Goal: Information Seeking & Learning: Compare options

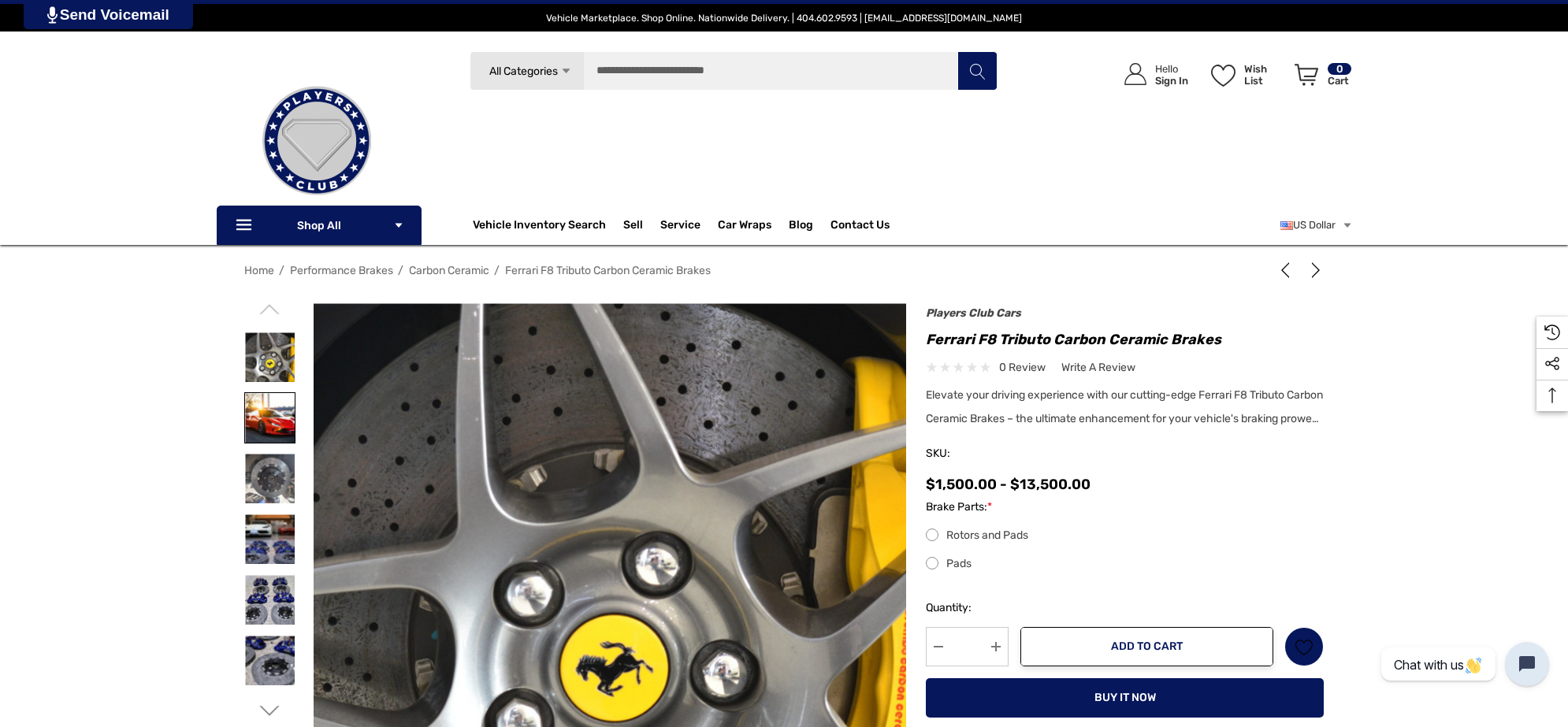
click at [274, 415] on img at bounding box center [270, 418] width 49 height 49
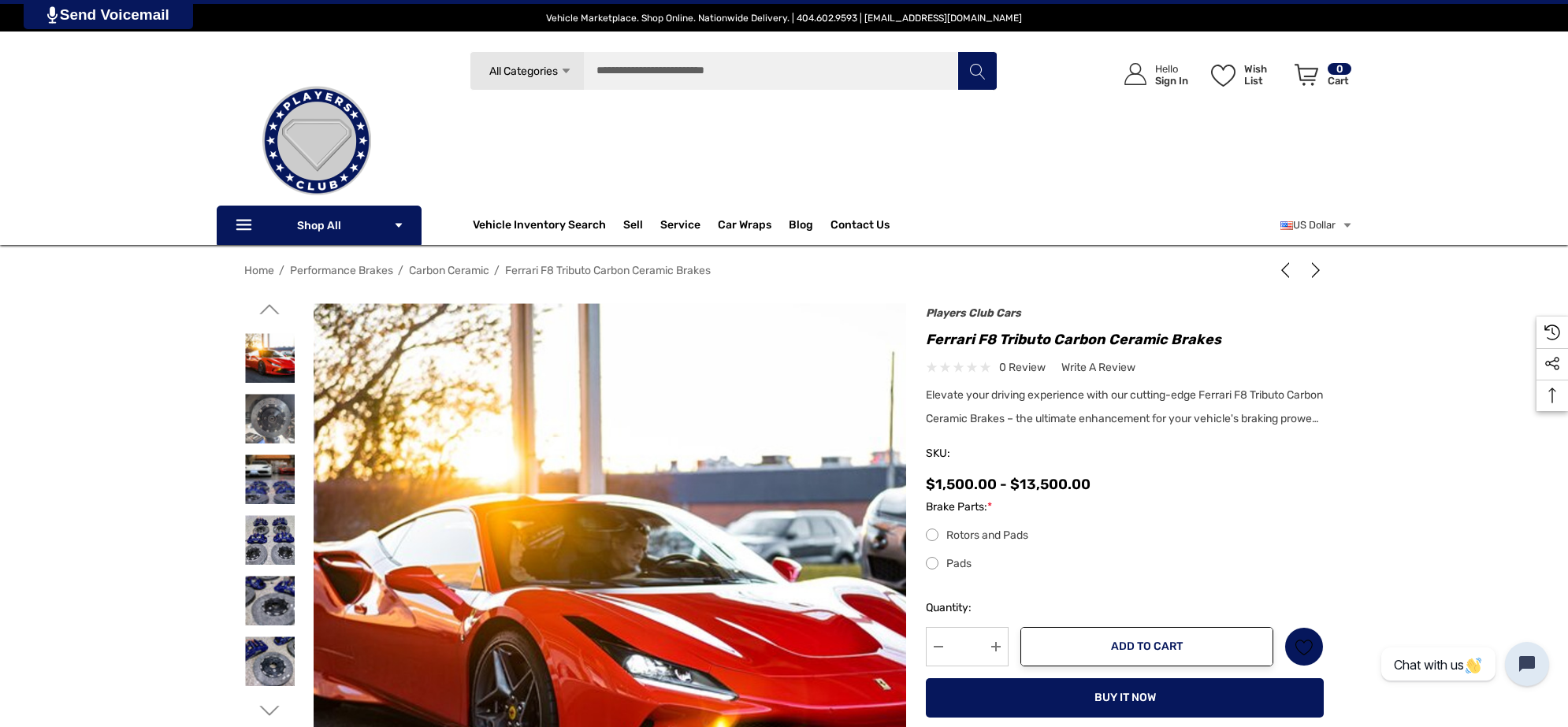
click at [735, 559] on img at bounding box center [521, 605] width 1009 height 672
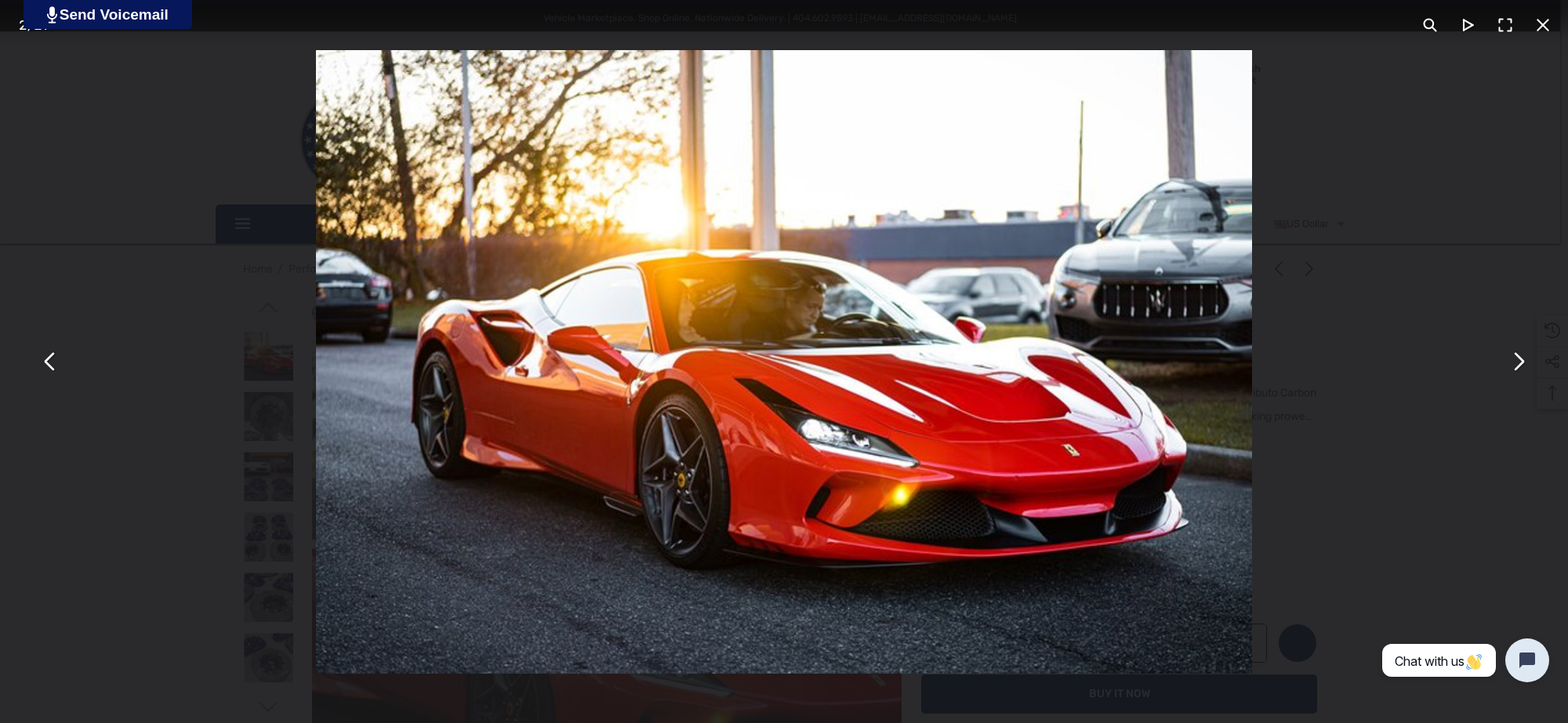
click at [284, 515] on div "You can close this modal content with the ESC key" at bounding box center [784, 362] width 1568 height 723
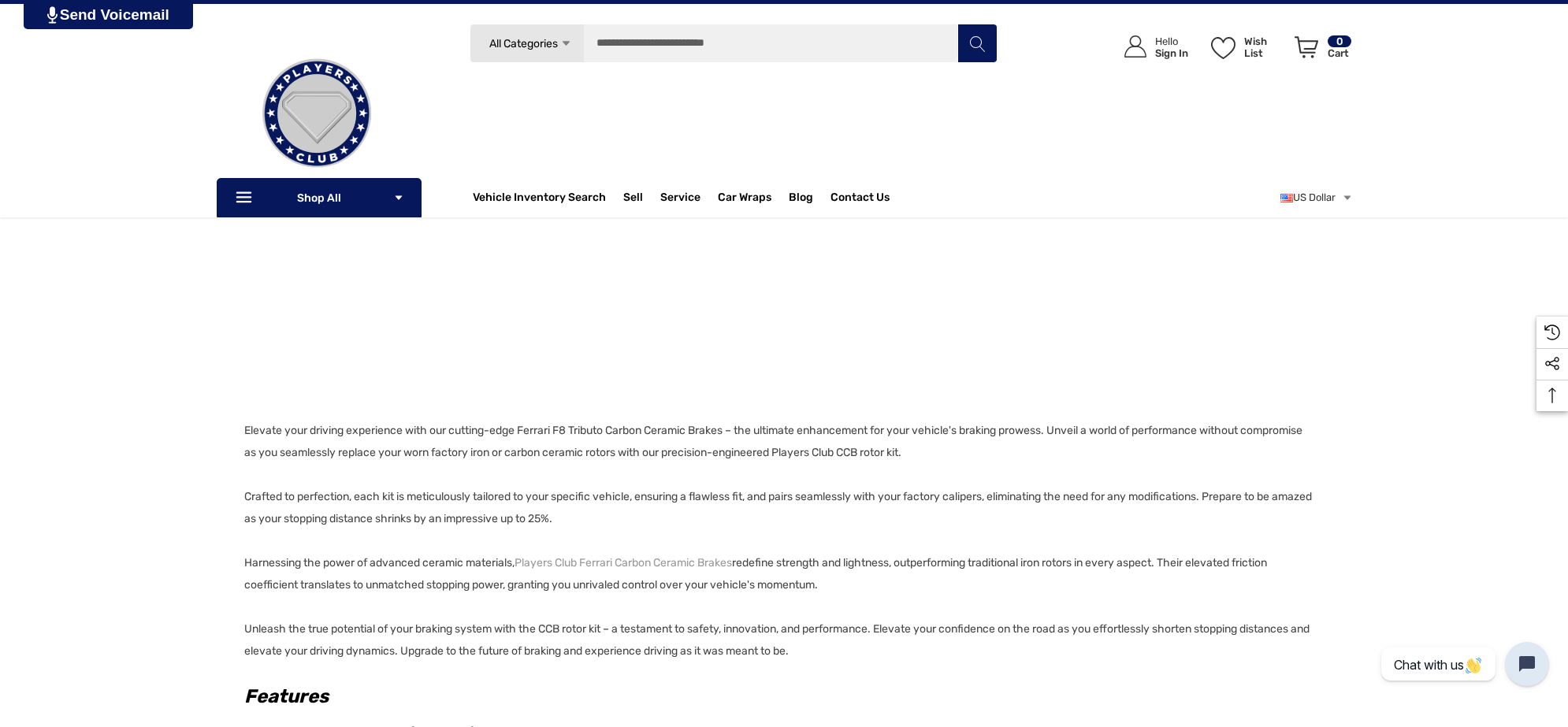
scroll to position [689, 0]
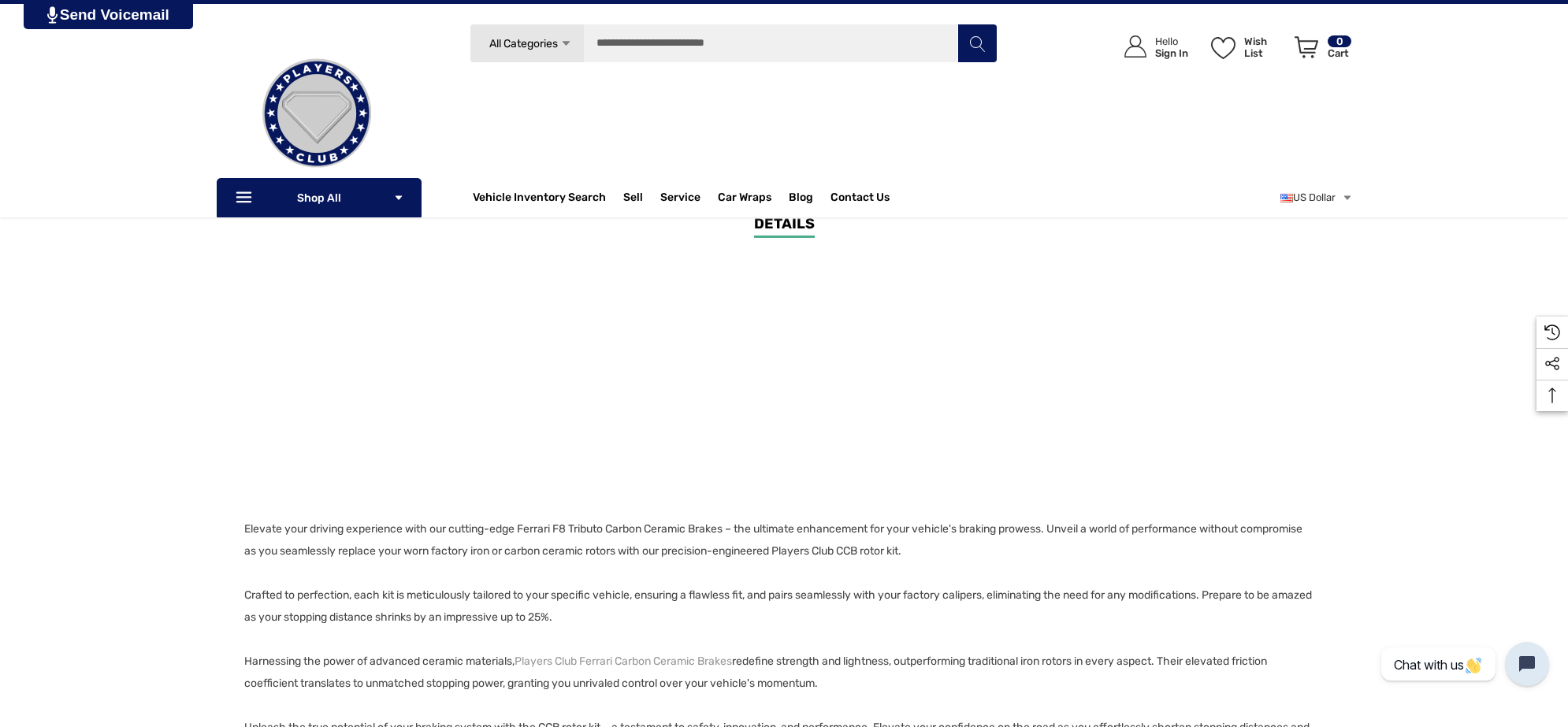
click at [994, 549] on p "Elevate your driving experience with our cutting-edge Ferrari F8 Tributo Carbon…" at bounding box center [779, 640] width 1070 height 243
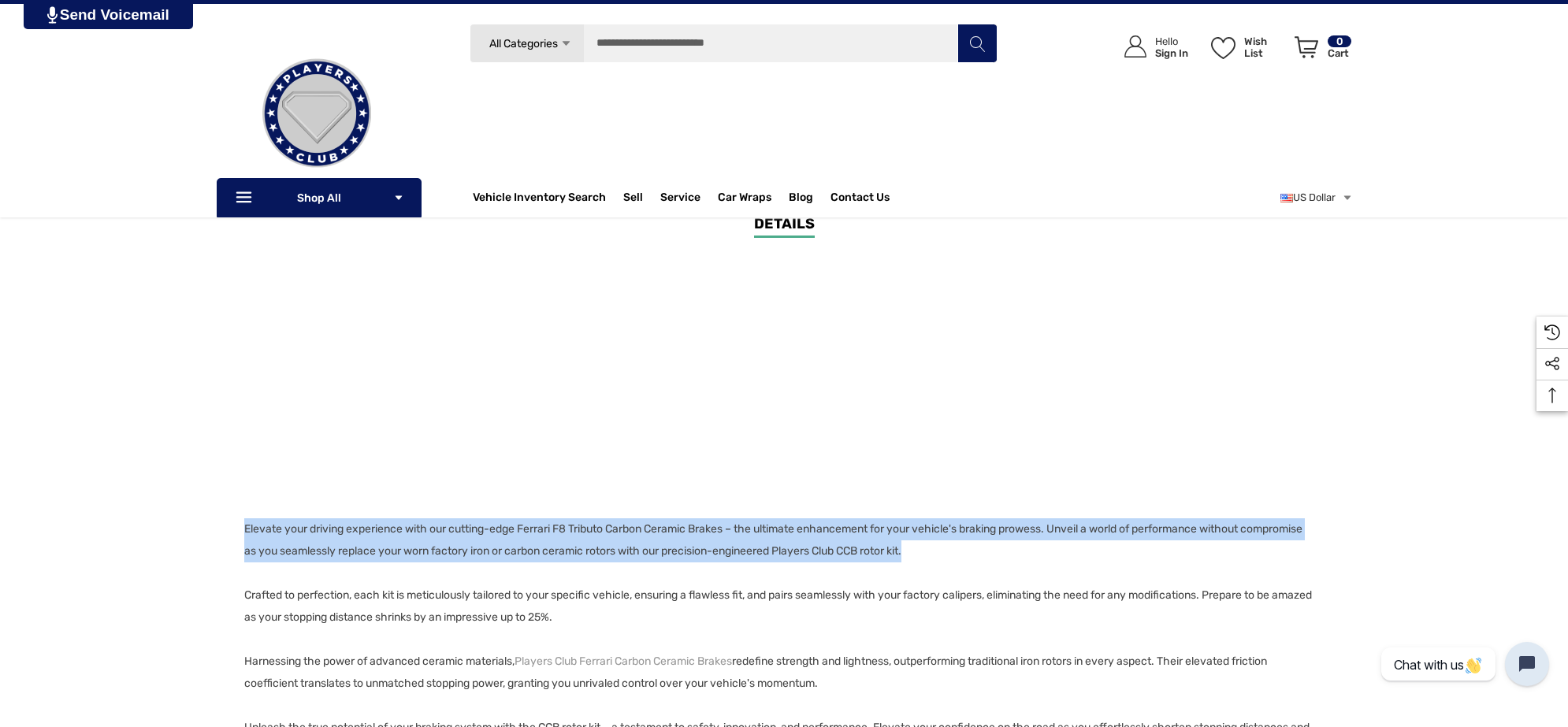
copy p "Elevate your driving experience with our cutting-edge Ferrari F8 Tributo Carbon…"
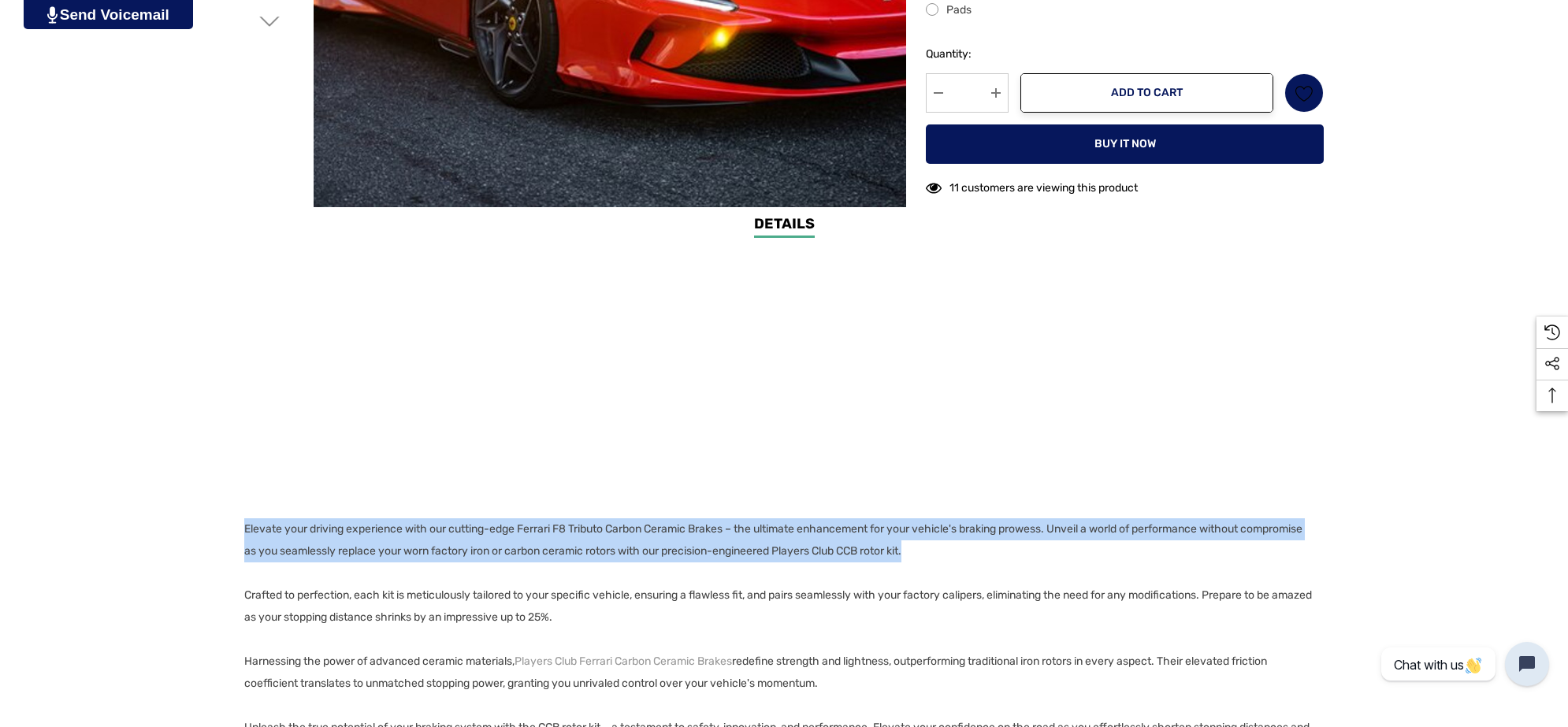
scroll to position [0, 0]
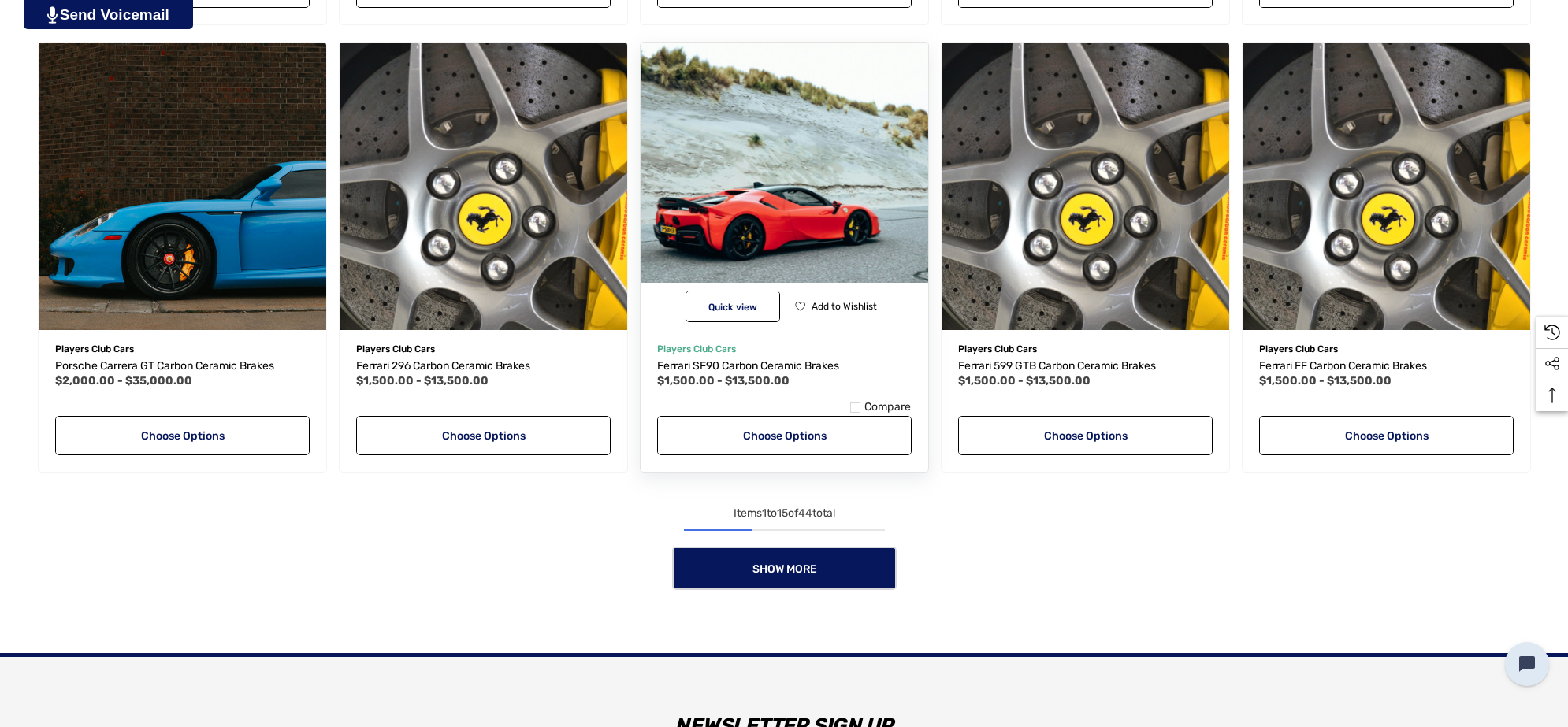
scroll to position [1379, 0]
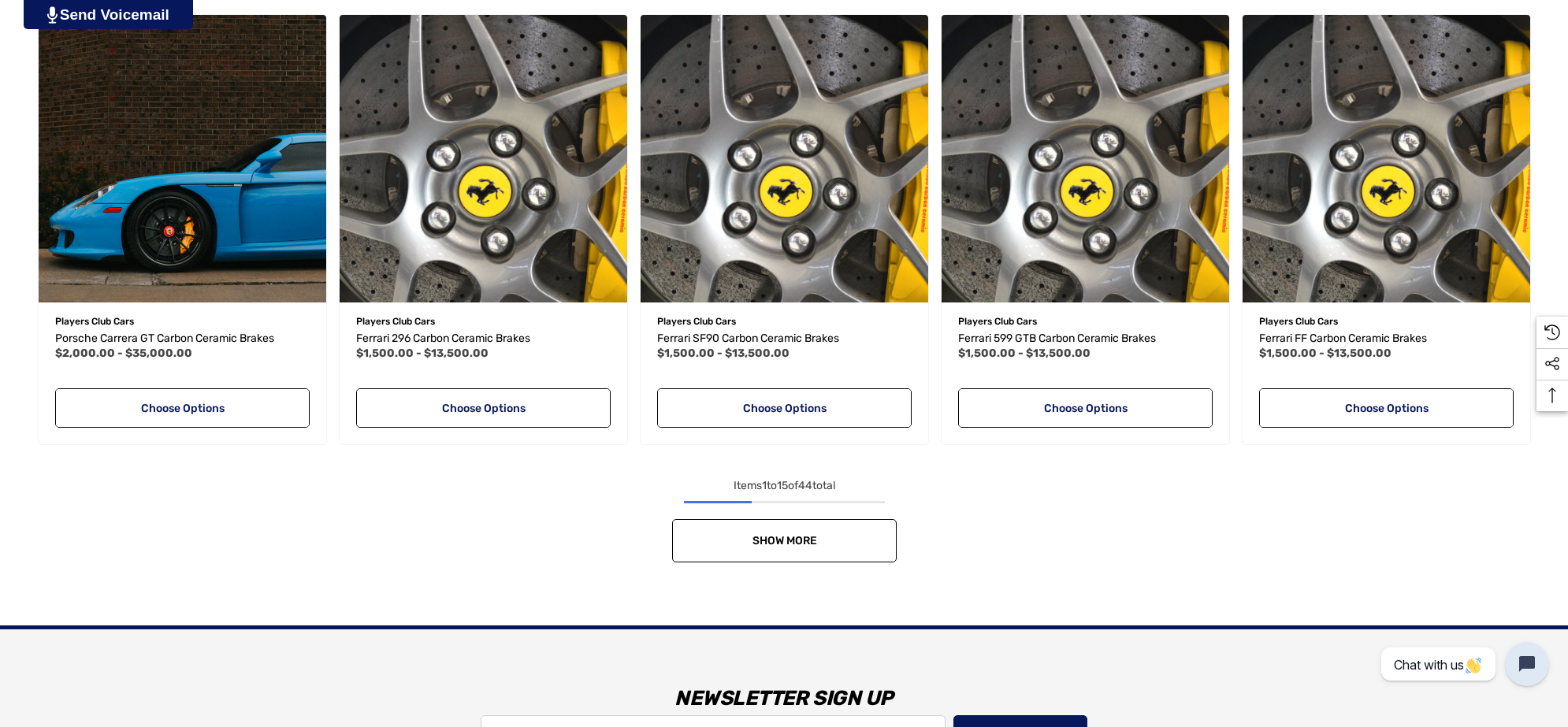
click at [788, 549] on link "Show More" at bounding box center [784, 540] width 225 height 43
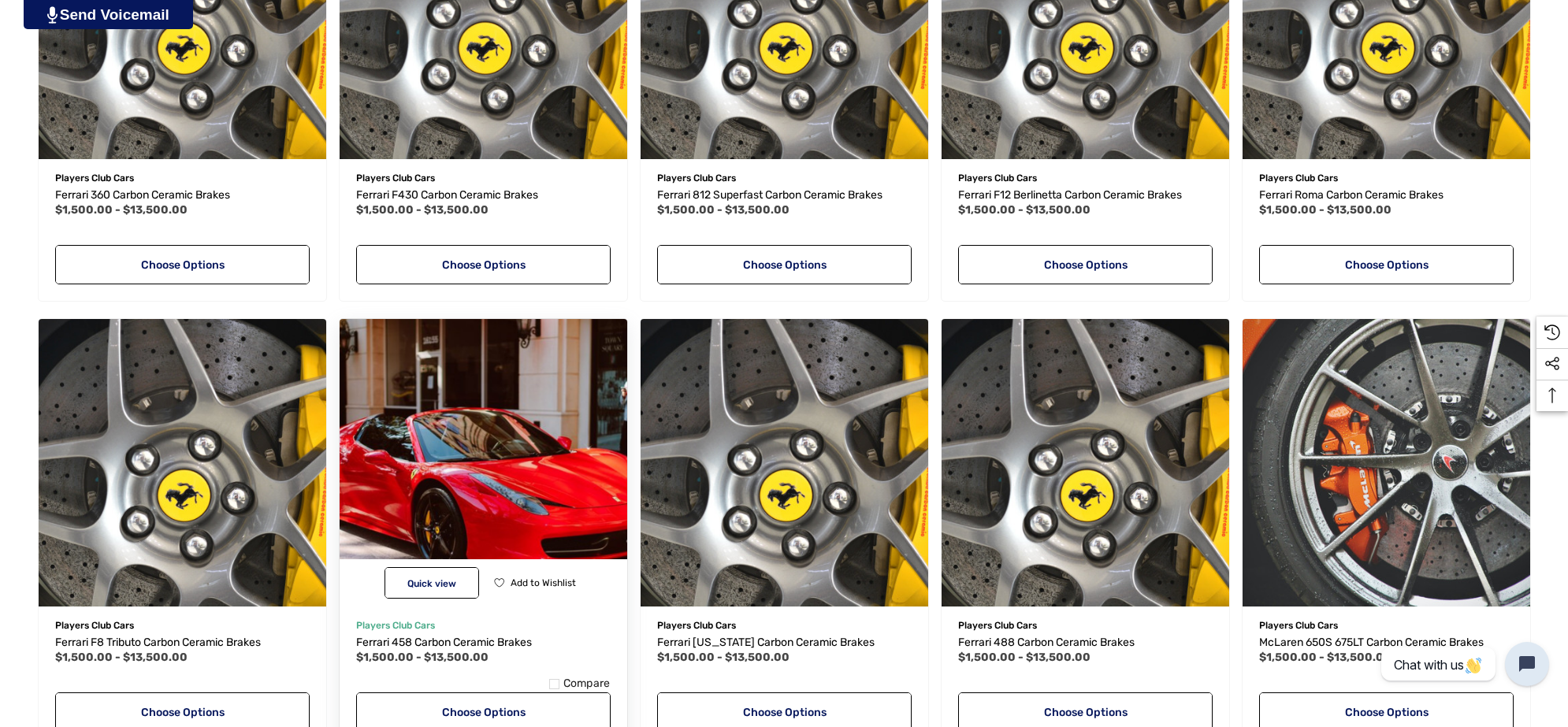
scroll to position [2068, 0]
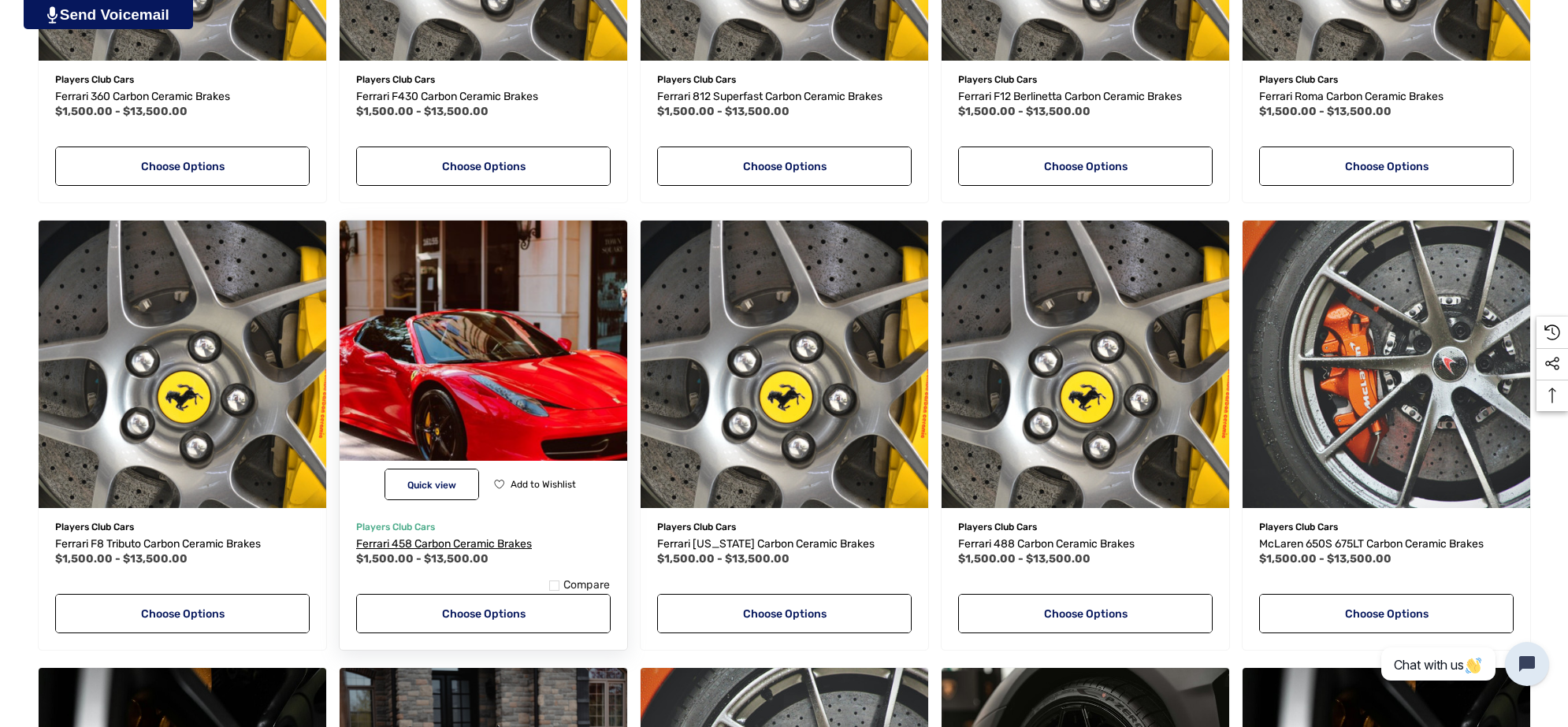
click at [475, 540] on span "Ferrari 458 Carbon Ceramic Brakes" at bounding box center [444, 543] width 176 height 13
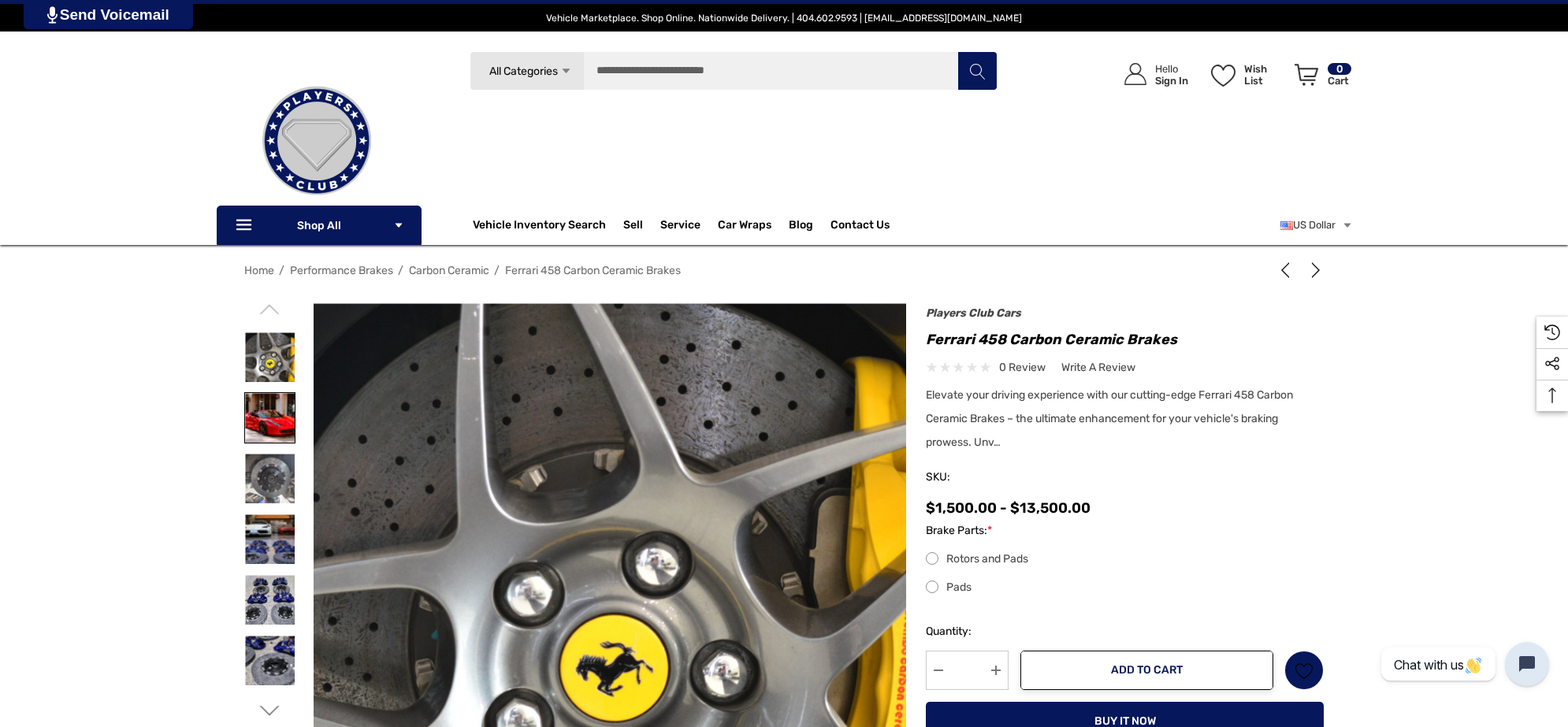
click at [270, 410] on img at bounding box center [270, 418] width 49 height 49
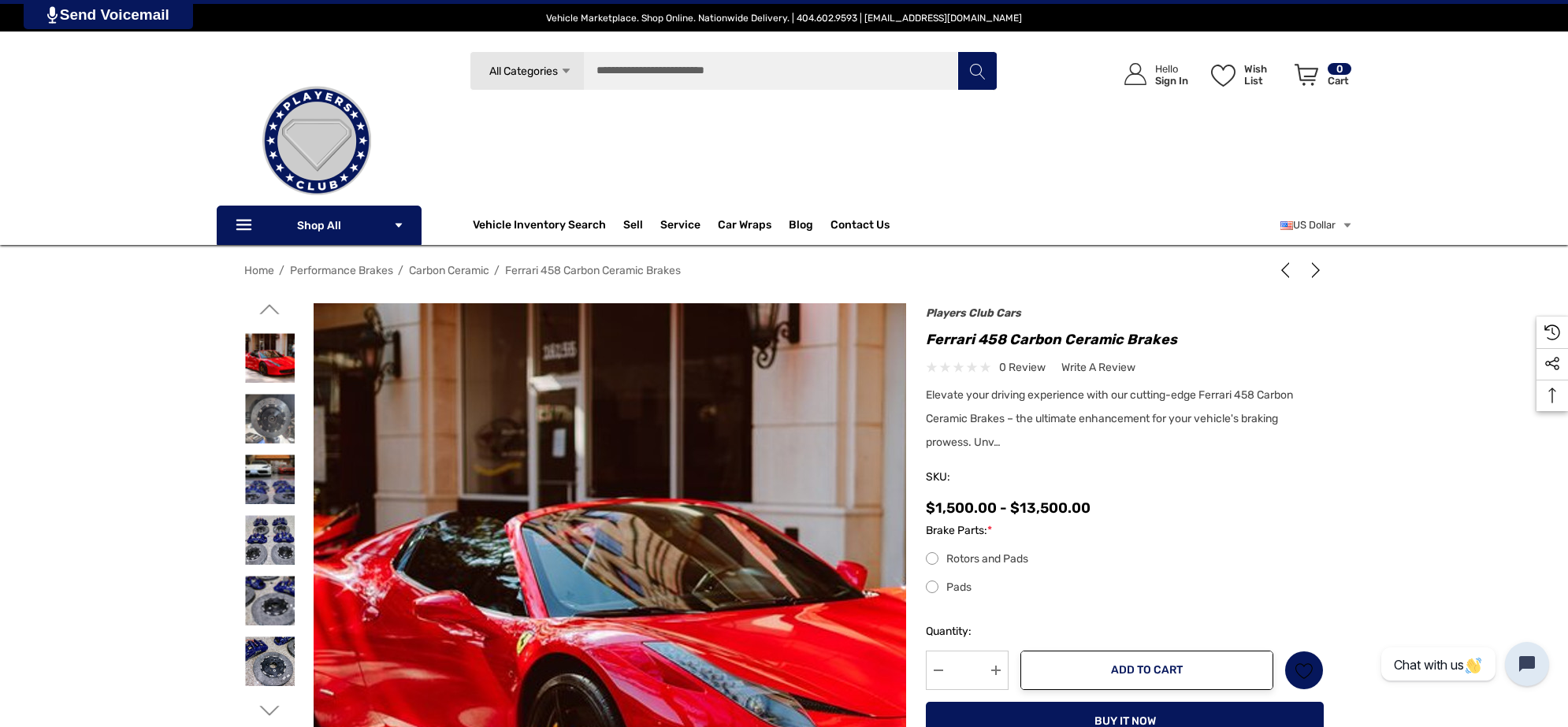
click at [519, 490] on img at bounding box center [673, 618] width 1009 height 690
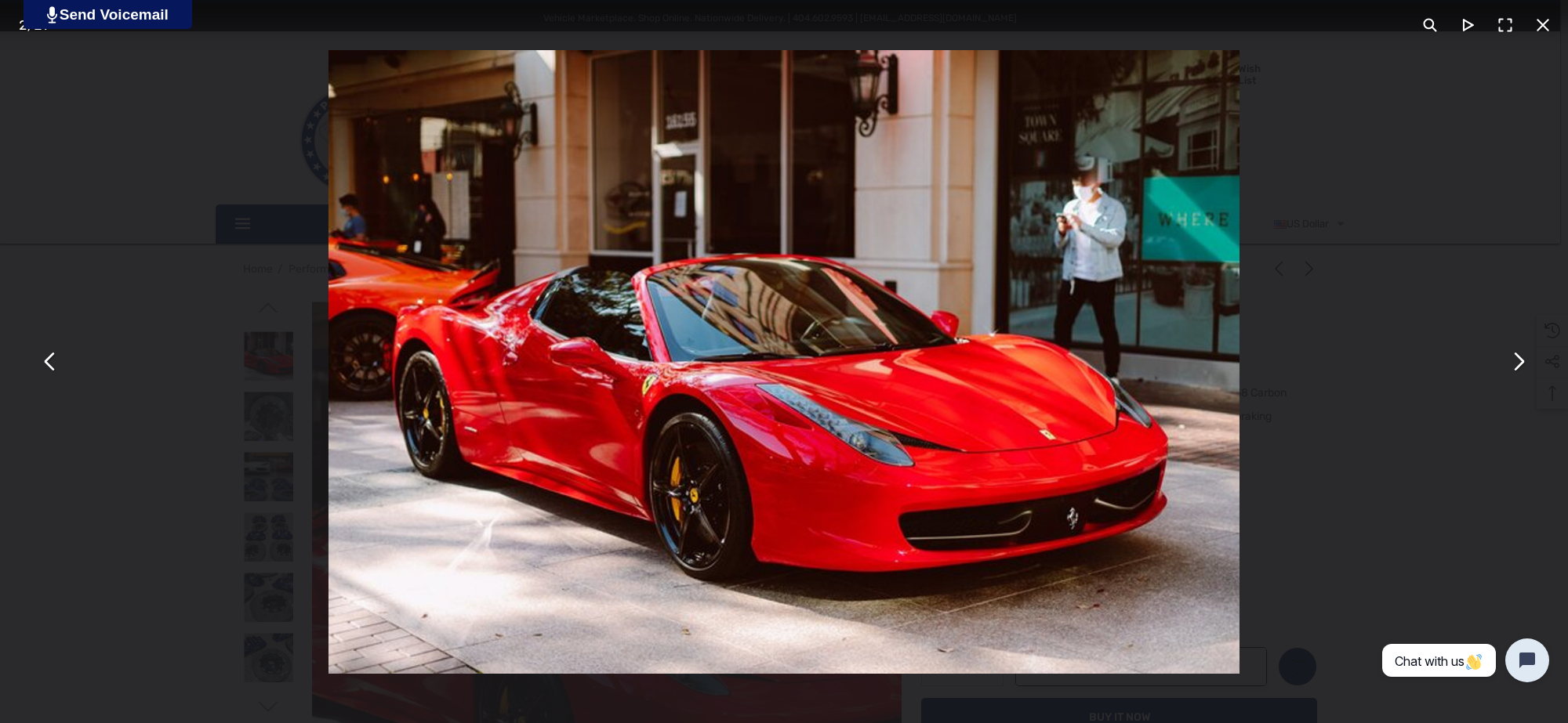
drag, startPoint x: 563, startPoint y: 383, endPoint x: 663, endPoint y: 483, distance: 141.4
click at [663, 483] on img "You can close this modal content with the ESC key" at bounding box center [784, 362] width 912 height 624
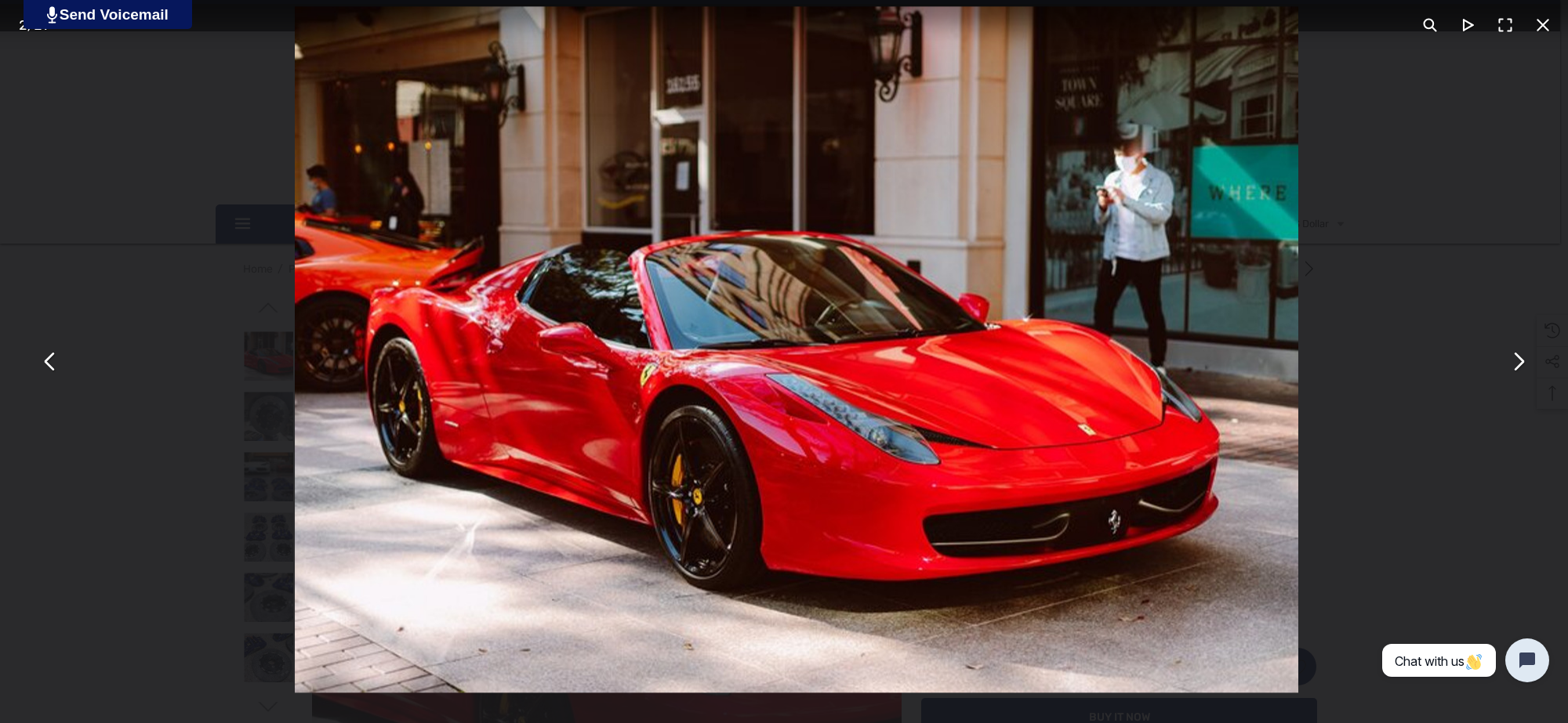
click at [1546, 11] on button "You can close this modal content with the ESC key" at bounding box center [1543, 25] width 38 height 38
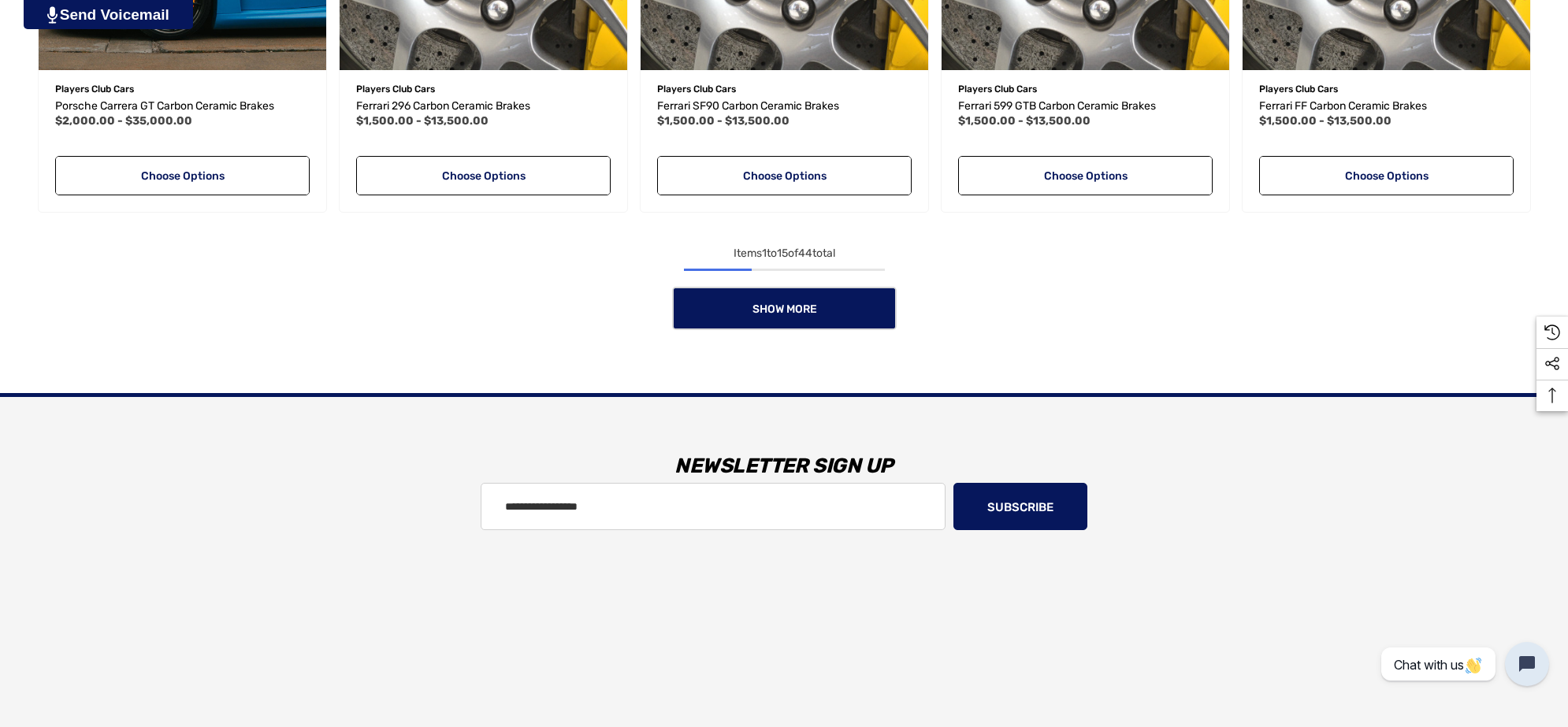
scroll to position [1675, 0]
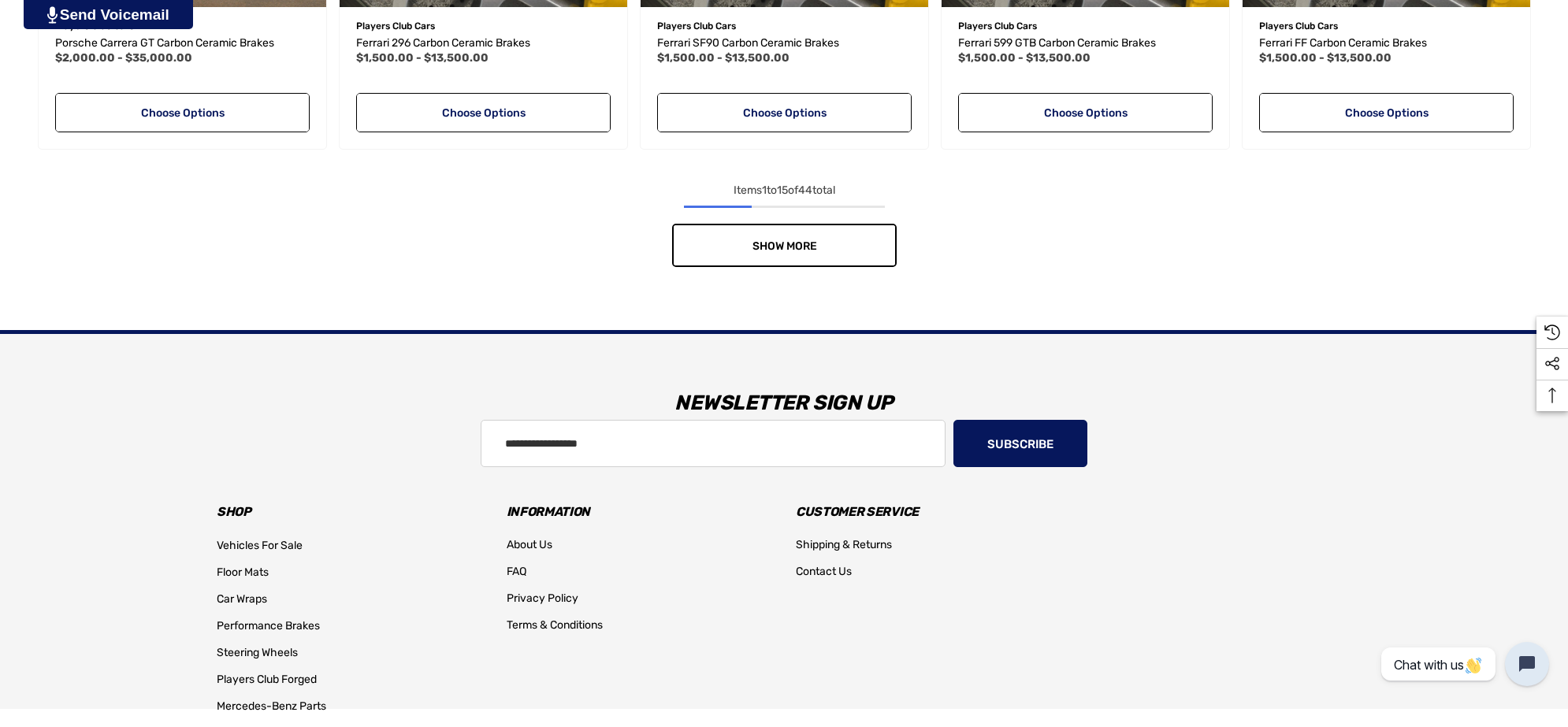
click at [807, 238] on link "Show More" at bounding box center [784, 245] width 225 height 43
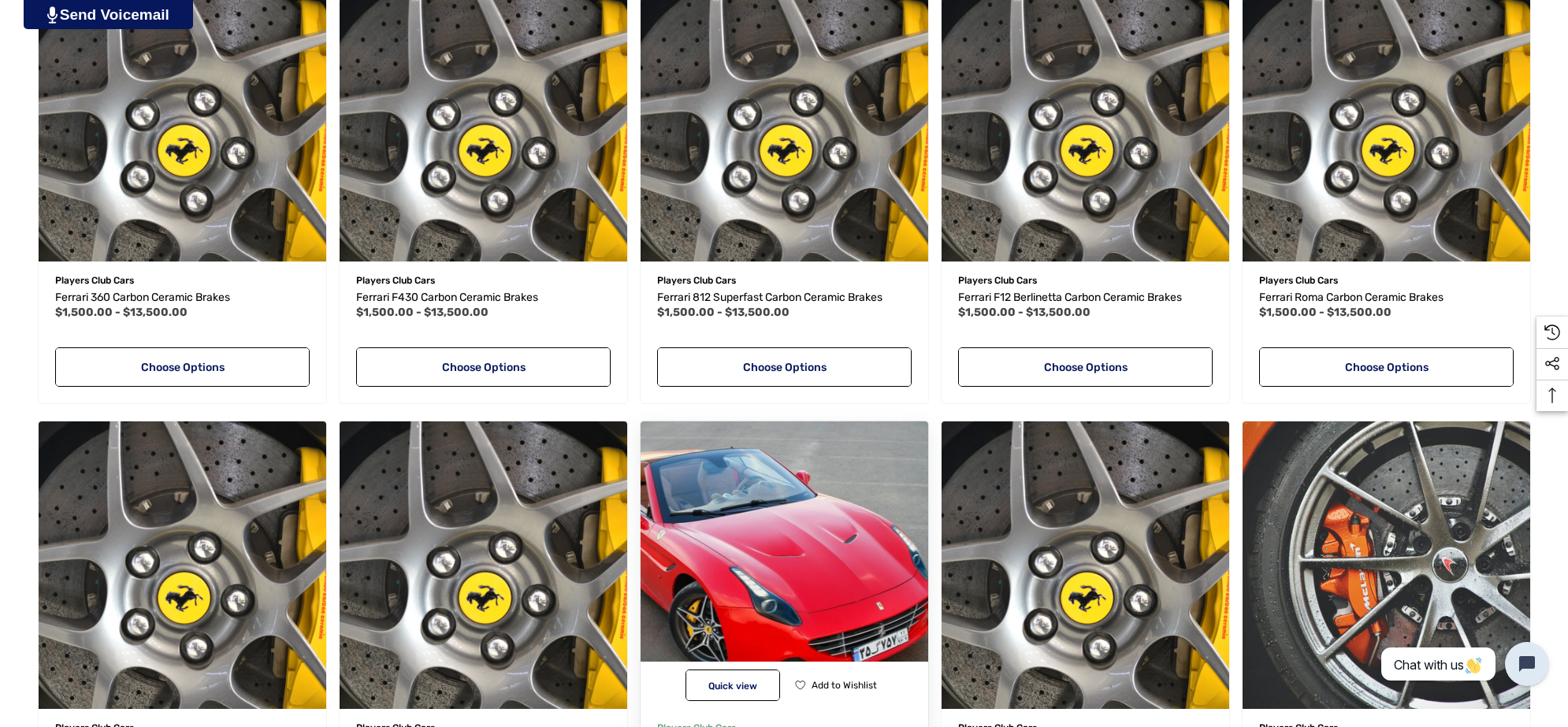
scroll to position [2167, 0]
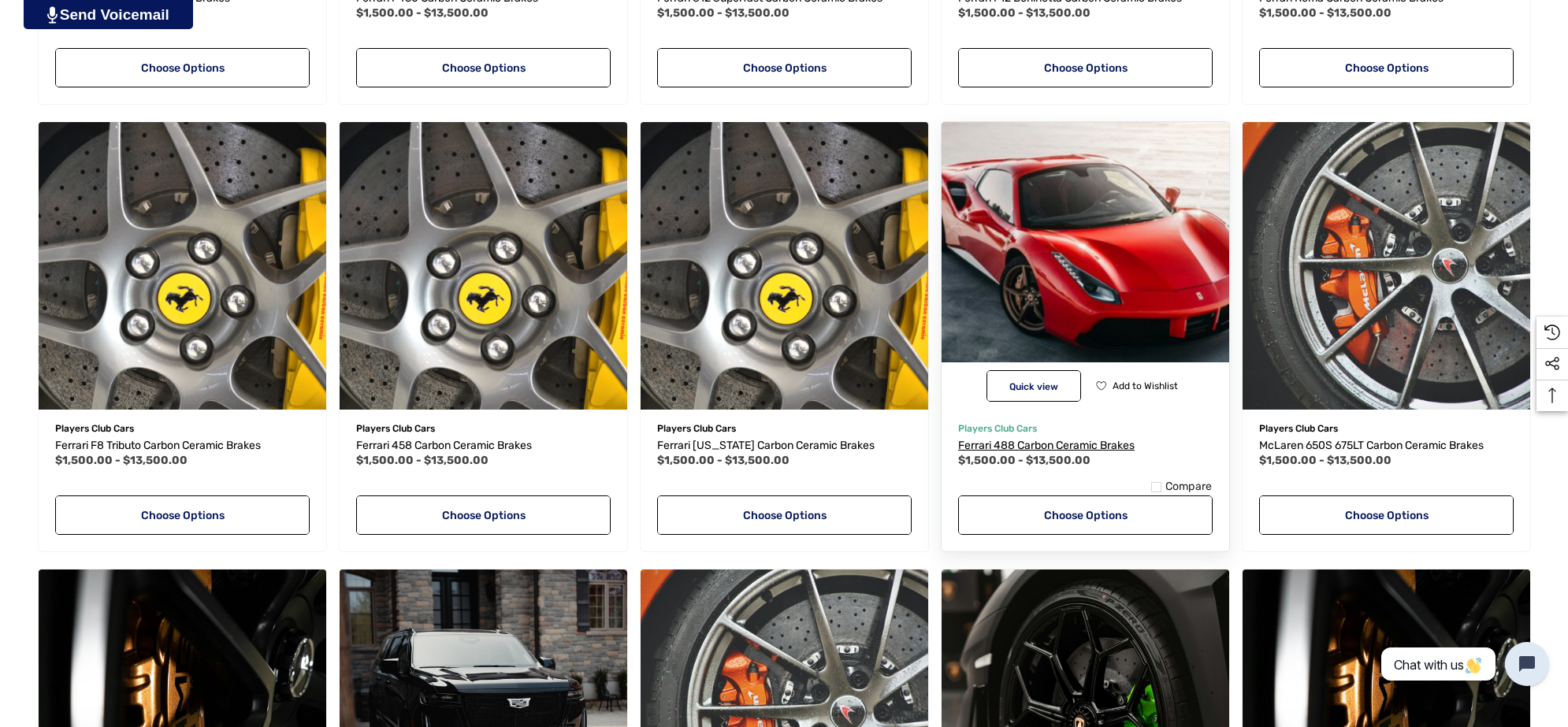
click at [1042, 438] on link "Ferrari 488 Carbon Ceramic Brakes" at bounding box center [1085, 446] width 254 height 19
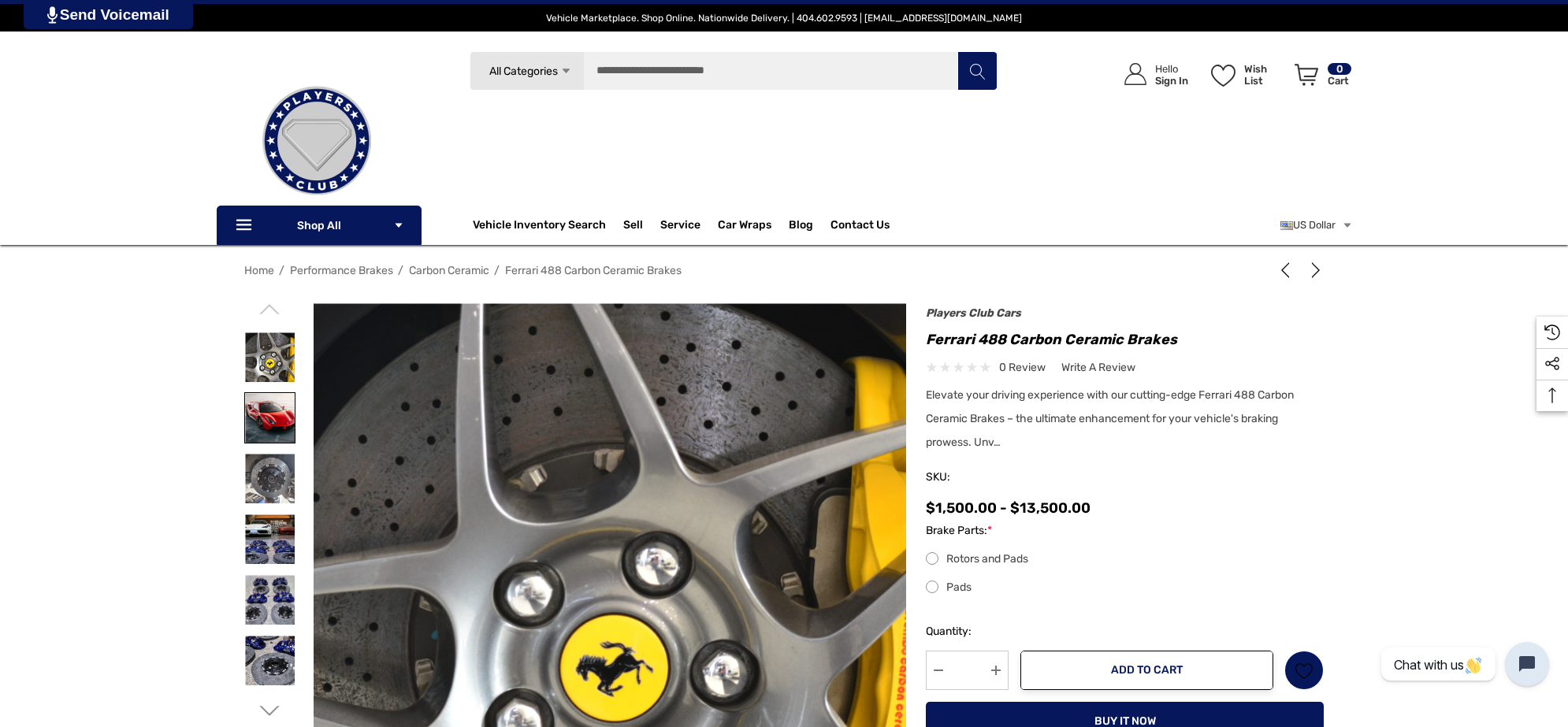
click at [285, 404] on img at bounding box center [270, 418] width 49 height 49
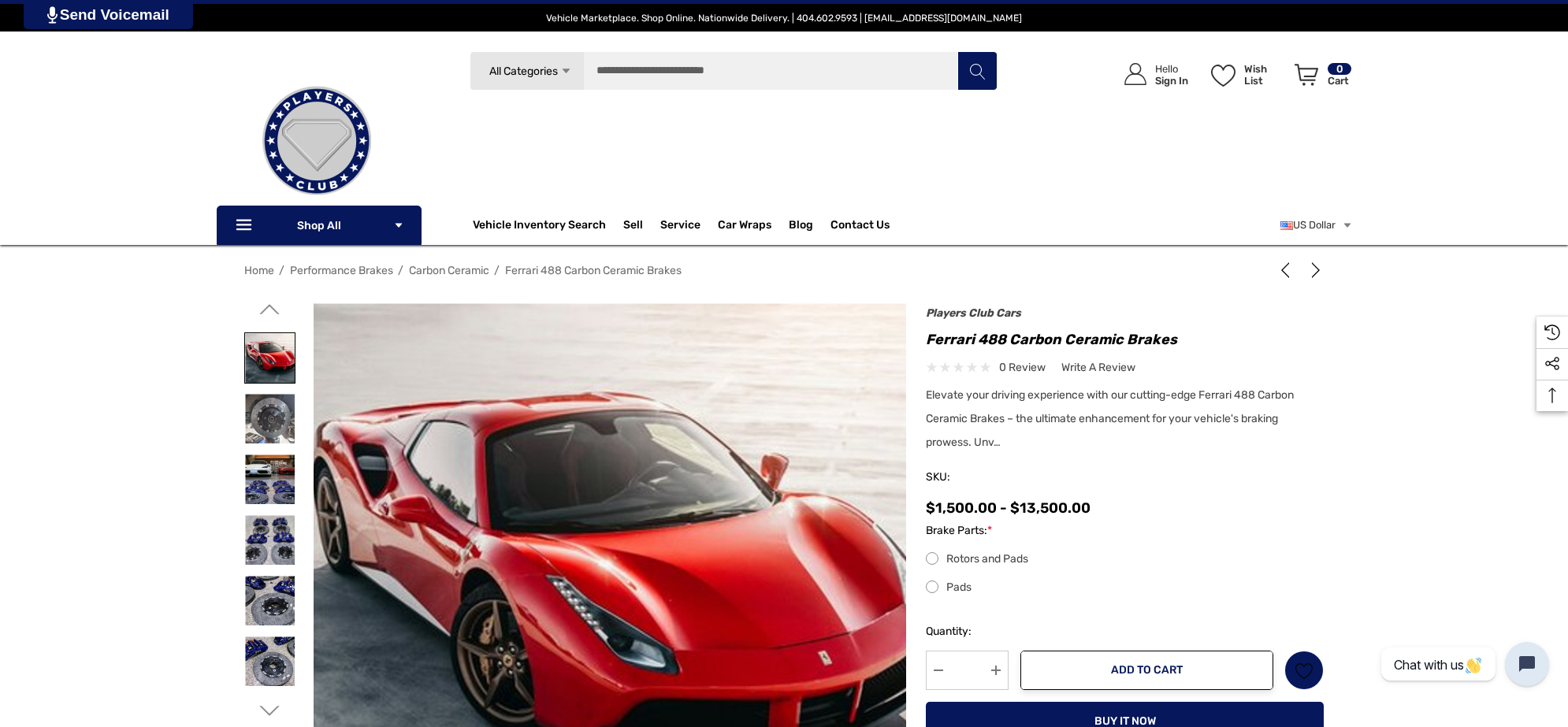
click at [286, 353] on img at bounding box center [270, 358] width 49 height 49
click at [705, 386] on img at bounding box center [817, 572] width 1009 height 536
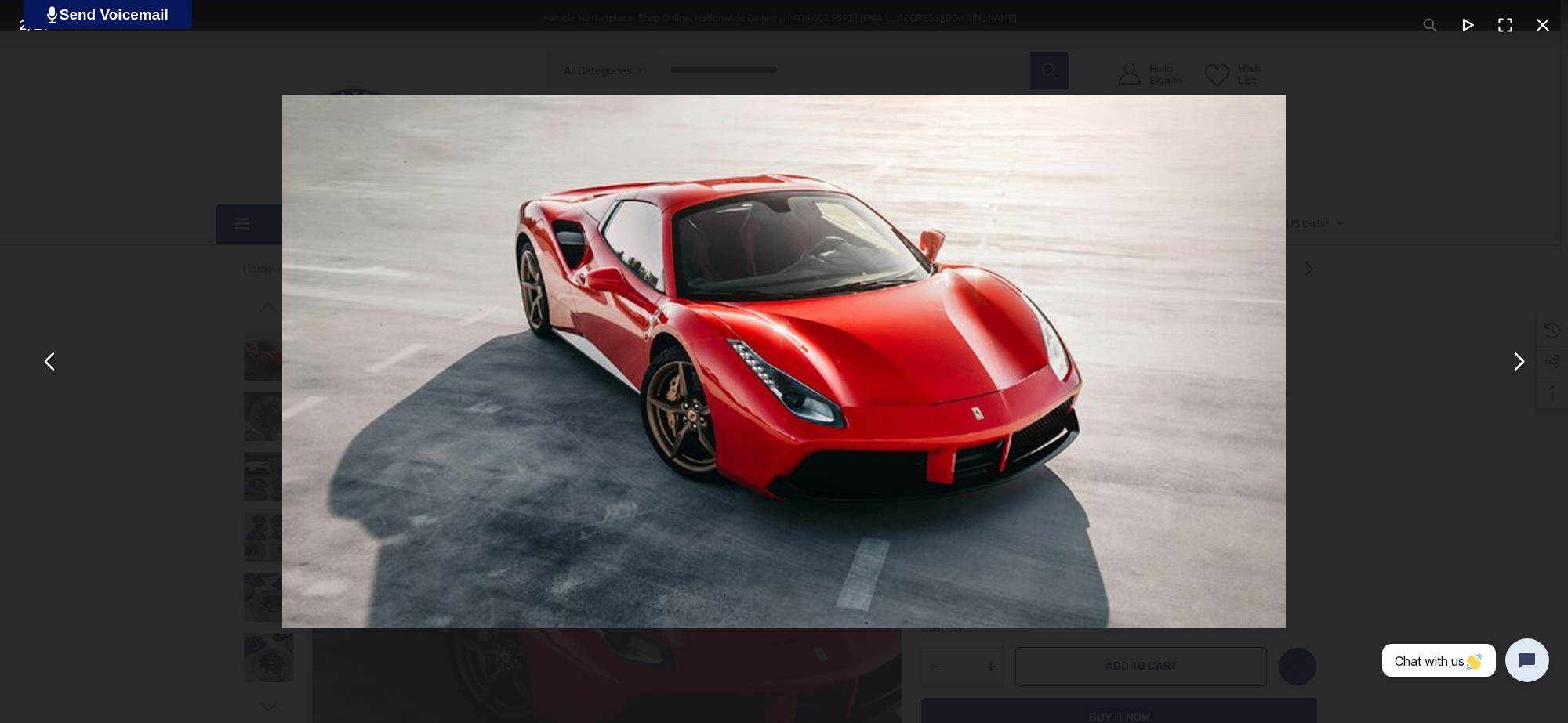
click at [124, 318] on div "You can close this modal content with the ESC key" at bounding box center [784, 362] width 1568 height 723
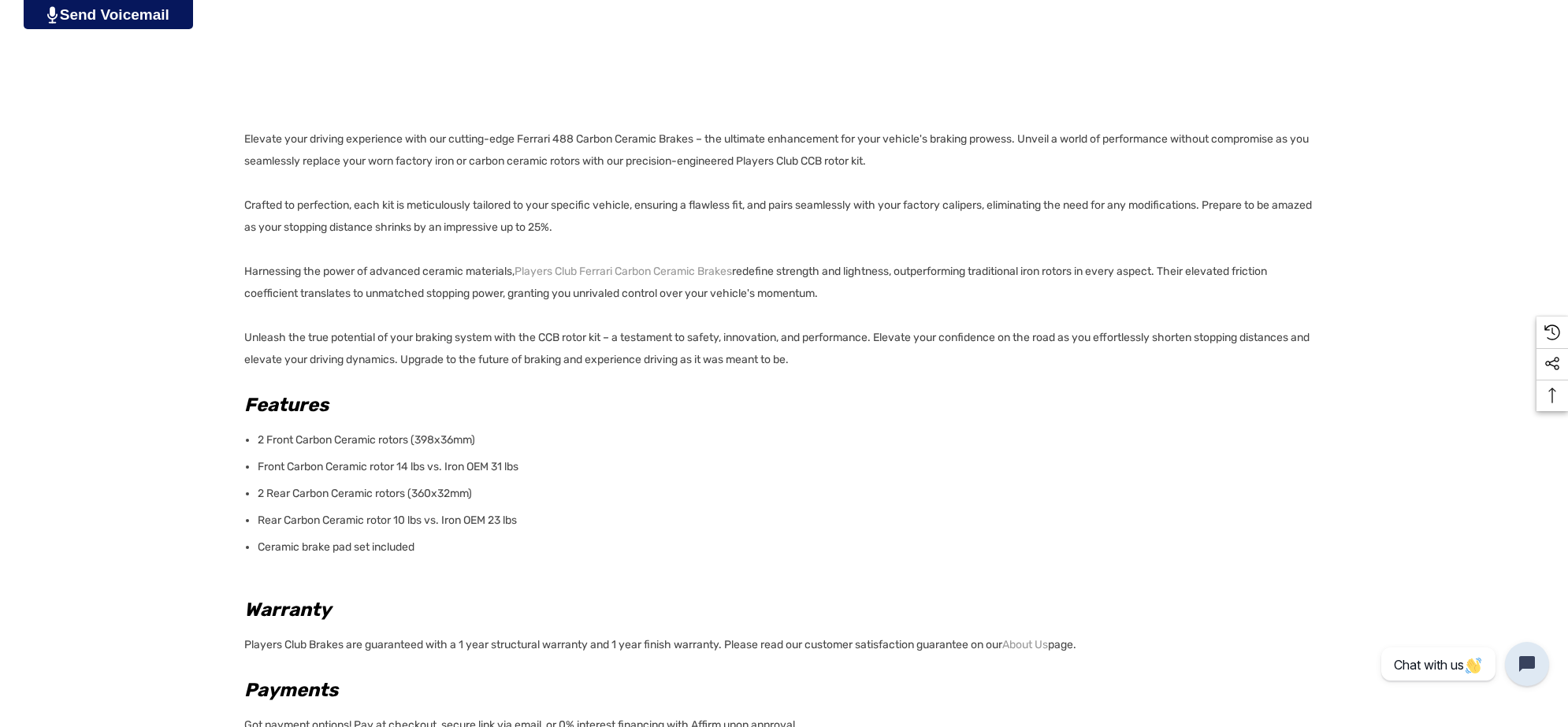
scroll to position [1083, 0]
click at [918, 156] on p "Elevate your driving experience with our cutting-edge Ferrari 488 Carbon Cerami…" at bounding box center [779, 245] width 1070 height 243
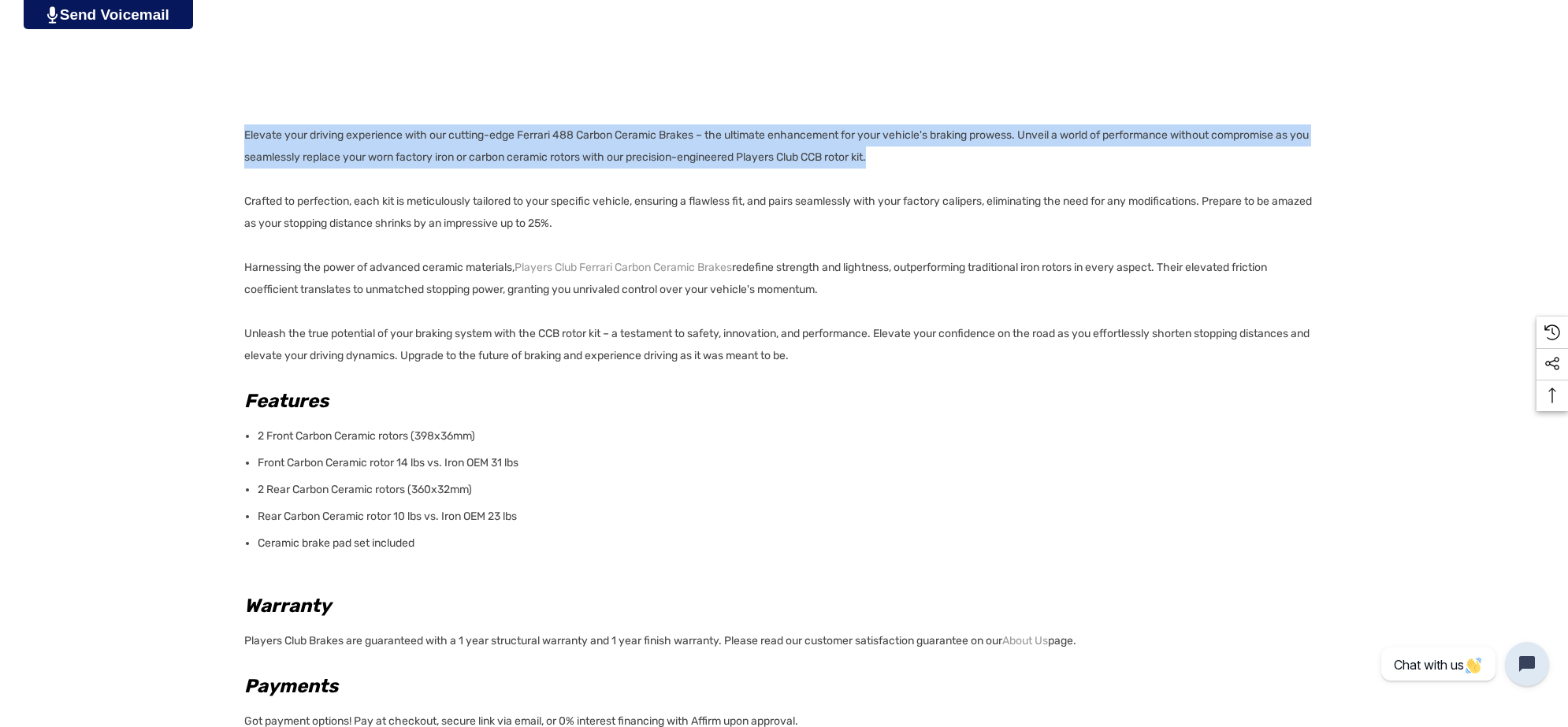
click at [245, 131] on p "Elevate your driving experience with our cutting-edge Ferrari 488 Carbon Cerami…" at bounding box center [779, 245] width 1070 height 243
click at [245, 131] on p "Elevate your driving experience with our cutting-edge Ferrari 488 Carbon Cerami…" at bounding box center [779, 245] width 1070 height 243
copy p "Elevate your driving experience with our cutting-edge Ferrari 488 Carbon Cerami…"
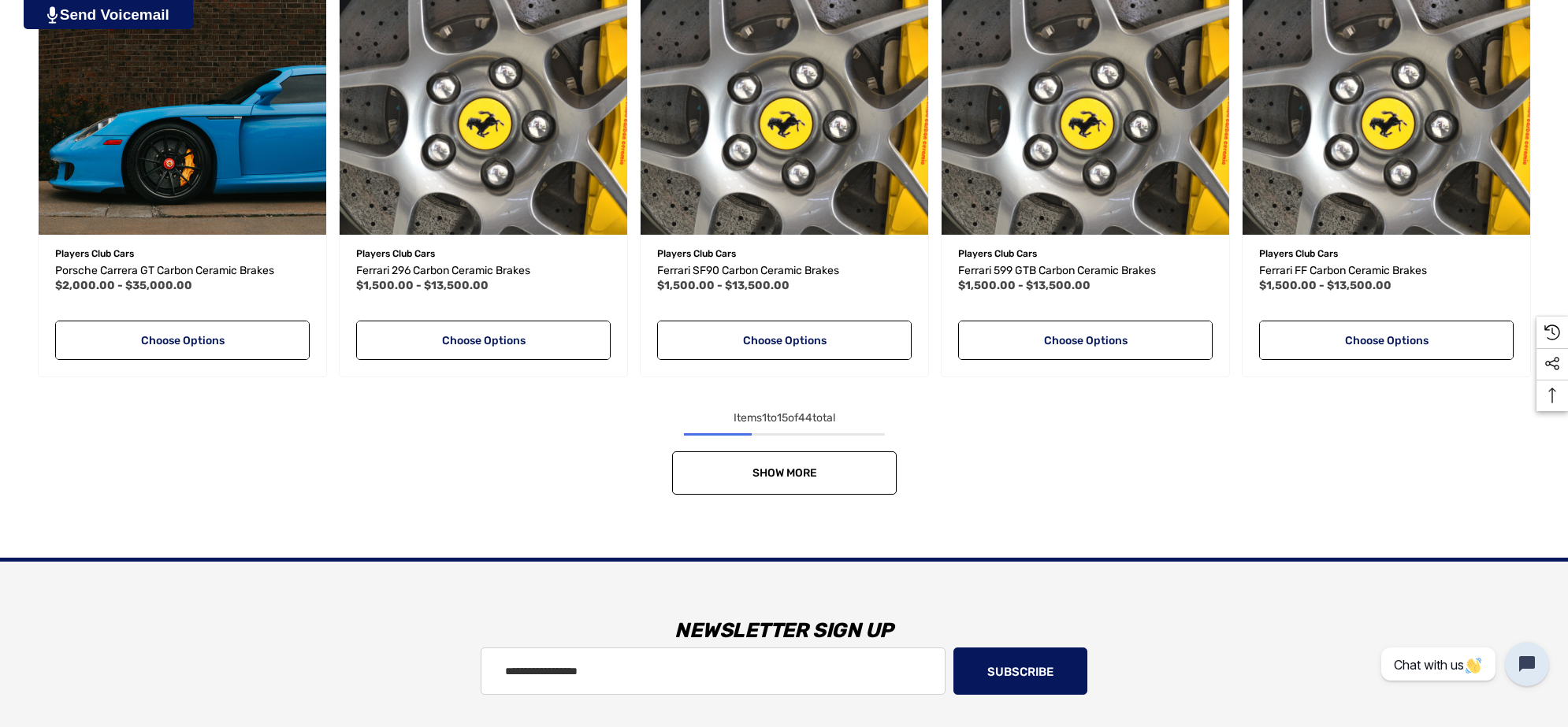
scroll to position [1463, 0]
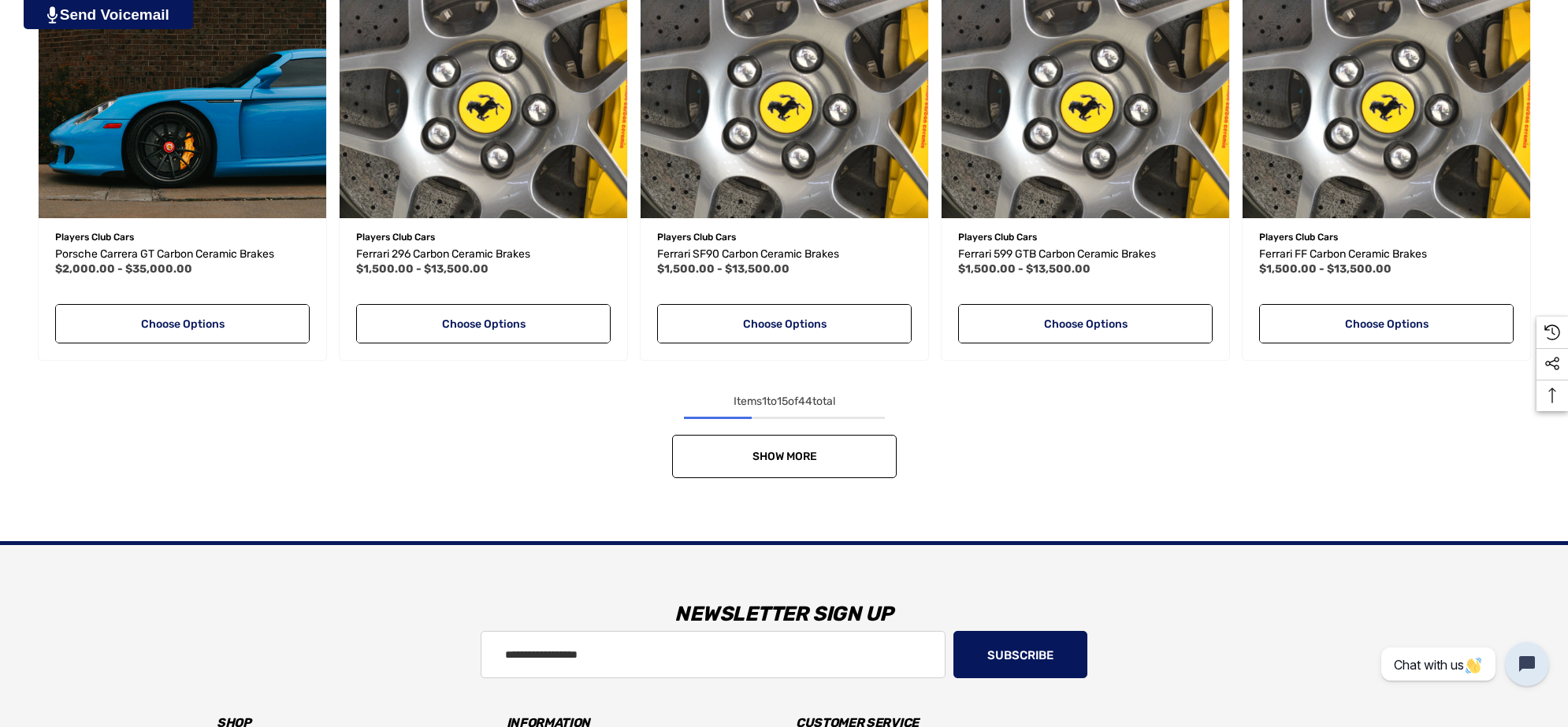
click at [696, 465] on link "Show More" at bounding box center [784, 456] width 225 height 43
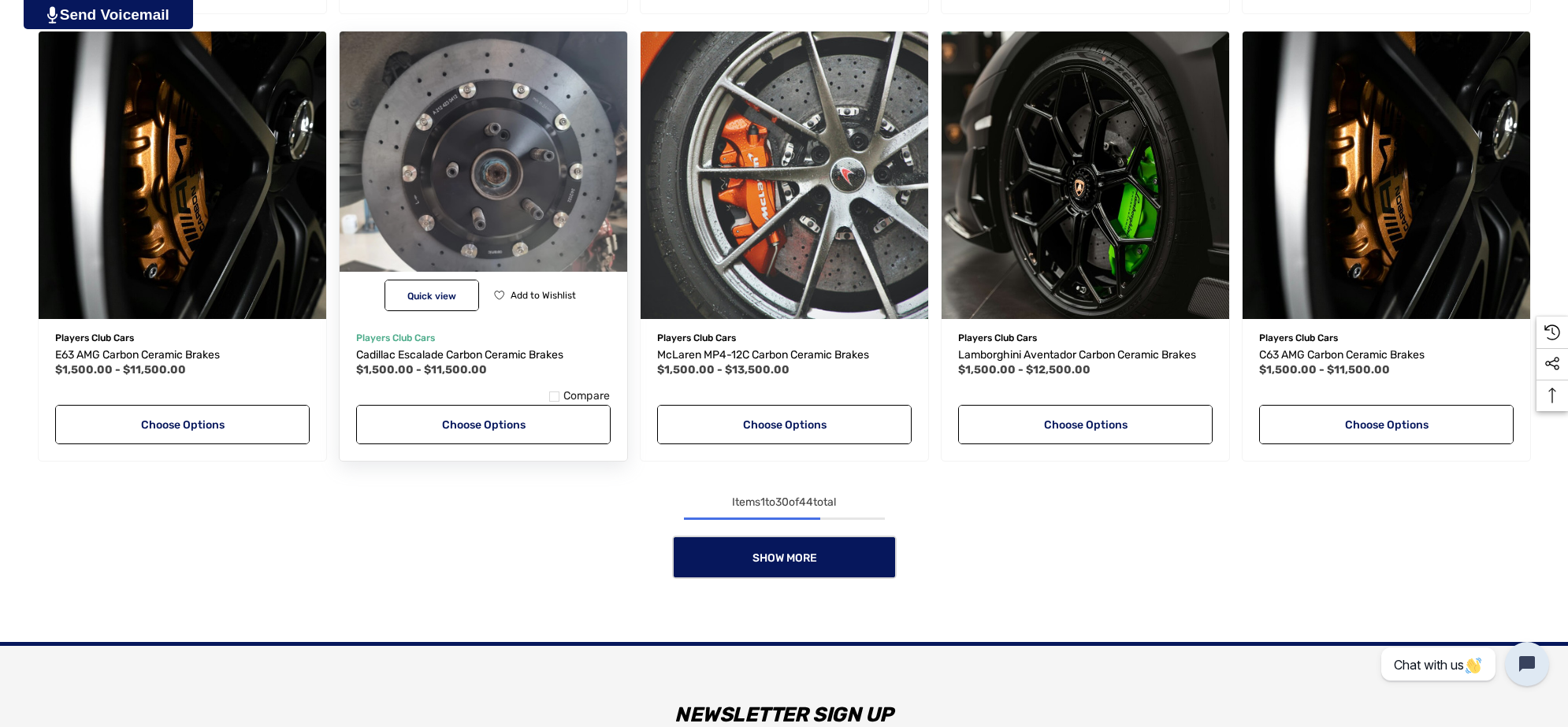
scroll to position [2743, 0]
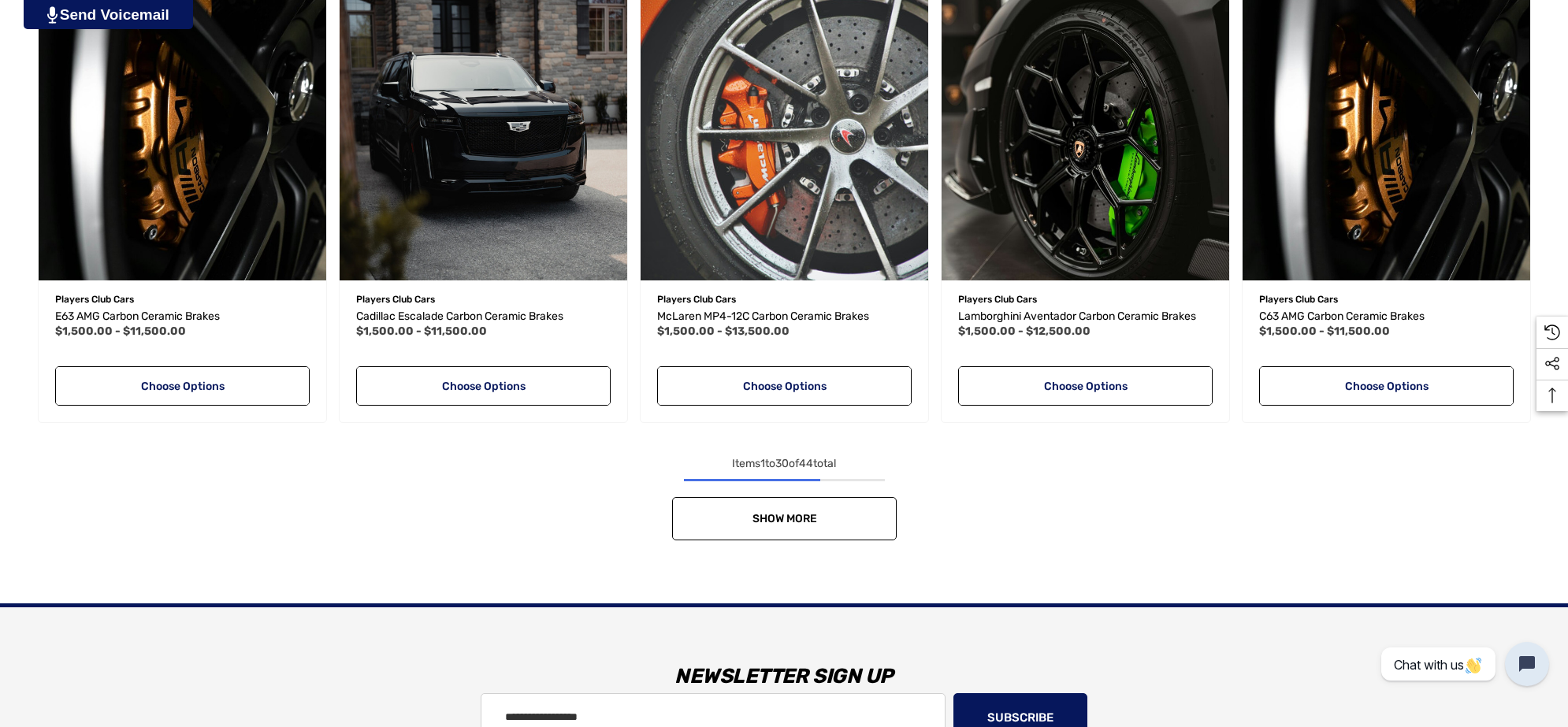
click at [718, 522] on link "Show More" at bounding box center [784, 518] width 225 height 43
click at [718, 522] on div "Show More" at bounding box center [784, 518] width 1505 height 43
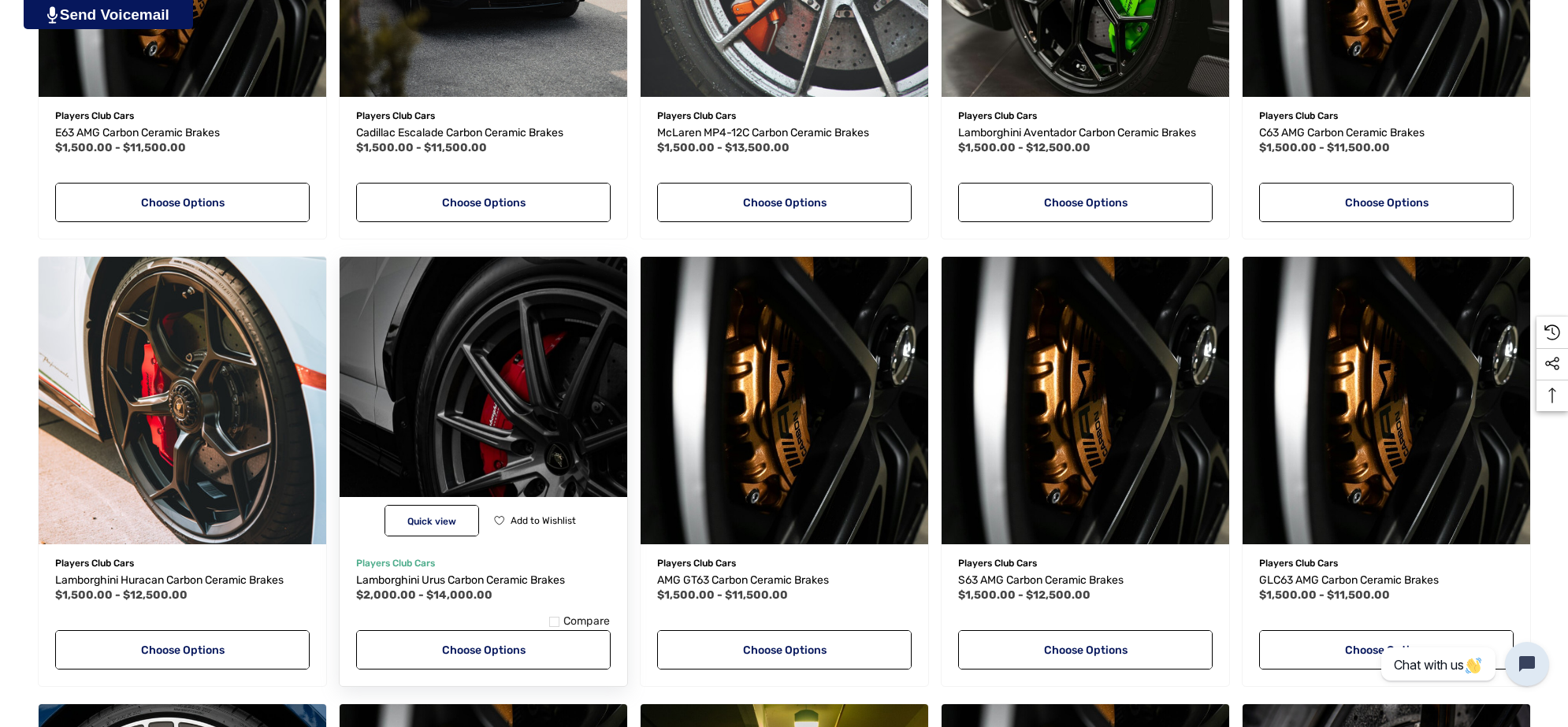
scroll to position [3039, 0]
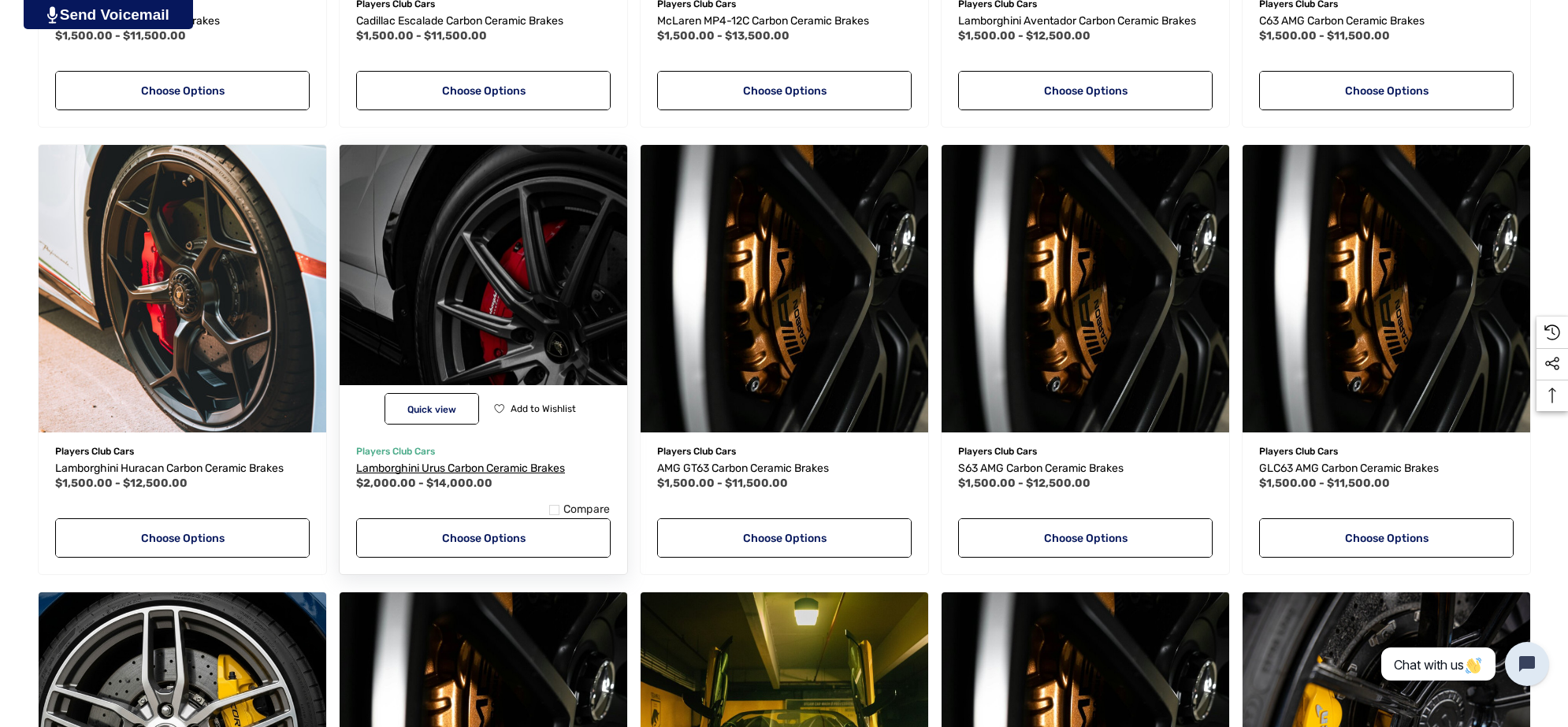
click at [460, 463] on span "Lamborghini Urus Carbon Ceramic Brakes" at bounding box center [461, 468] width 209 height 13
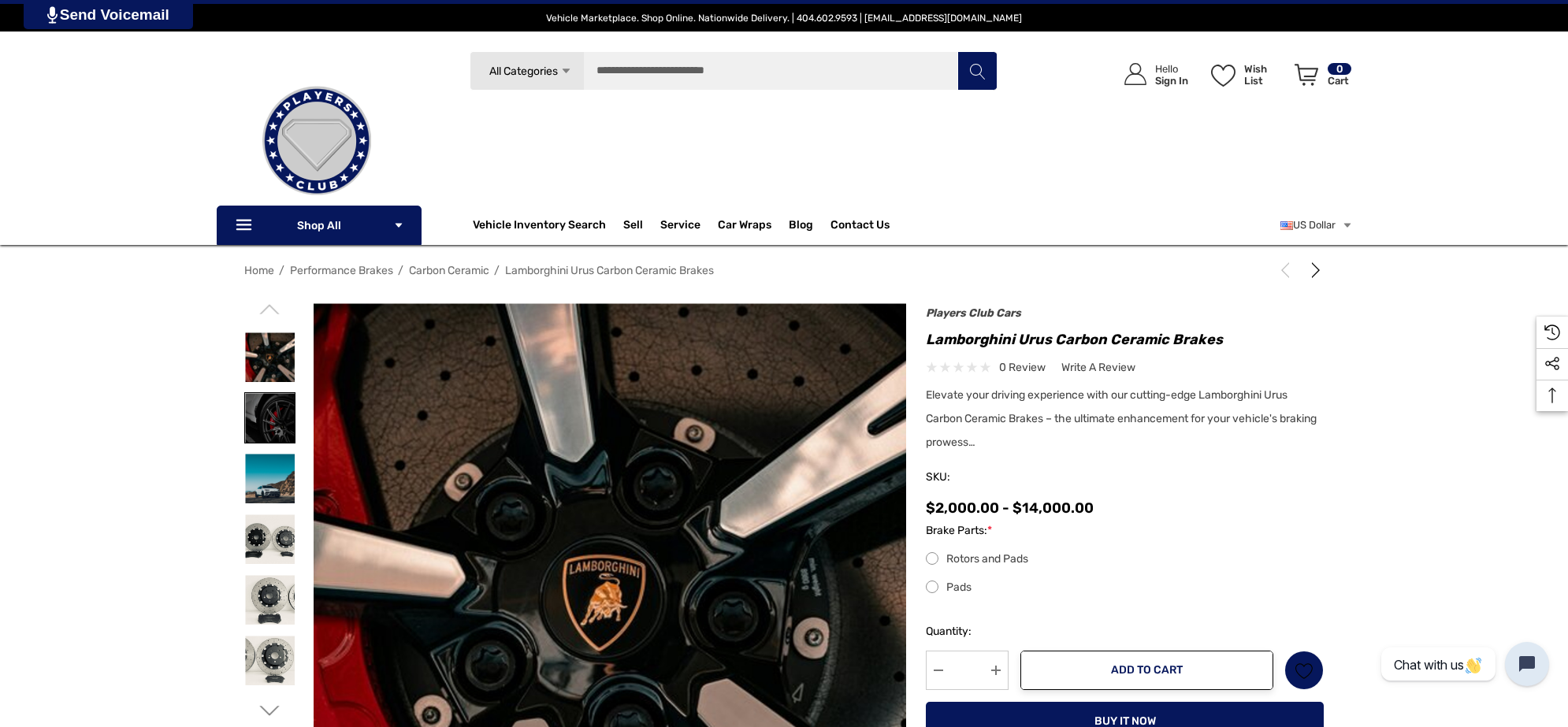
click at [254, 431] on img at bounding box center [270, 418] width 49 height 49
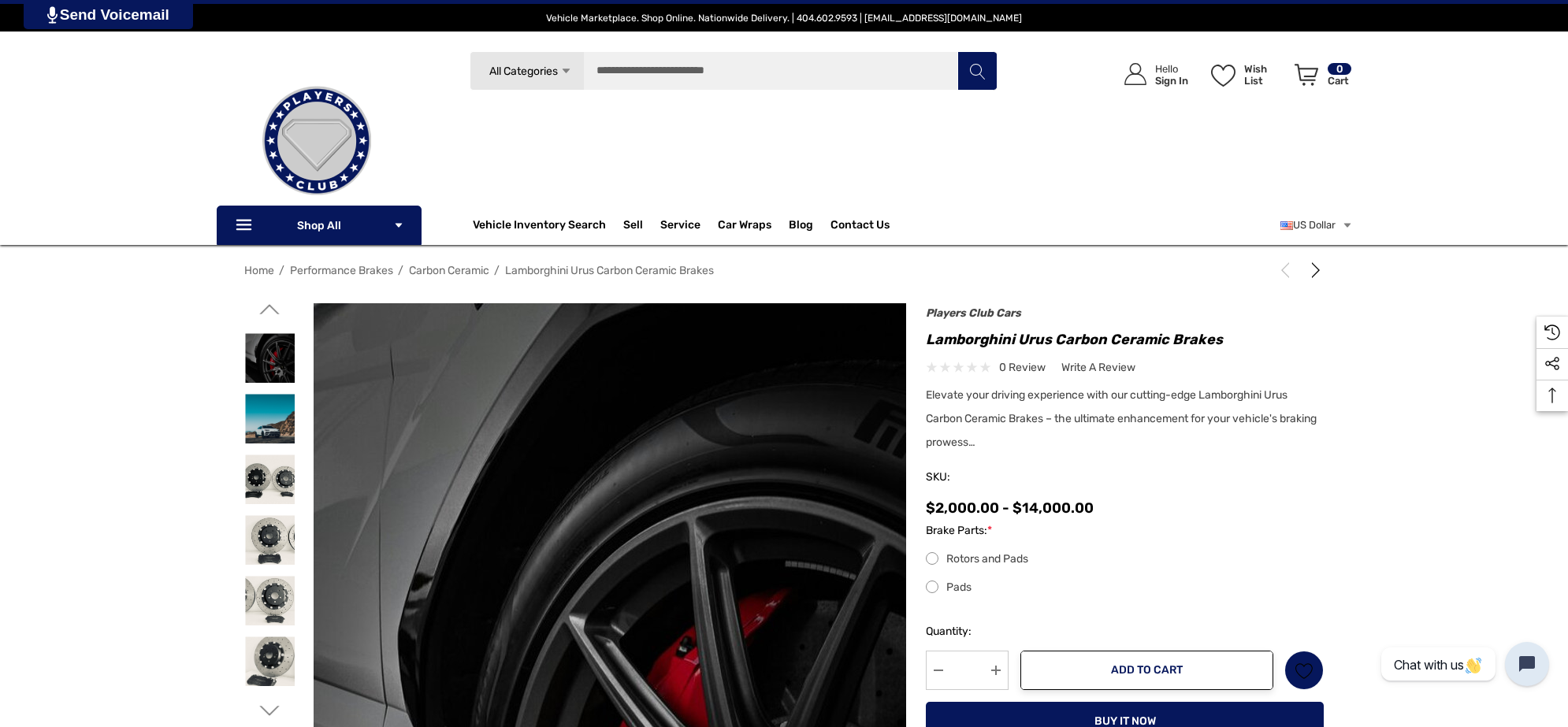
click at [603, 408] on img at bounding box center [611, 734] width 672 height 1008
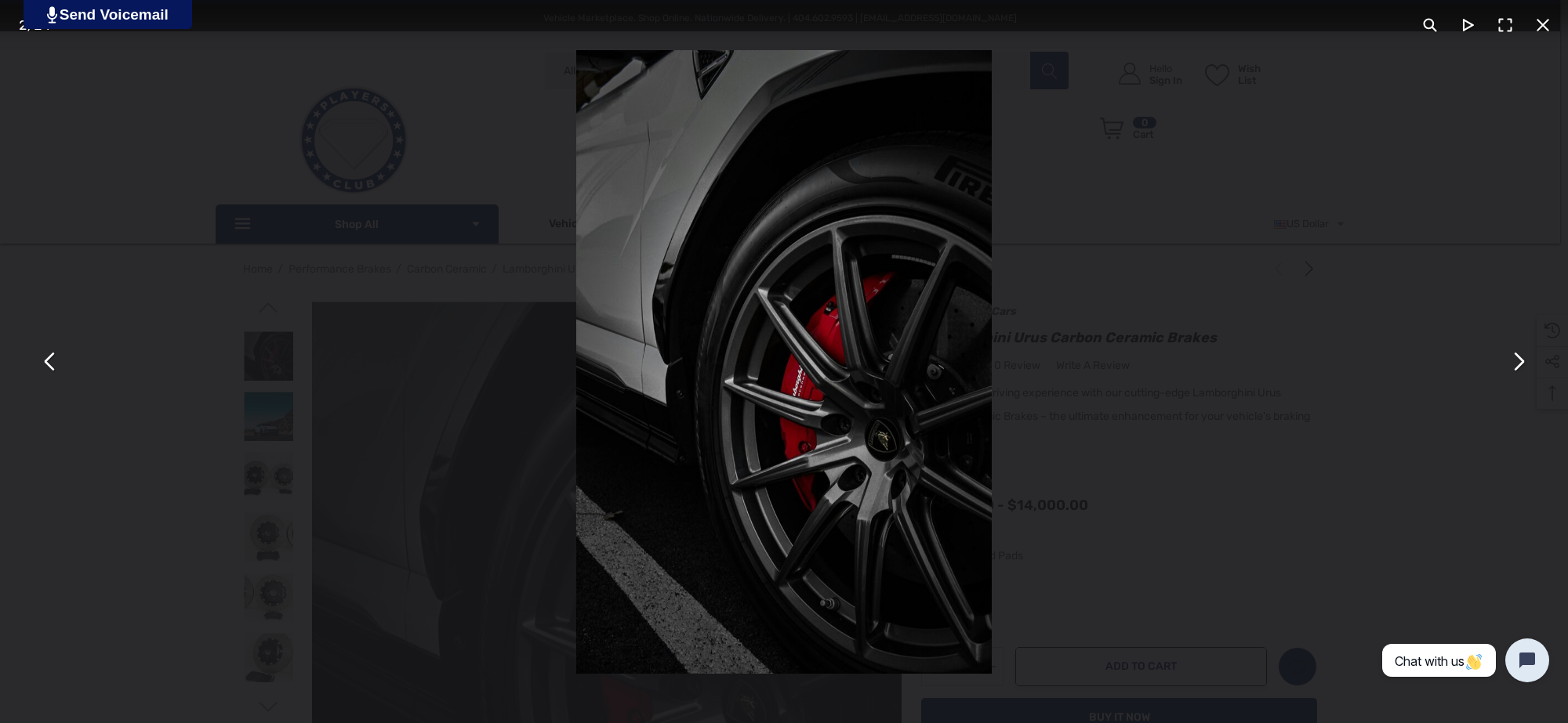
click at [146, 398] on div "You can close this modal content with the ESC key" at bounding box center [784, 362] width 1568 height 723
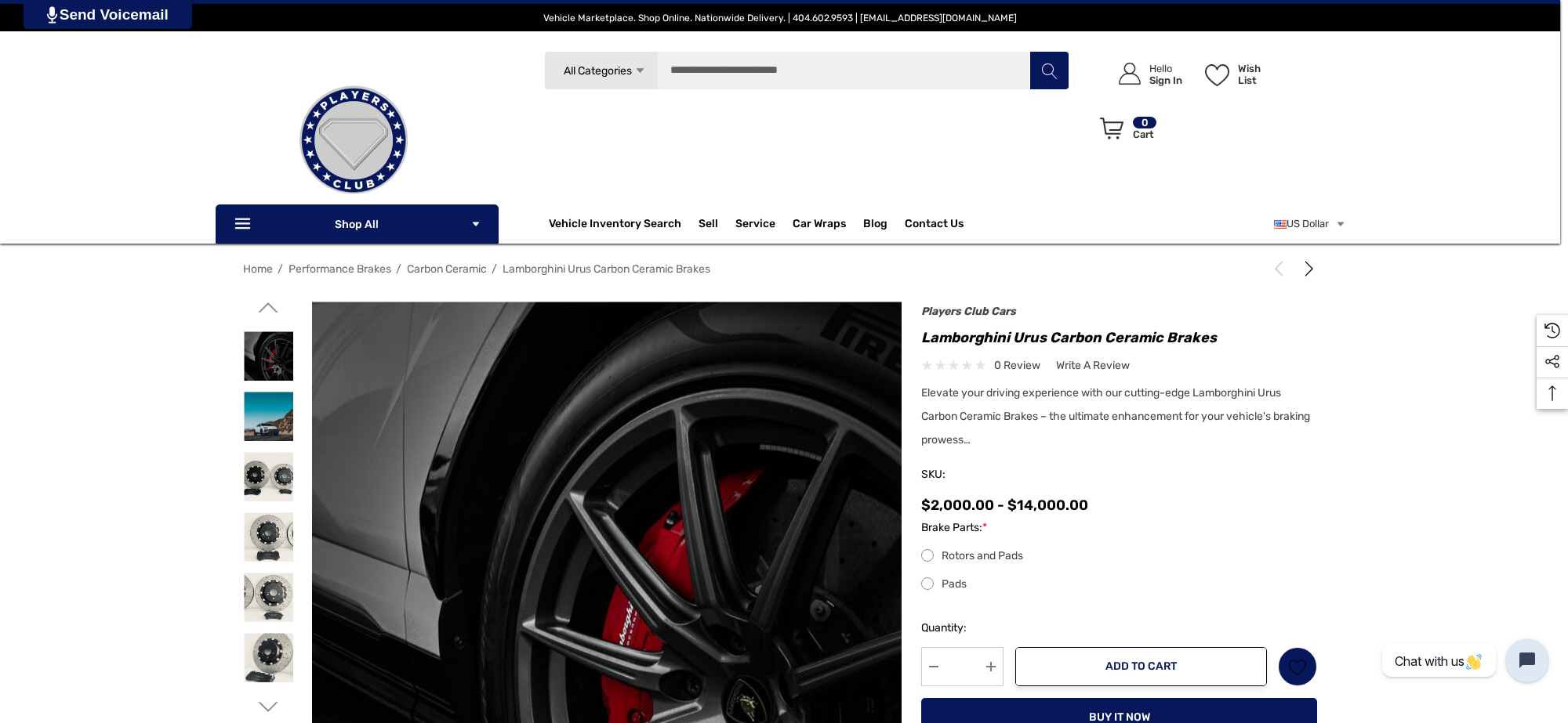
click at [146, 397] on div "You can close this modal content with the ESC key" at bounding box center [784, 362] width 1568 height 723
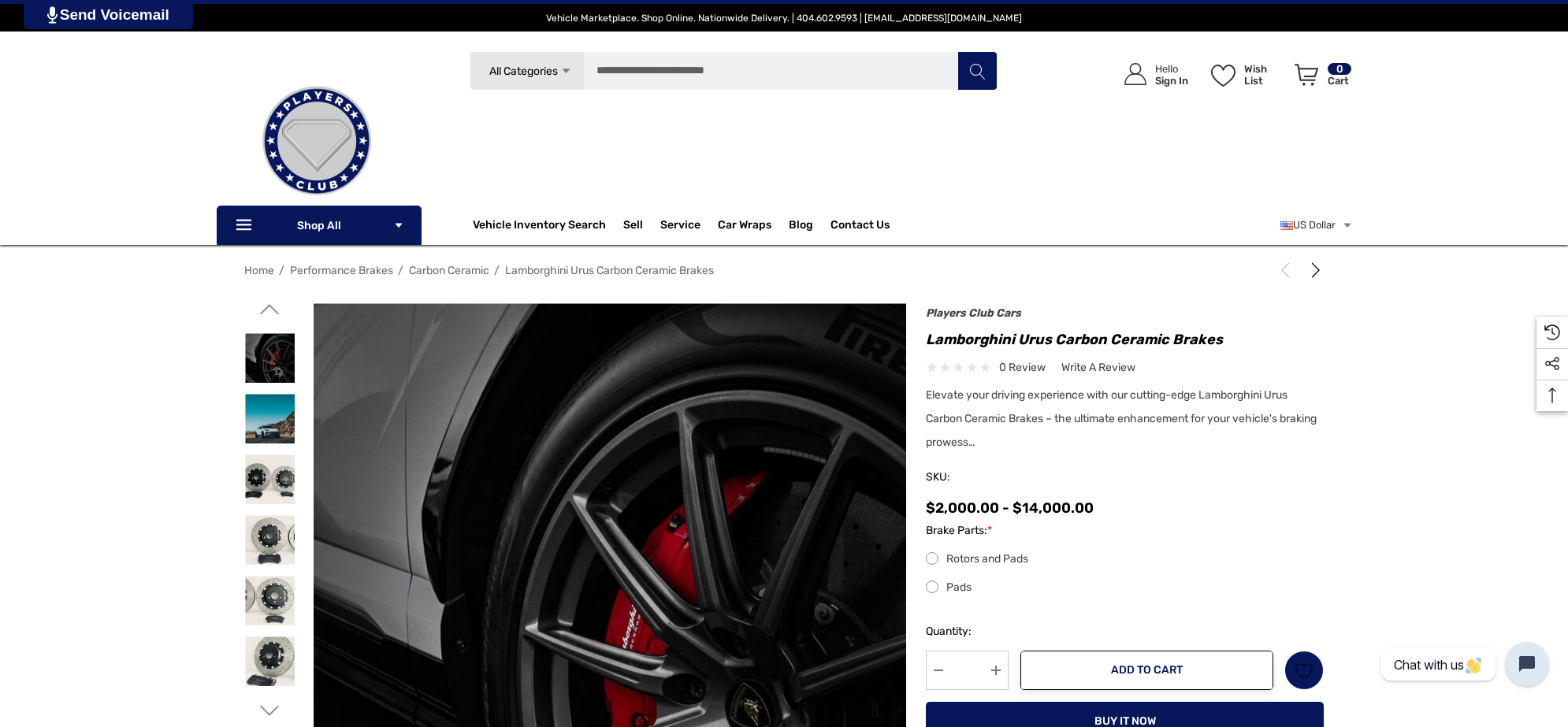
click at [266, 313] on icon "Go to slide 1 of 3" at bounding box center [270, 309] width 19 height 19
click at [268, 318] on icon "Go to slide 1 of 3" at bounding box center [270, 309] width 19 height 19
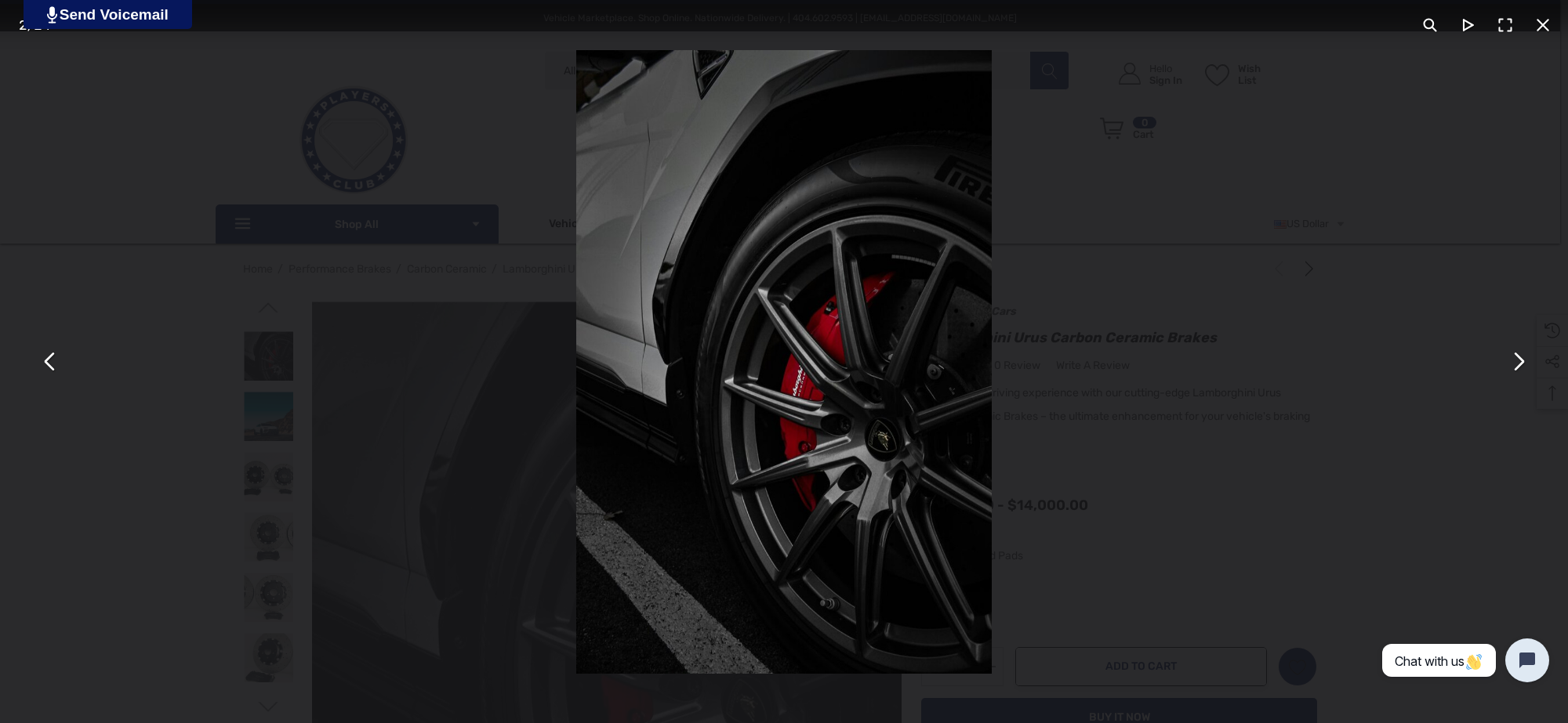
click at [54, 370] on button "You can close this modal content with the ESC key" at bounding box center [50, 362] width 38 height 38
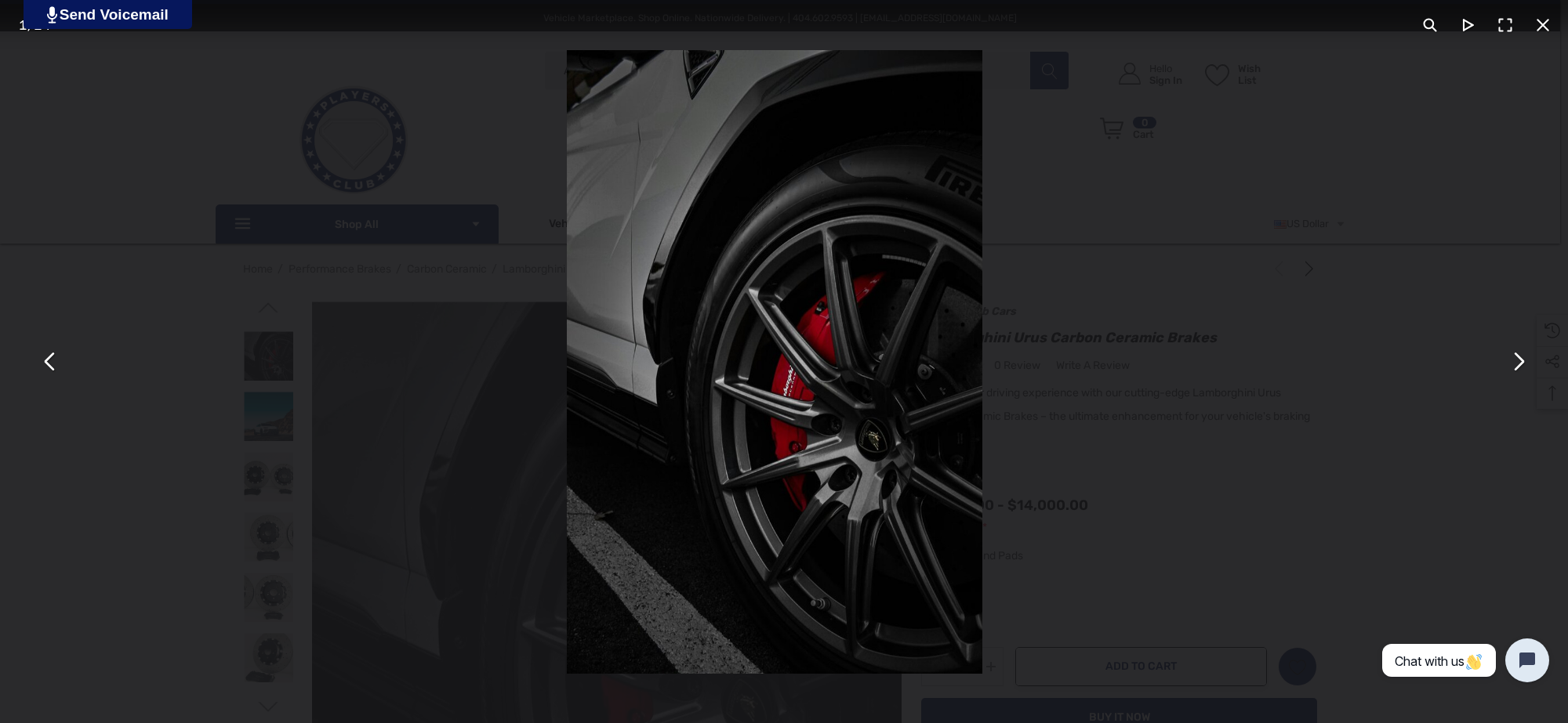
click at [55, 370] on button "You can close this modal content with the ESC key" at bounding box center [50, 362] width 38 height 38
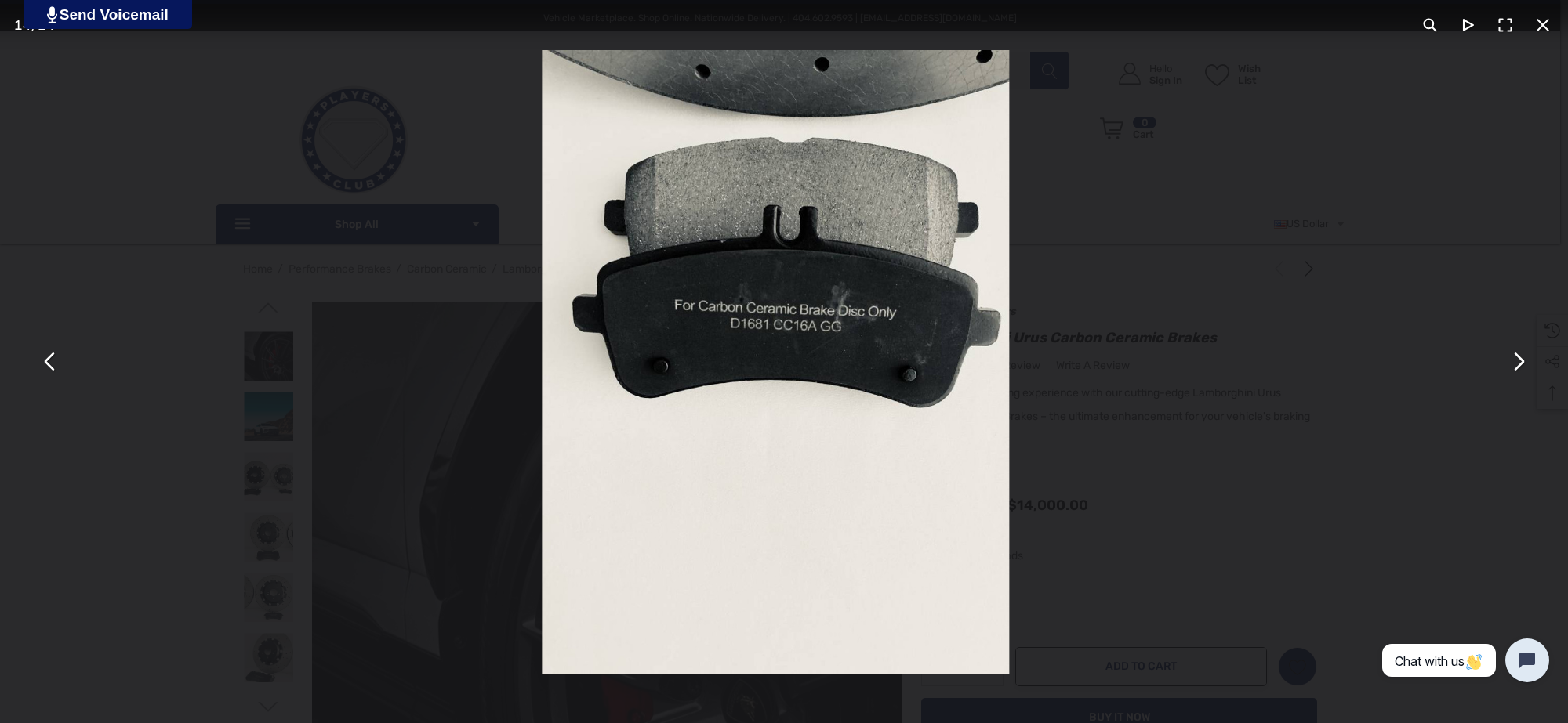
click at [55, 370] on button "You can close this modal content with the ESC key" at bounding box center [50, 362] width 38 height 38
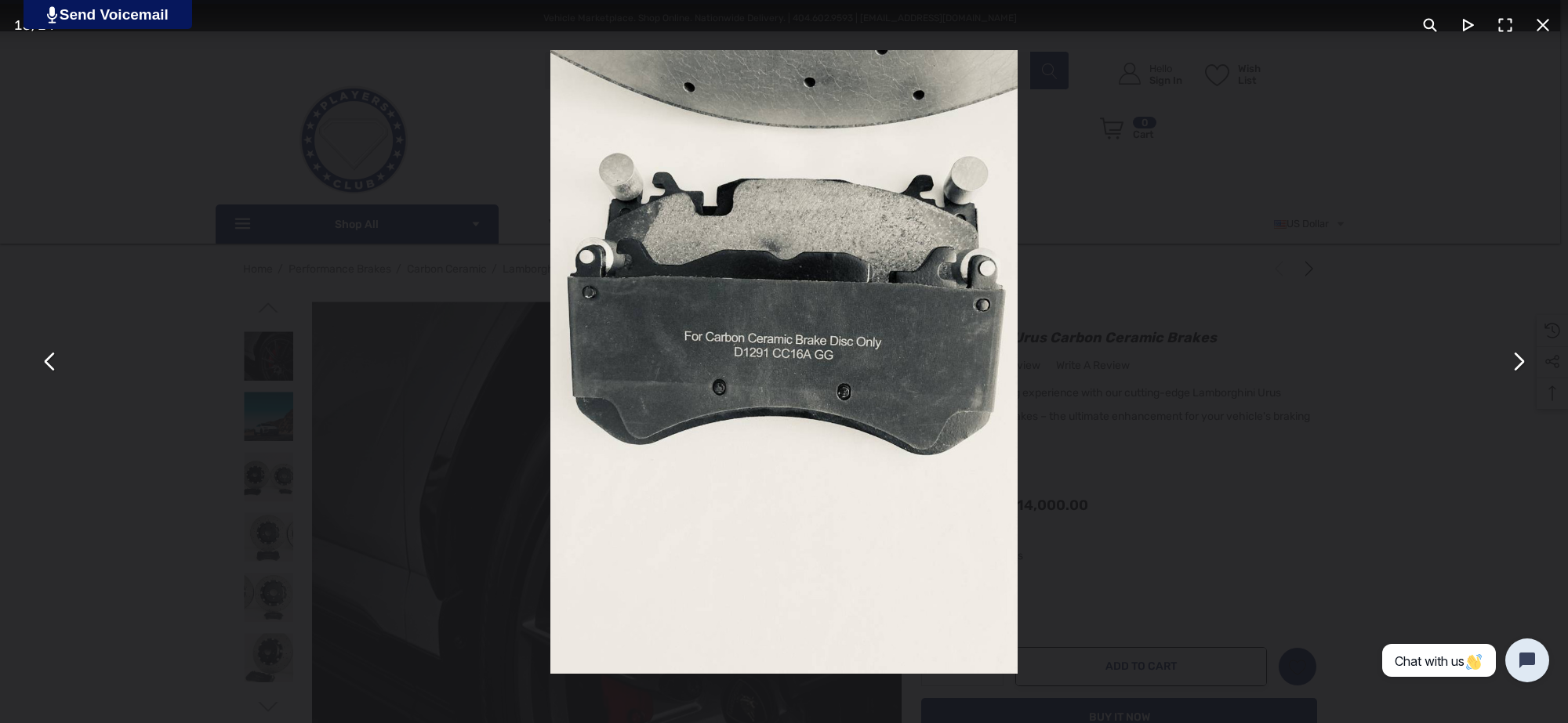
click at [526, 337] on div "You can close this modal content with the ESC key" at bounding box center [784, 362] width 1568 height 723
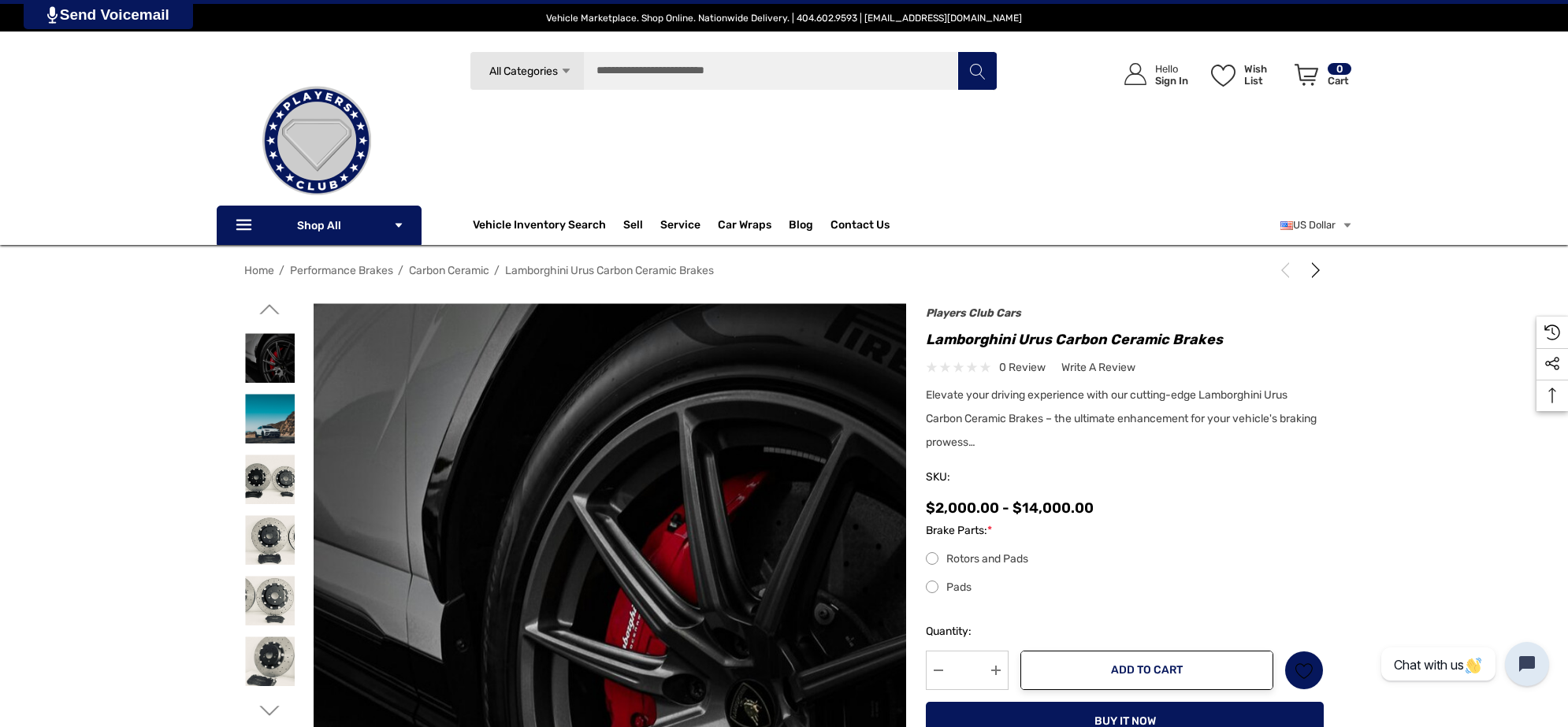
click at [274, 304] on icon "Go to slide 1 of 3" at bounding box center [270, 309] width 19 height 19
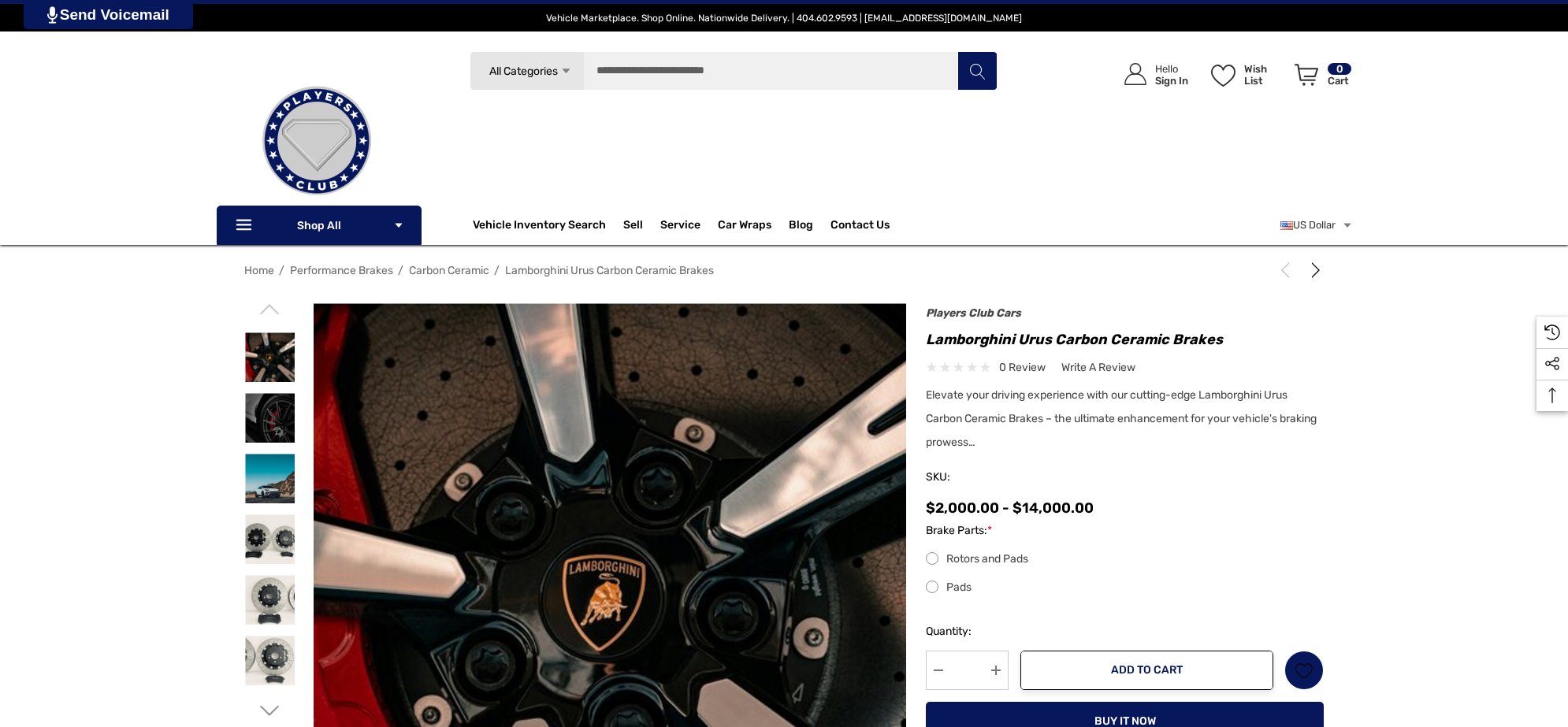
click at [497, 411] on img at bounding box center [689, 625] width 1009 height 671
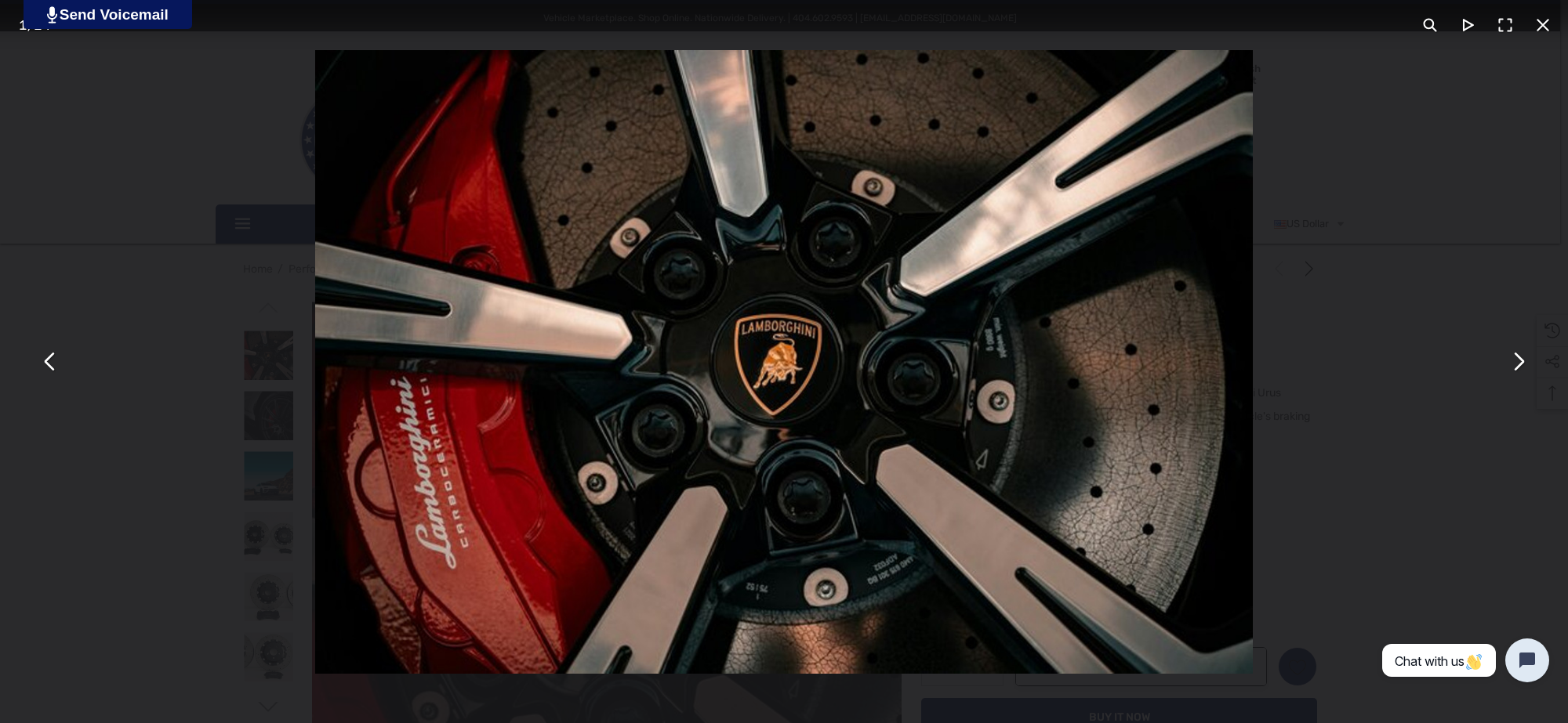
click at [1529, 369] on button "You can close this modal content with the ESC key" at bounding box center [1517, 362] width 38 height 38
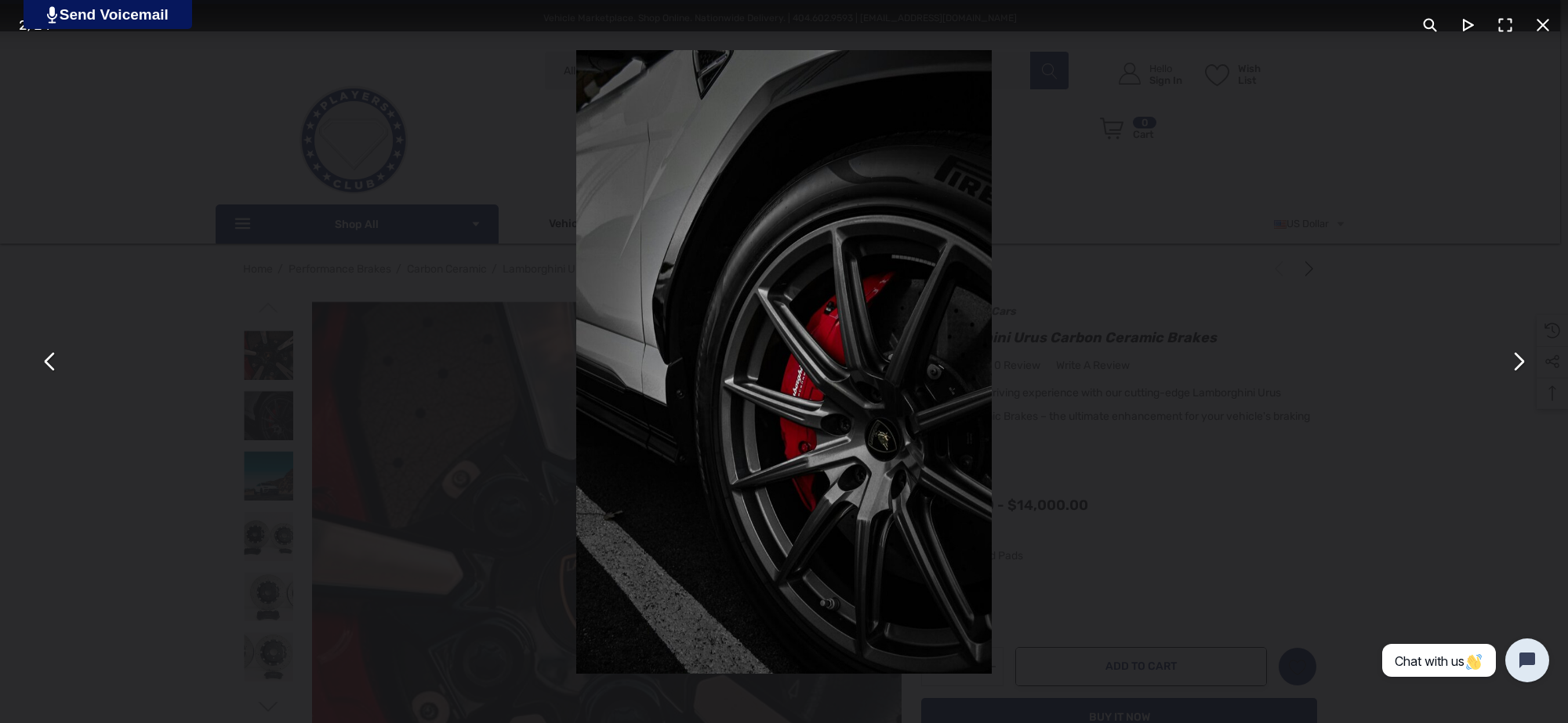
click at [392, 402] on div "You can close this modal content with the ESC key" at bounding box center [784, 362] width 1568 height 723
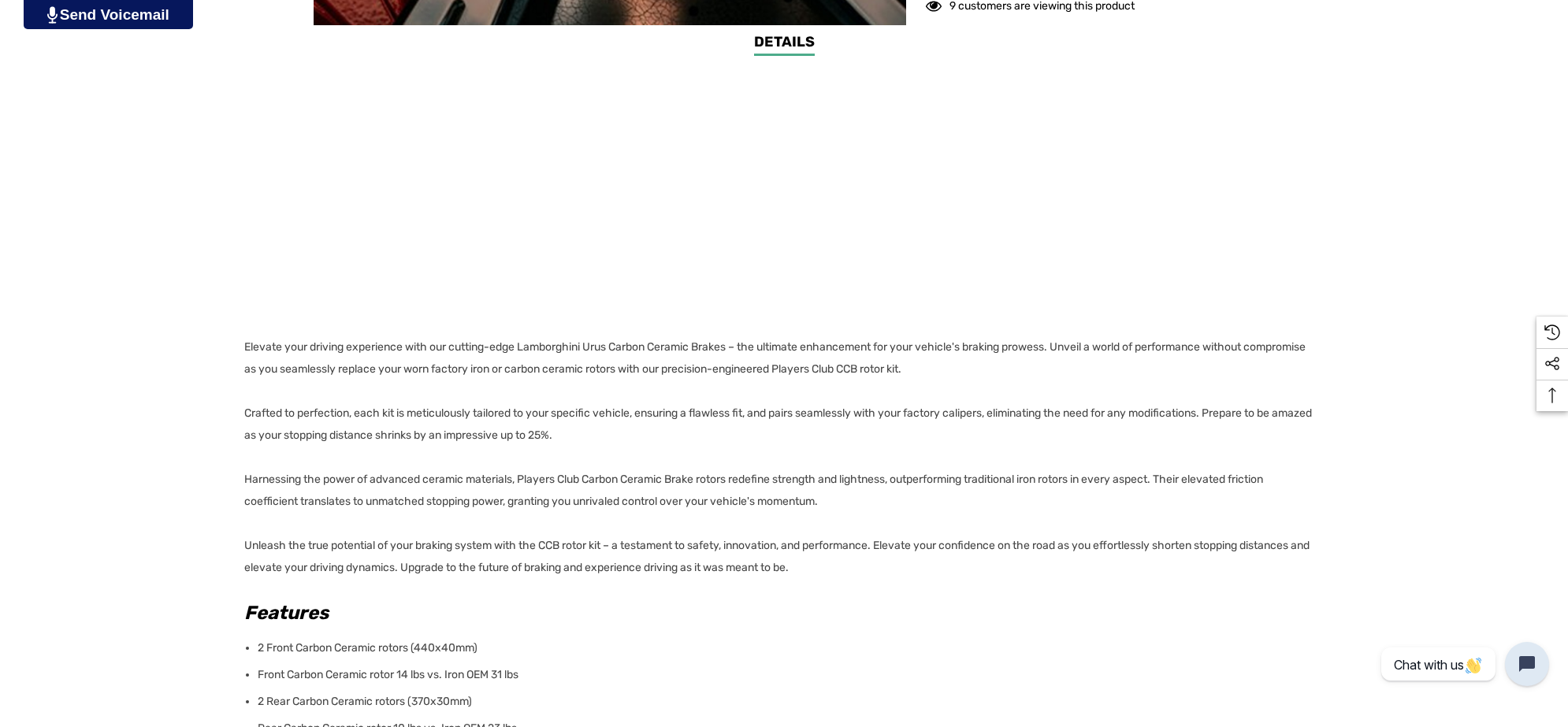
scroll to position [1181, 0]
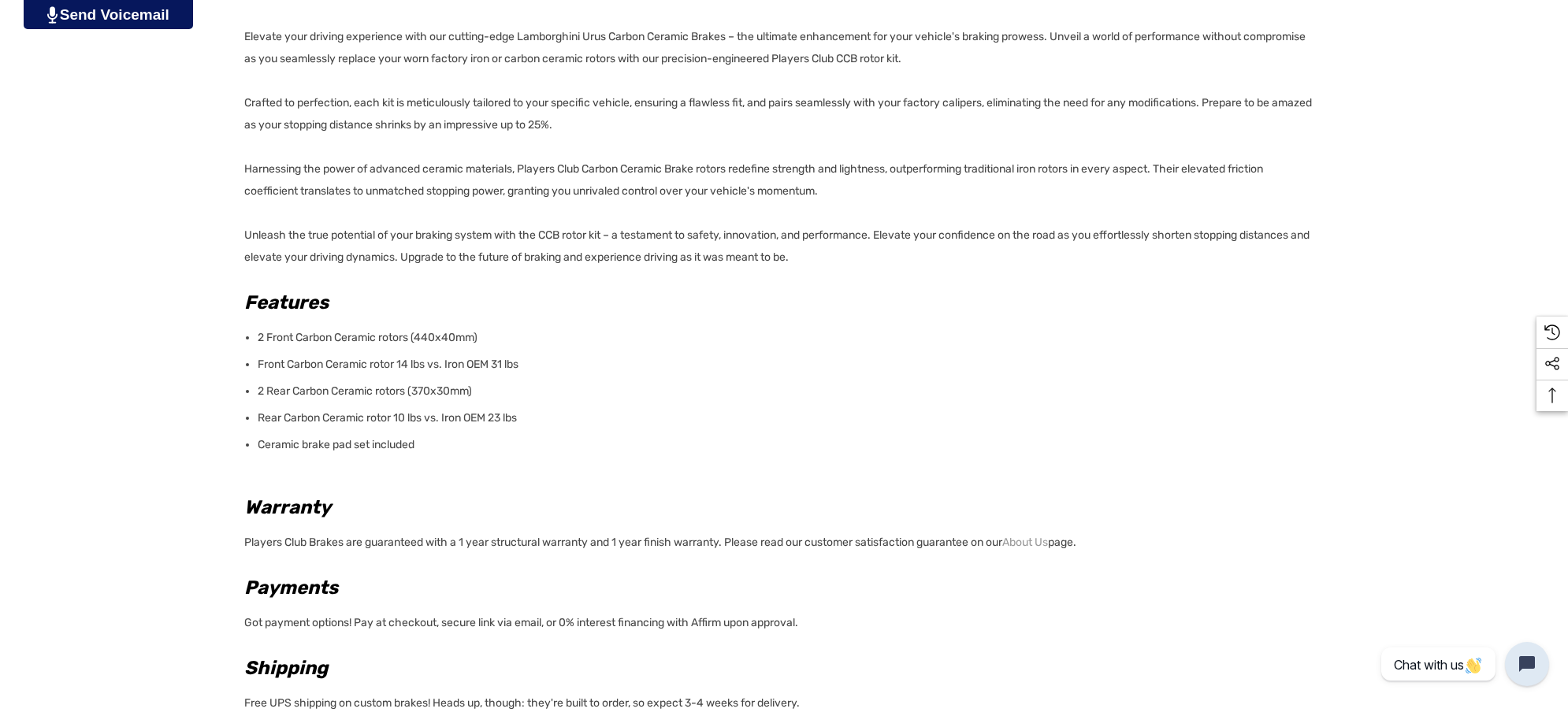
click at [438, 446] on p "Ceramic brake pad set included" at bounding box center [785, 445] width 1056 height 22
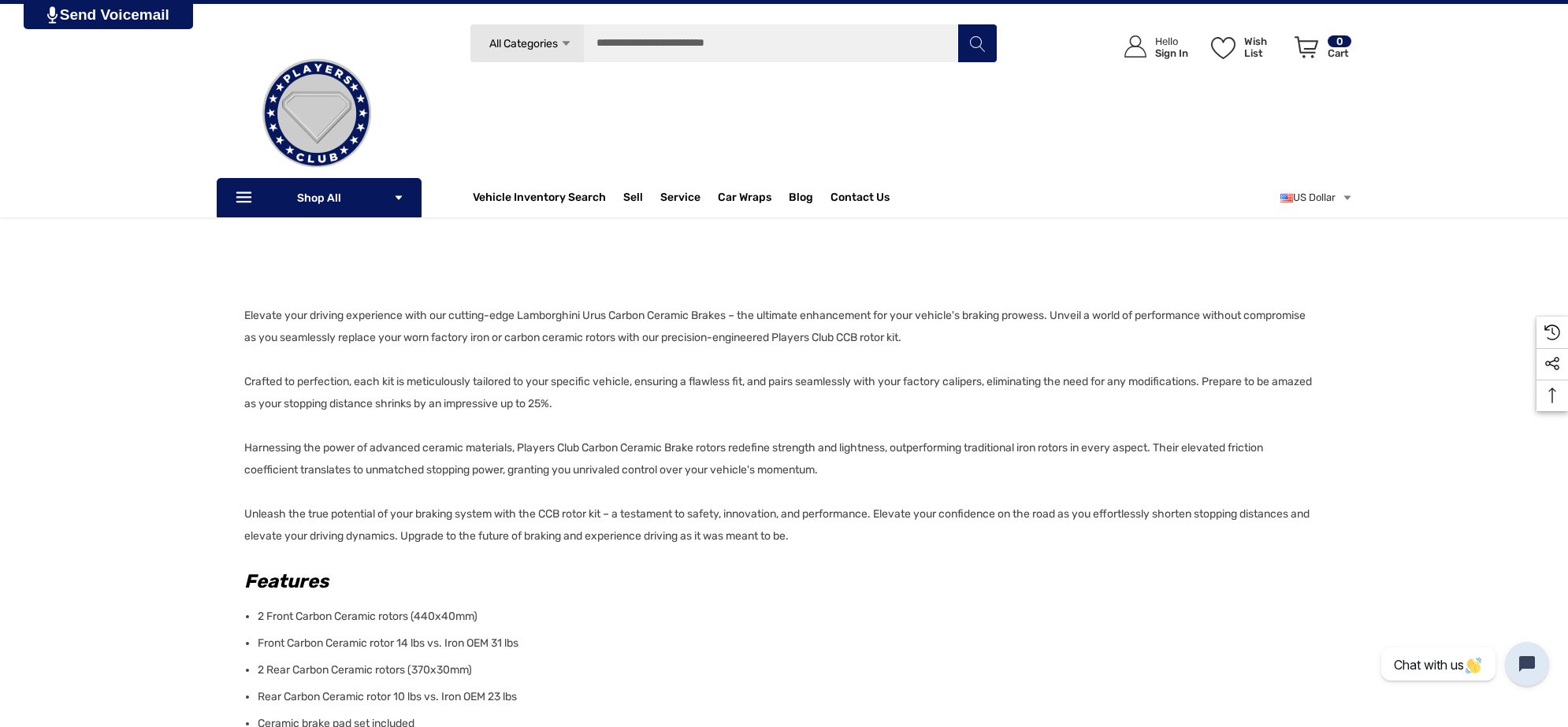
scroll to position [887, 0]
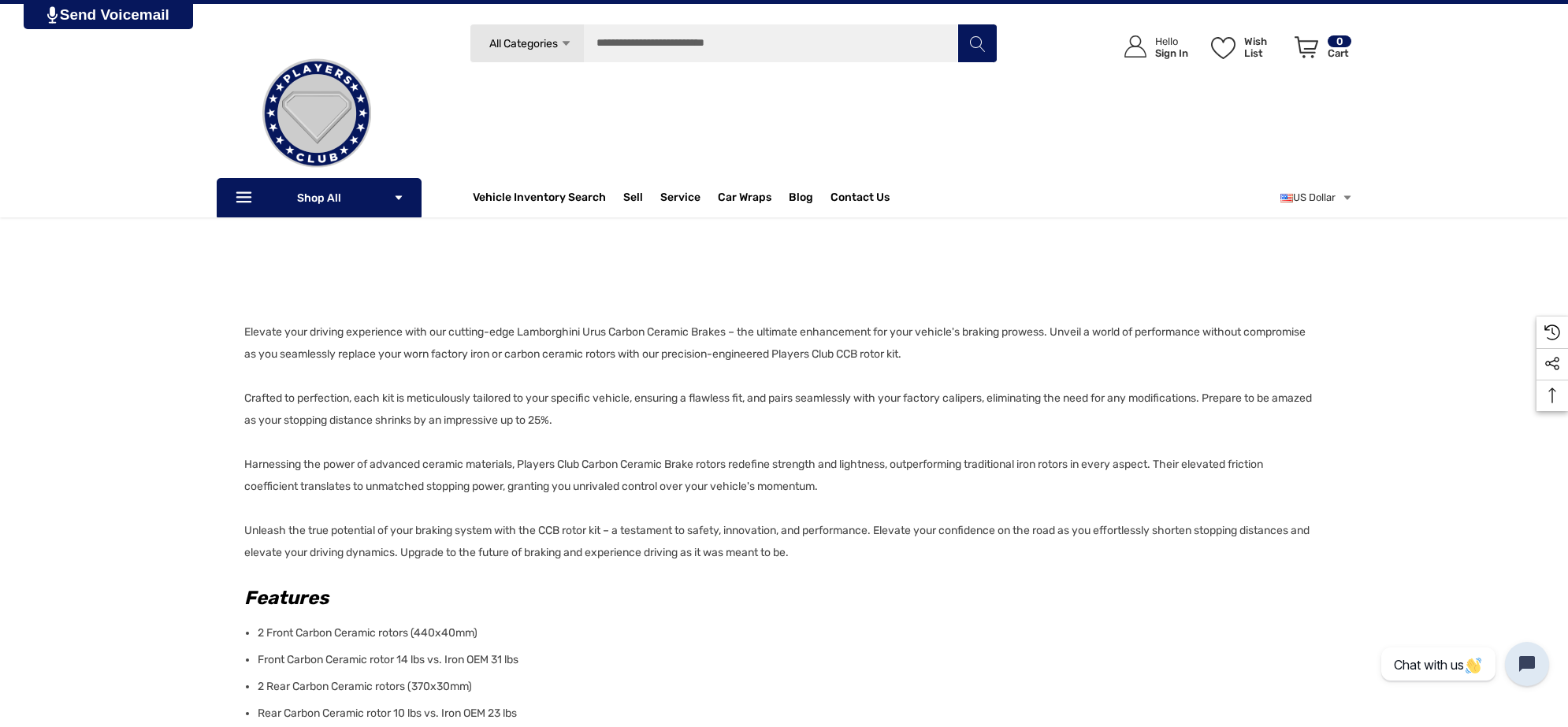
click at [239, 331] on div "Details Details Elevate your driving experience with our cutting-edge Lamborghi…" at bounding box center [784, 559] width 1568 height 1086
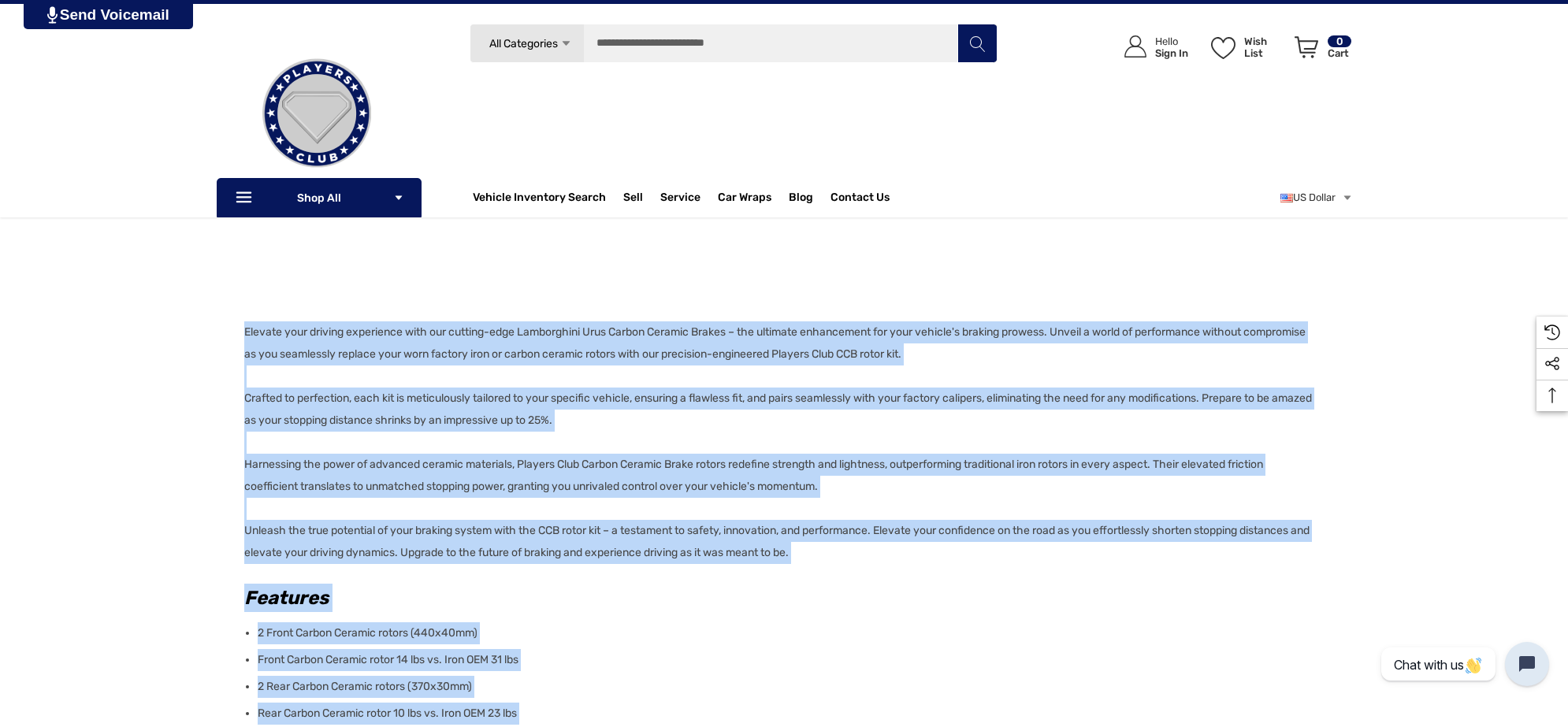
click at [239, 331] on div "Details Details Elevate your driving experience with our cutting-edge Lamborghi…" at bounding box center [784, 559] width 1568 height 1086
copy div "Elevate your driving experience with our cutting-edge Lamborghini Urus Carbon C…"
click at [84, 479] on div "Details Details Elevate your driving experience with our cutting-edge Lamborghi…" at bounding box center [784, 559] width 1568 height 1086
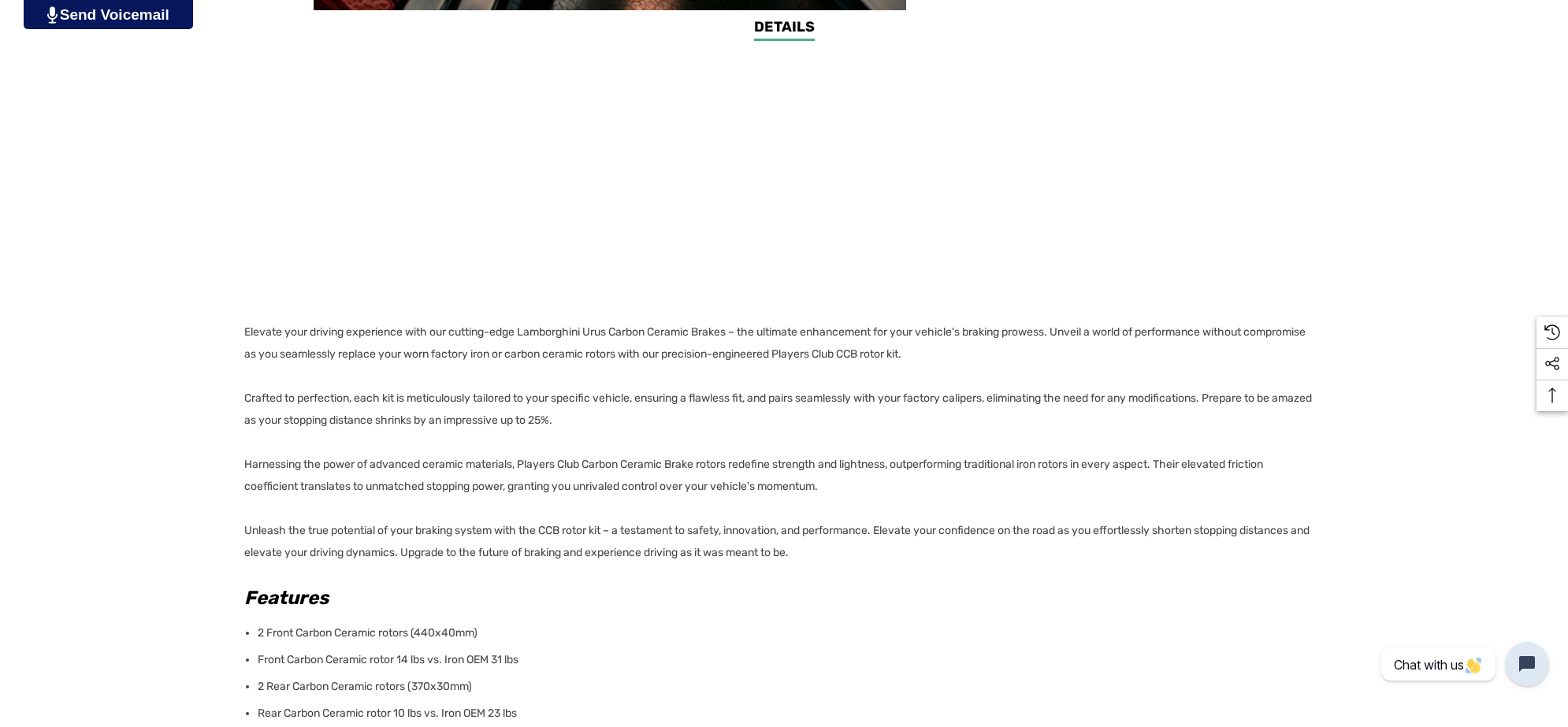
scroll to position [0, 0]
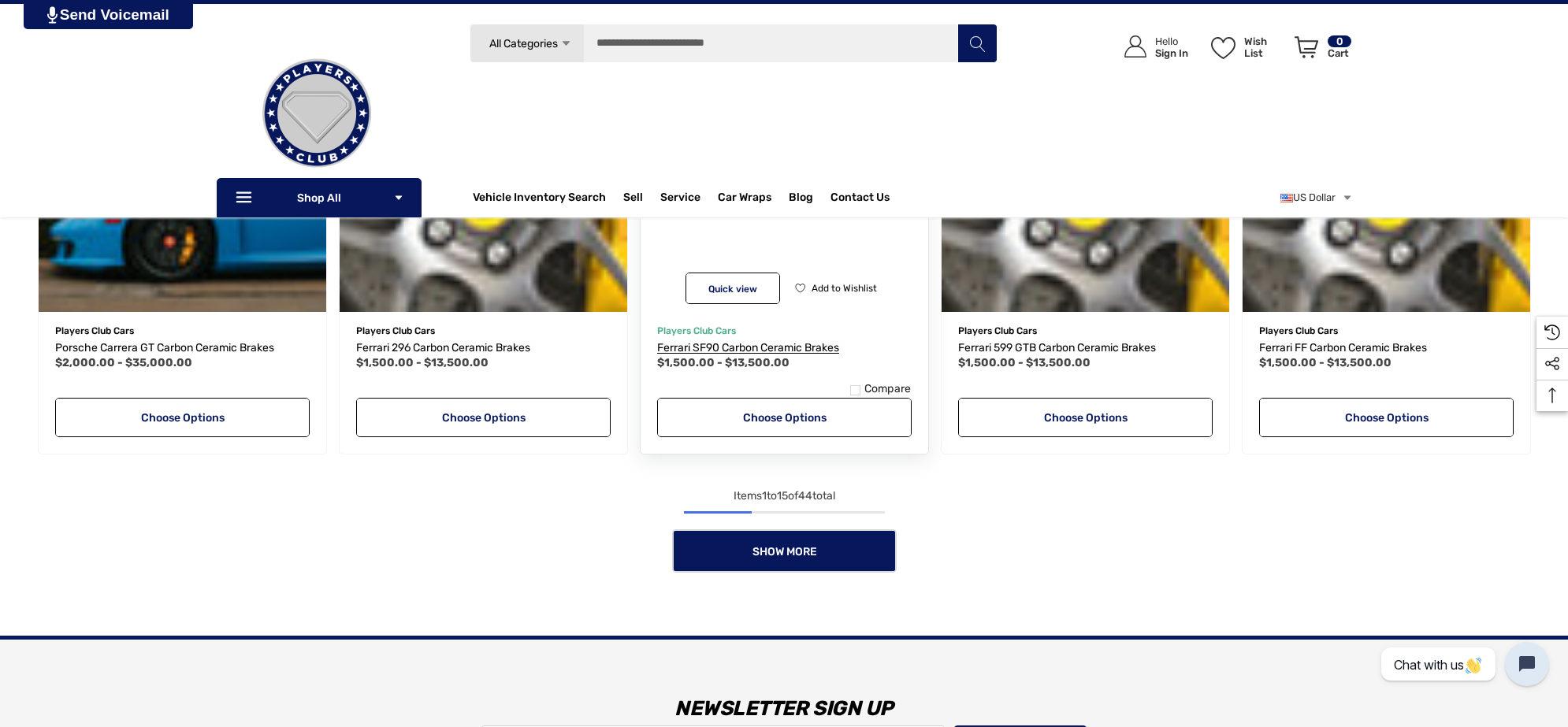
scroll to position [1365, 0]
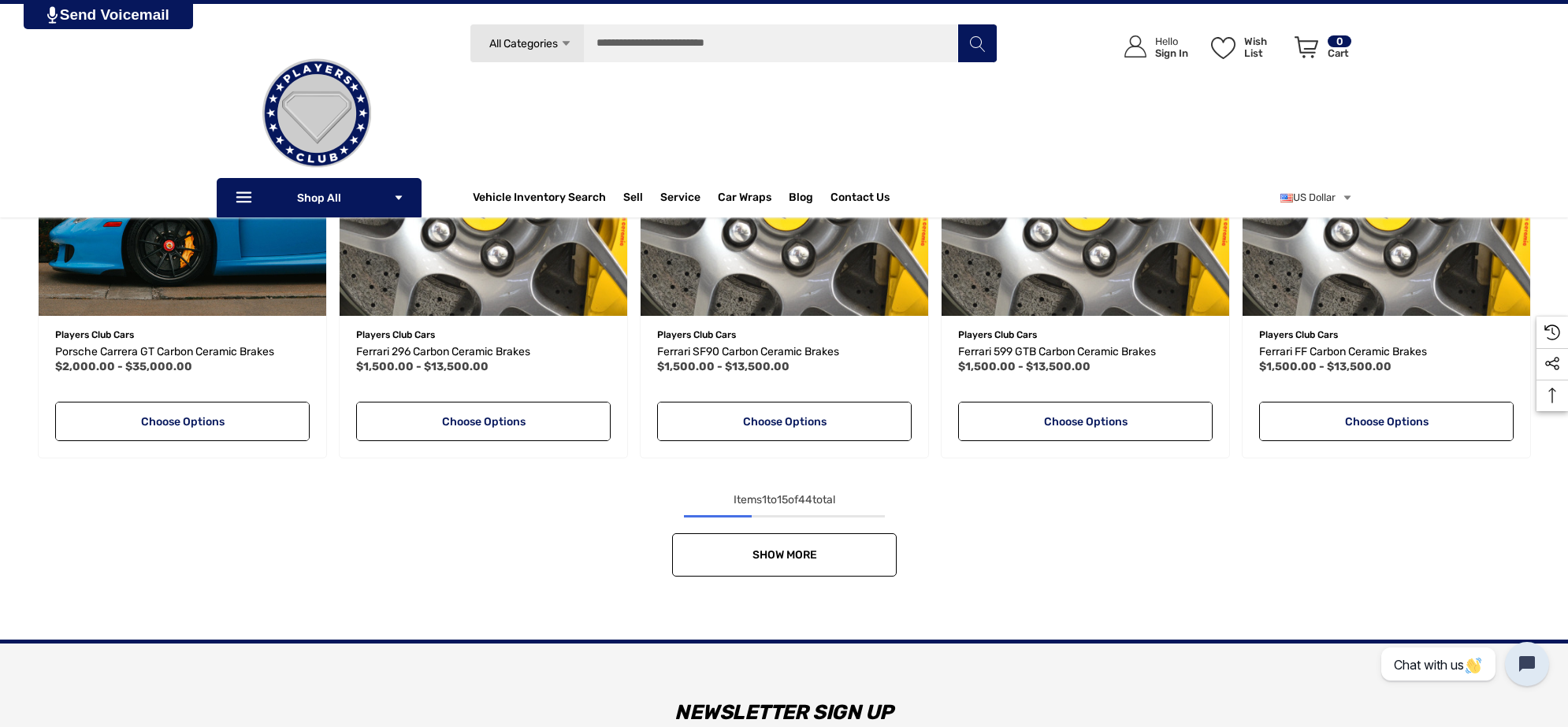
click at [852, 573] on link "Show More" at bounding box center [784, 555] width 225 height 43
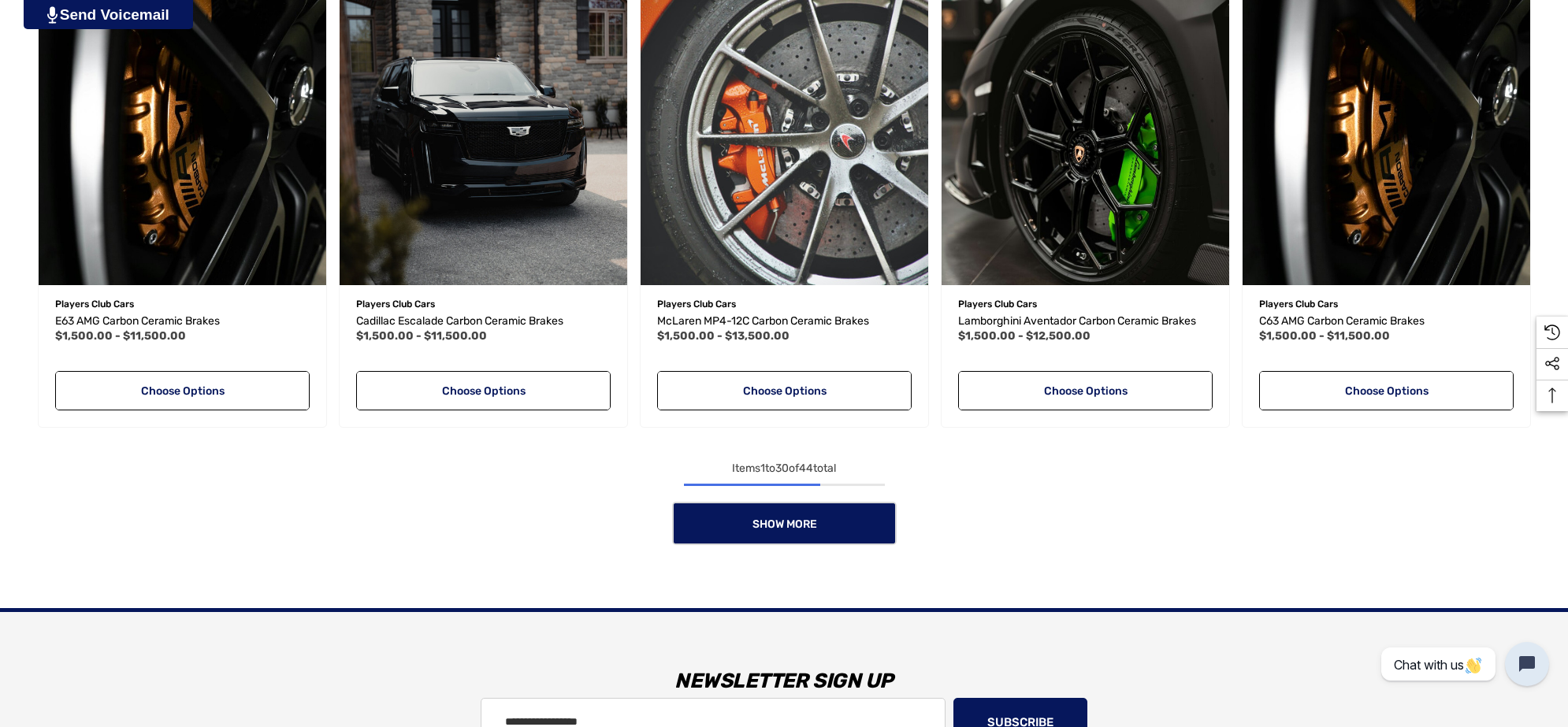
scroll to position [2743, 0]
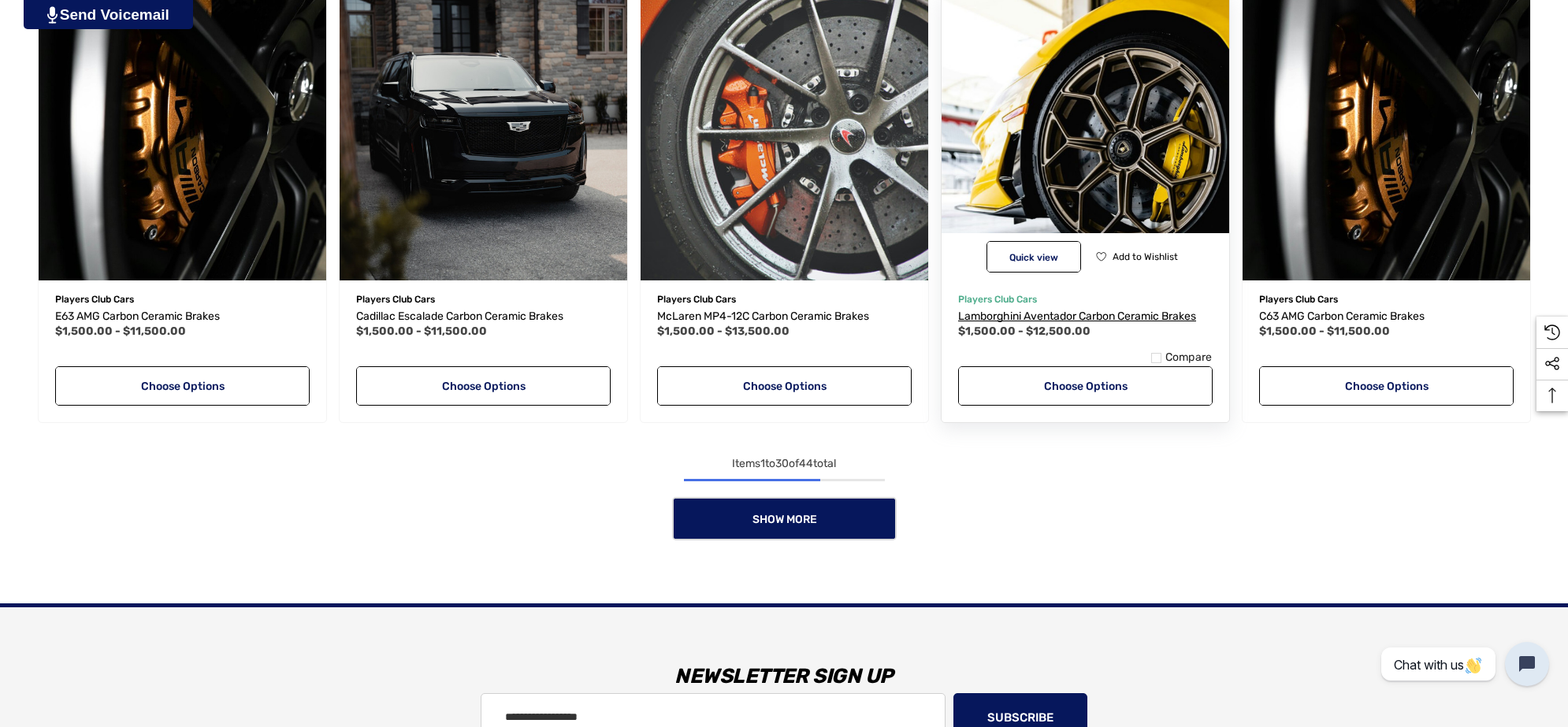
click at [977, 318] on span "Lamborghini Aventador Carbon Ceramic Brakes" at bounding box center [1077, 316] width 238 height 13
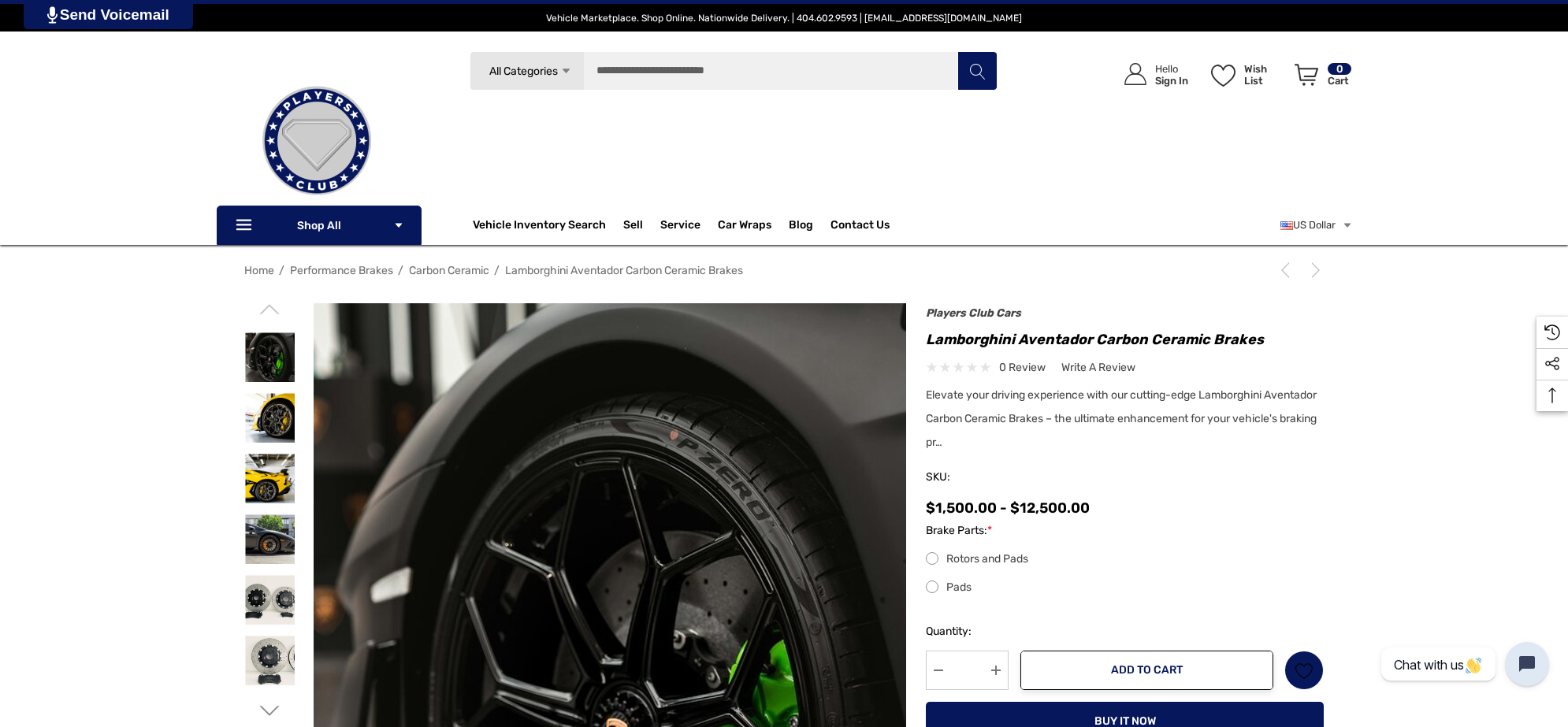
click at [462, 447] on img at bounding box center [630, 706] width 674 height 1008
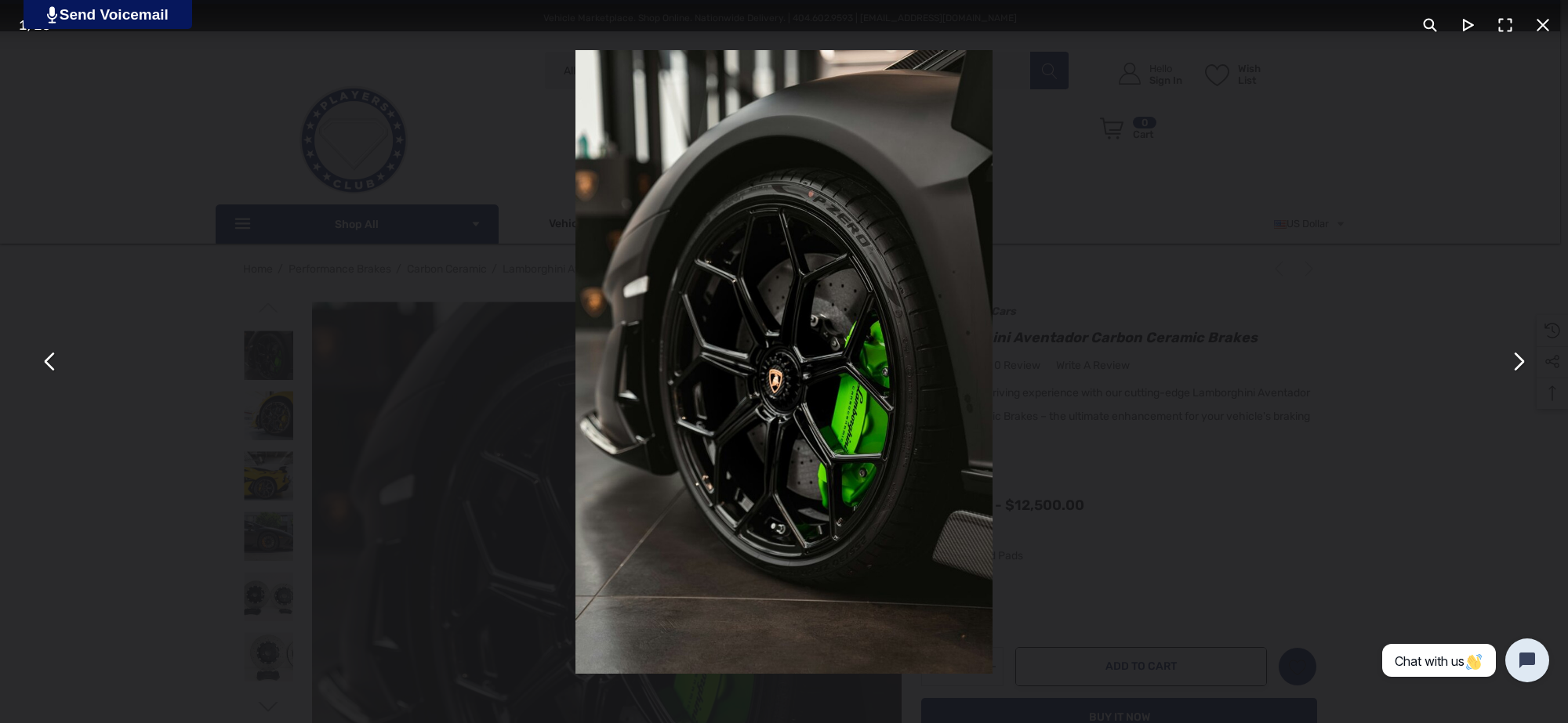
drag, startPoint x: 708, startPoint y: 346, endPoint x: 795, endPoint y: 456, distance: 140.2
click at [795, 456] on img "You can close this modal content with the ESC key" at bounding box center [783, 362] width 417 height 624
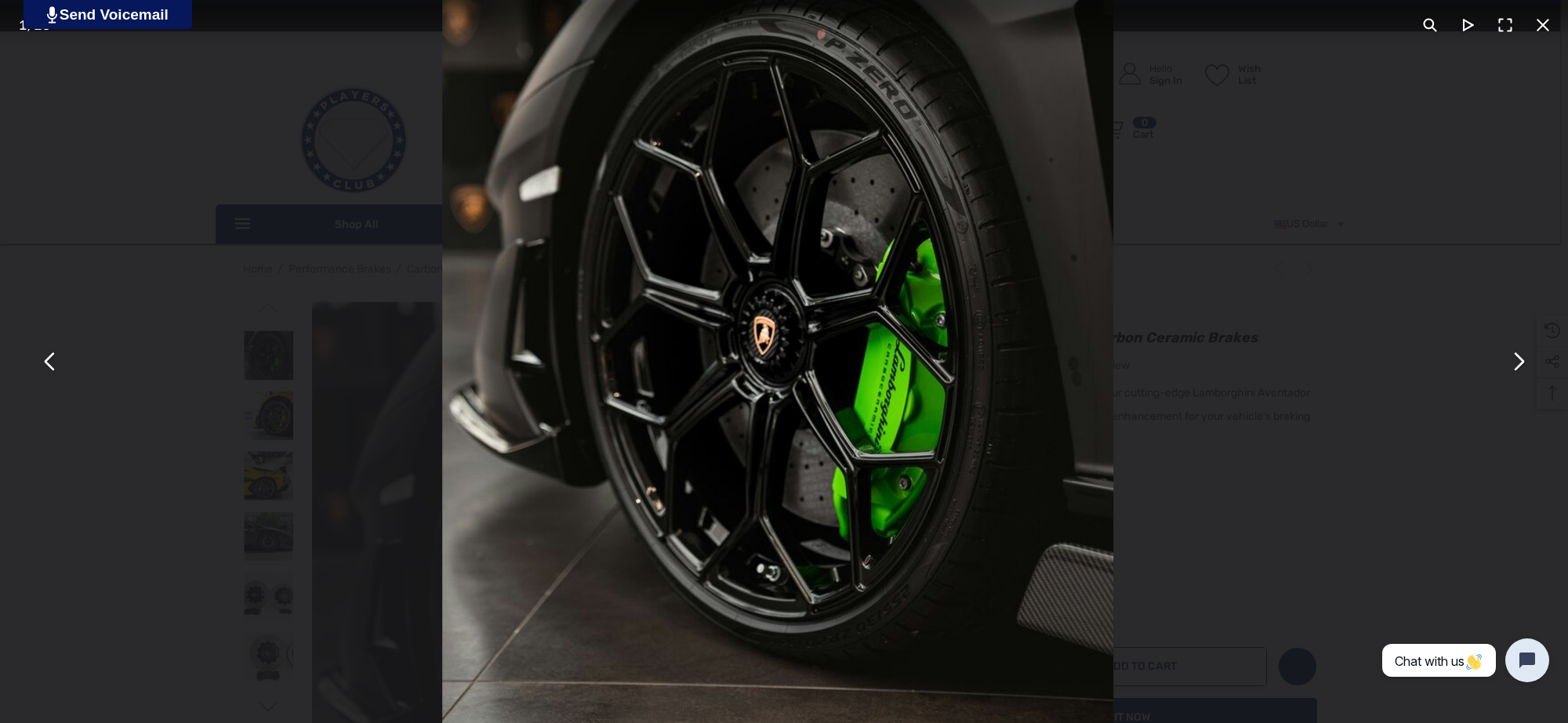
click at [1507, 359] on button "You can close this modal content with the ESC key" at bounding box center [1517, 362] width 38 height 38
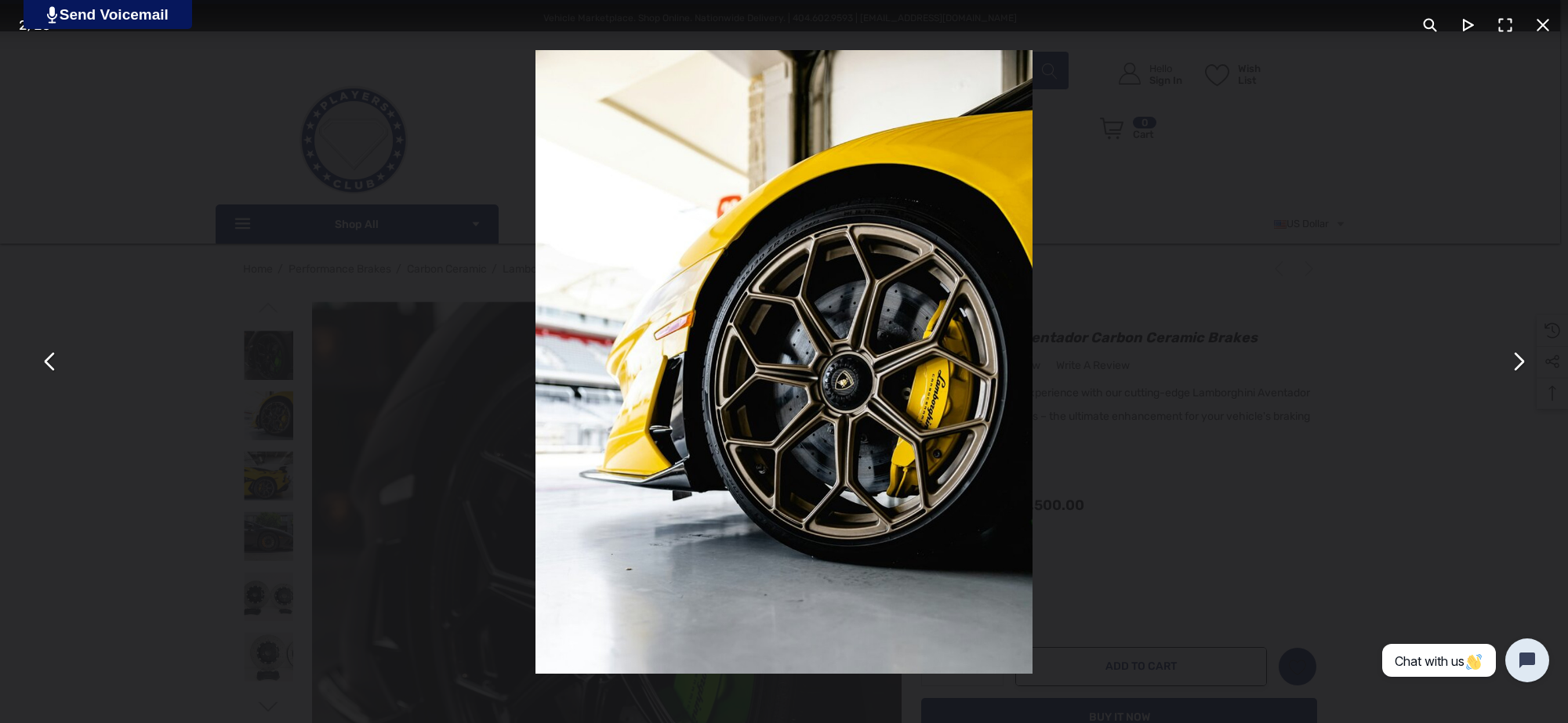
click at [1542, 25] on button "You can close this modal content with the ESC key" at bounding box center [1543, 25] width 38 height 38
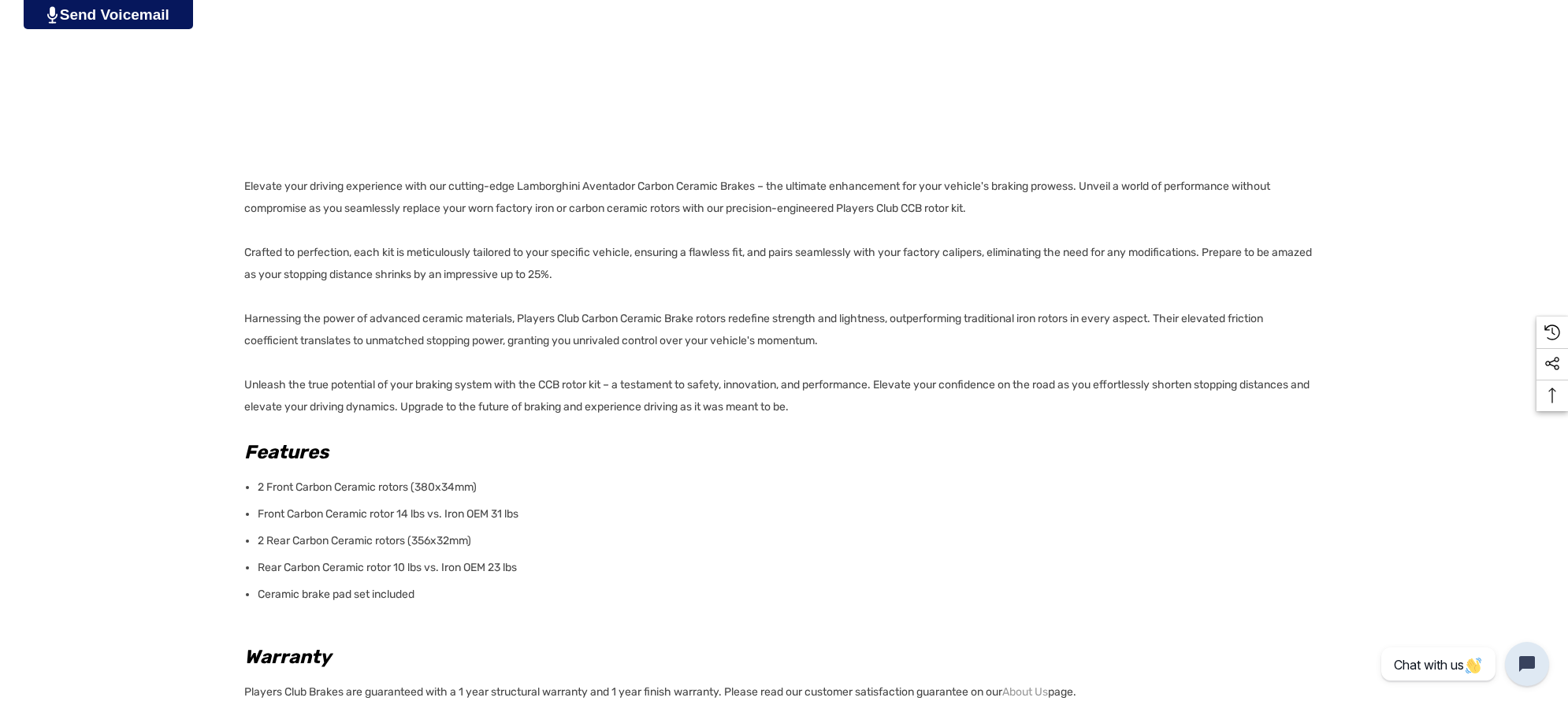
scroll to position [1083, 0]
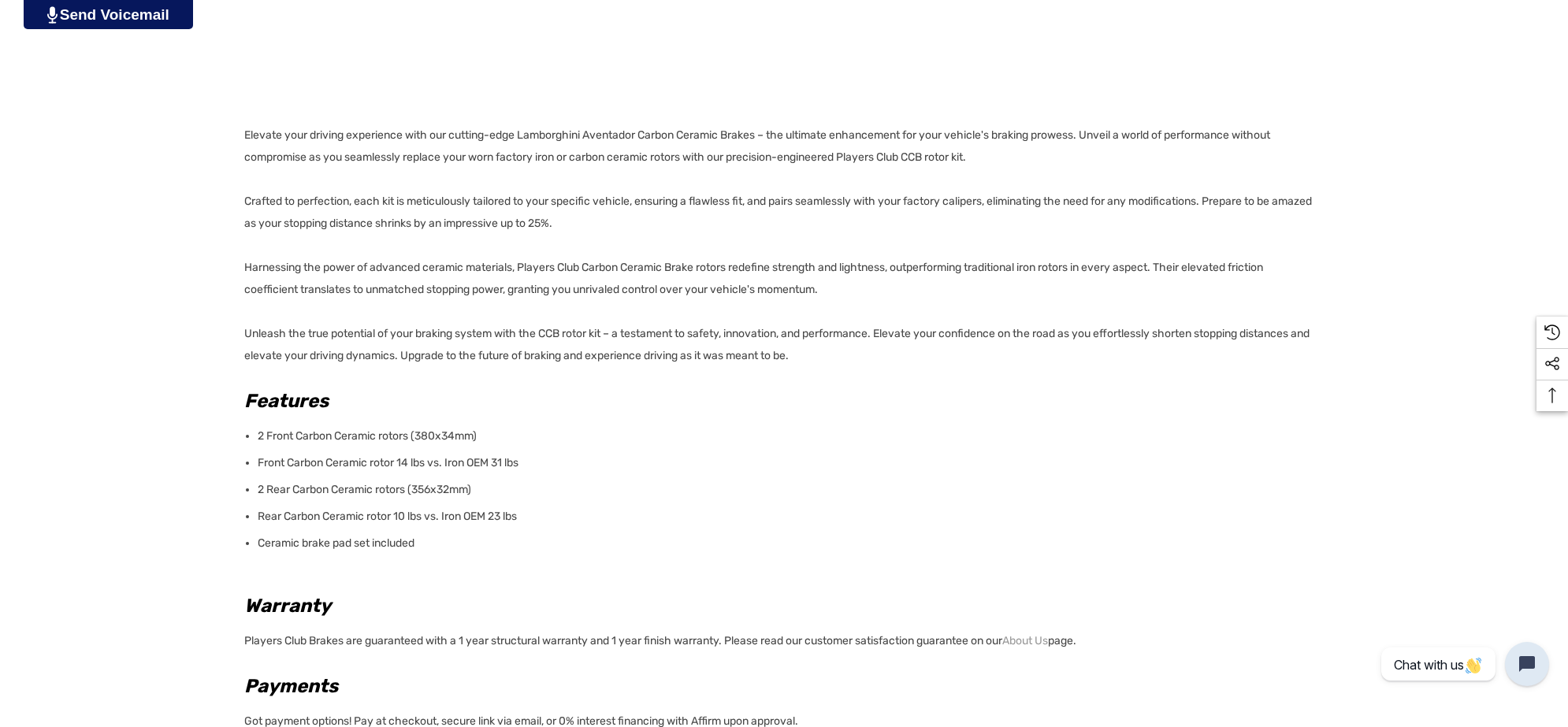
click at [439, 533] on li "Ceramic brake pad set included" at bounding box center [785, 541] width 1056 height 26
click at [423, 546] on p "Ceramic brake pad set included" at bounding box center [785, 543] width 1056 height 22
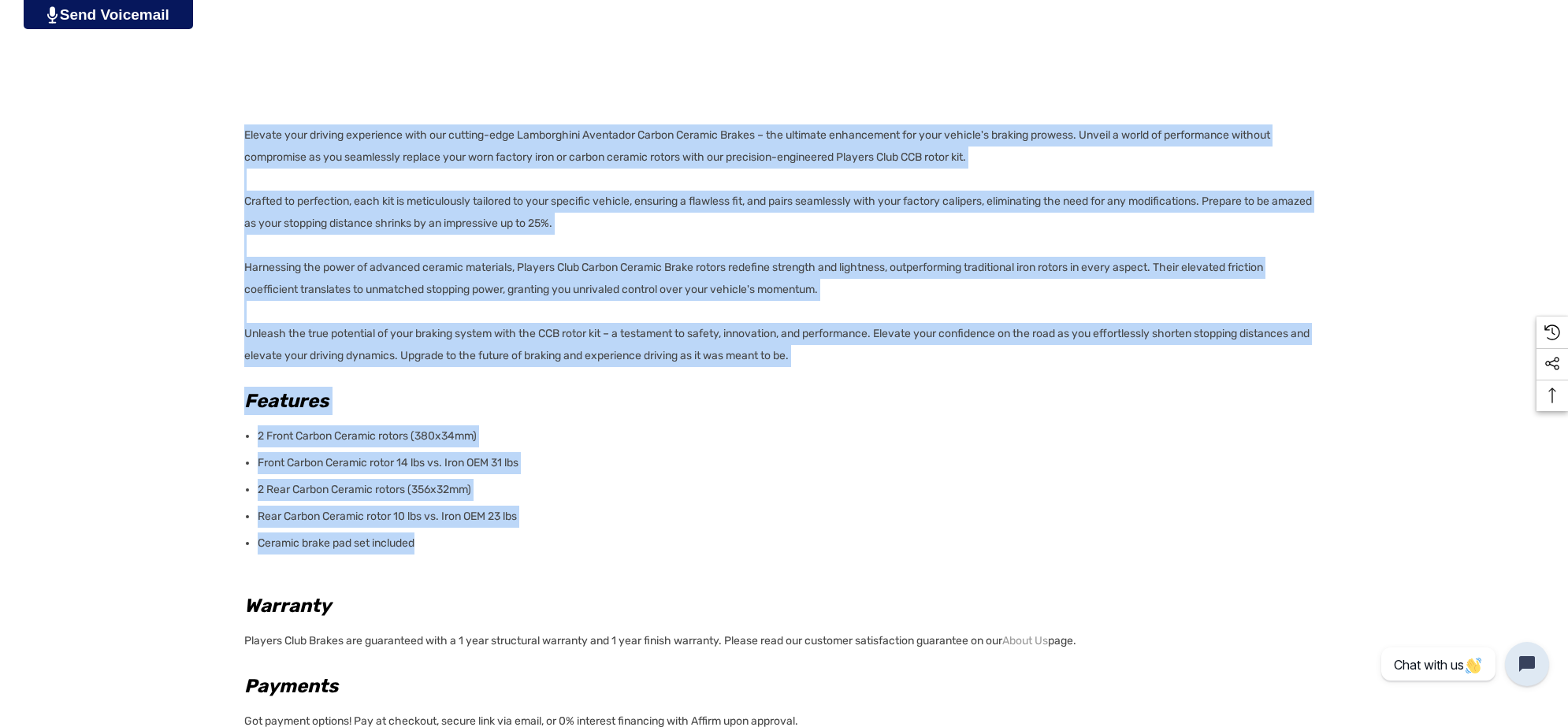
click at [246, 136] on p "Elevate your driving experience with our cutting-edge Lamborghini Aventador Car…" at bounding box center [779, 245] width 1070 height 243
copy div "Elevate your driving experience with our cutting-edge Lamborghini Aventador Car…"
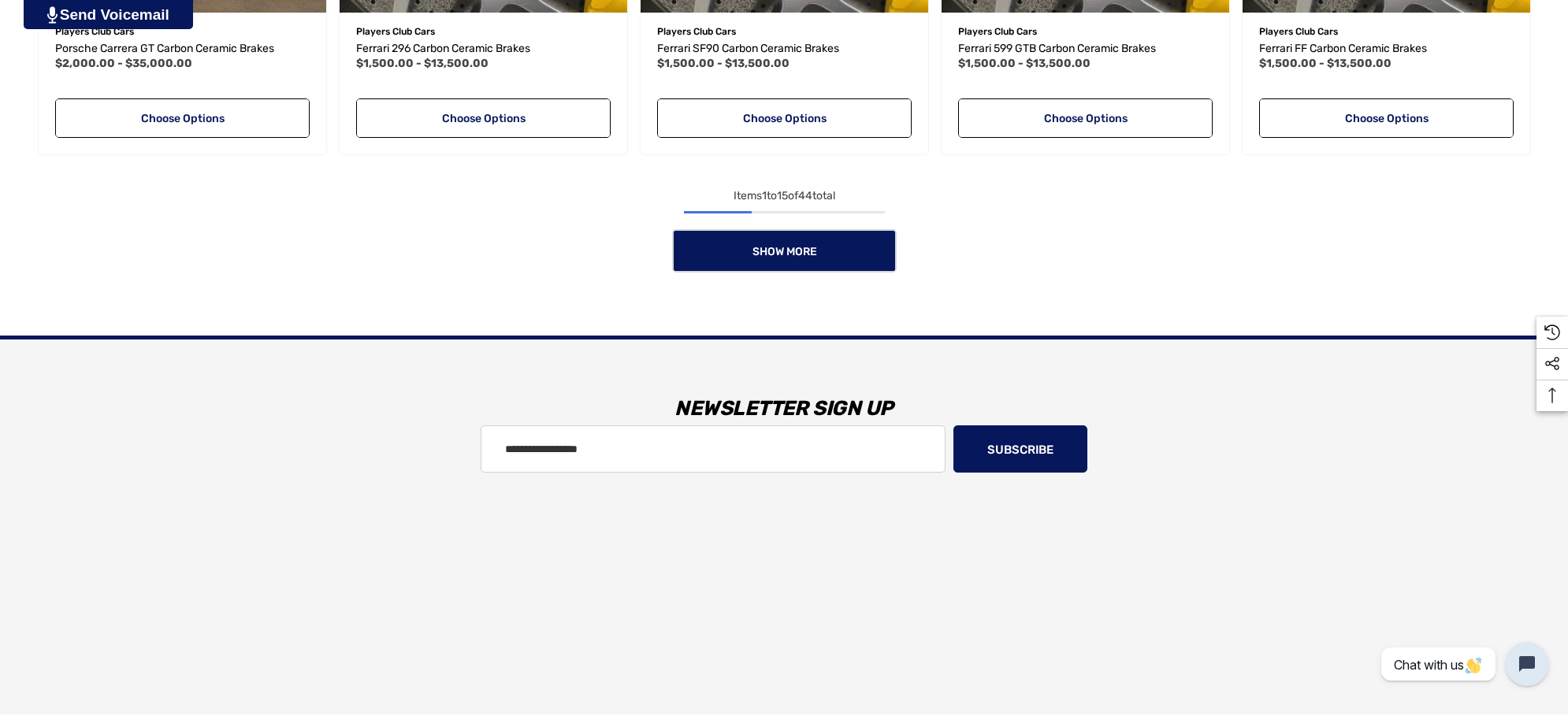
scroll to position [1758, 0]
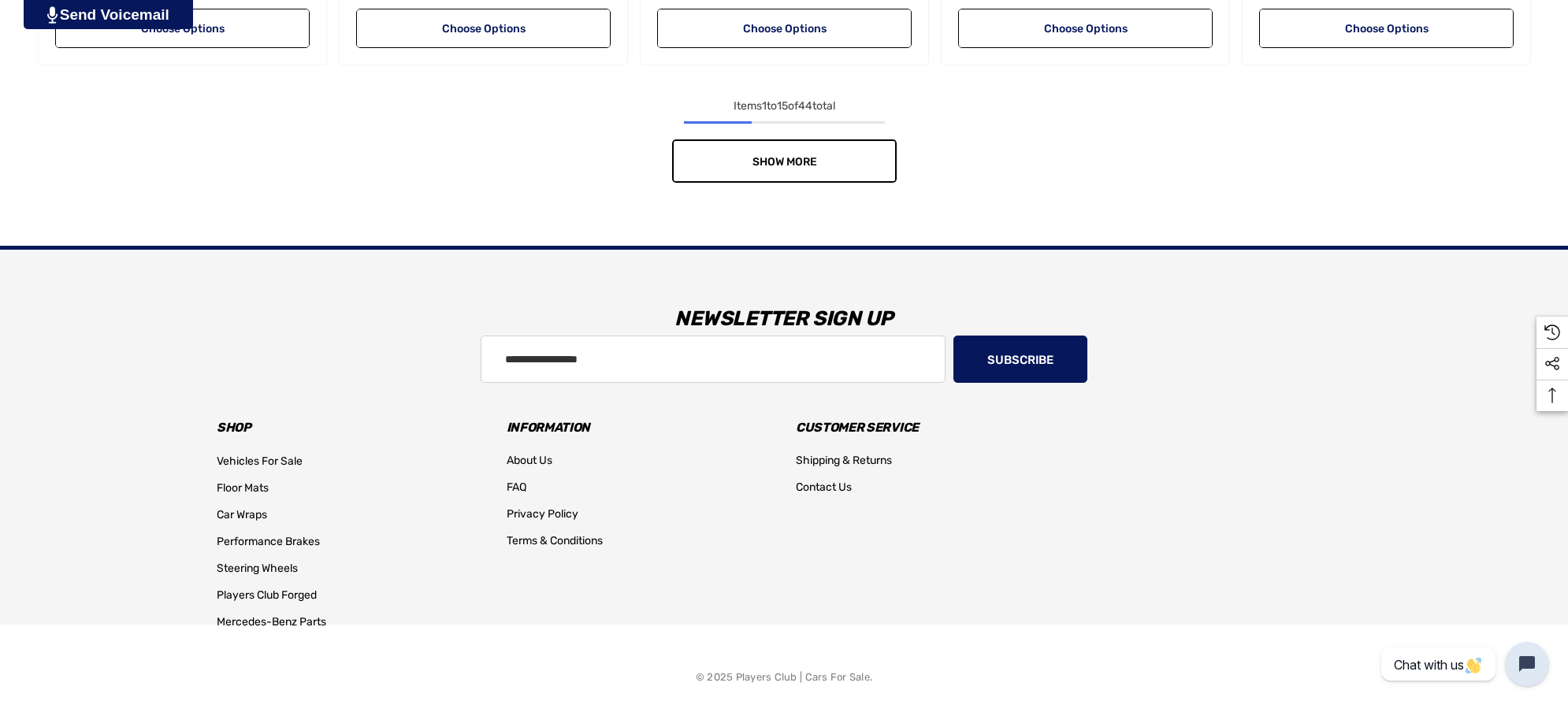
click at [759, 160] on span "Show More" at bounding box center [784, 161] width 64 height 13
click at [759, 160] on div "Show More" at bounding box center [784, 161] width 1505 height 43
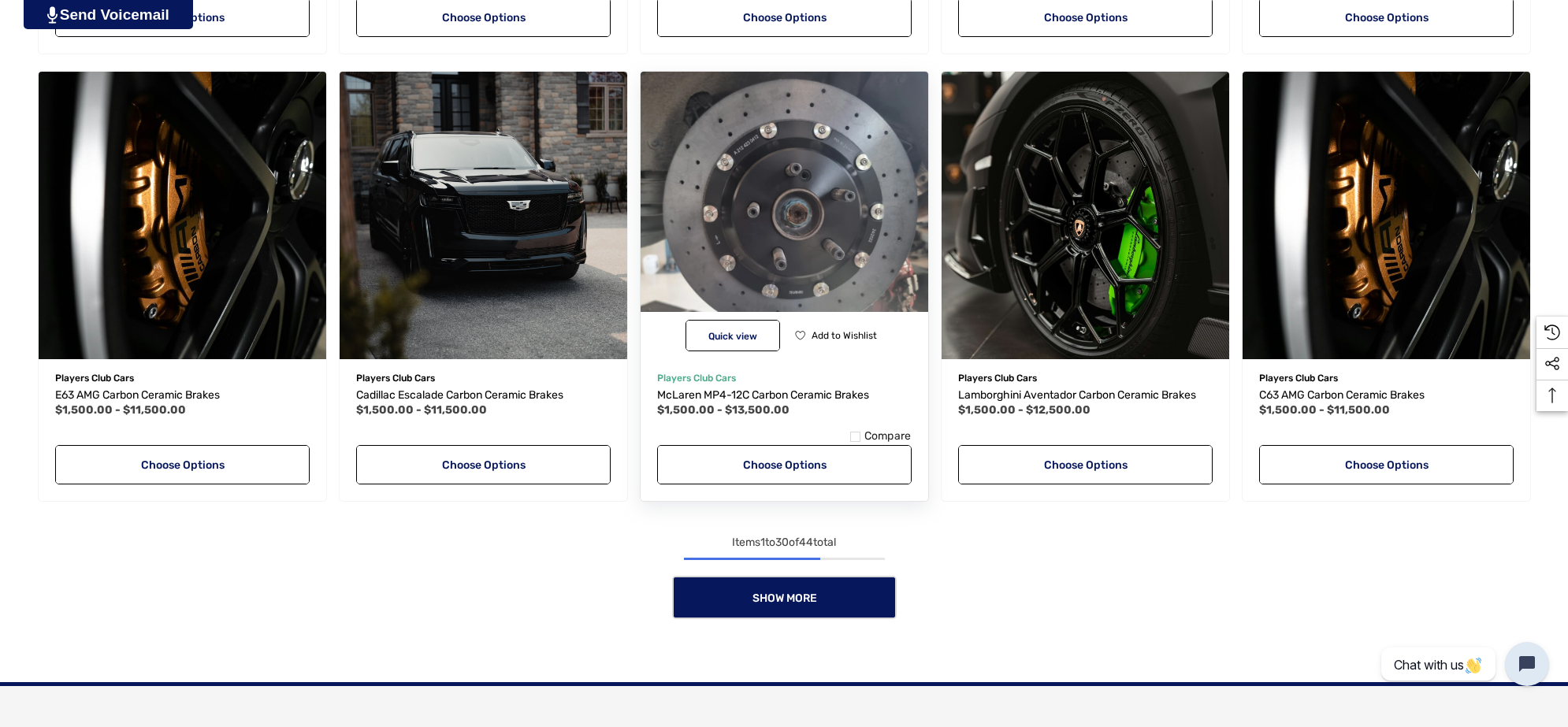
scroll to position [2941, 0]
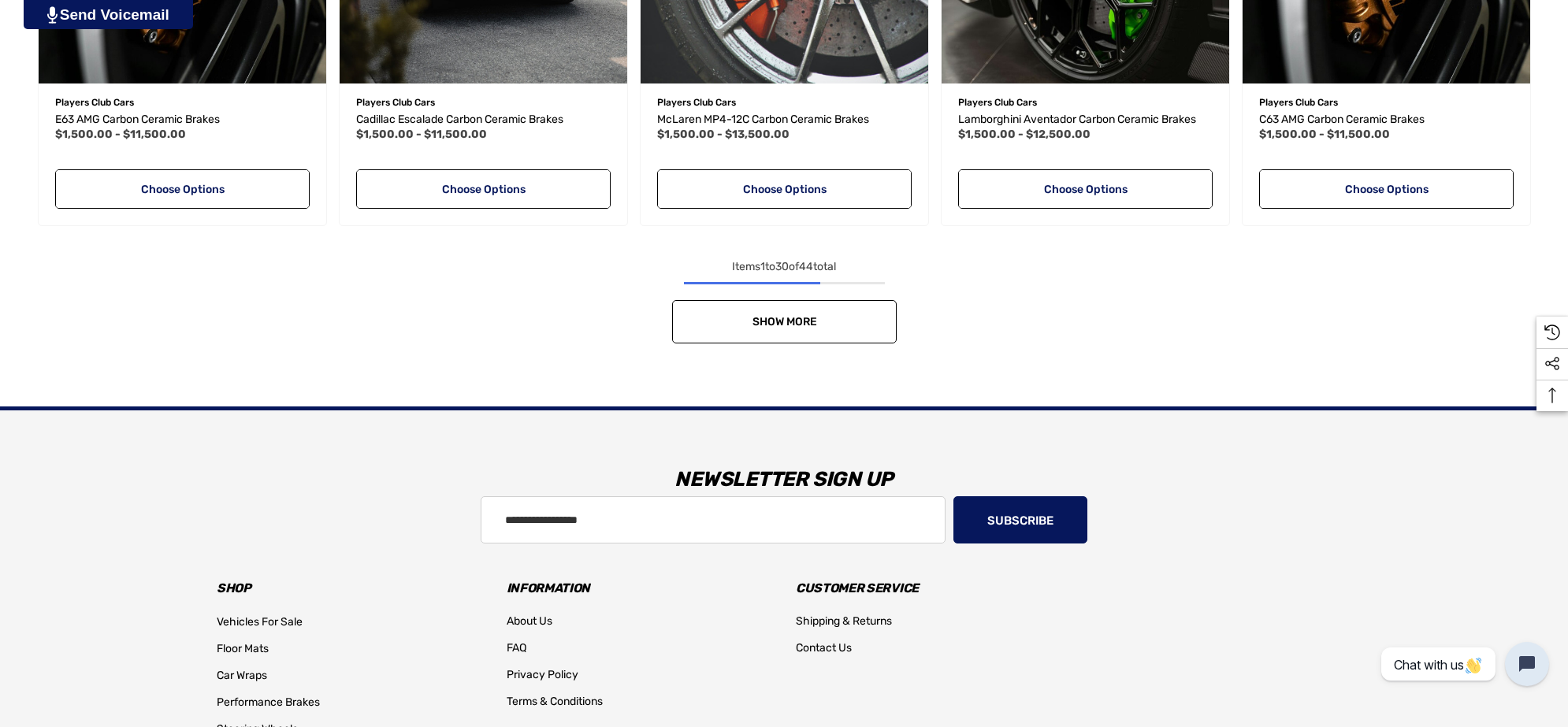
click at [754, 327] on span "Show More" at bounding box center [784, 321] width 64 height 13
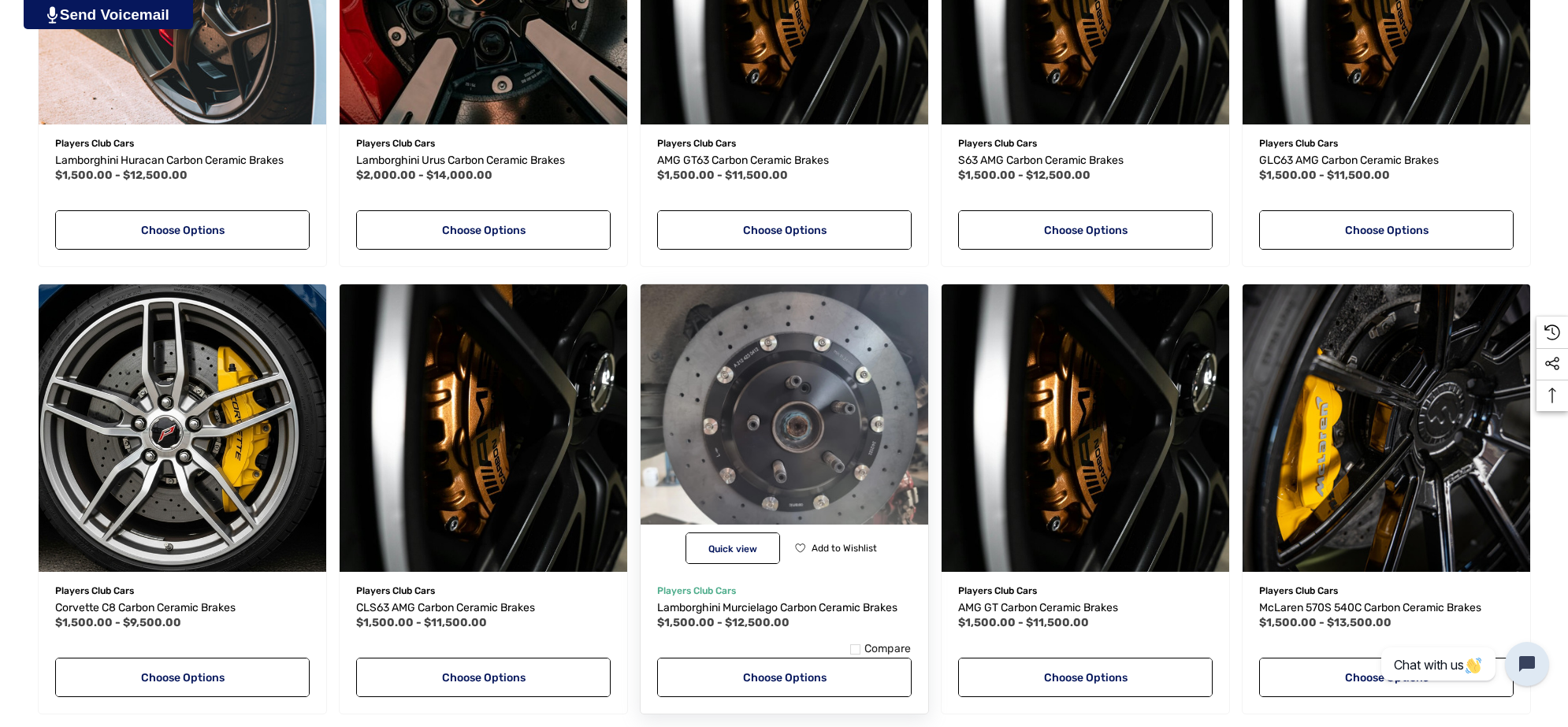
scroll to position [3433, 0]
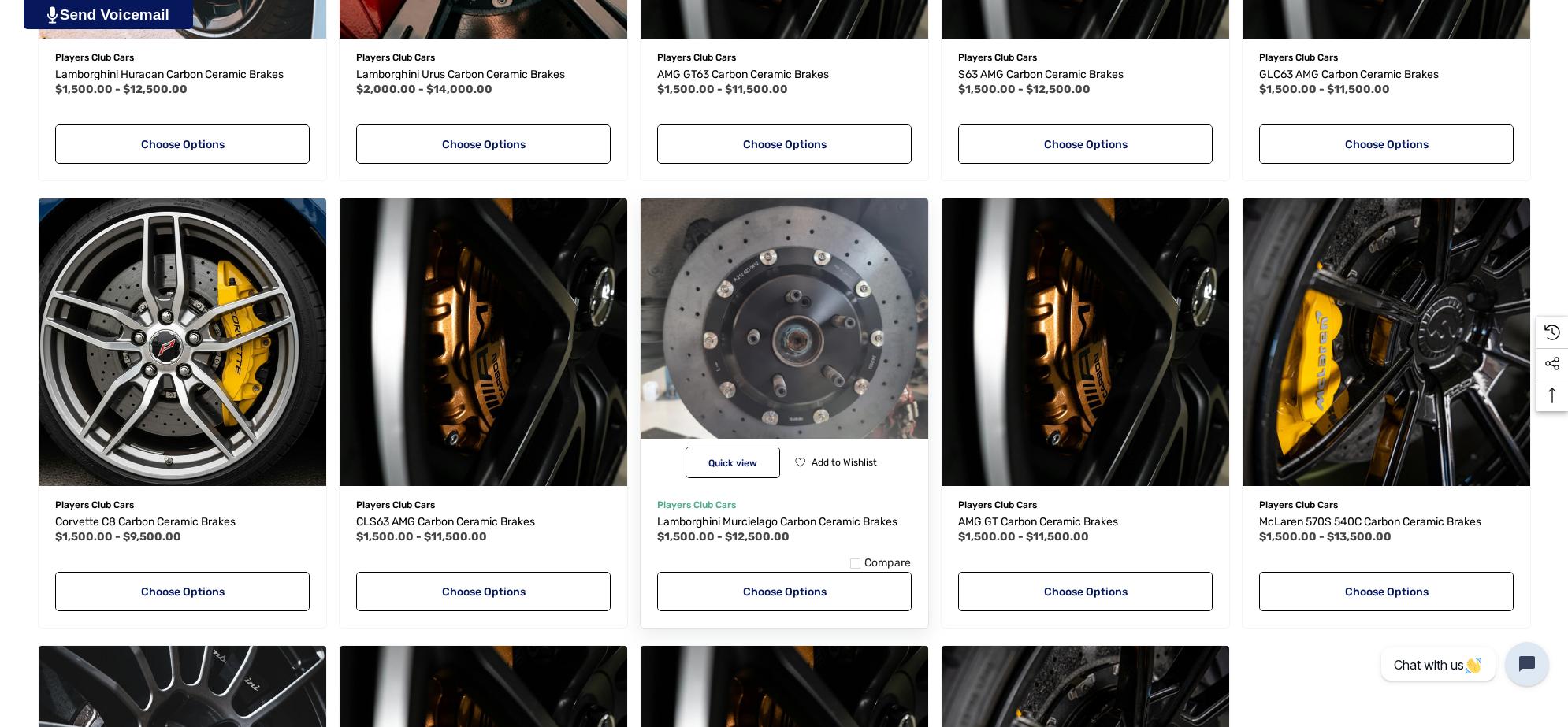
click at [806, 298] on img "Lamborghini Murcielago Carbon Ceramic Brakes,Price range from $1,500.00 to $12,…" at bounding box center [784, 341] width 317 height 317
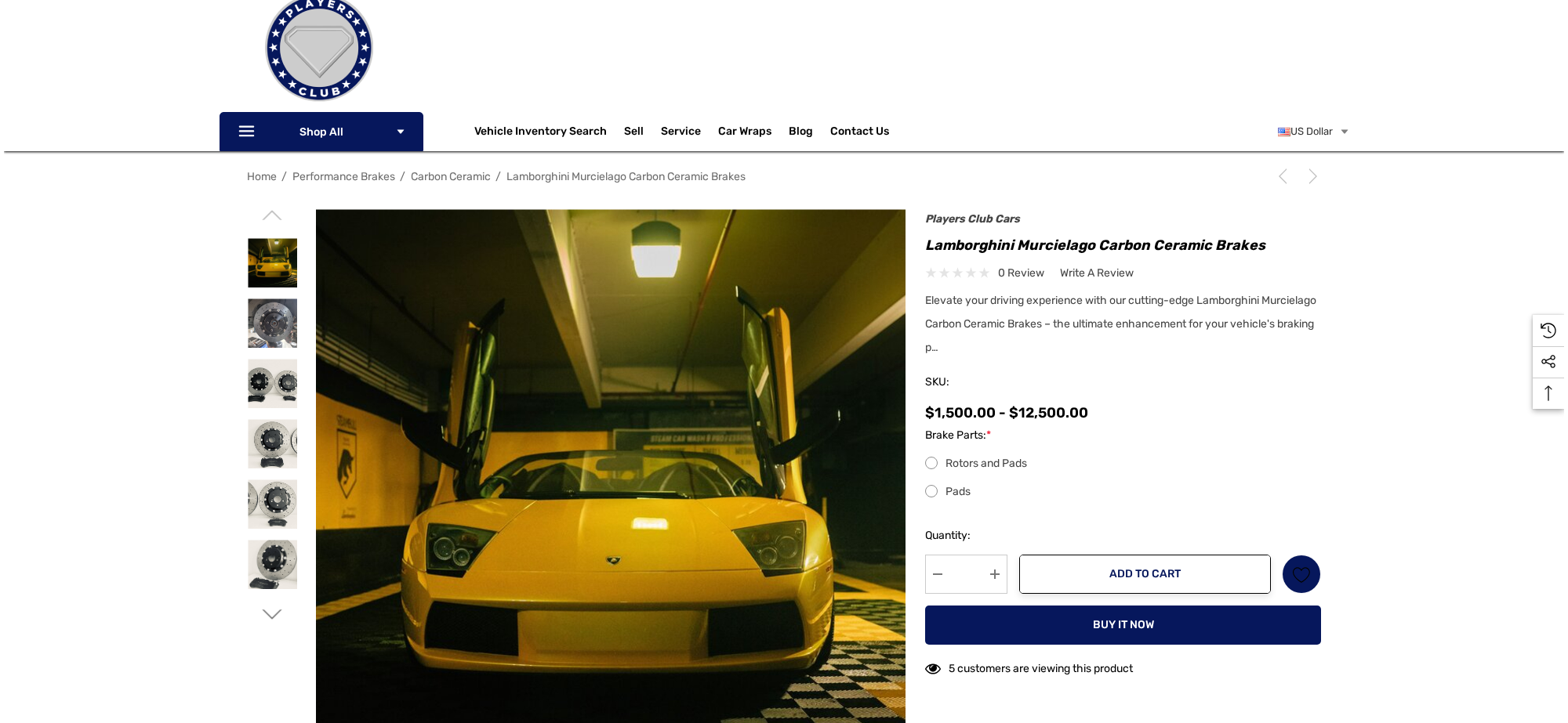
scroll to position [98, 0]
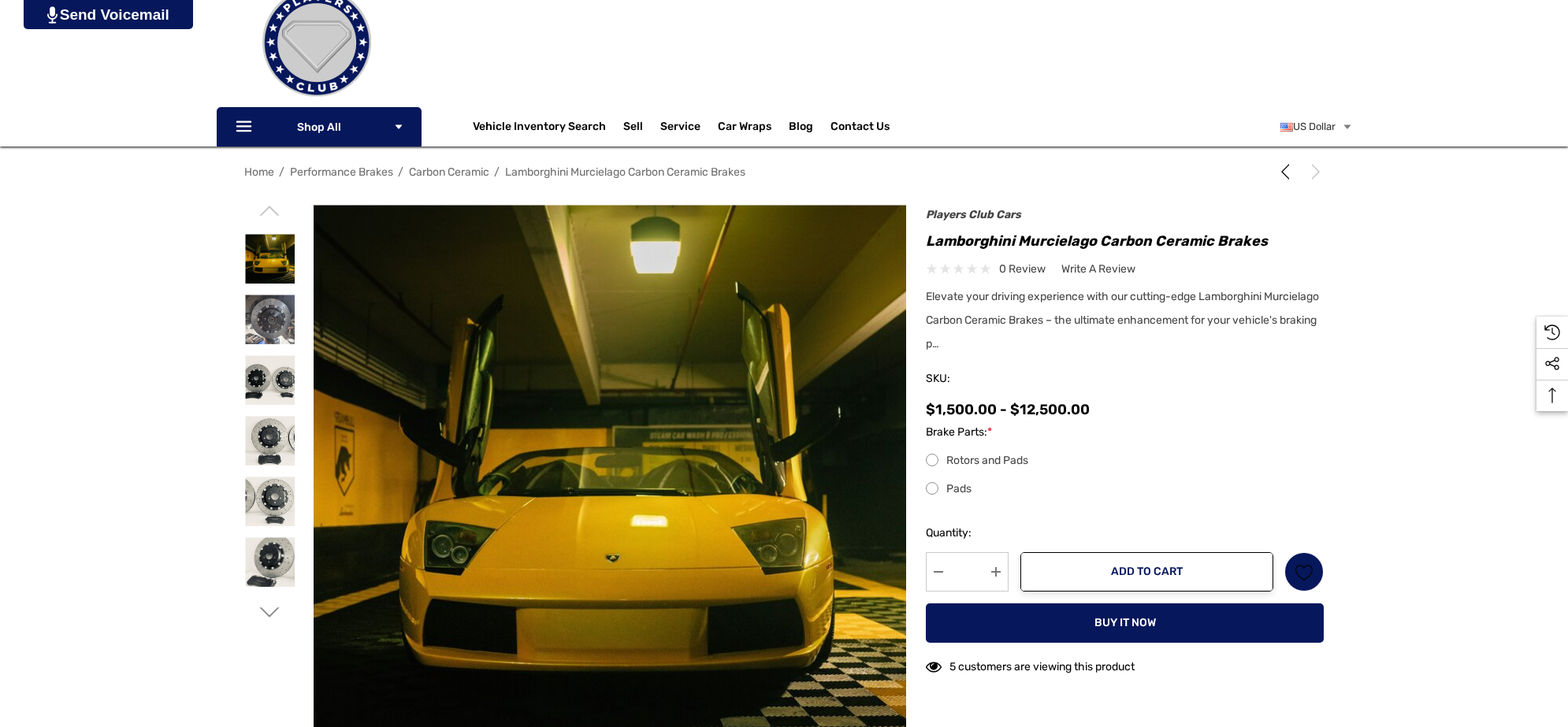
click at [608, 264] on img at bounding box center [817, 708] width 1009 height 1008
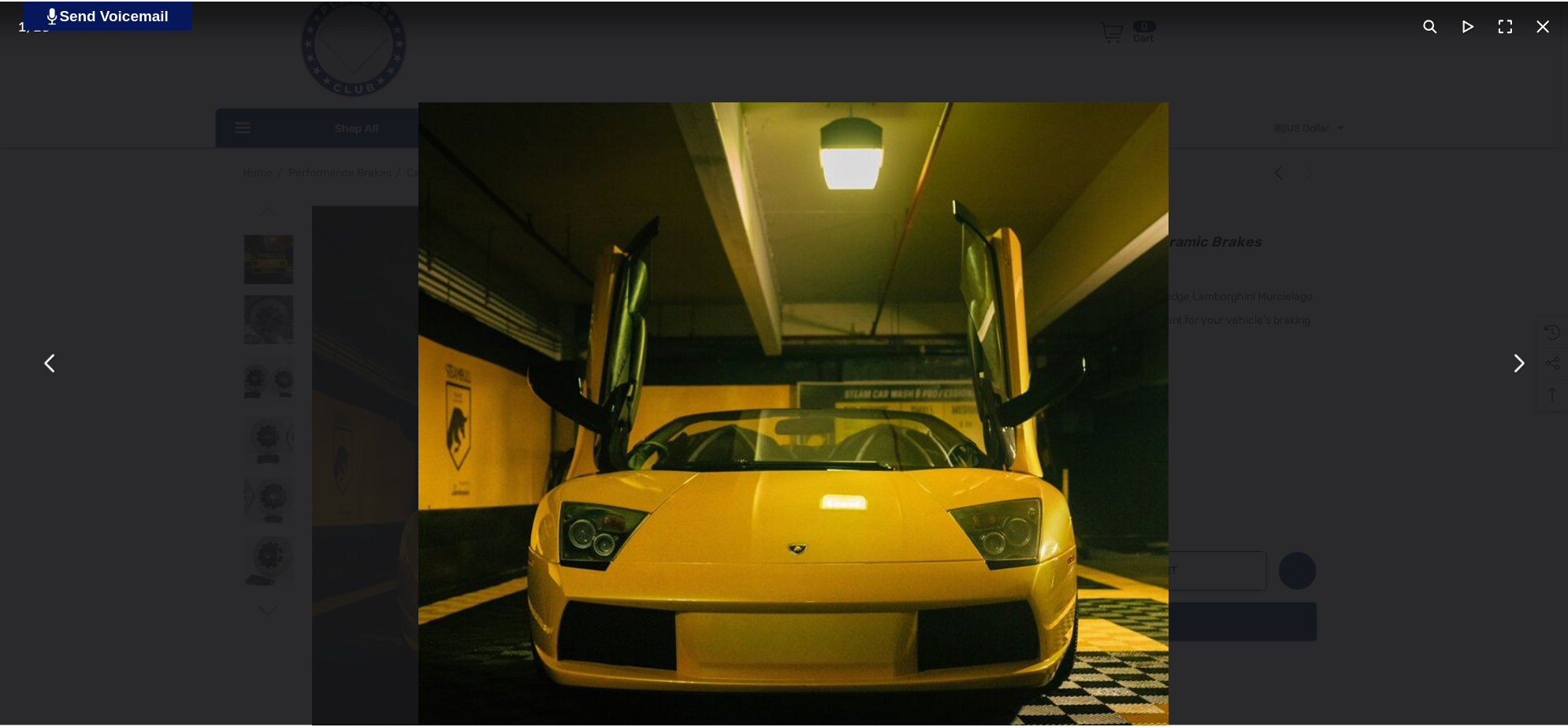
scroll to position [0, 0]
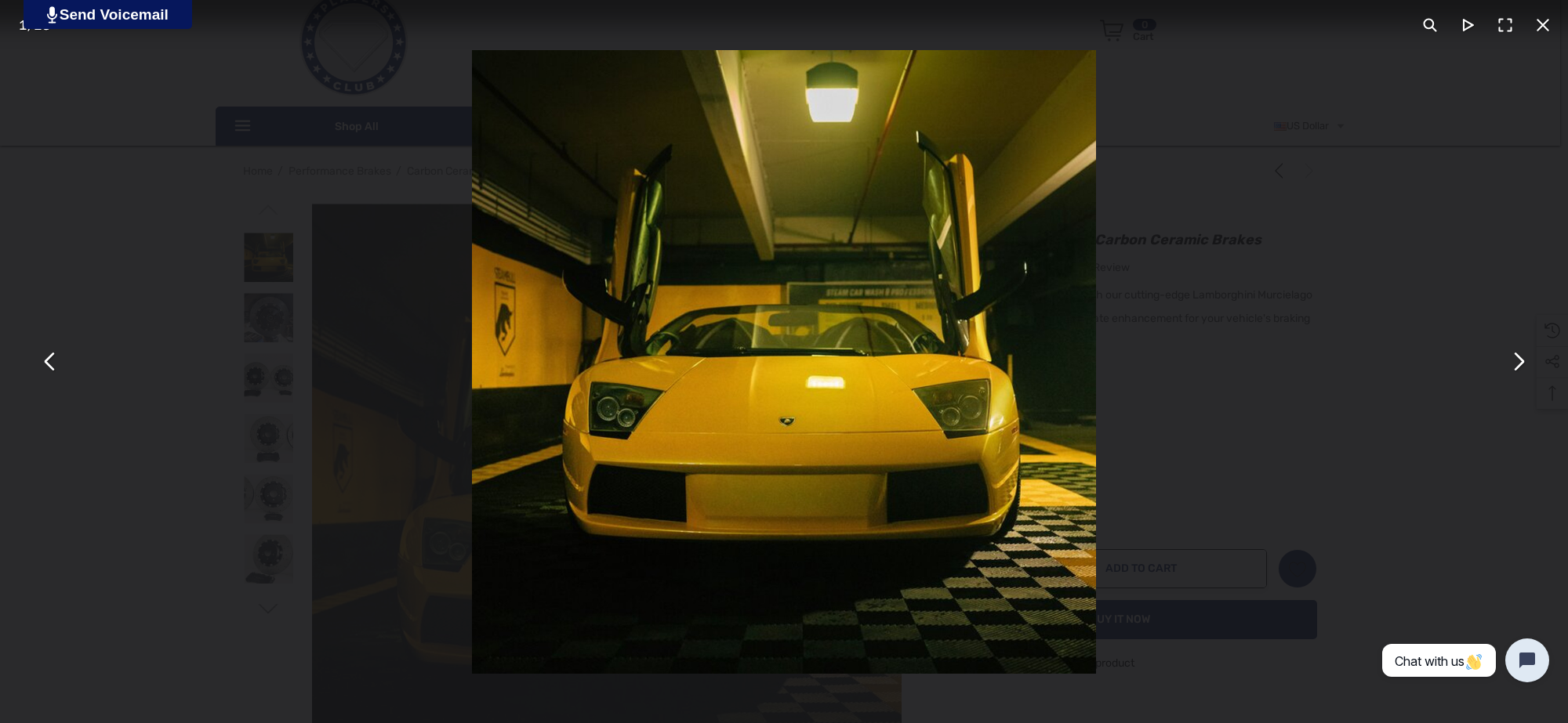
click at [184, 302] on div "You can close this modal content with the ESC key" at bounding box center [784, 362] width 1568 height 723
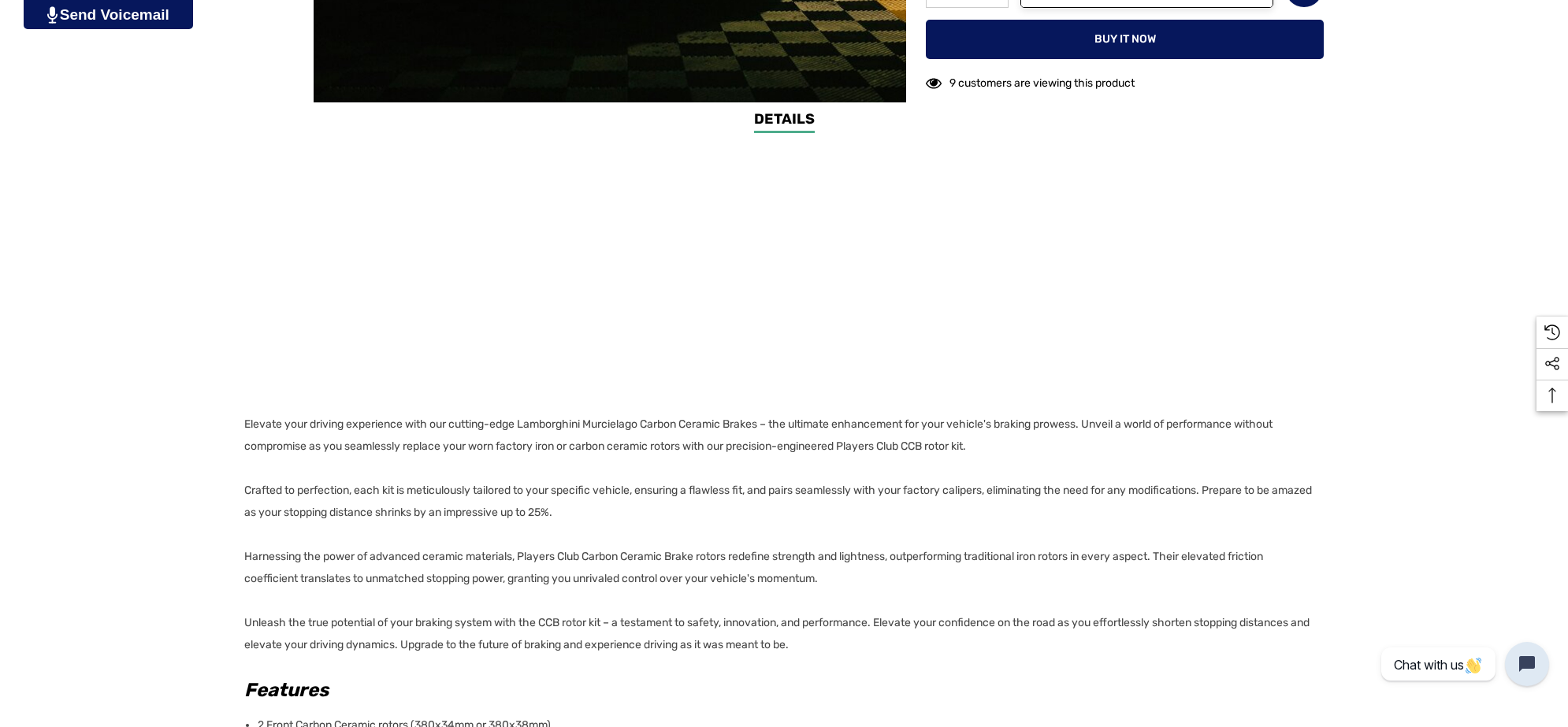
scroll to position [985, 0]
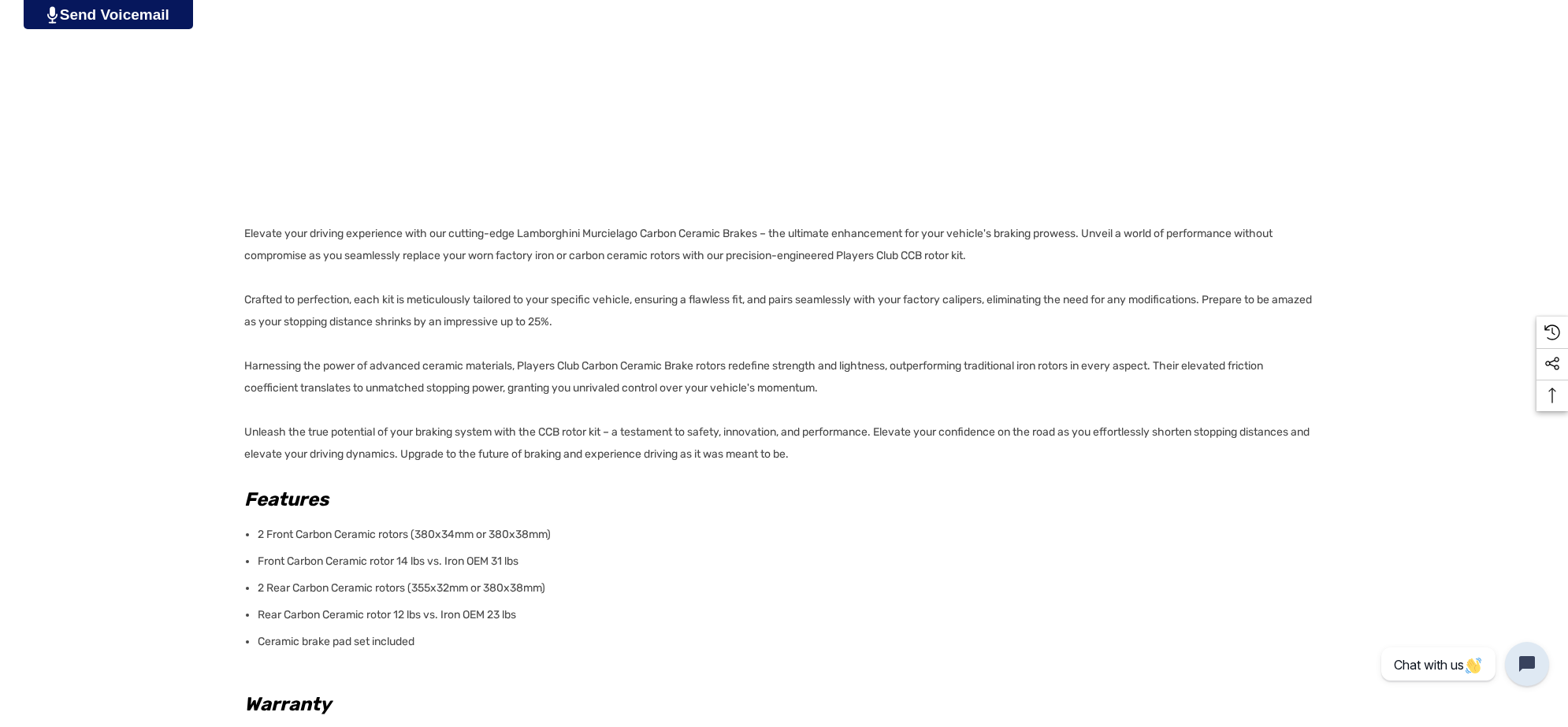
click at [1053, 254] on p "Elevate your driving experience with our cutting-edge Lamborghini Murcielago Ca…" at bounding box center [779, 344] width 1070 height 243
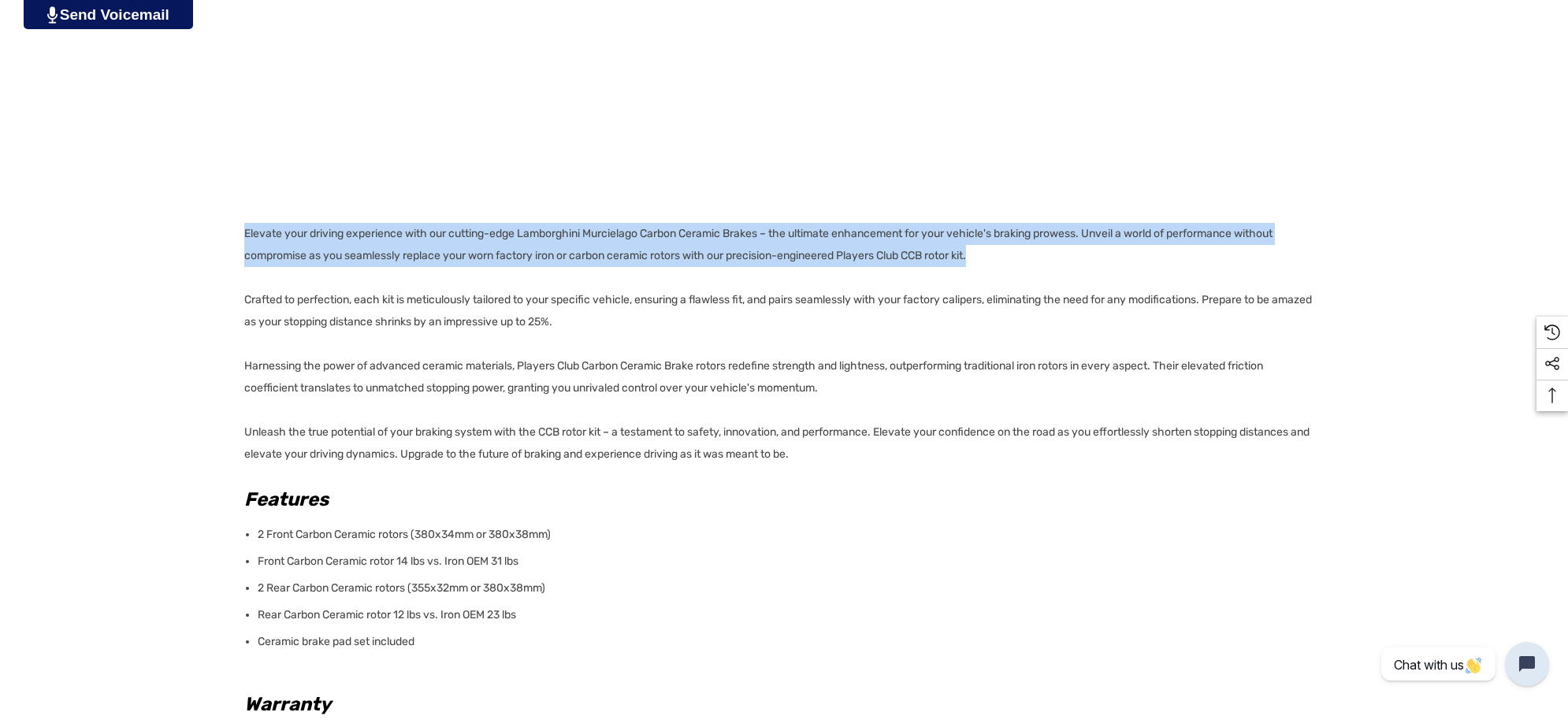
click at [238, 232] on div "Details Details Elevate your driving experience with our cutting-edge Lamborghi…" at bounding box center [784, 461] width 1568 height 1086
copy p "Elevate your driving experience with our cutting-edge Lamborghini Murcielago Ca…"
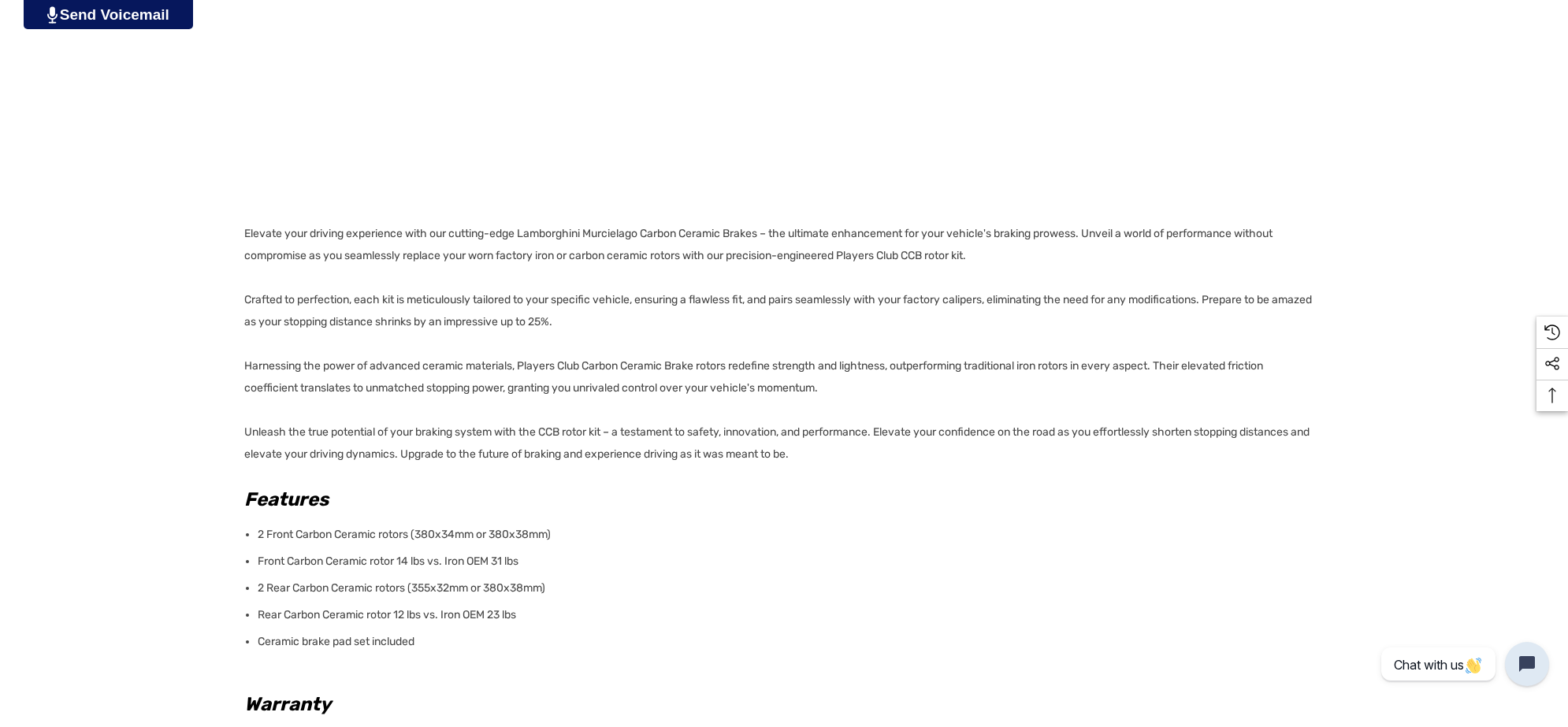
click at [438, 642] on p "Ceramic brake pad set included" at bounding box center [785, 641] width 1056 height 22
click at [242, 227] on div "Details Details Elevate your driving experience with our cutting-edge Lamborghi…" at bounding box center [784, 461] width 1568 height 1086
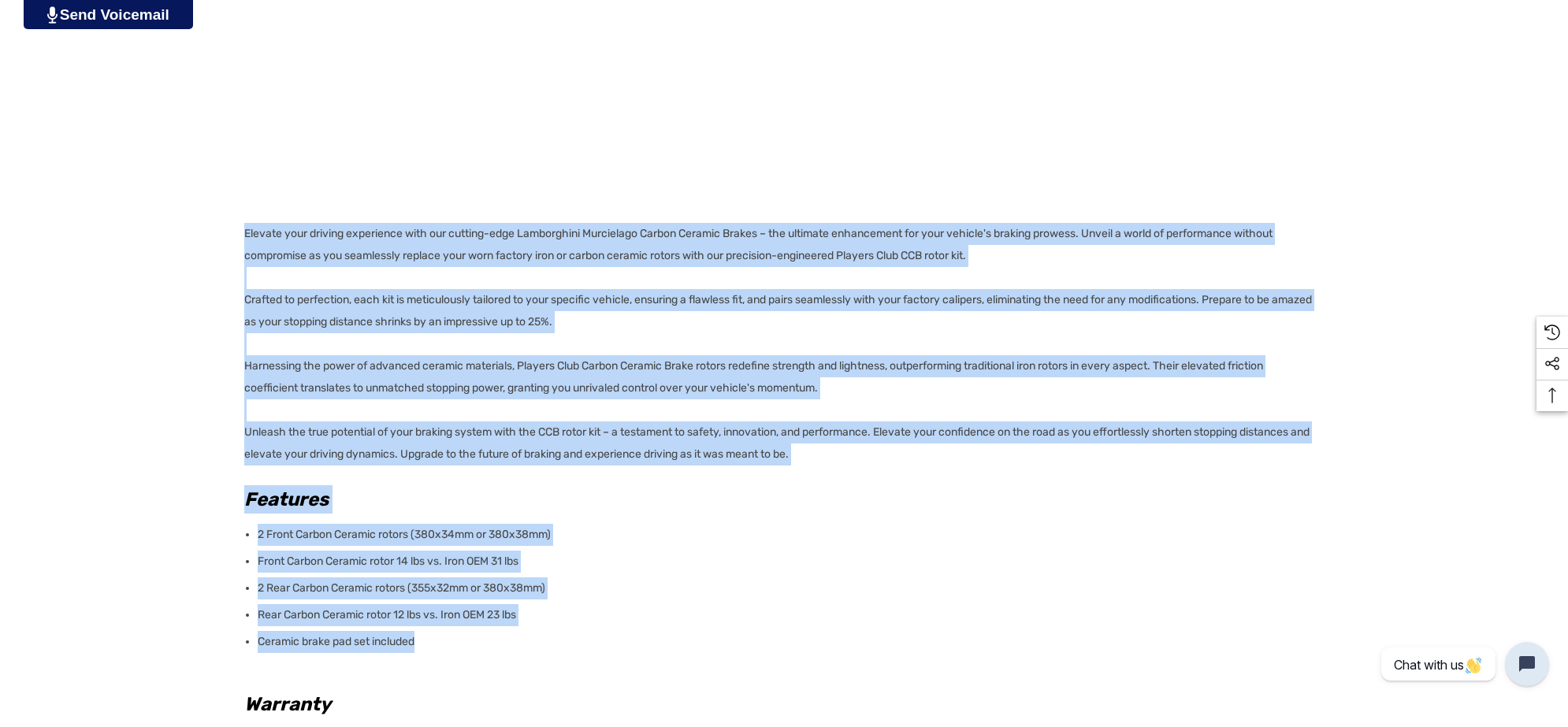
click at [242, 227] on div "Details Details Elevate your driving experience with our cutting-edge Lamborghi…" at bounding box center [784, 461] width 1568 height 1086
copy div "Elevate your driving experience with our cutting-edge Lamborghini Murcielago Ca…"
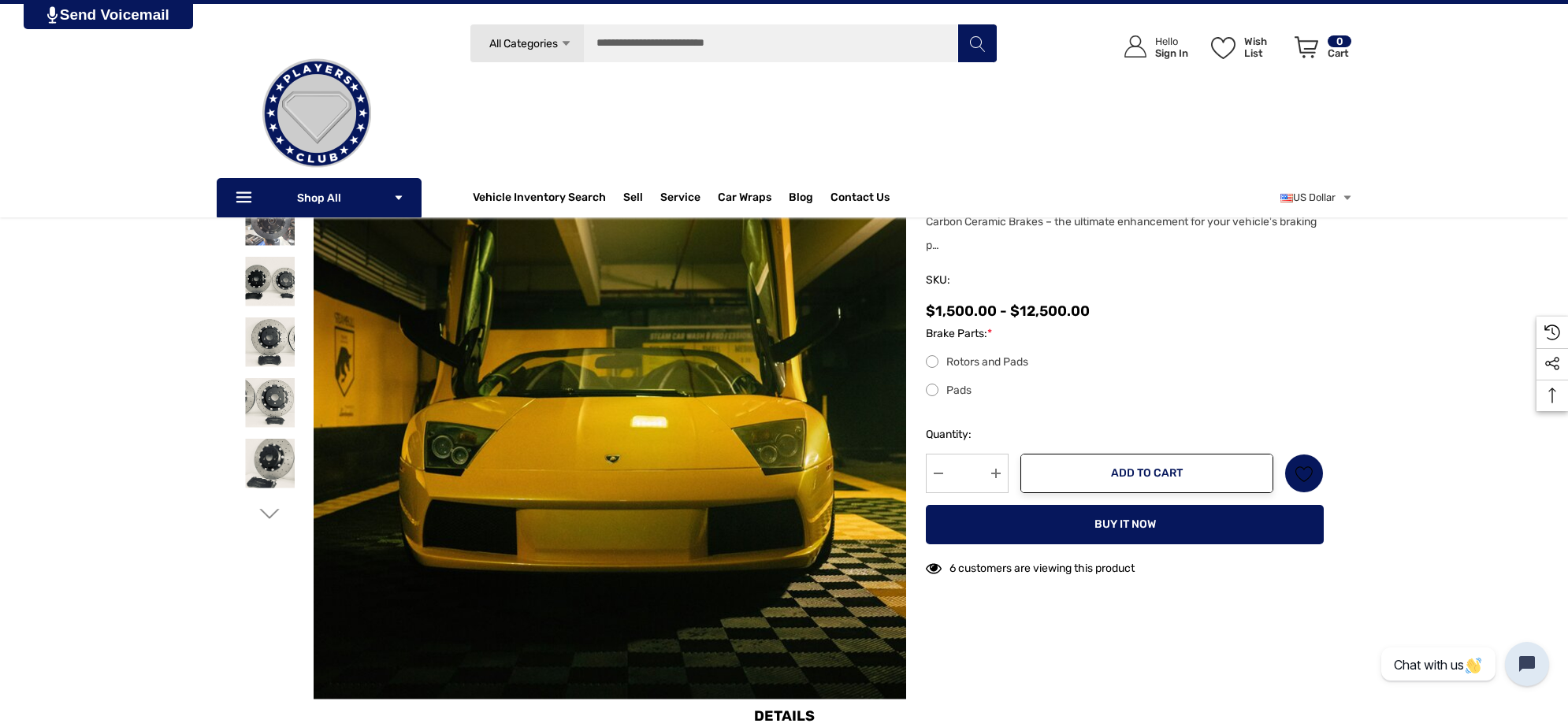
scroll to position [99, 0]
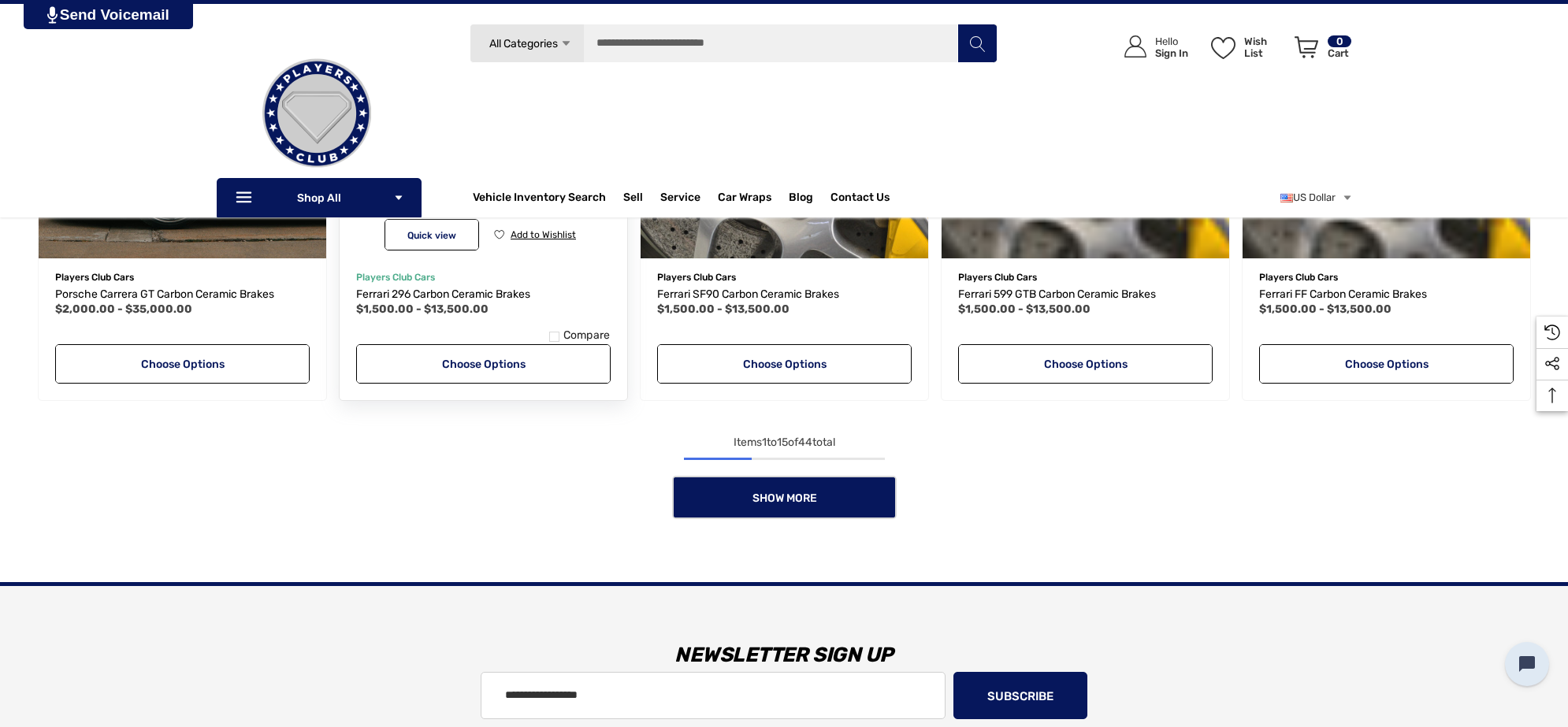
scroll to position [1365, 0]
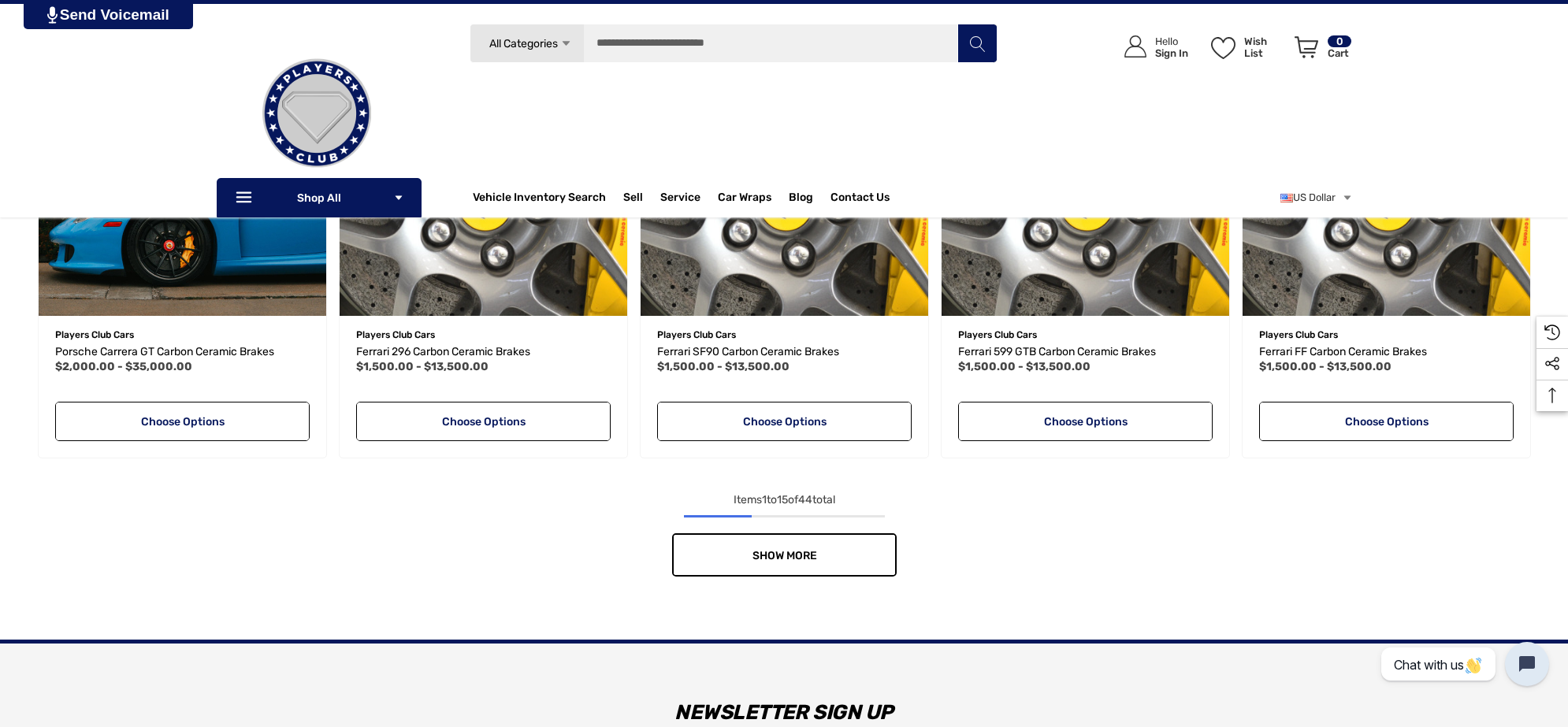
click at [762, 543] on link "Show More" at bounding box center [784, 555] width 225 height 43
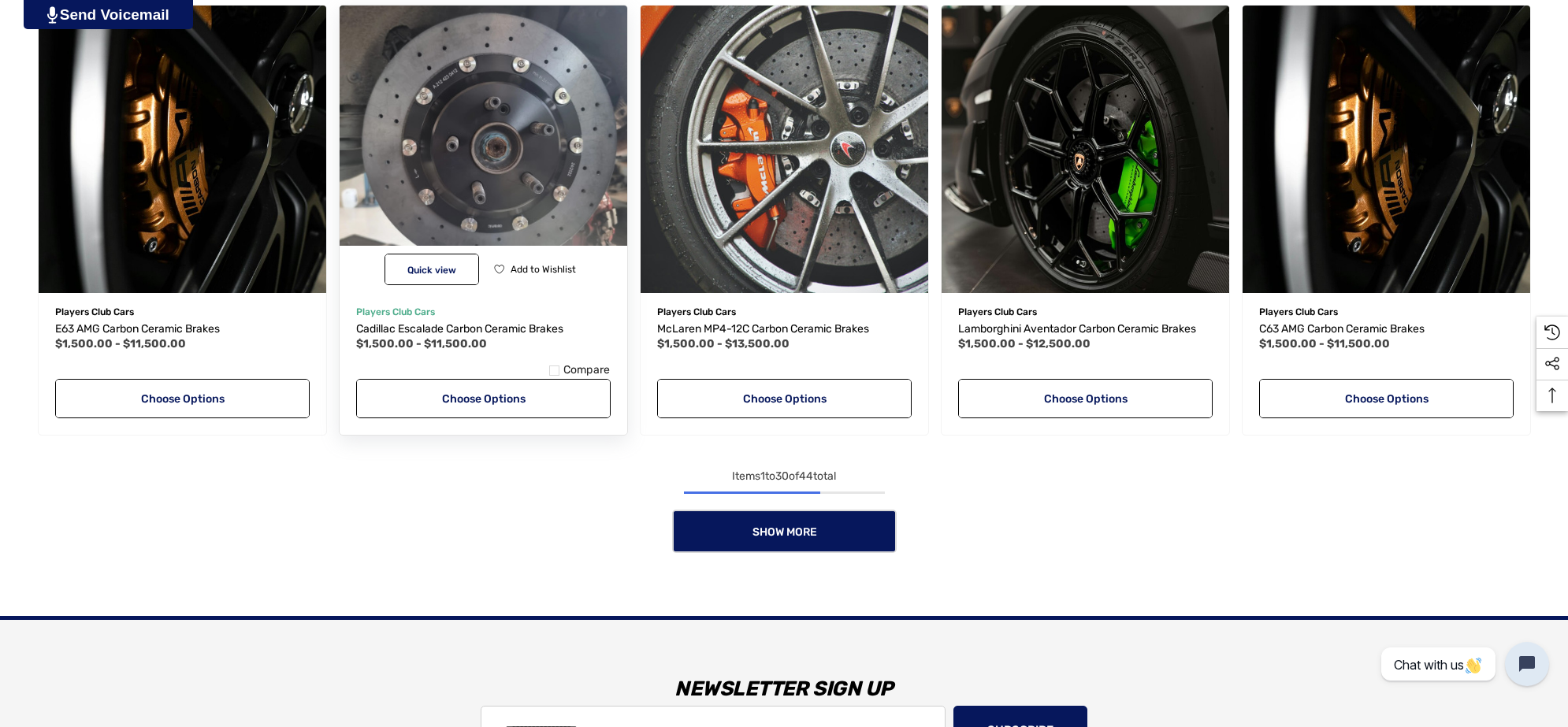
scroll to position [2842, 0]
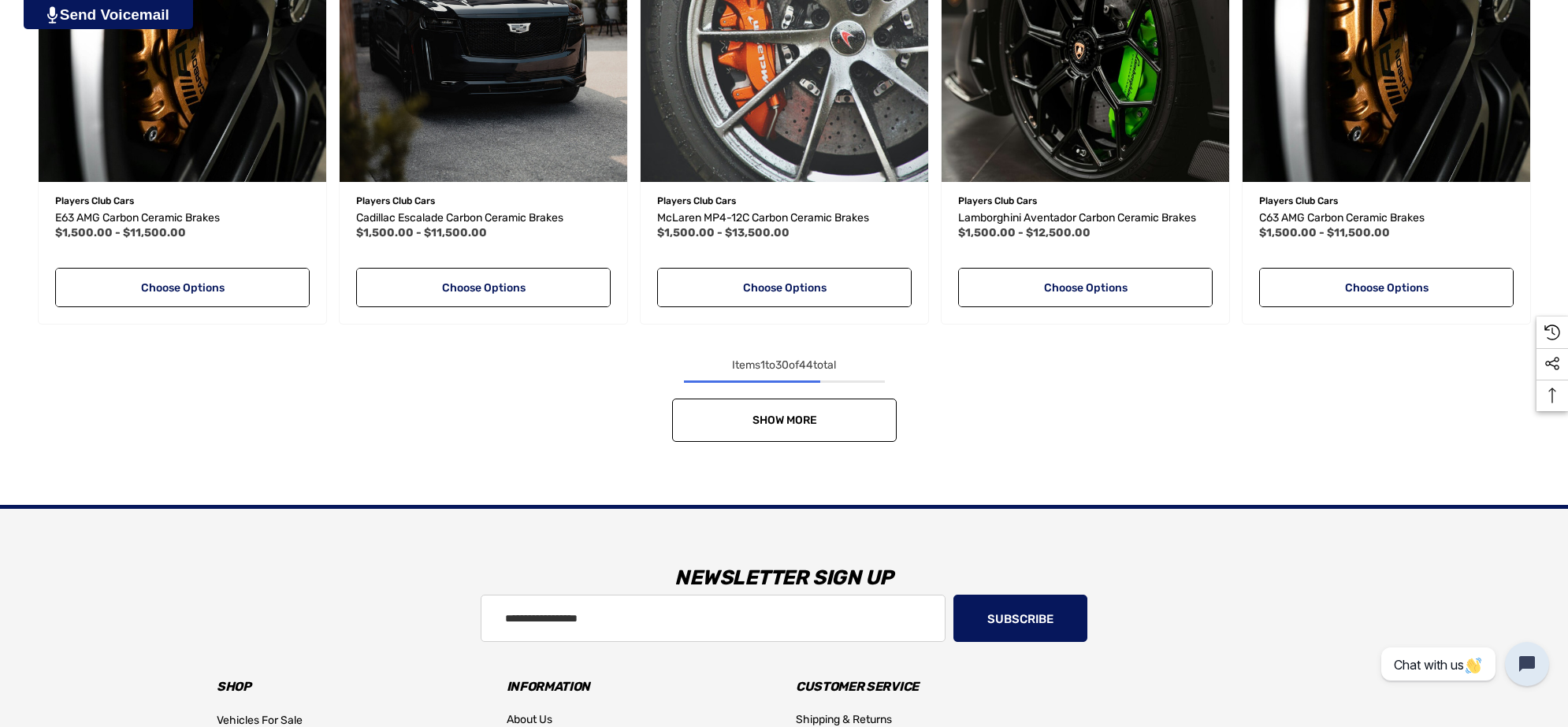
click at [837, 403] on link "Show More" at bounding box center [784, 420] width 225 height 43
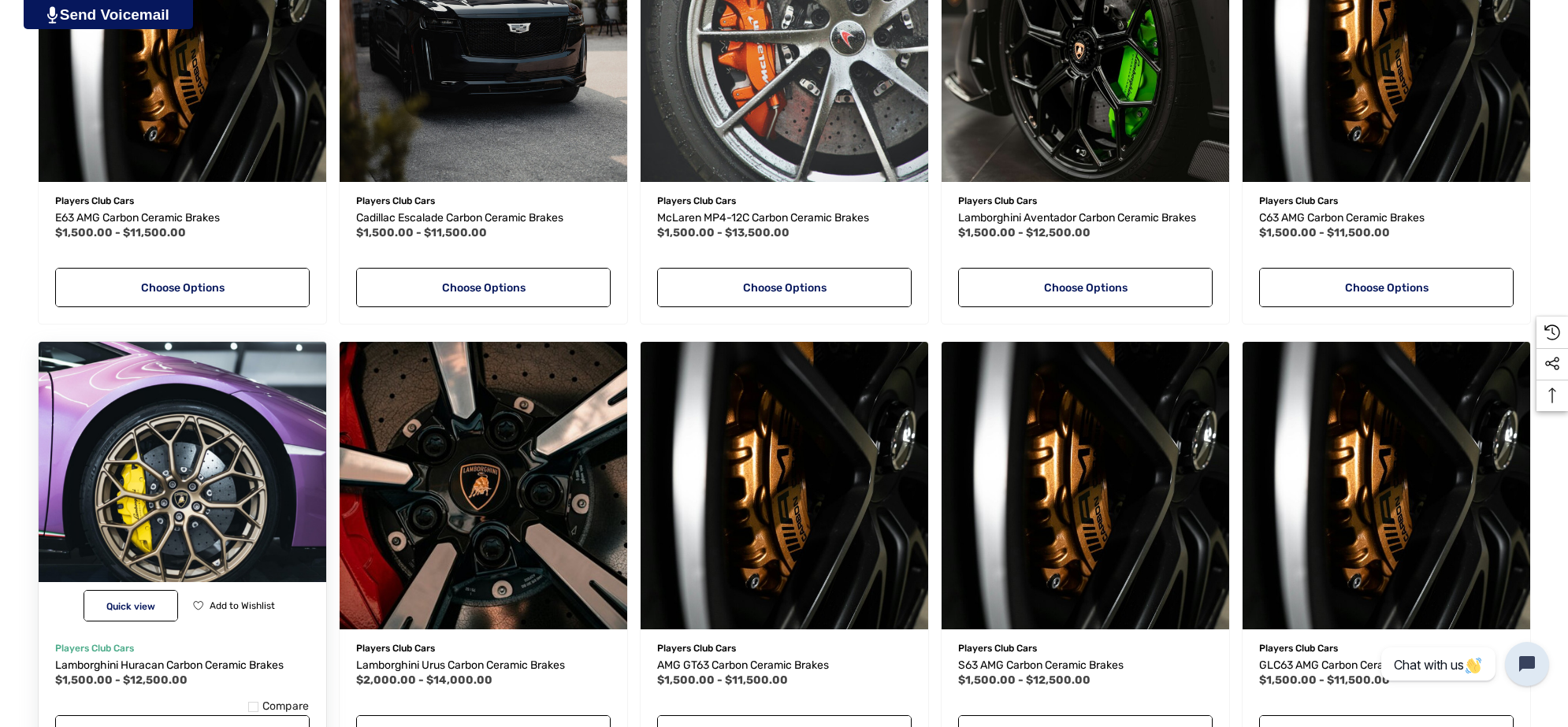
click at [197, 458] on img "Lamborghini Huracan Carbon Ceramic Brakes,Price range from $1,500.00 to $12,500…" at bounding box center [182, 485] width 317 height 317
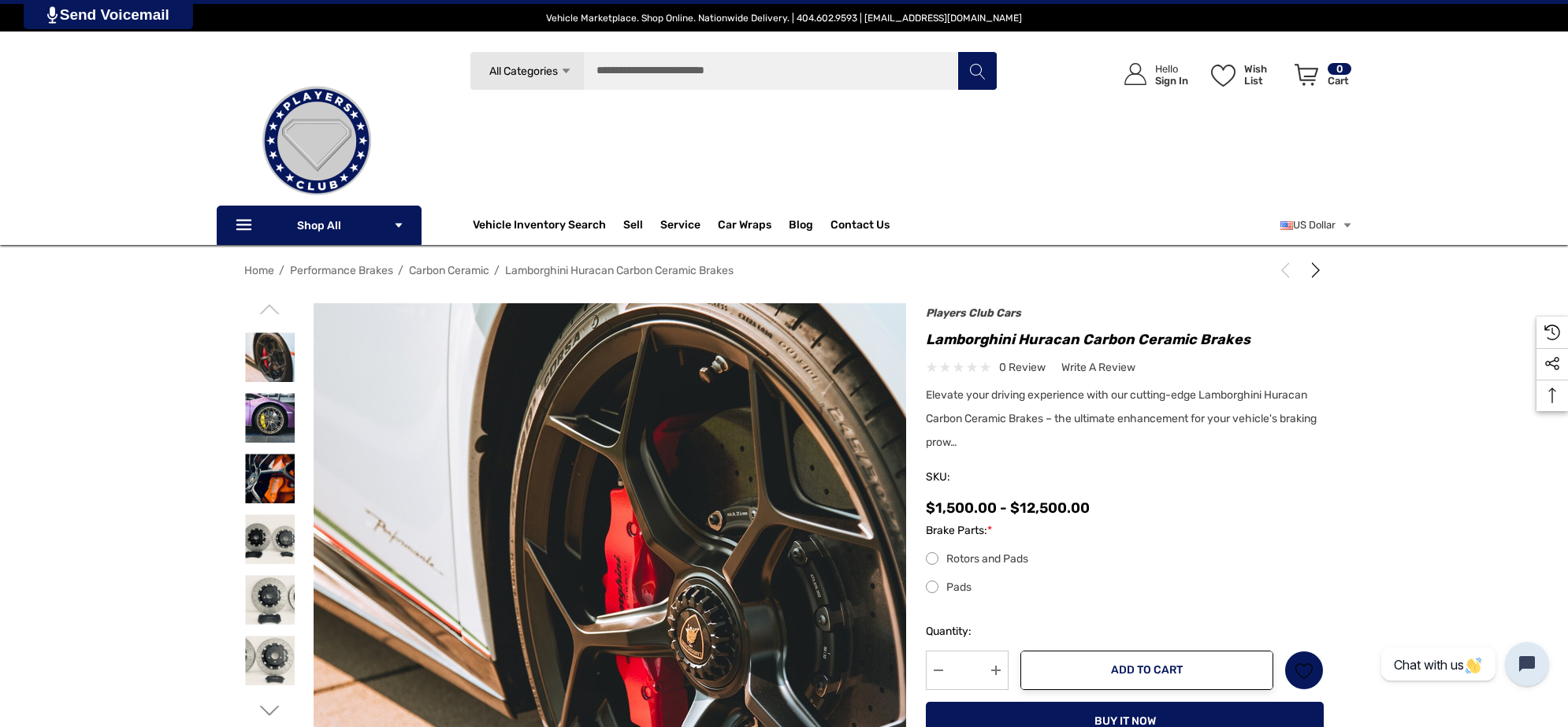
click at [484, 433] on img at bounding box center [699, 621] width 1009 height 673
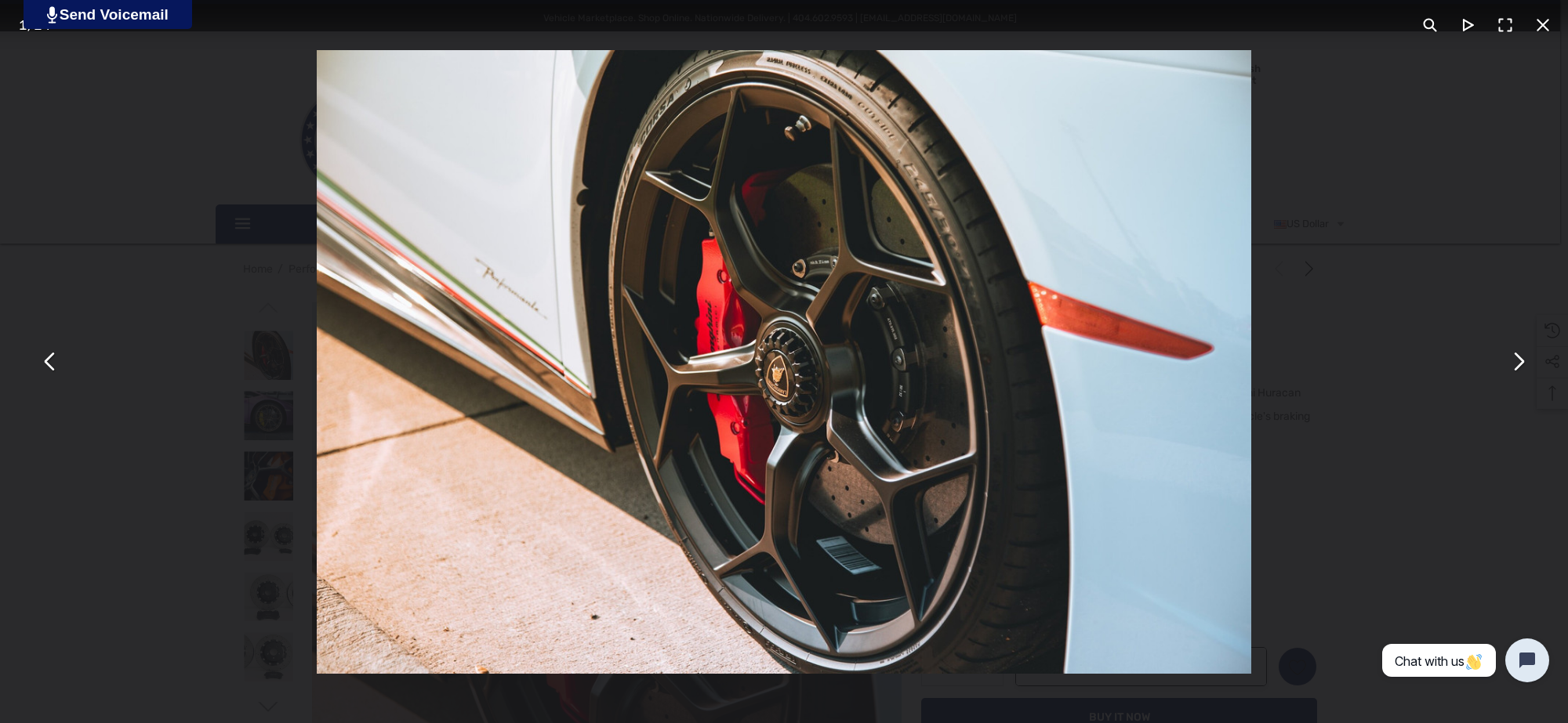
drag, startPoint x: 627, startPoint y: 326, endPoint x: 701, endPoint y: 428, distance: 126.0
click at [701, 428] on img "You can close this modal content with the ESC key" at bounding box center [784, 362] width 935 height 624
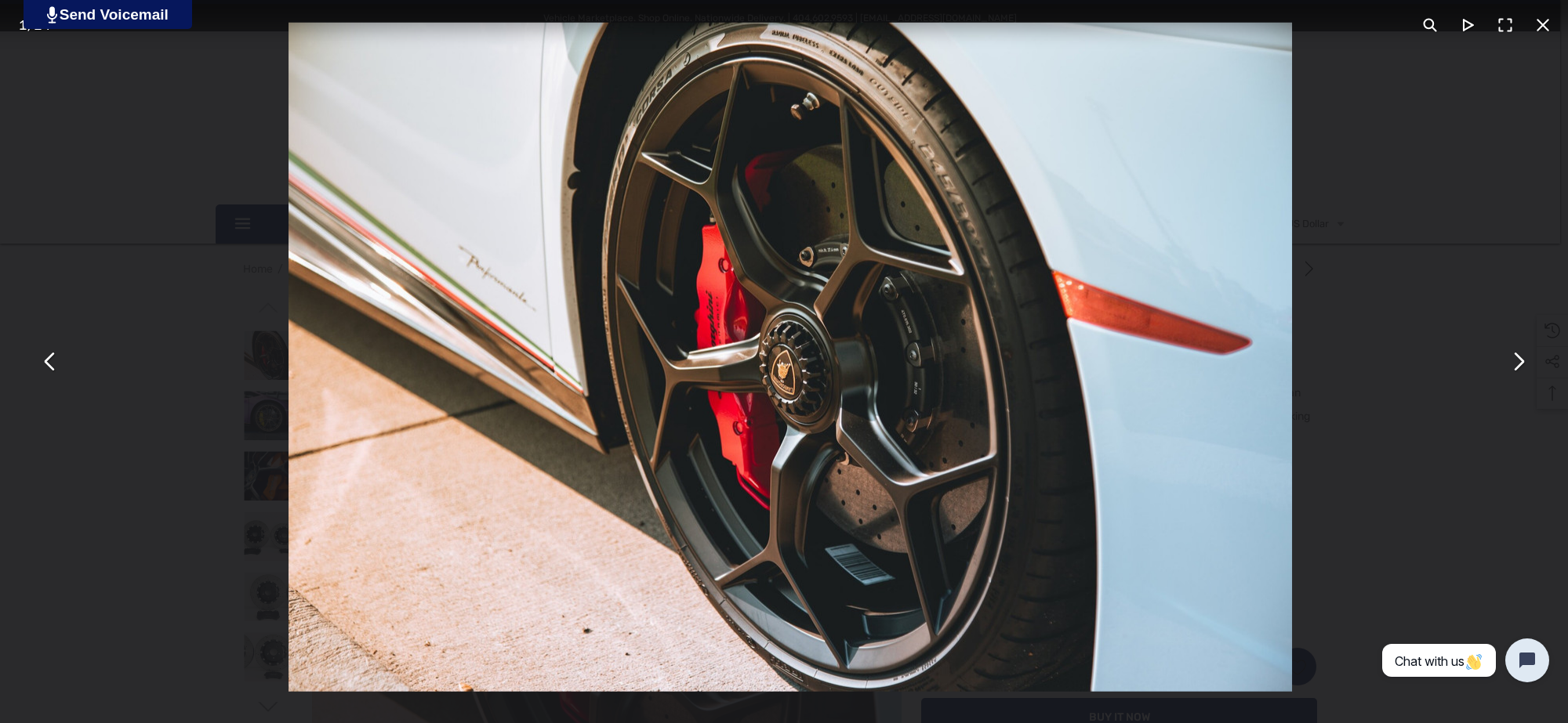
click at [1545, 19] on button "You can close this modal content with the ESC key" at bounding box center [1543, 25] width 38 height 38
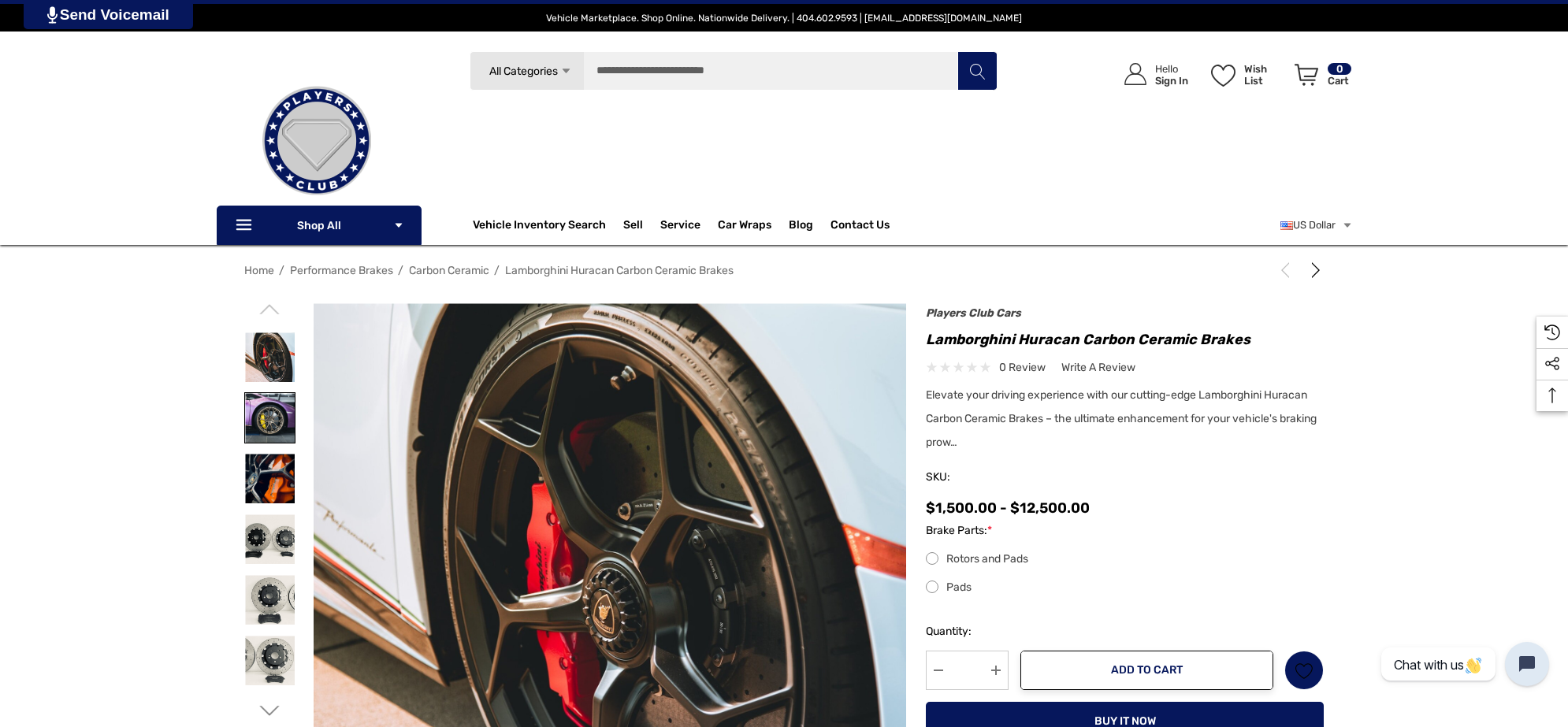
click at [261, 398] on img at bounding box center [270, 418] width 49 height 49
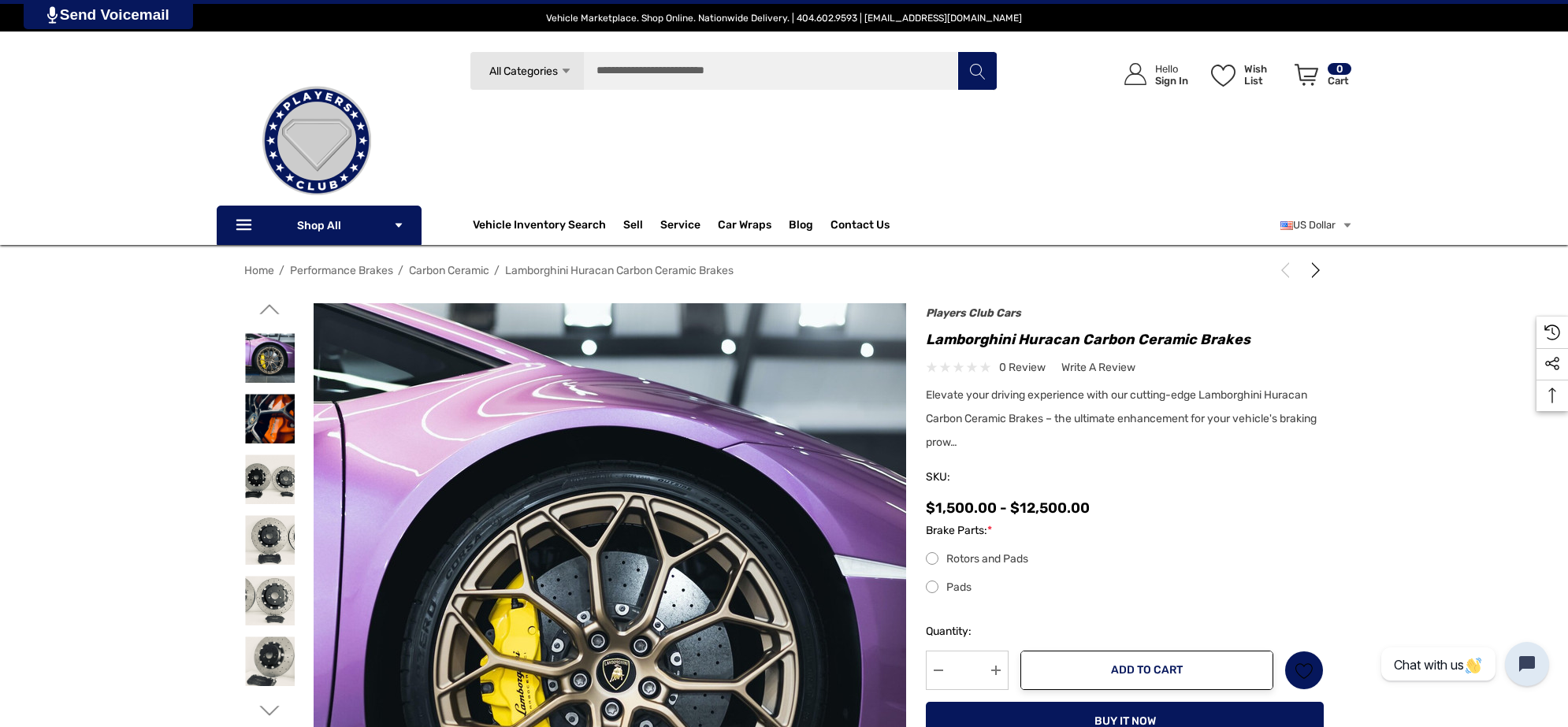
click at [544, 538] on img at bounding box center [619, 642] width 673 height 1008
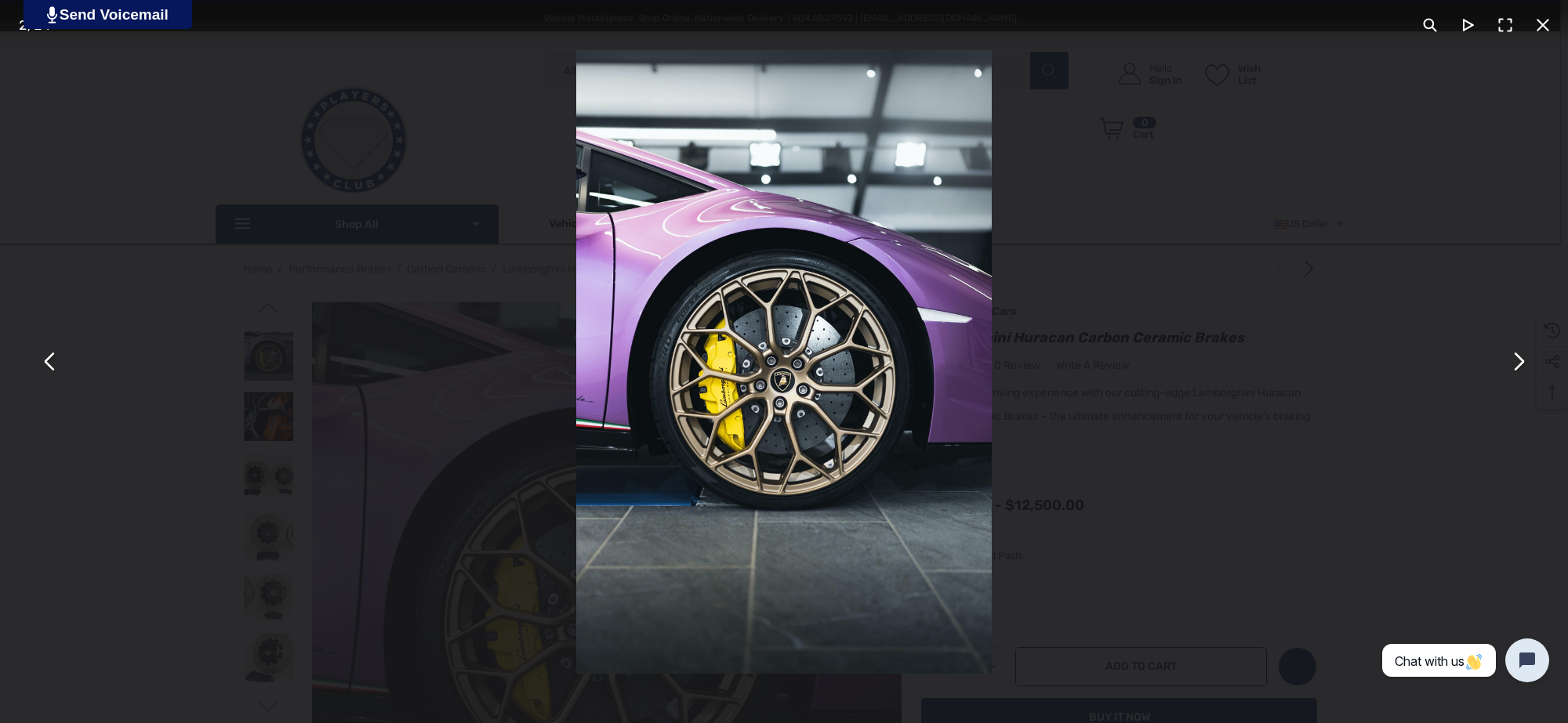
click at [1550, 13] on button "You can close this modal content with the ESC key" at bounding box center [1543, 25] width 38 height 38
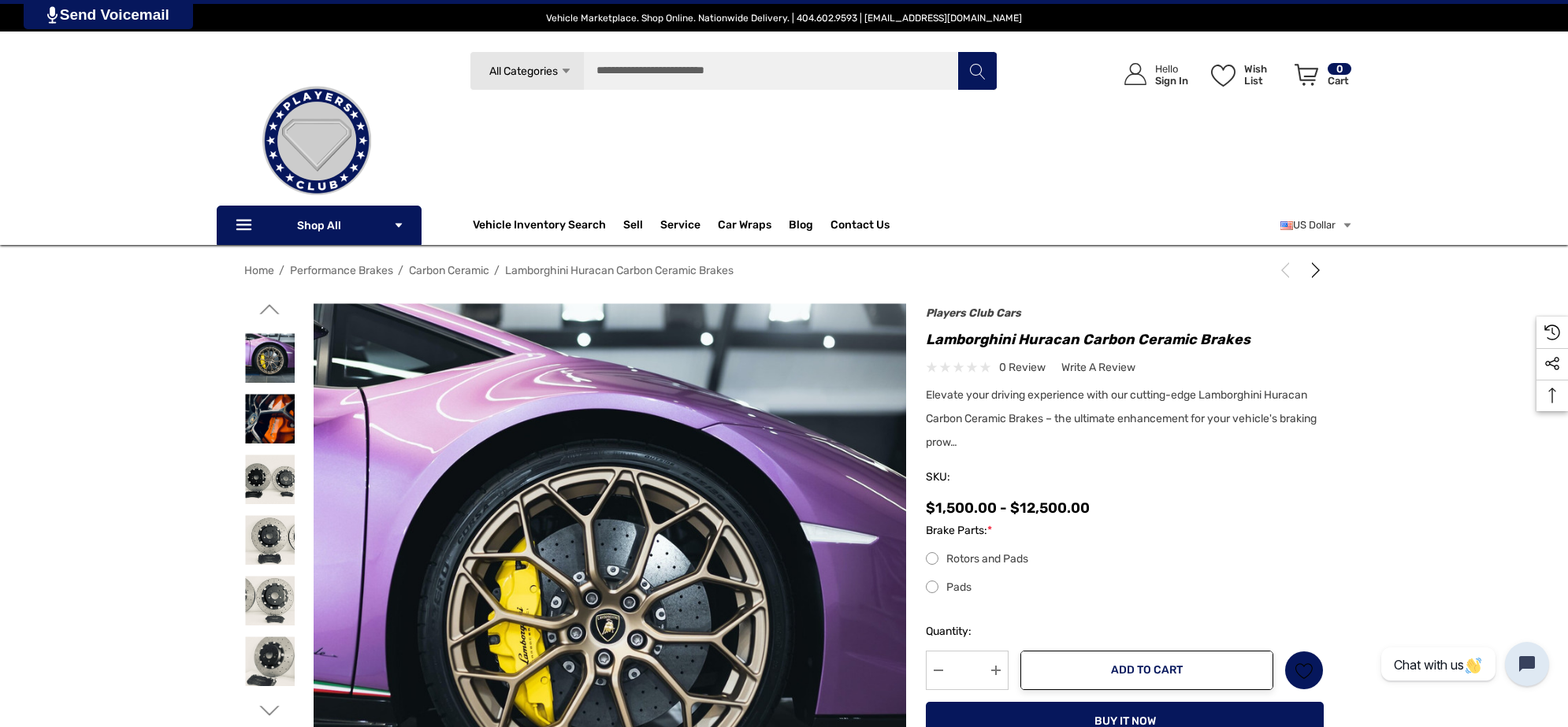
click at [266, 300] on icon "Go to slide 1 of 3" at bounding box center [270, 309] width 19 height 19
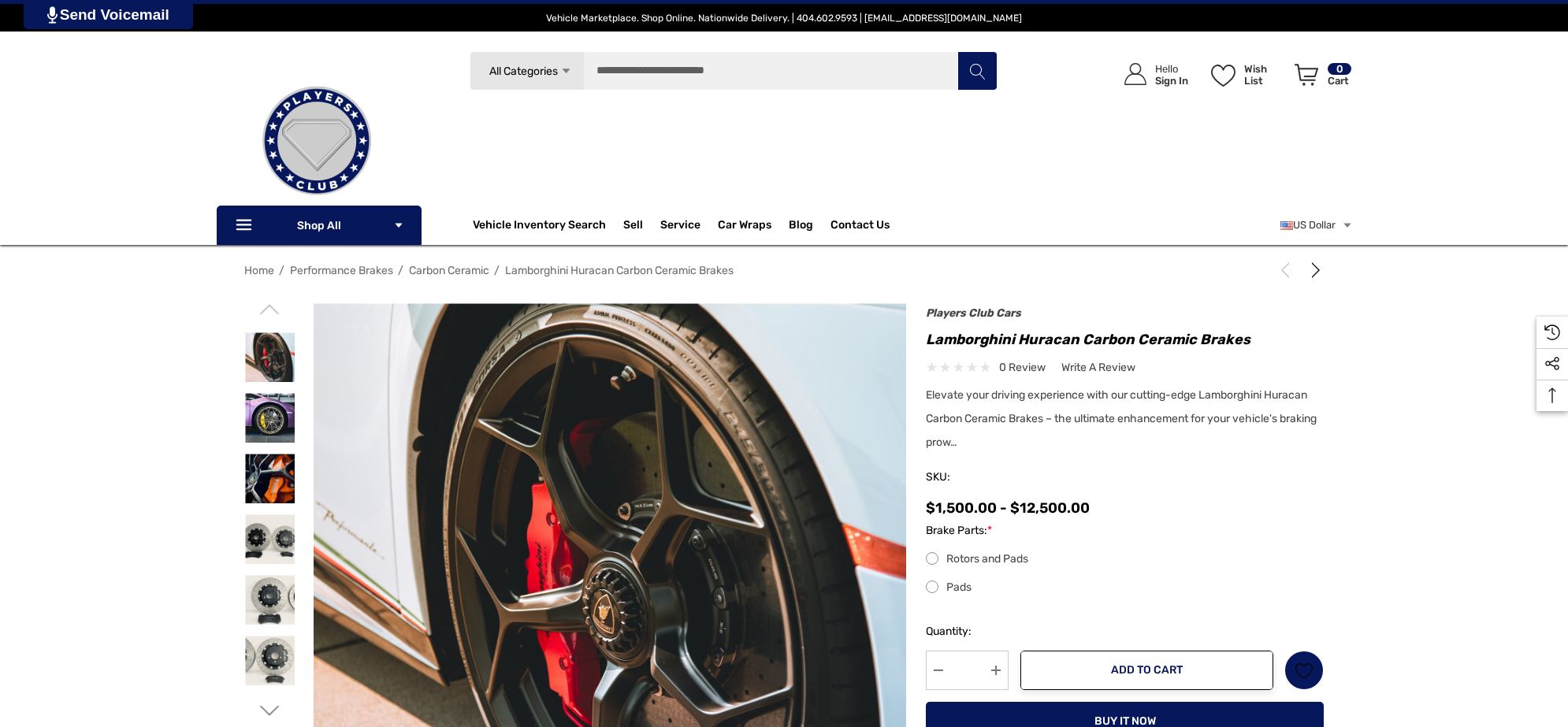
click at [601, 461] on img at bounding box center [617, 618] width 1009 height 673
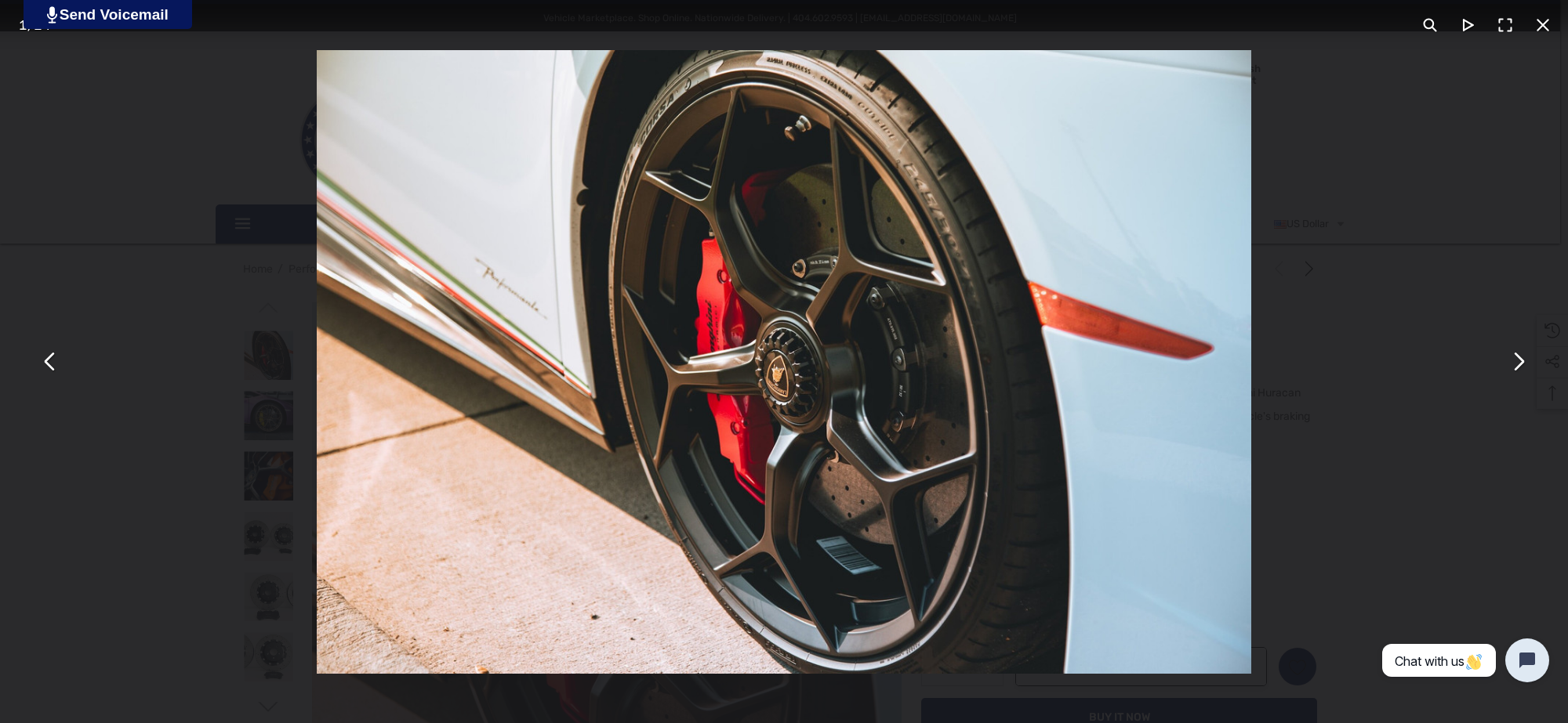
click at [1528, 373] on button "You can close this modal content with the ESC key" at bounding box center [1517, 362] width 38 height 38
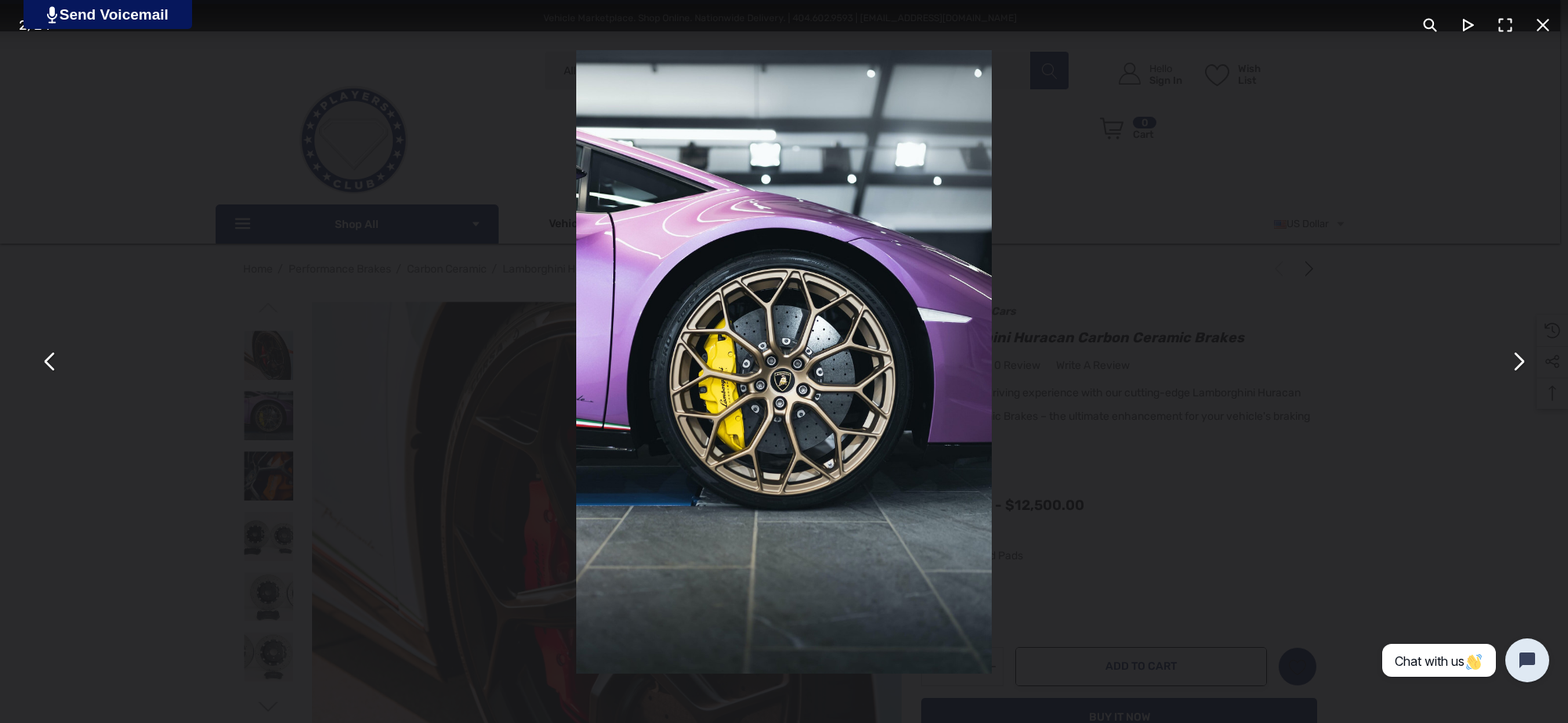
click at [1064, 349] on div "You can close this modal content with the ESC key" at bounding box center [784, 362] width 1568 height 723
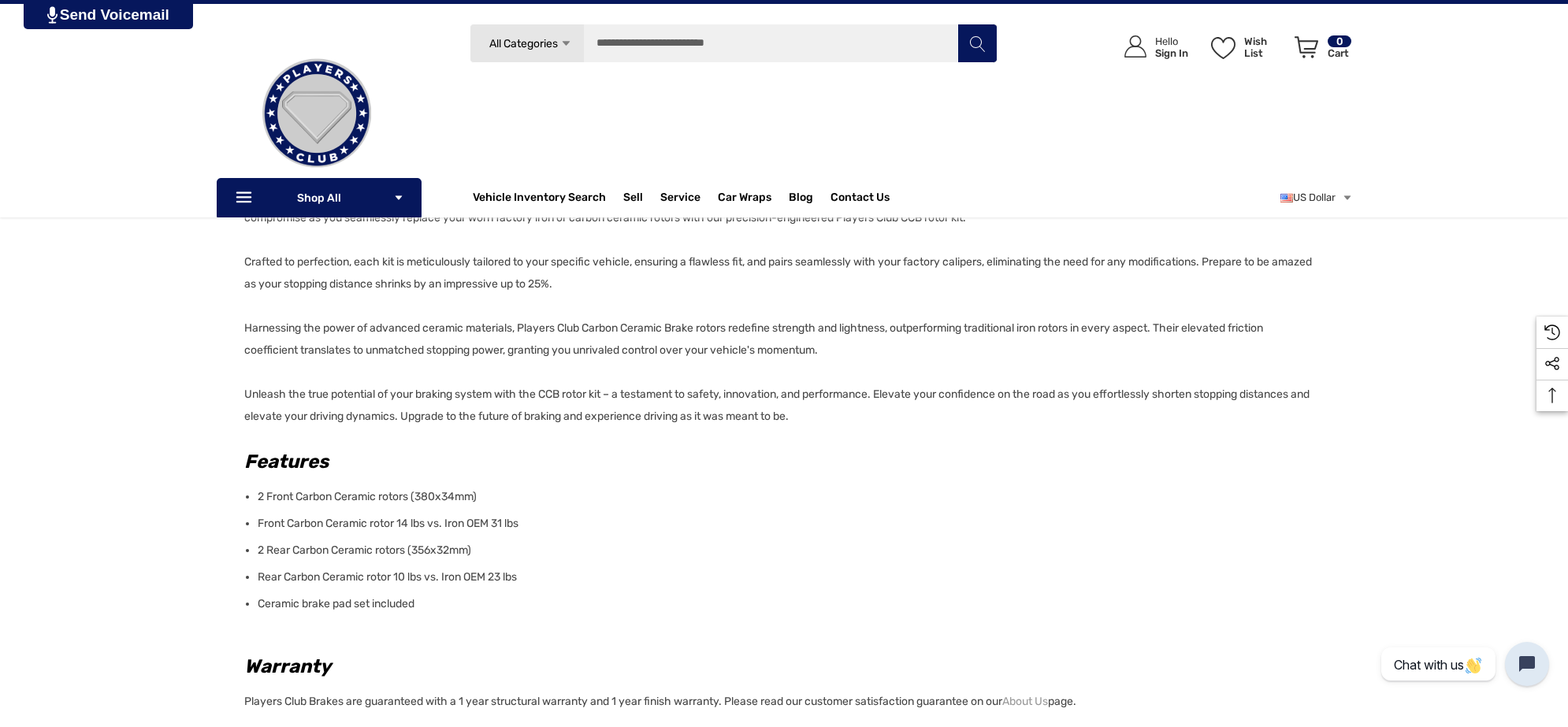
scroll to position [788, 0]
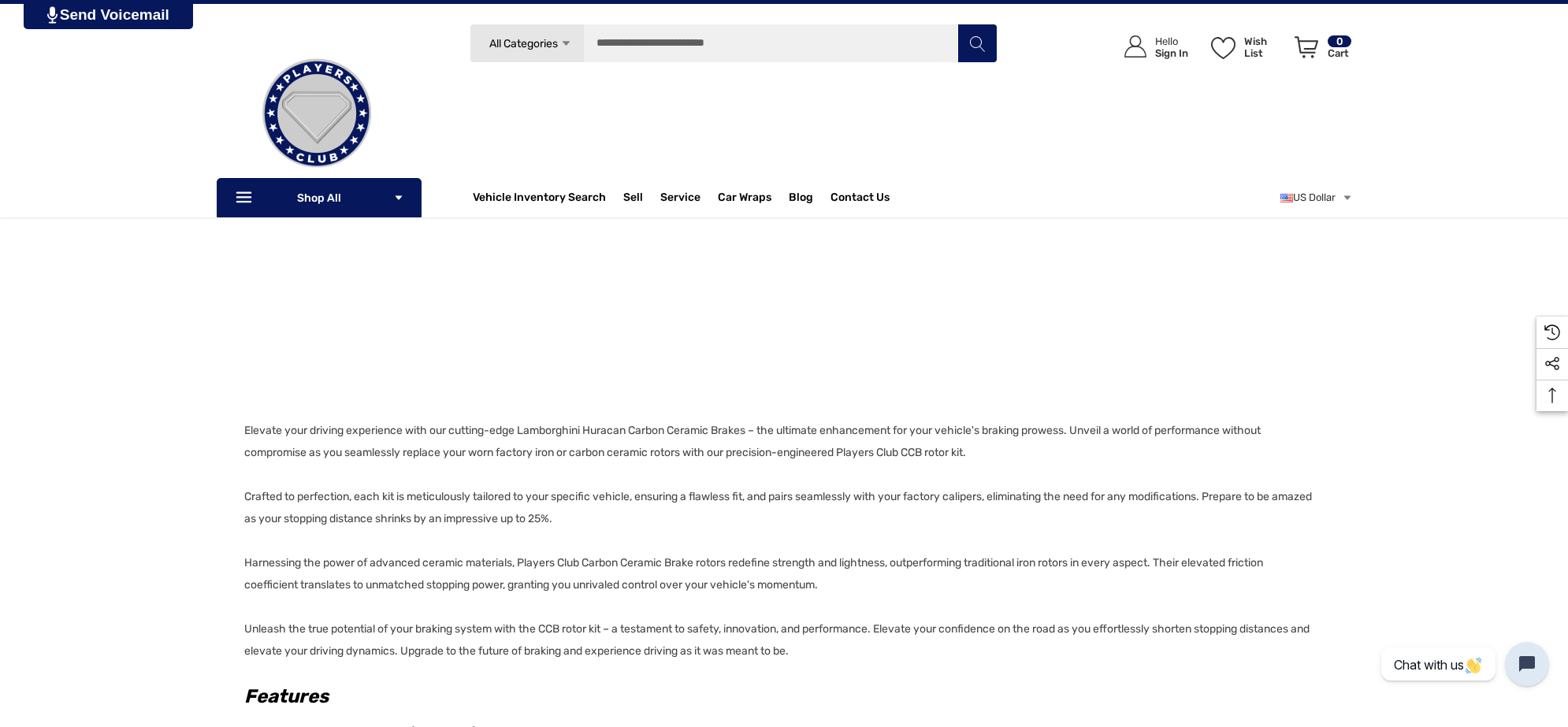
click at [998, 446] on p "Elevate your driving experience with our cutting-edge Lamborghini Huracan Carbo…" at bounding box center [779, 541] width 1070 height 243
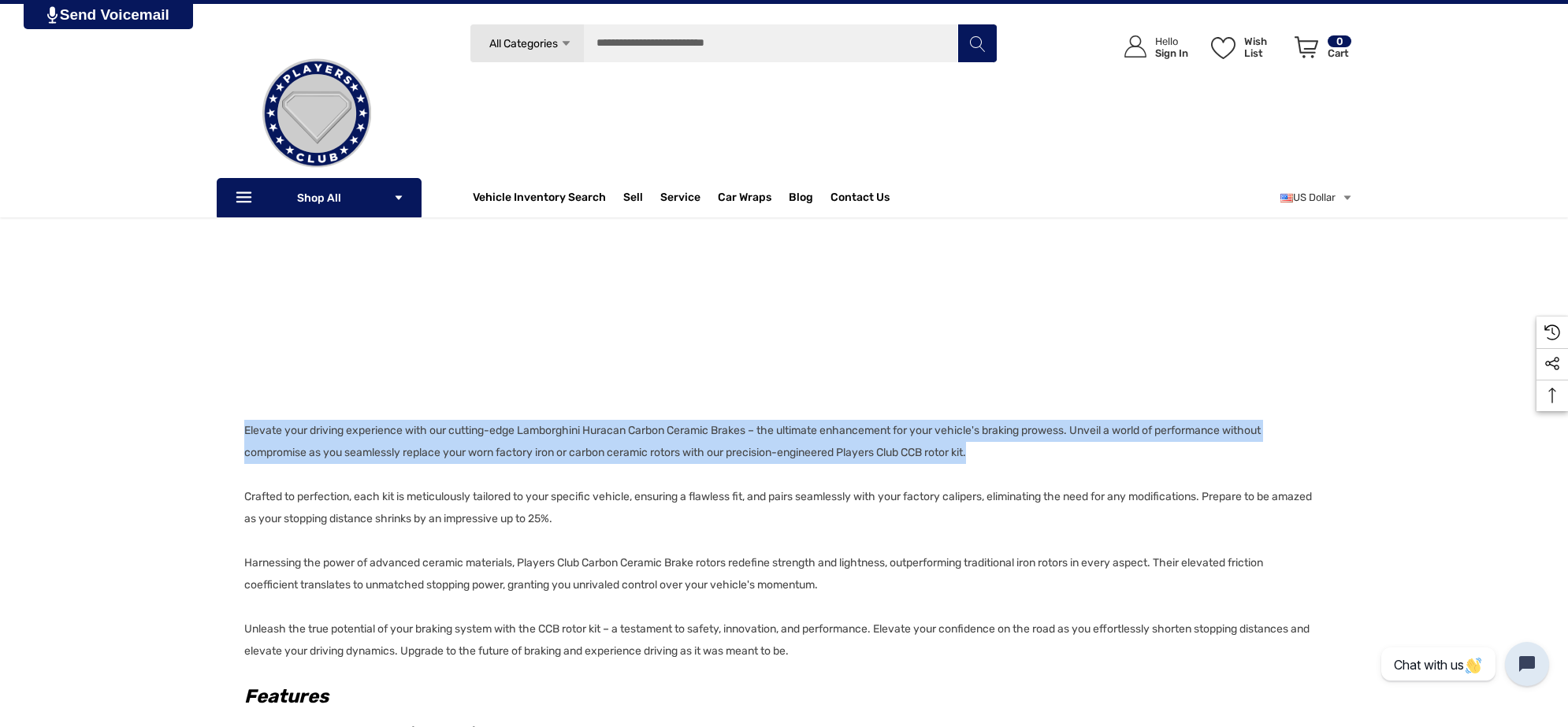
click at [240, 427] on div "Details Details Elevate your driving experience with our cutting-edge Lamborghi…" at bounding box center [784, 657] width 1568 height 1086
copy p "Elevate your driving experience with our cutting-edge Lamborghini Huracan Carbo…"
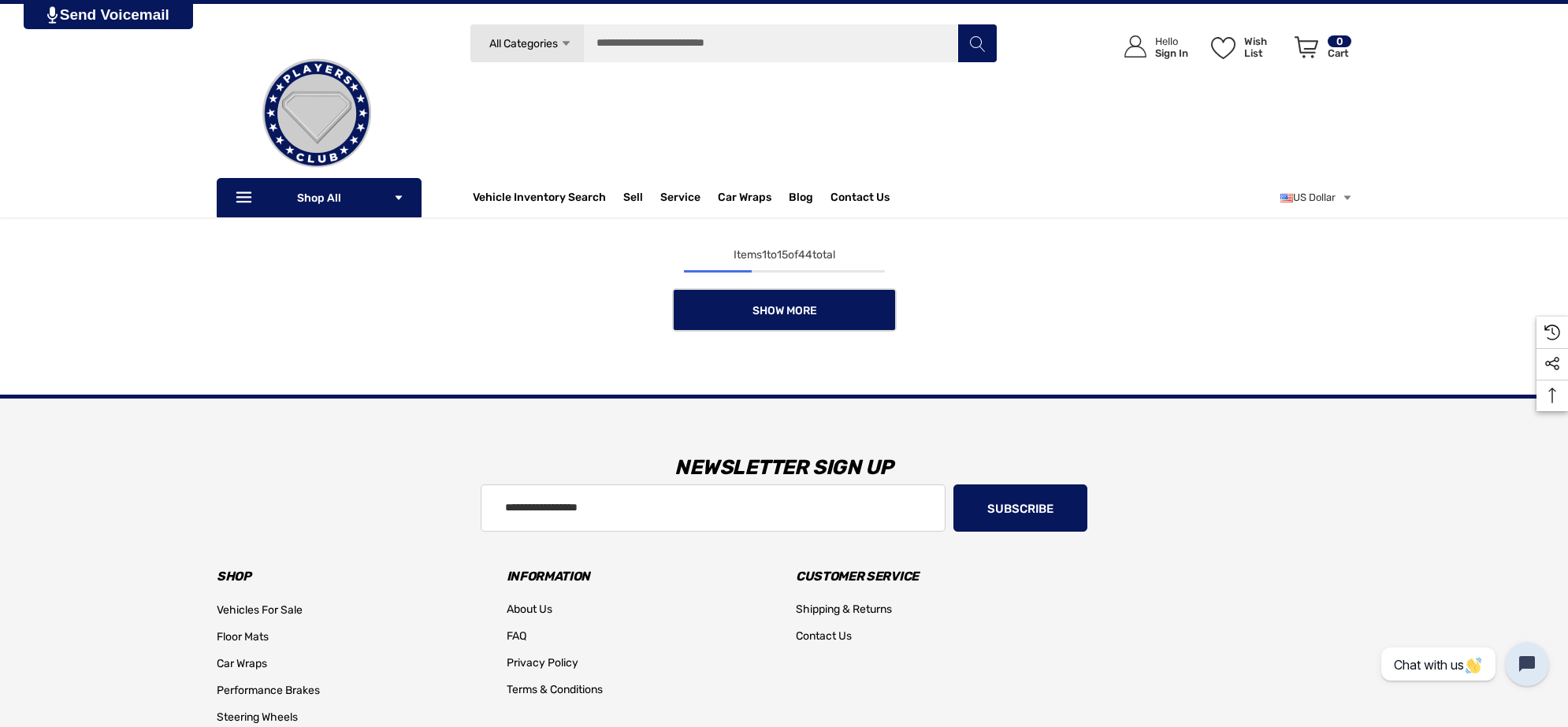
scroll to position [1576, 0]
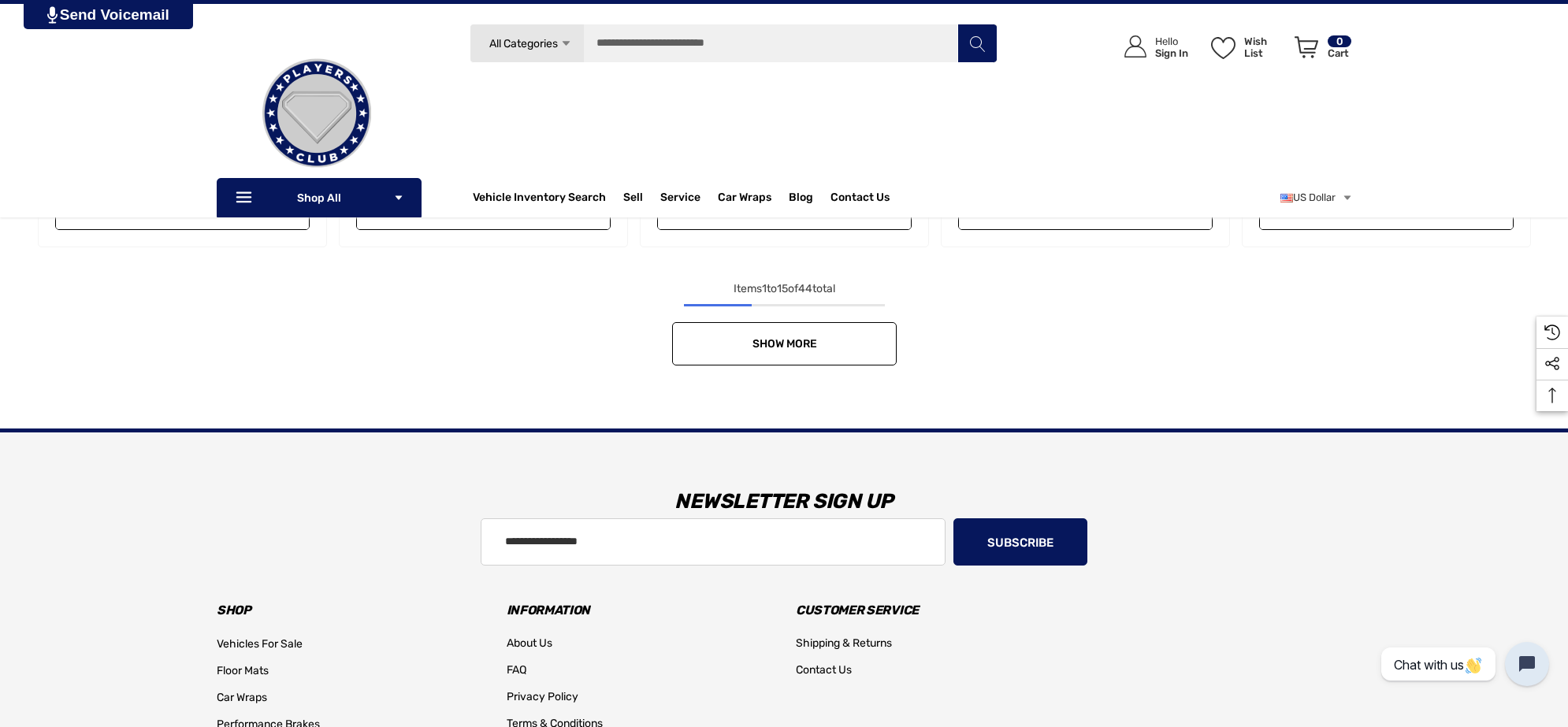
click at [841, 357] on link "Show More" at bounding box center [784, 343] width 225 height 43
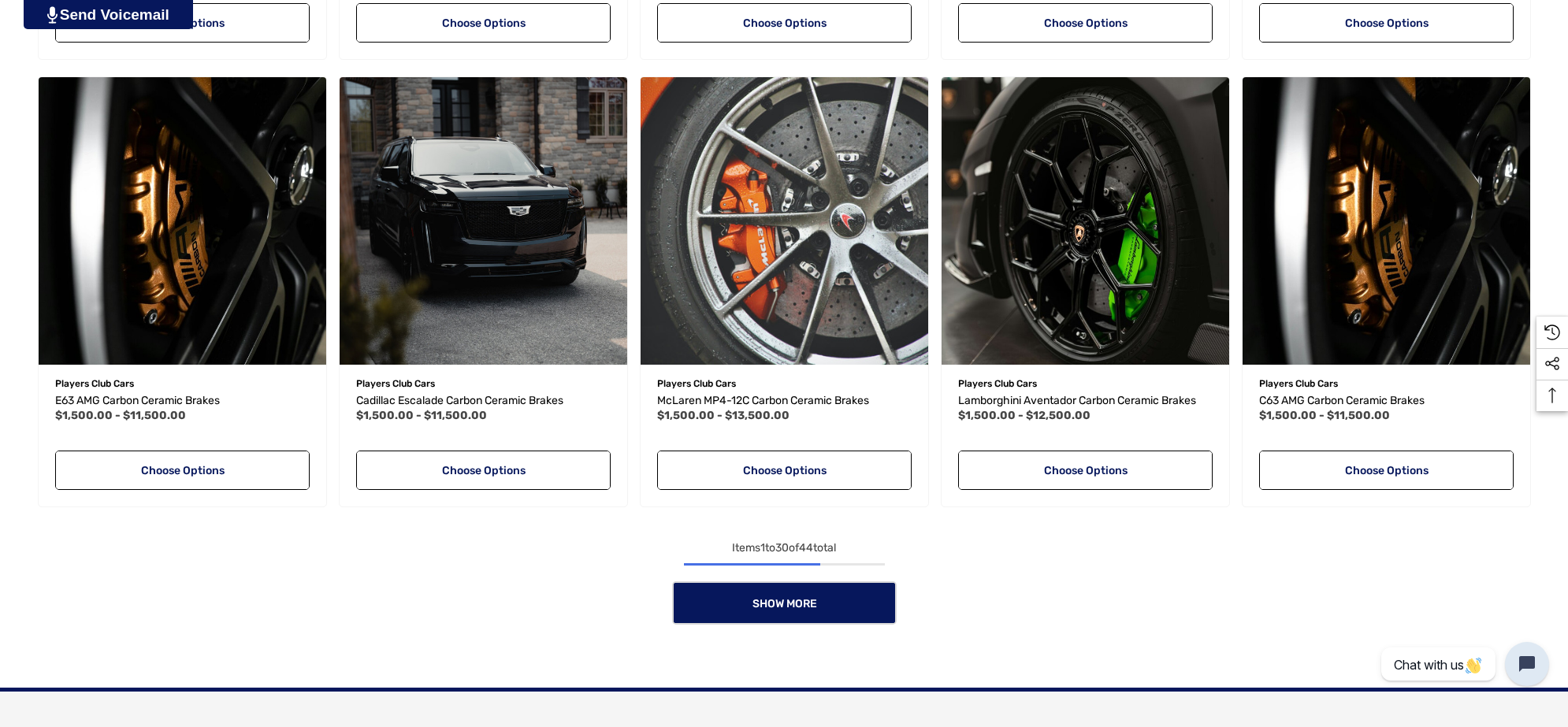
scroll to position [2757, 0]
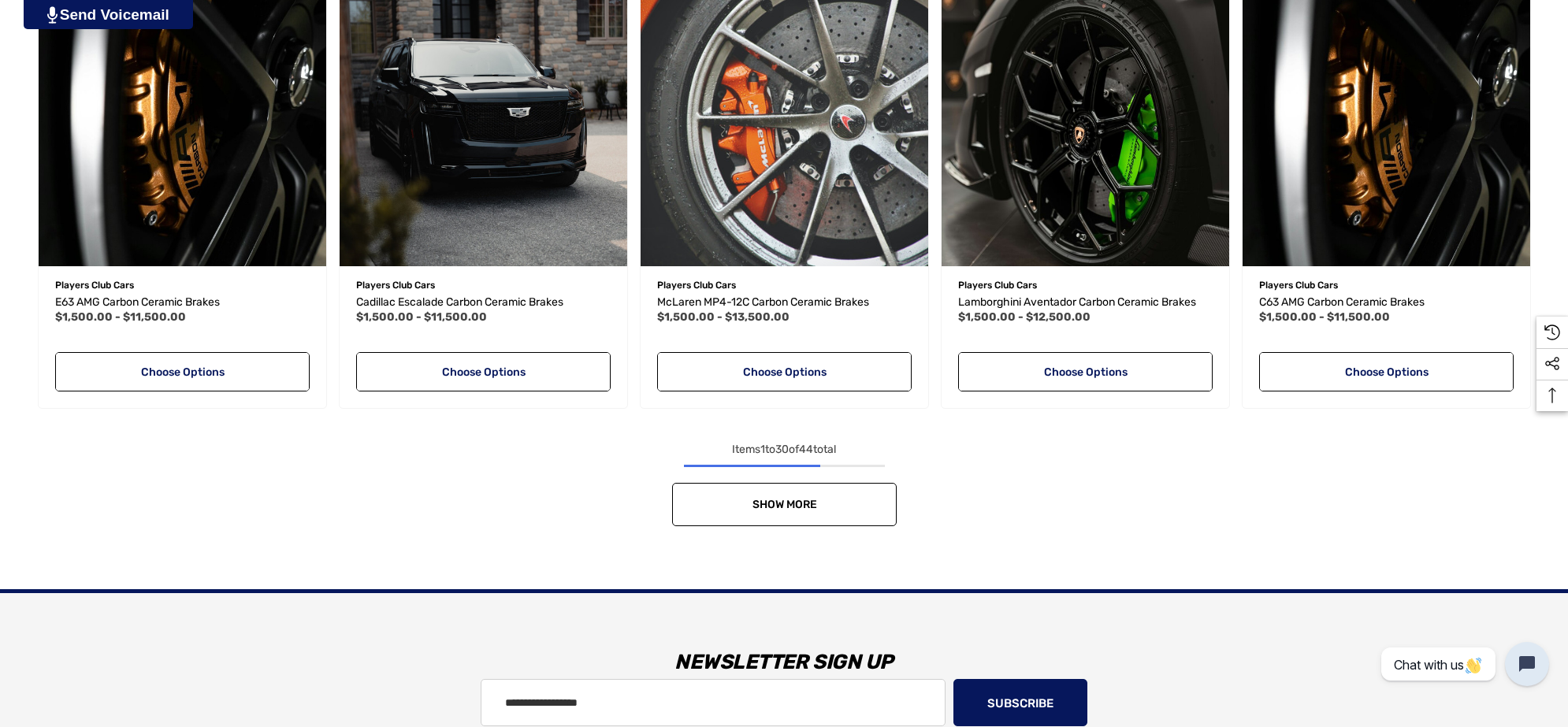
click at [867, 498] on link "Show More" at bounding box center [784, 504] width 225 height 43
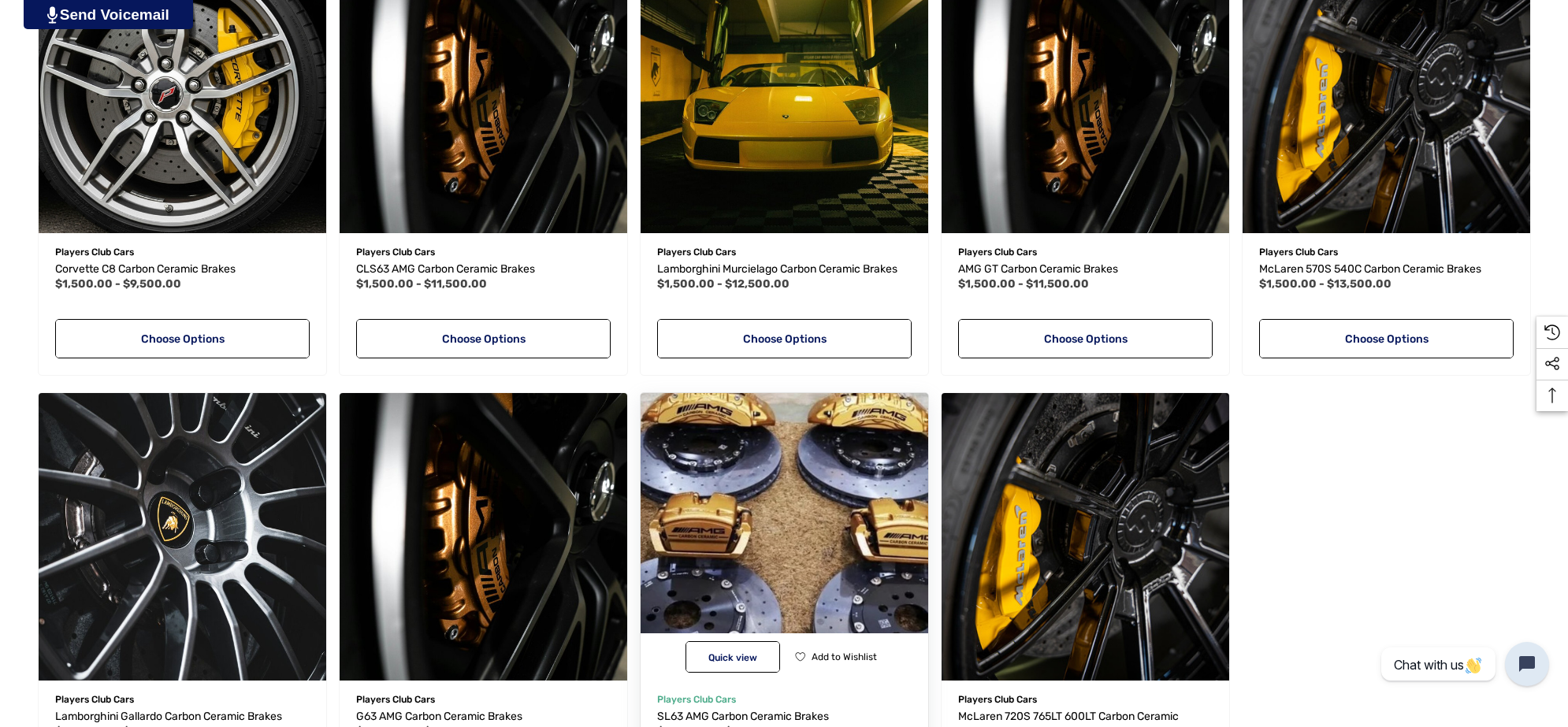
scroll to position [3743, 0]
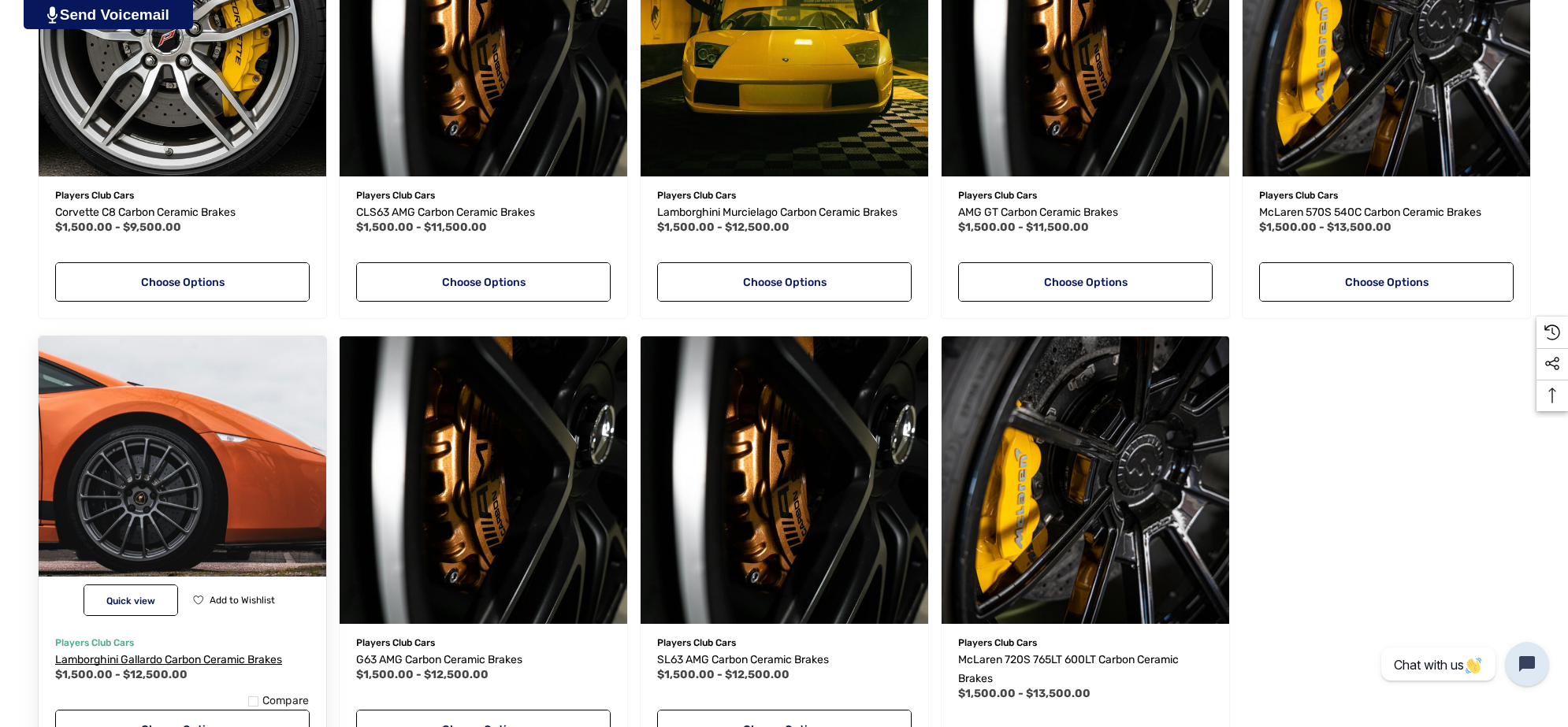
click at [246, 653] on span "Lamborghini Gallardo Carbon Ceramic Brakes" at bounding box center [169, 659] width 227 height 13
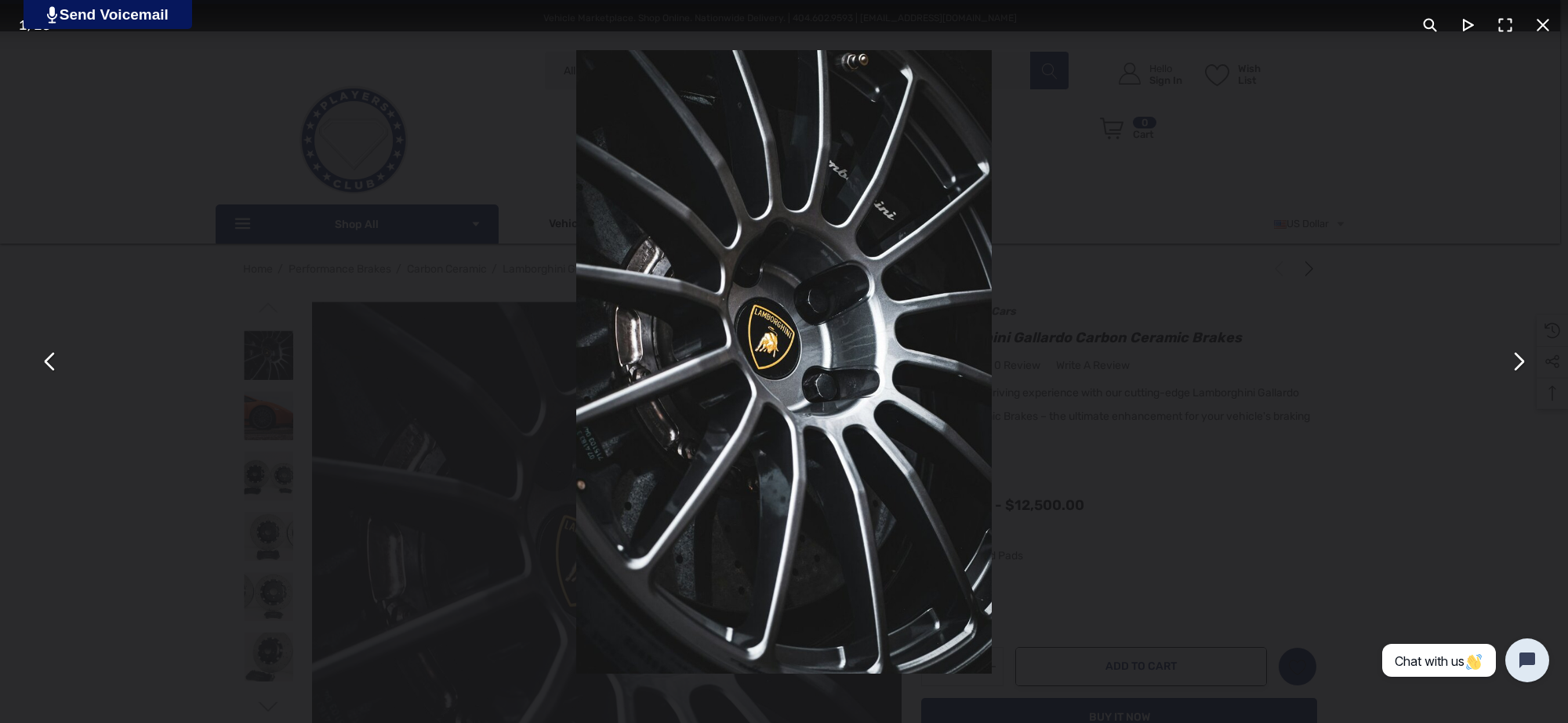
click at [1509, 361] on button "You can close this modal content with the ESC key" at bounding box center [1517, 362] width 38 height 38
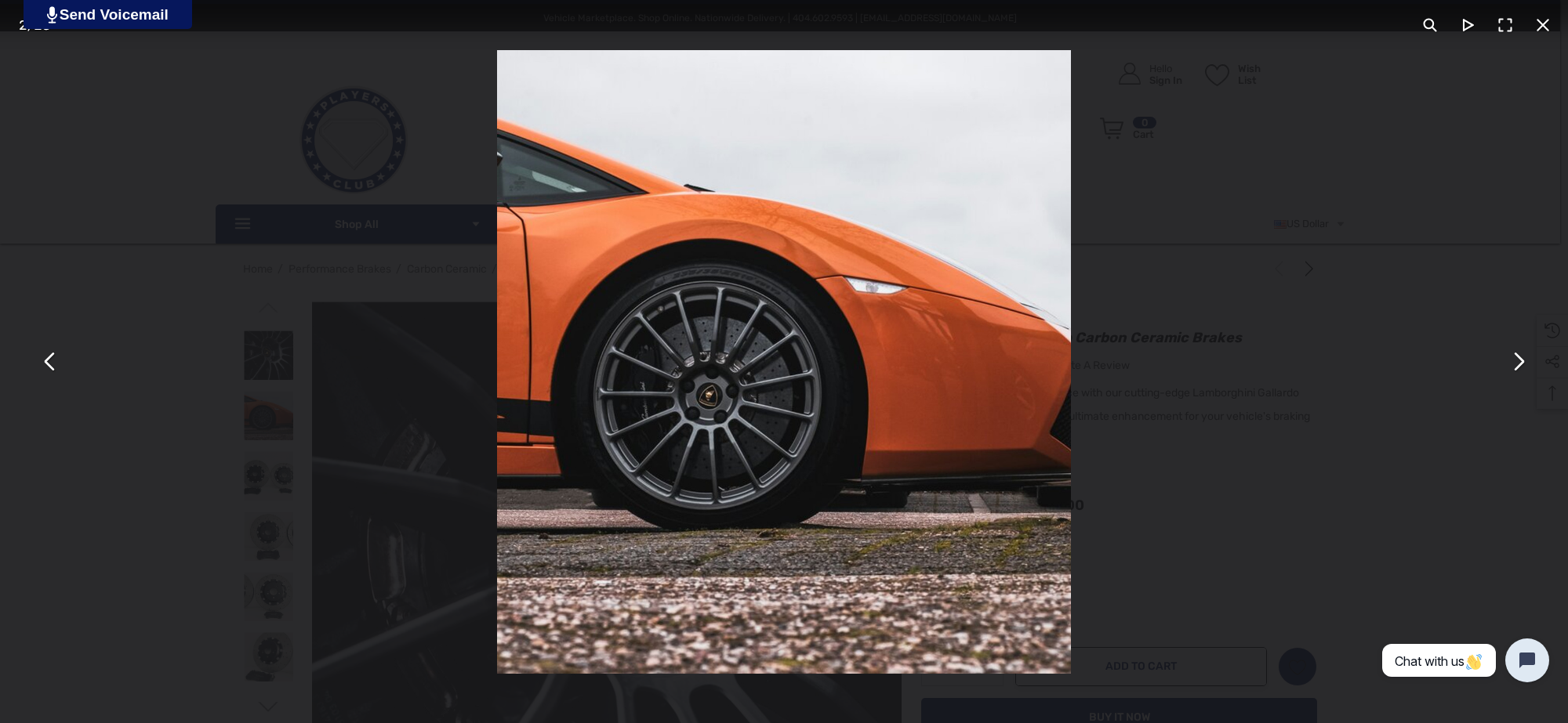
click at [428, 433] on div "You can close this modal content with the ESC key" at bounding box center [784, 362] width 1568 height 723
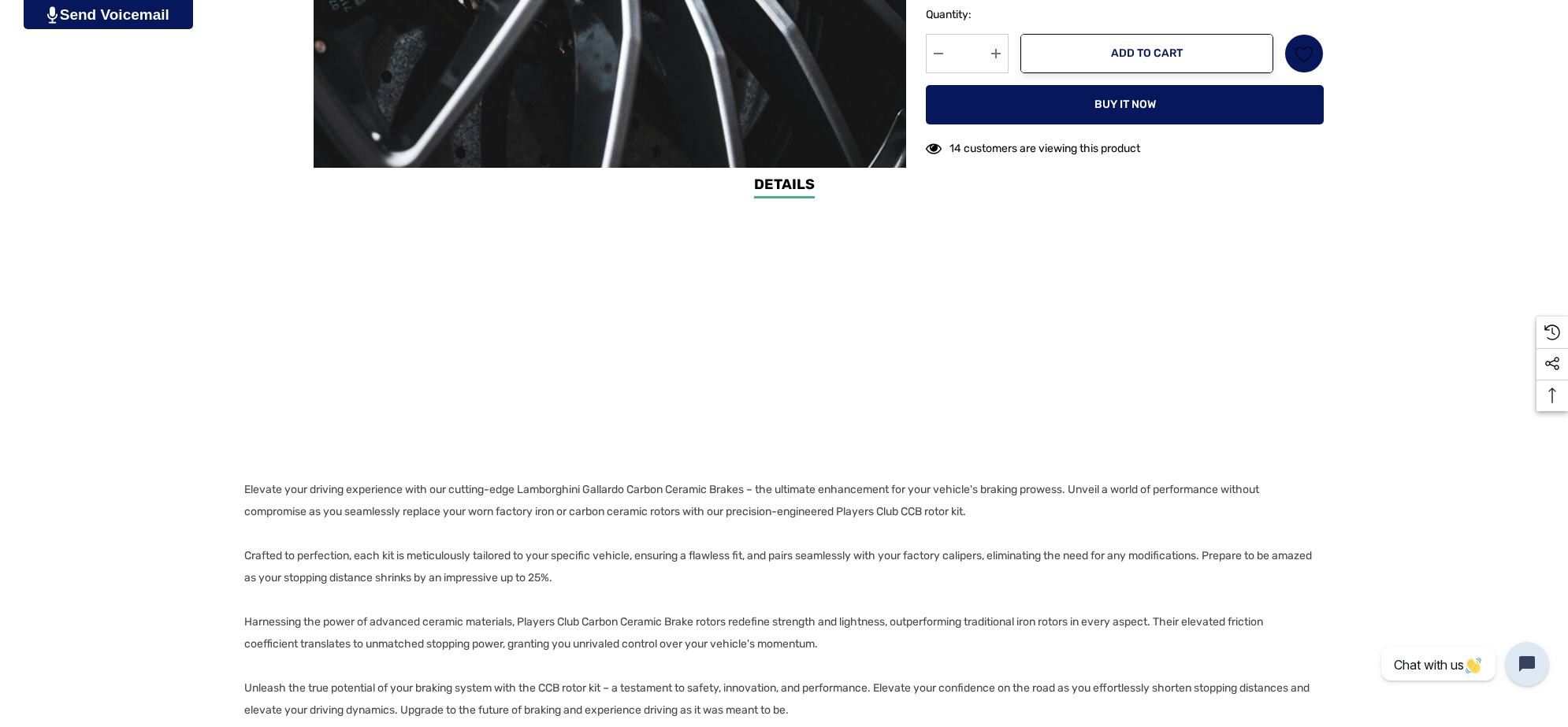
scroll to position [1083, 0]
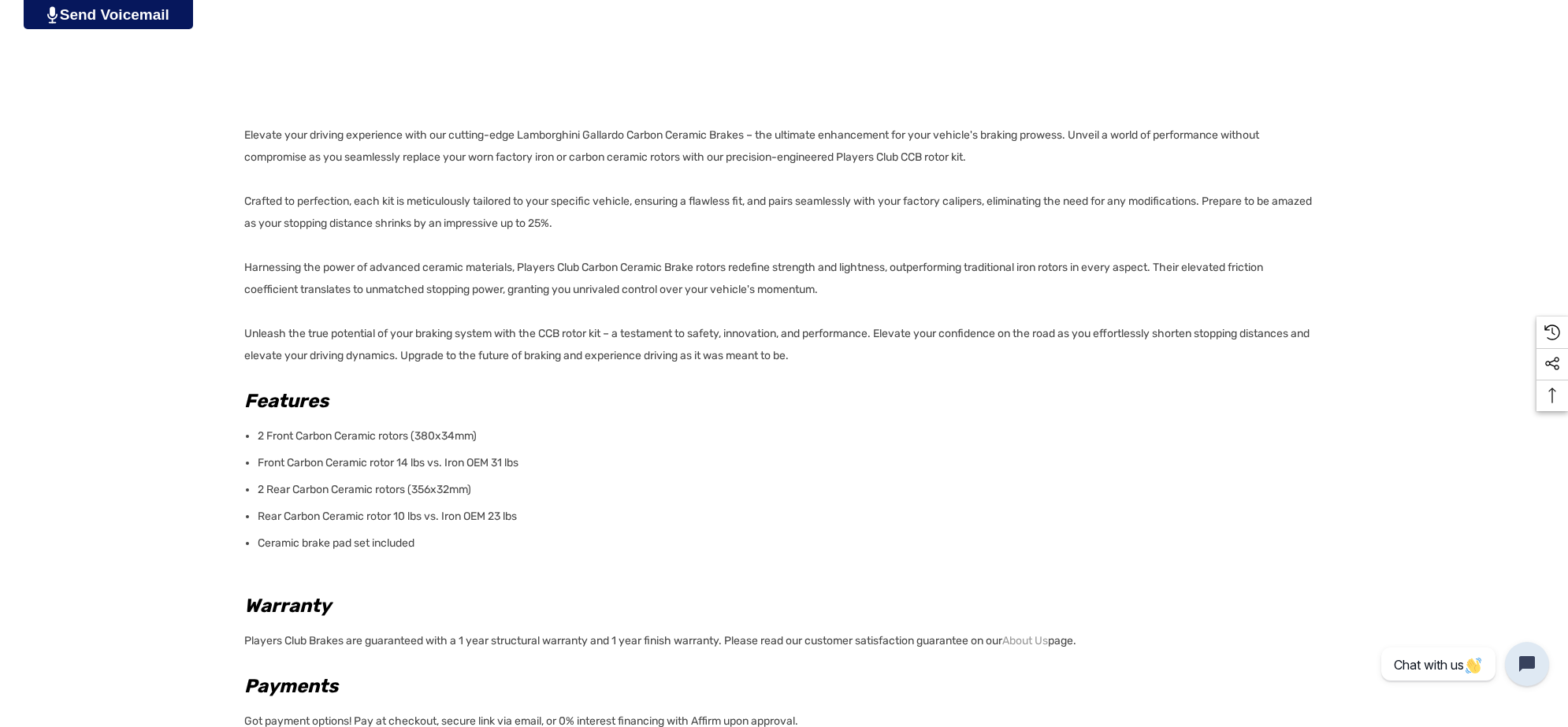
click at [442, 541] on p "Ceramic brake pad set included" at bounding box center [785, 543] width 1056 height 22
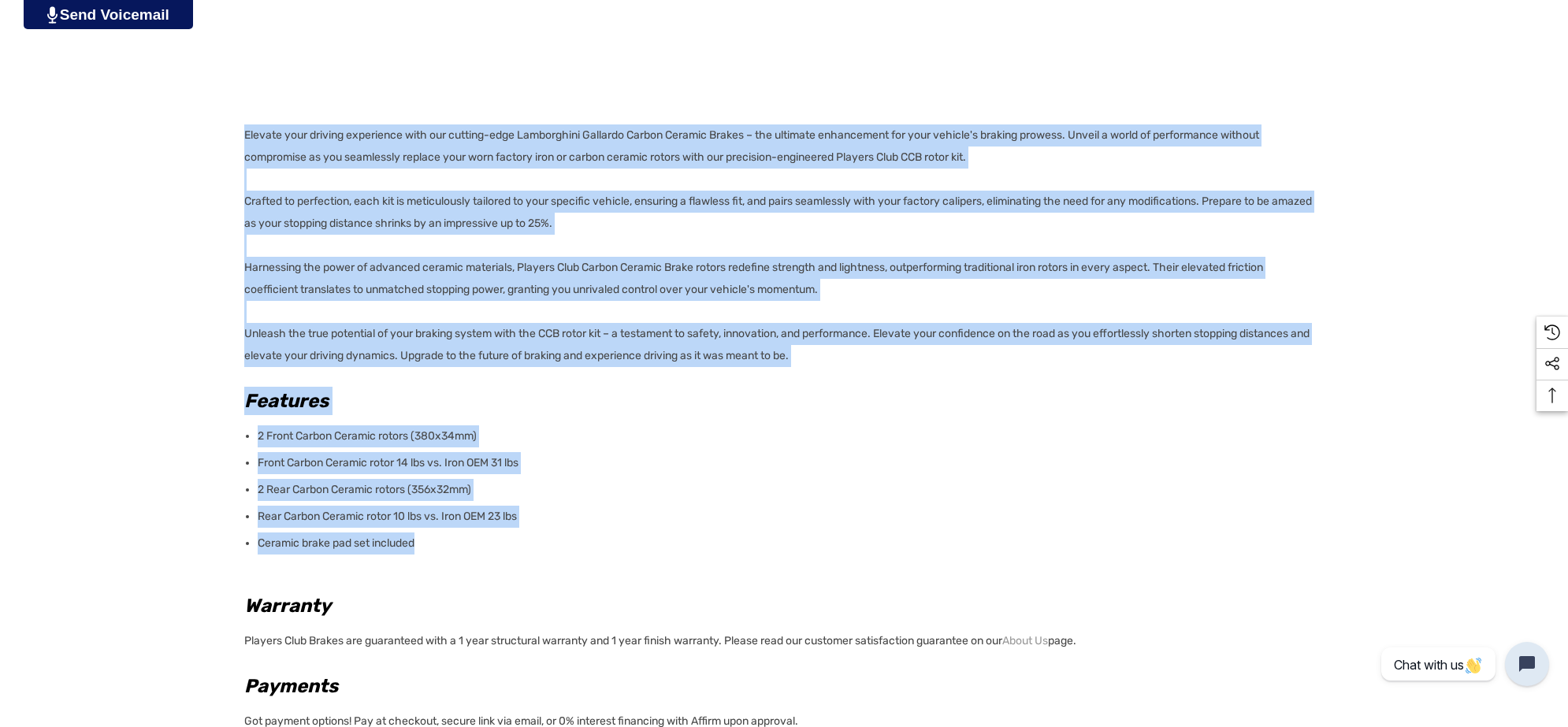
click at [238, 131] on div "Details Details Elevate your driving experience with our cutting-edge Lamborghi…" at bounding box center [784, 363] width 1568 height 1086
copy div "Elevate your driving experience with our cutting-edge Lamborghini Gallardo Carb…"
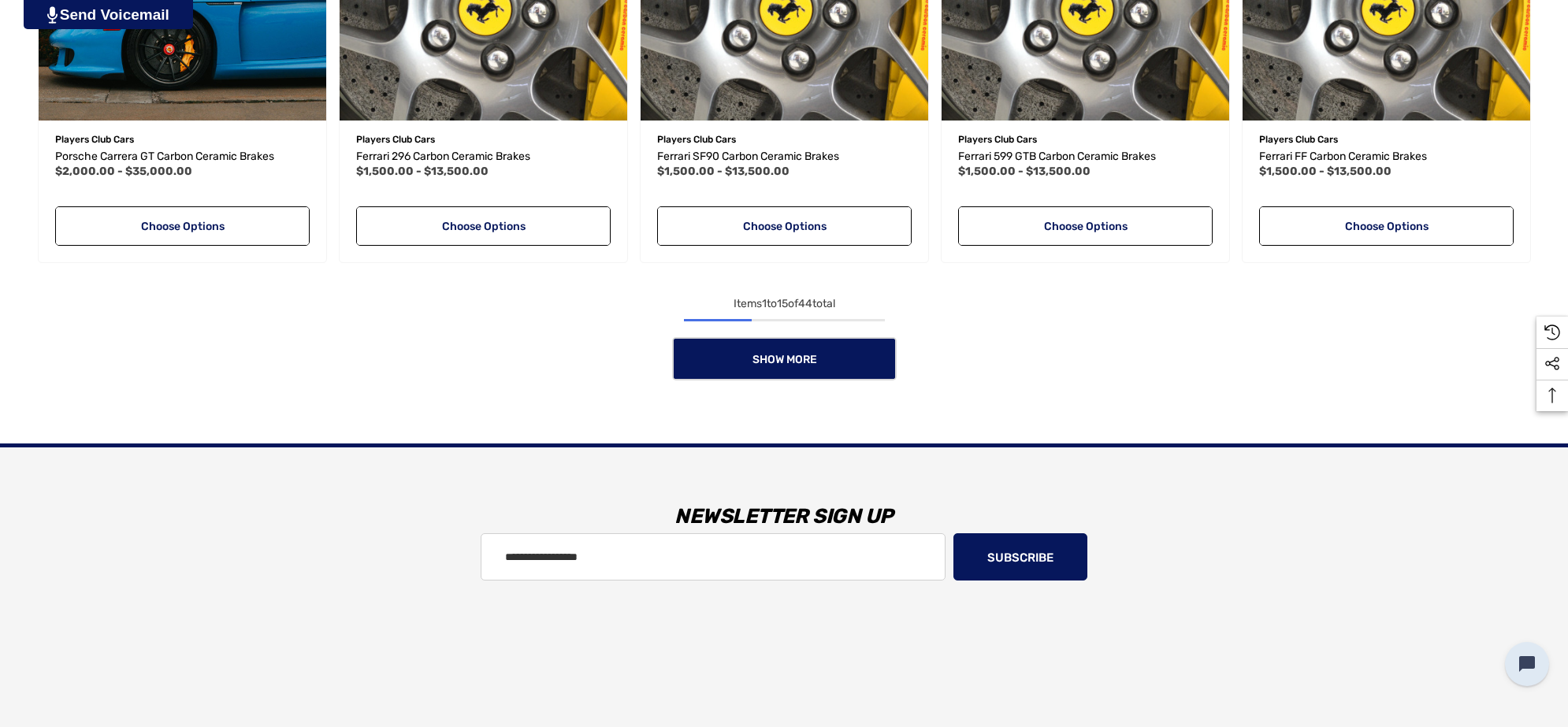
scroll to position [1675, 0]
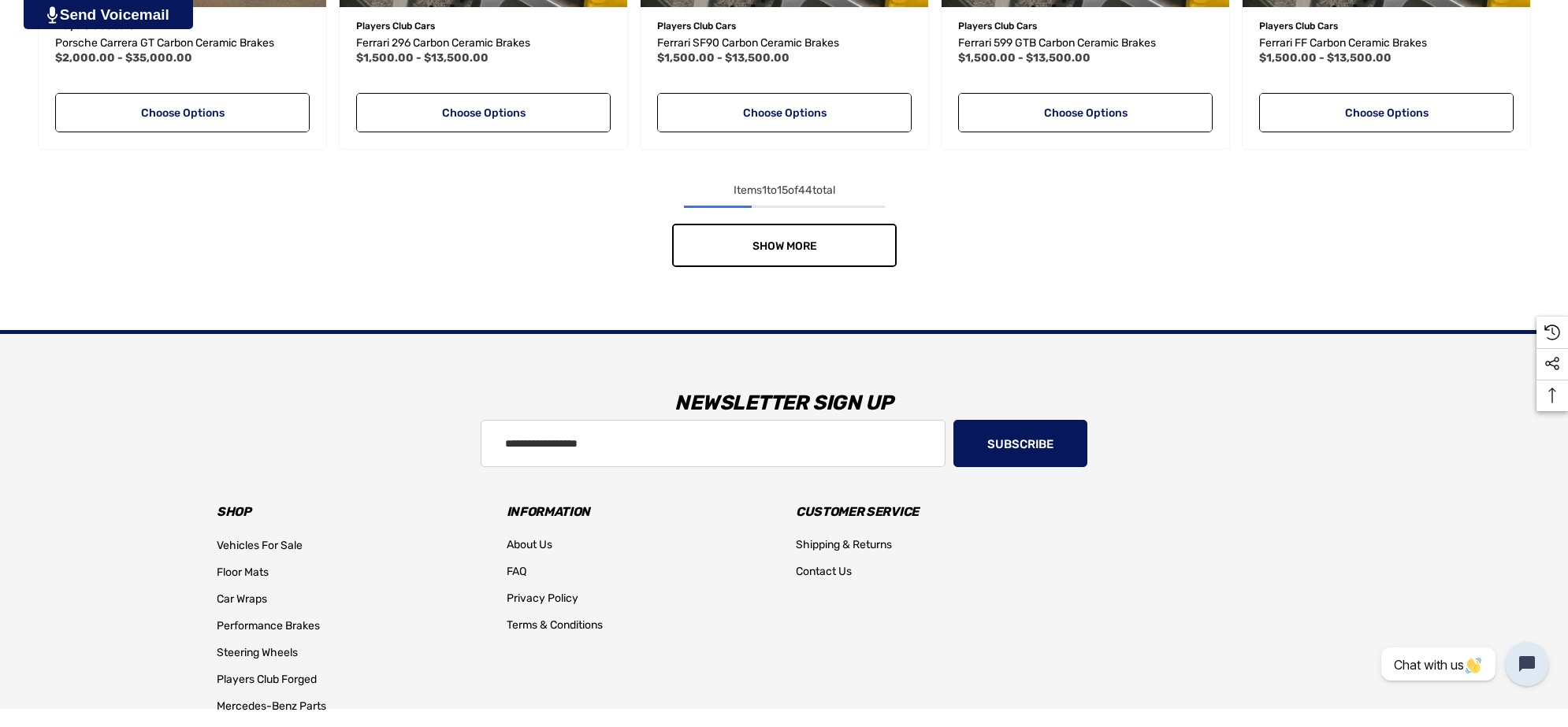
click at [814, 234] on link "Show More" at bounding box center [784, 245] width 225 height 43
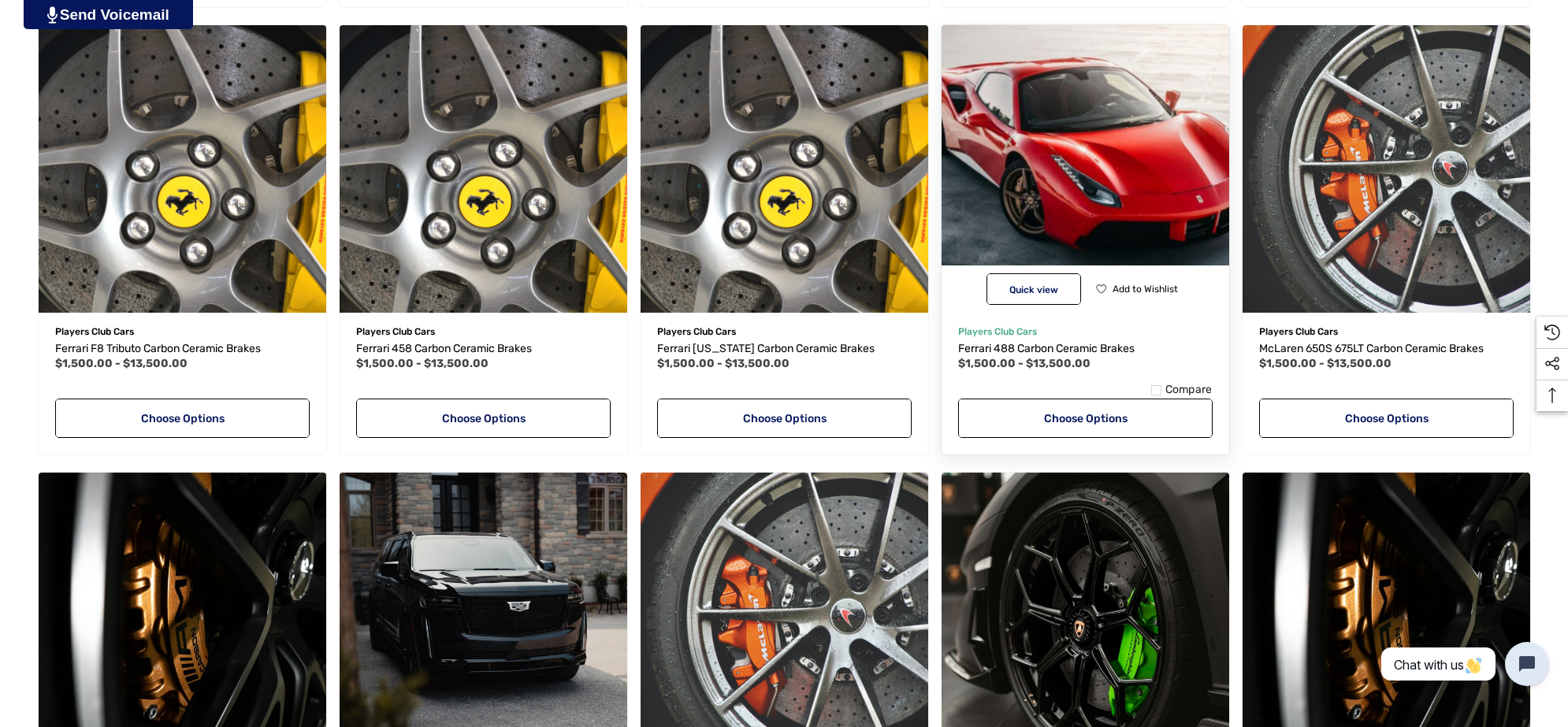
scroll to position [2265, 0]
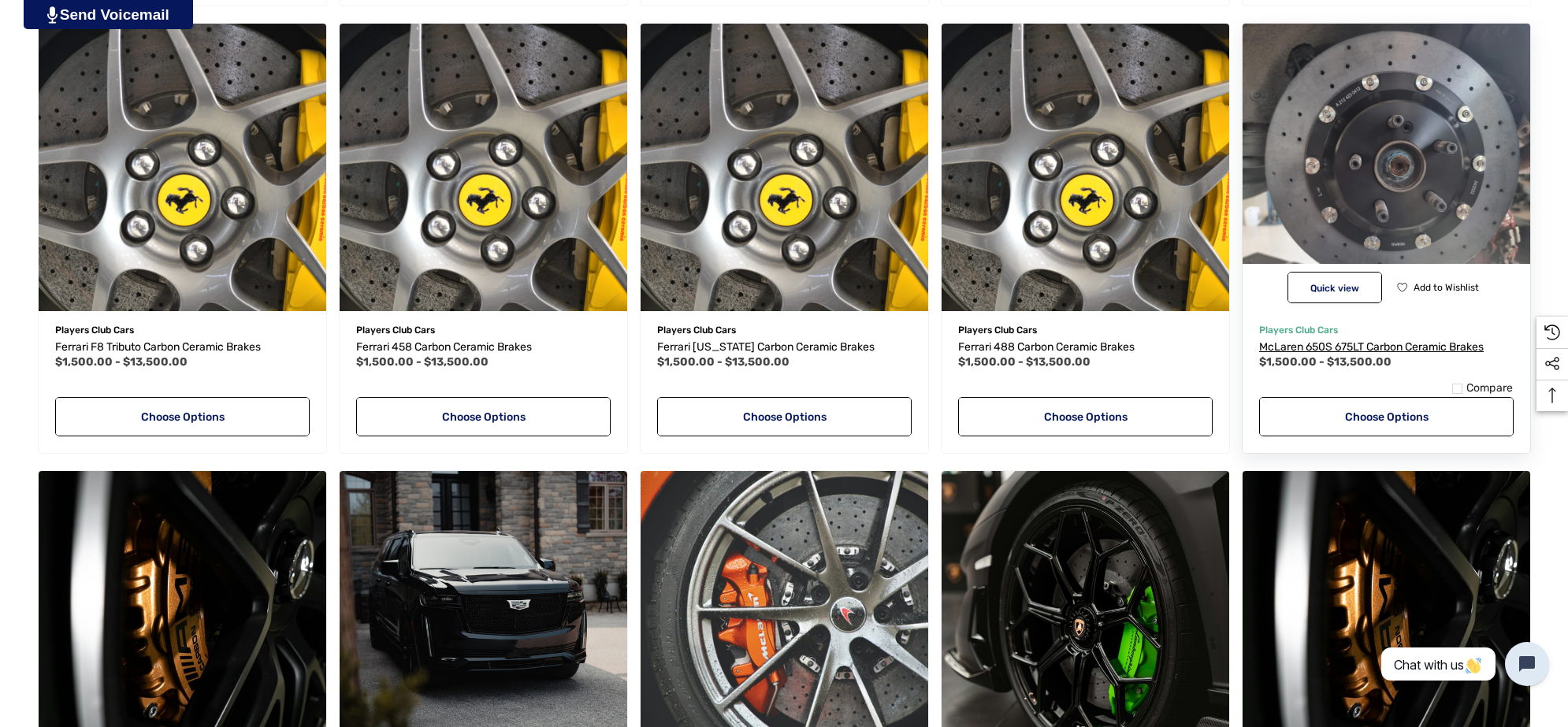
click at [1359, 347] on span "McLaren 650S 675LT Carbon Ceramic Brakes" at bounding box center [1371, 347] width 225 height 13
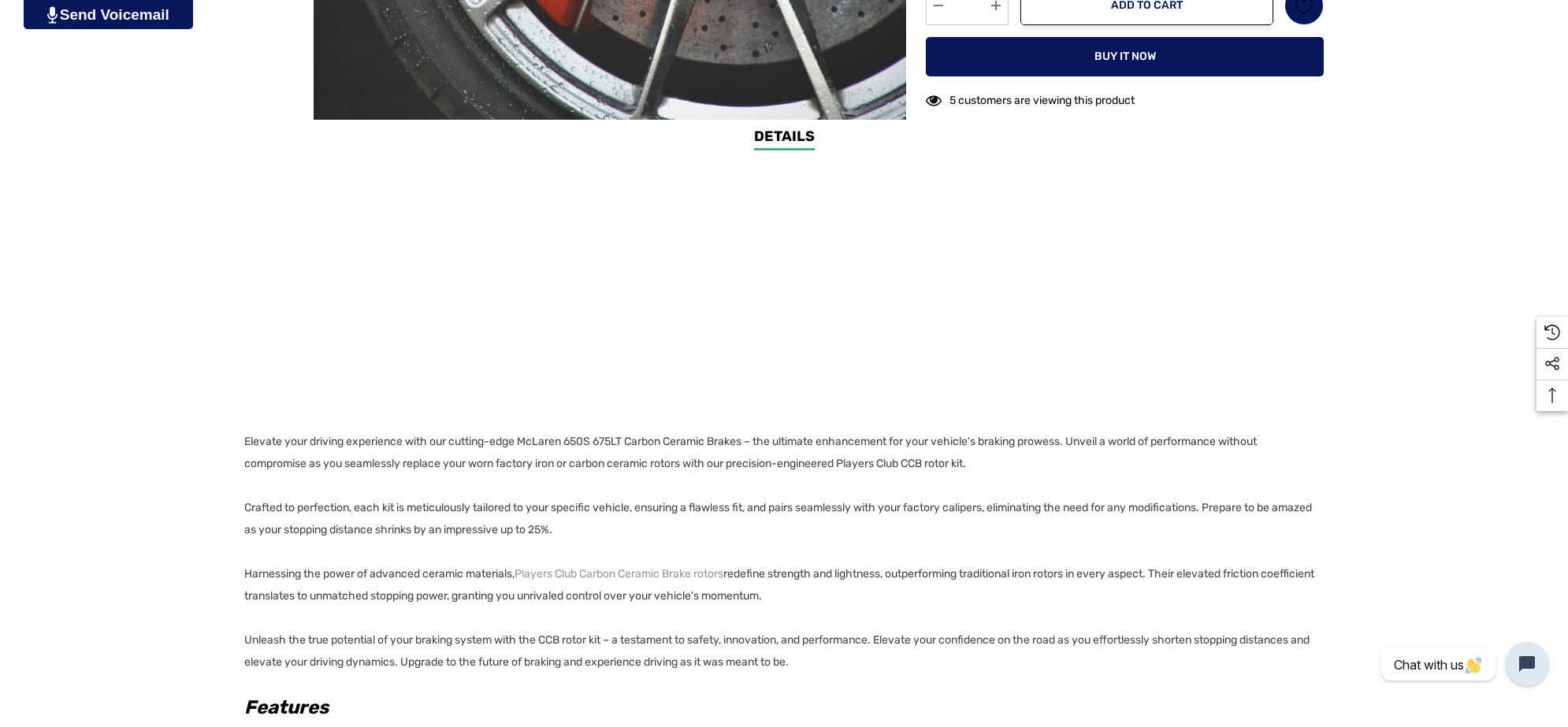
scroll to position [985, 0]
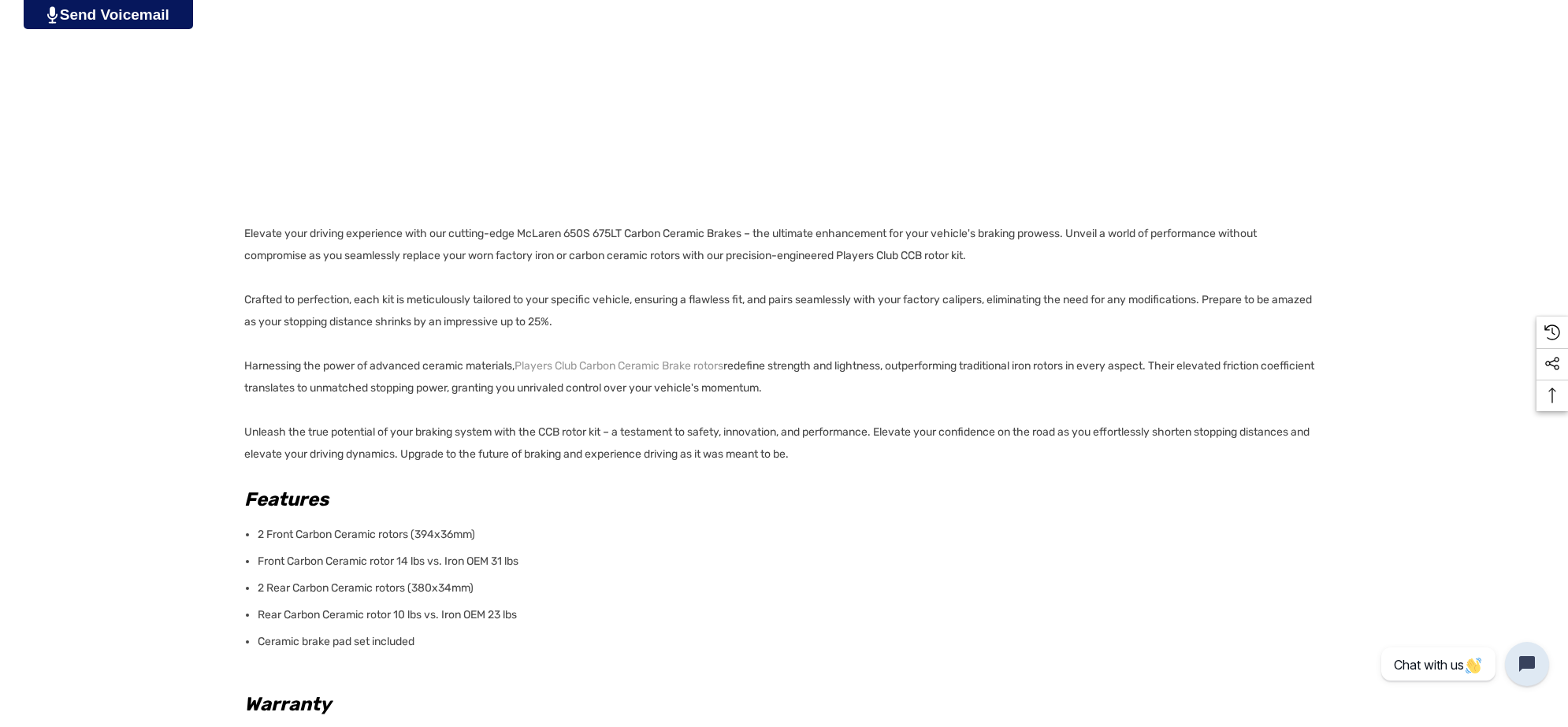
click at [425, 644] on p "Ceramic brake pad set included" at bounding box center [785, 641] width 1056 height 22
click at [245, 230] on p "Elevate your driving experience with our cutting-edge McLaren 650S 675LT Carbon…" at bounding box center [779, 344] width 1070 height 243
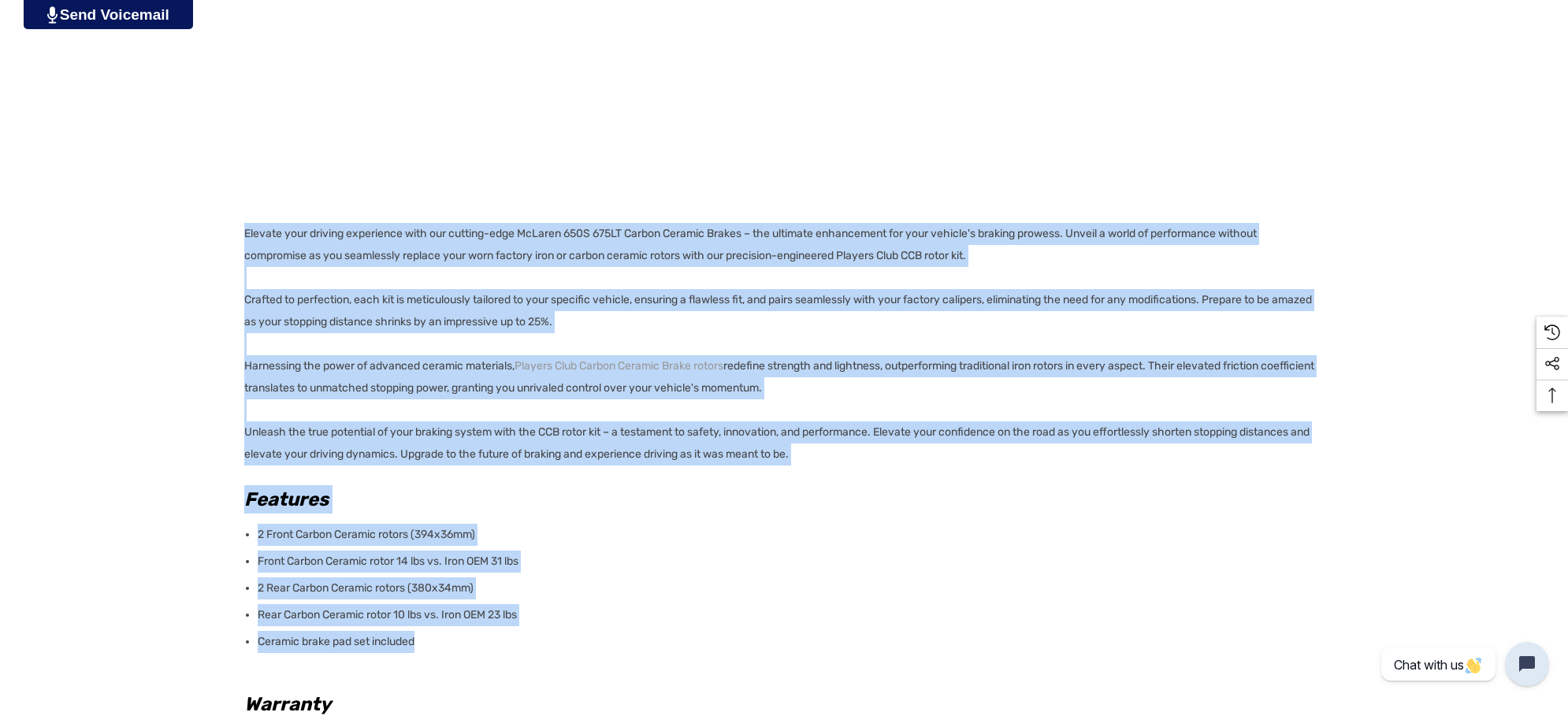
click at [245, 230] on p "Elevate your driving experience with our cutting-edge McLaren 650S 675LT Carbon…" at bounding box center [779, 344] width 1070 height 243
copy div "Loremip dolo sitamet consectetu adip eli seddoei-temp InCidid 733U 805LA Etdolo…"
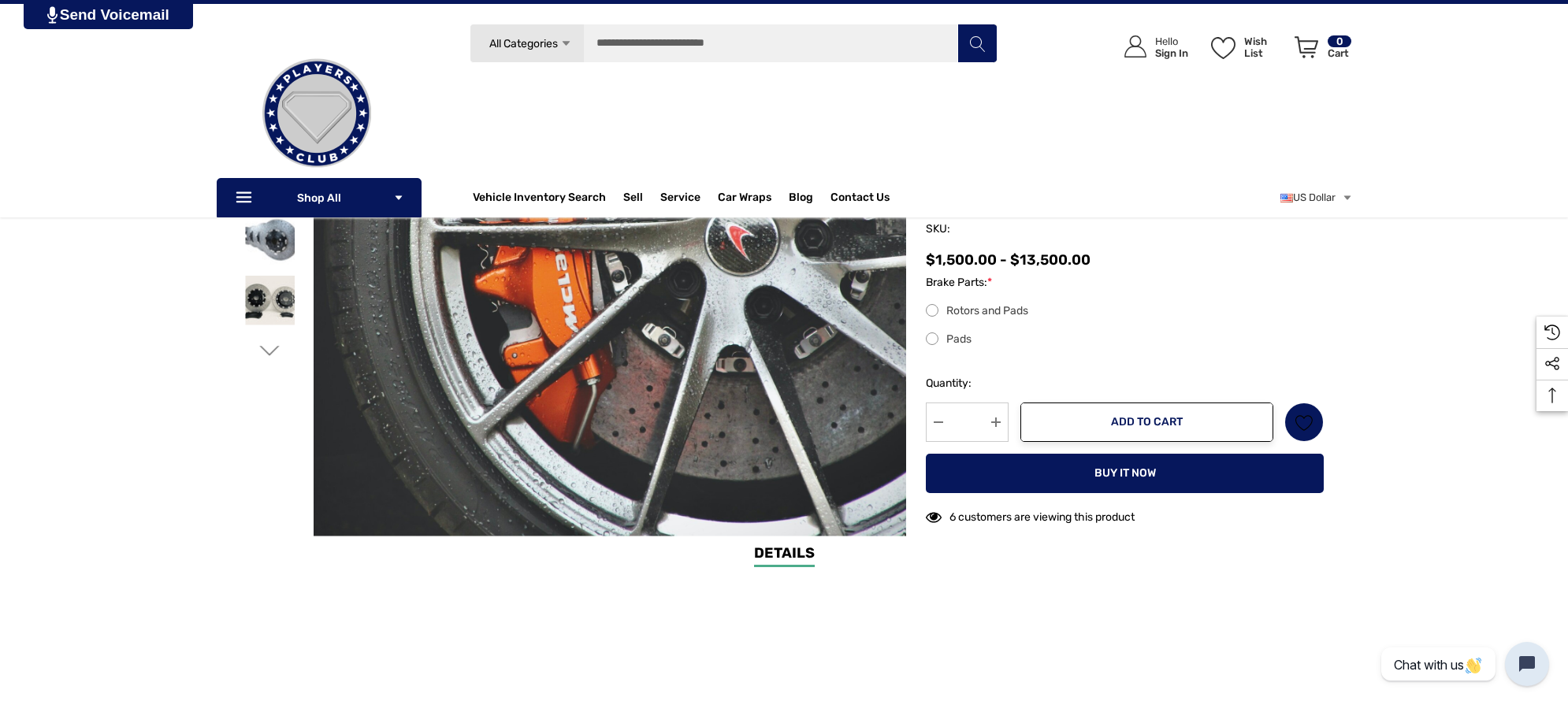
scroll to position [197, 0]
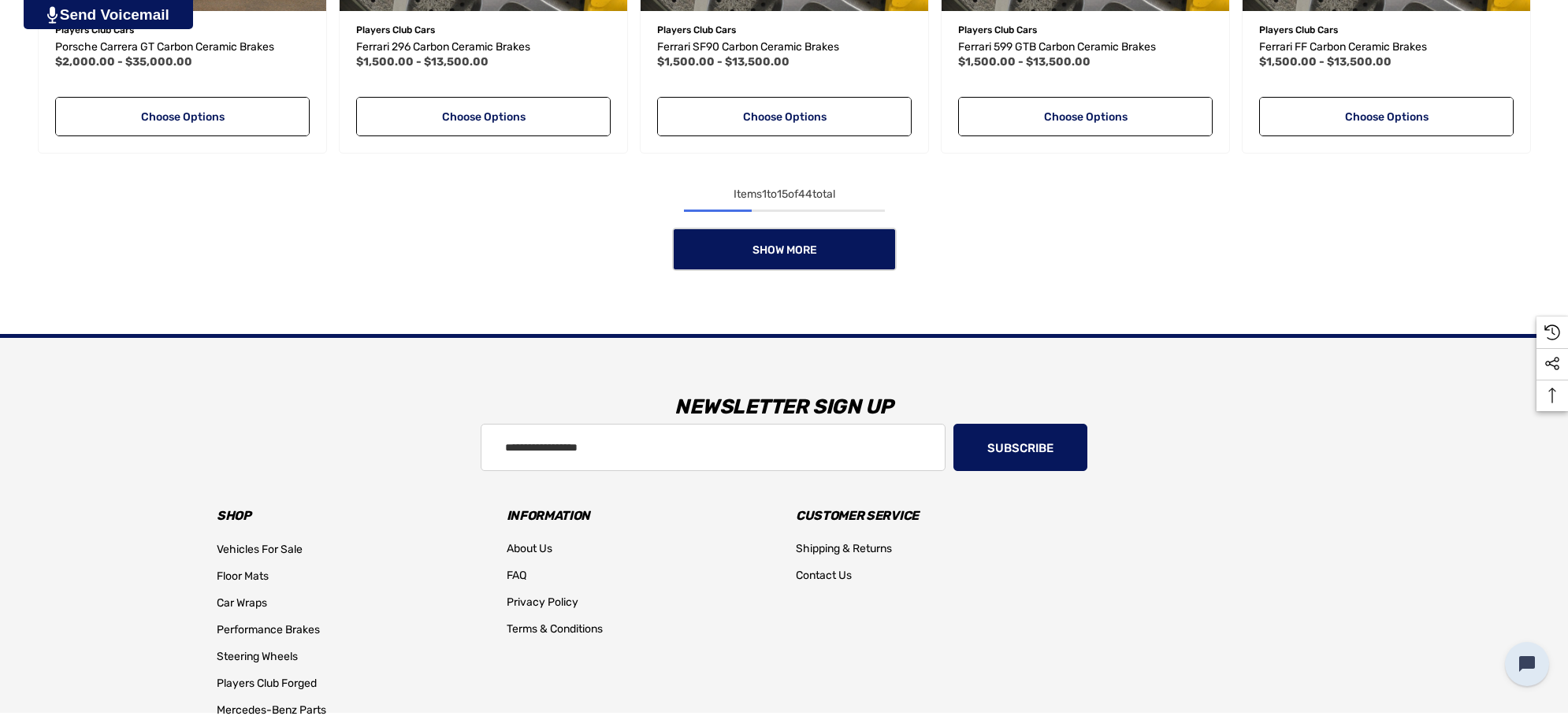
scroll to position [1675, 0]
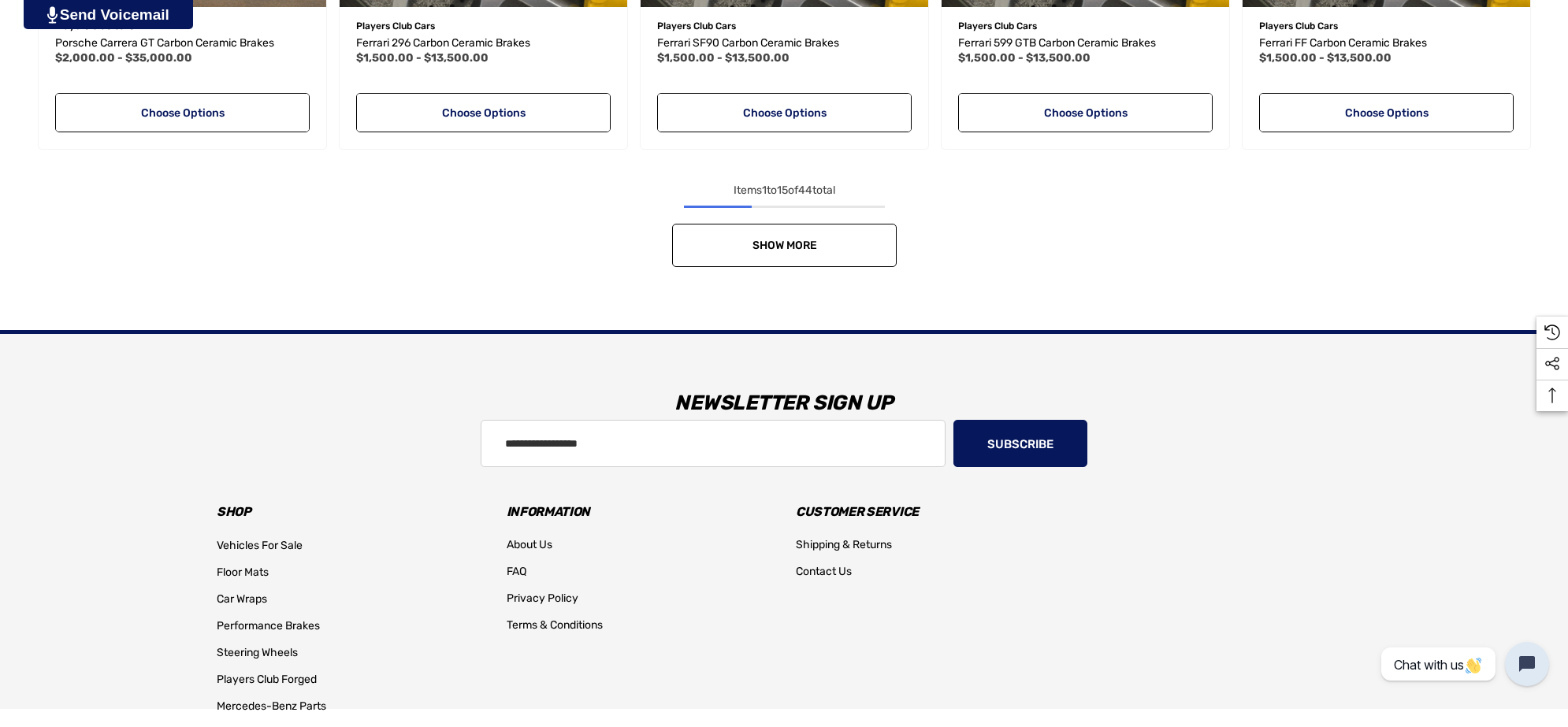
click at [790, 259] on link "Show More" at bounding box center [784, 245] width 225 height 43
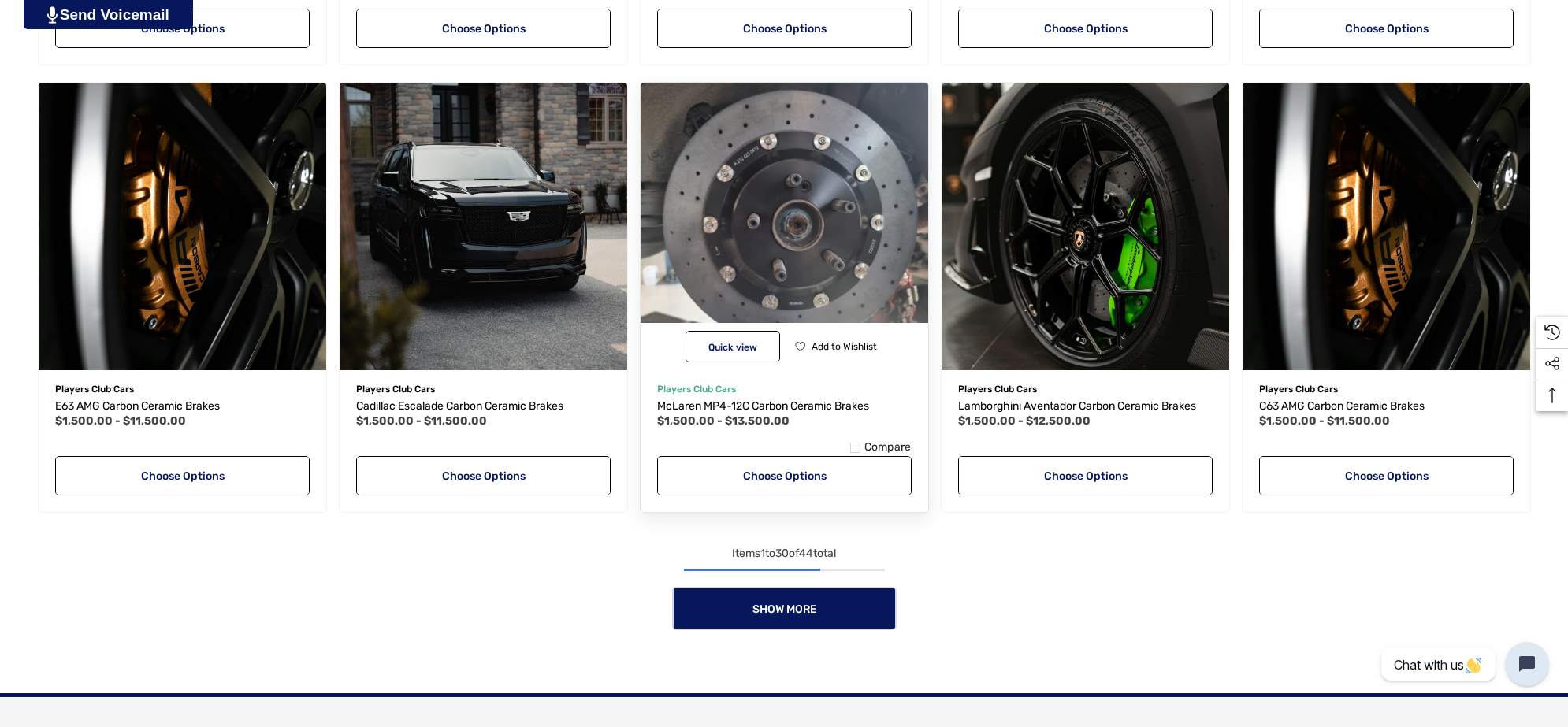
scroll to position [2856, 0]
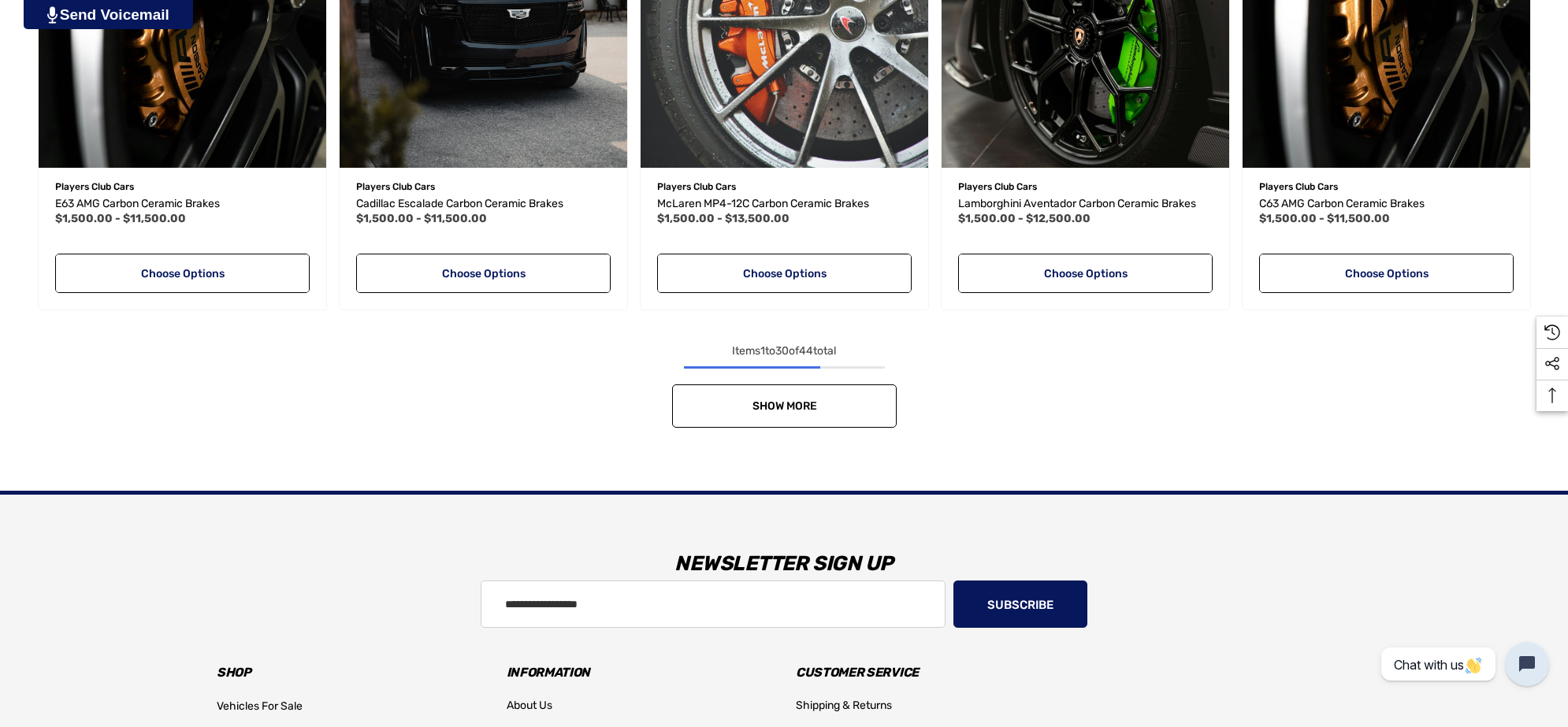
click at [726, 393] on link "Show More" at bounding box center [784, 406] width 225 height 43
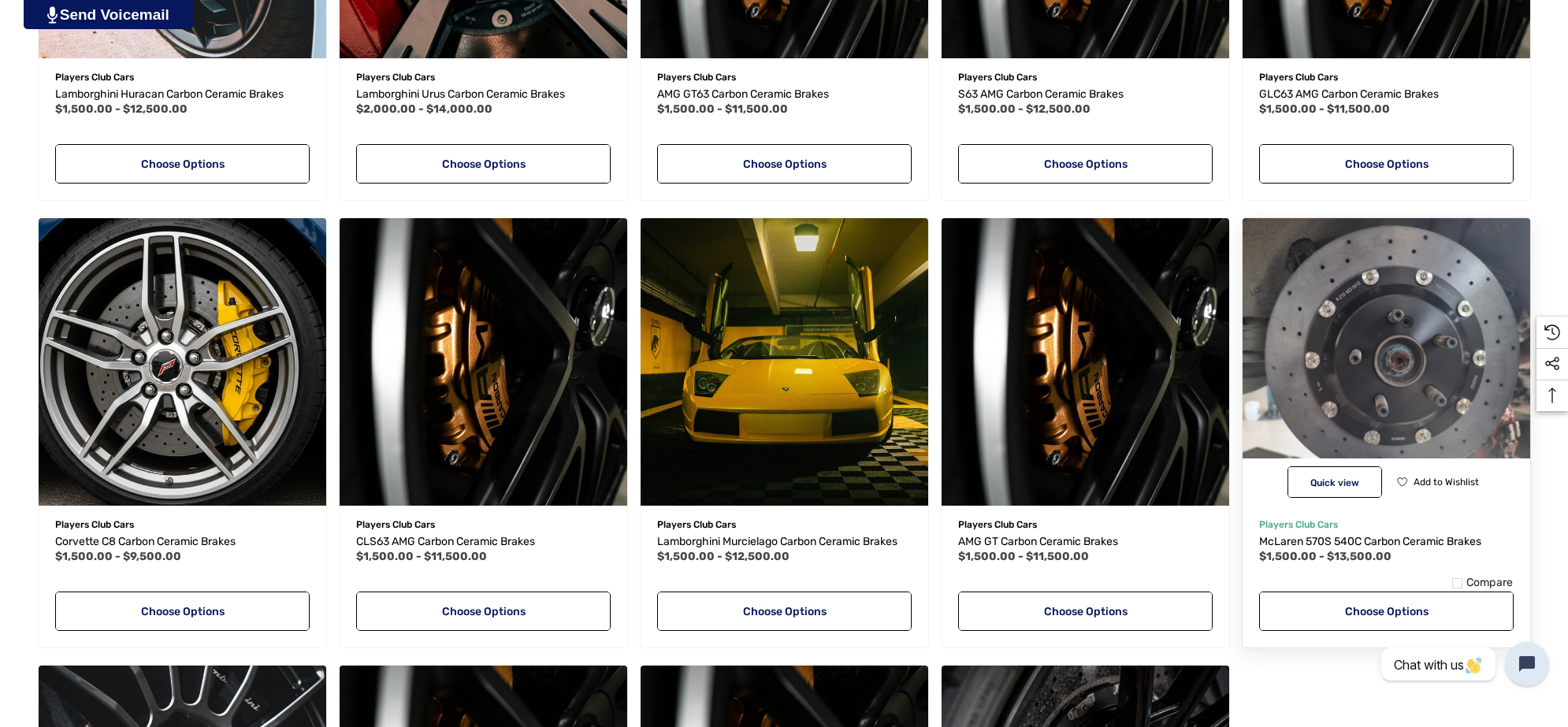
scroll to position [3545, 0]
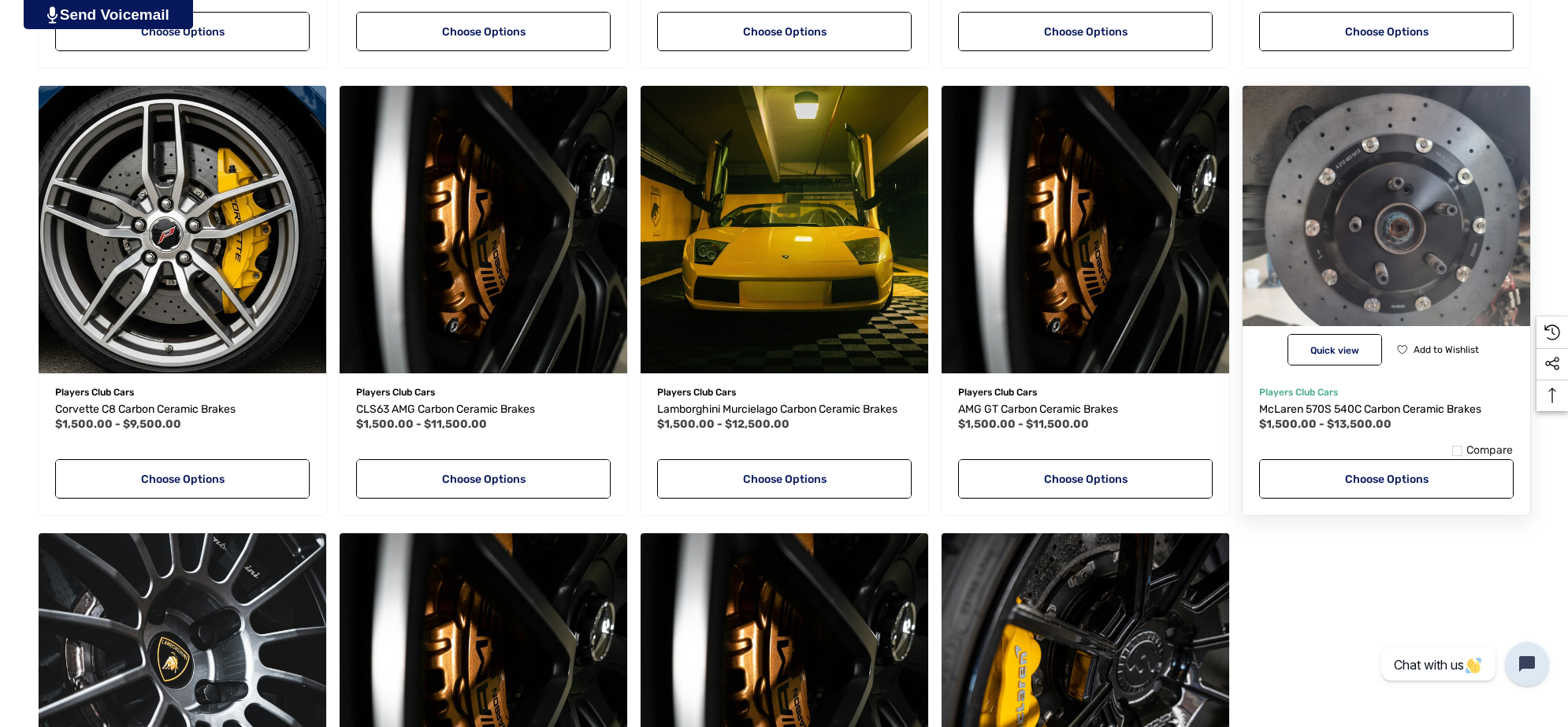
click at [1411, 252] on img "McLaren 570S 540C Carbon Ceramic Brakes,Price range from $1,500.00 to $13,500.0…" at bounding box center [1385, 229] width 317 height 317
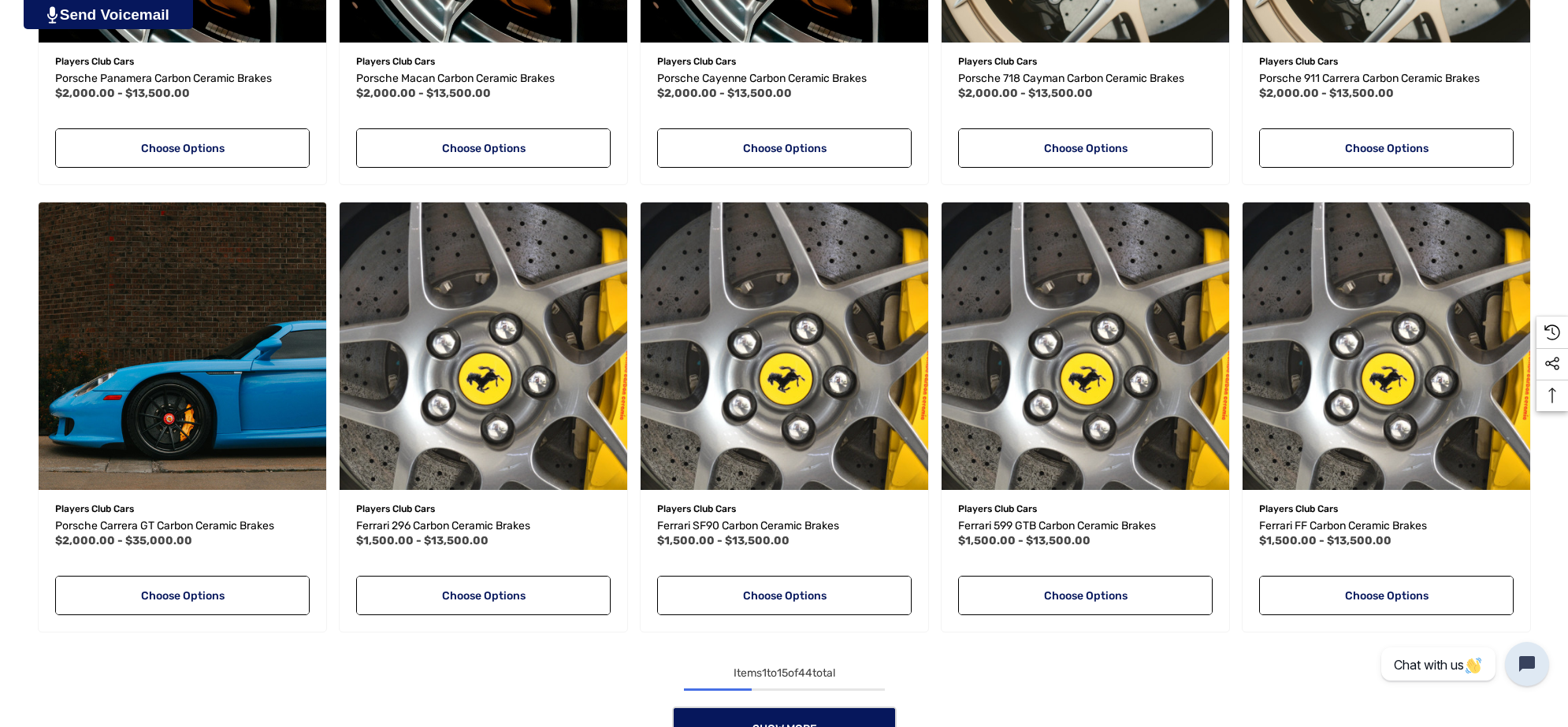
scroll to position [1266, 0]
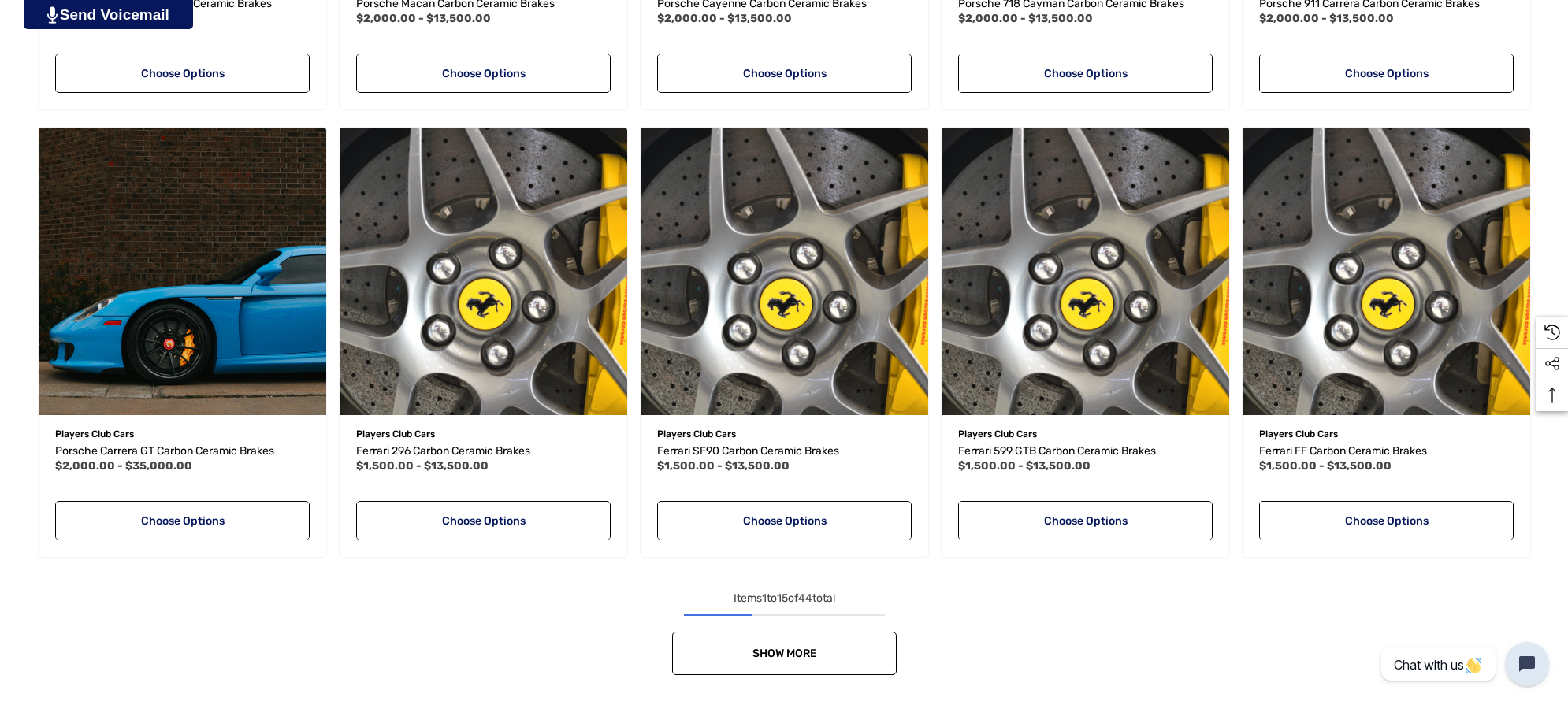
click at [767, 637] on link "Show More" at bounding box center [784, 653] width 225 height 43
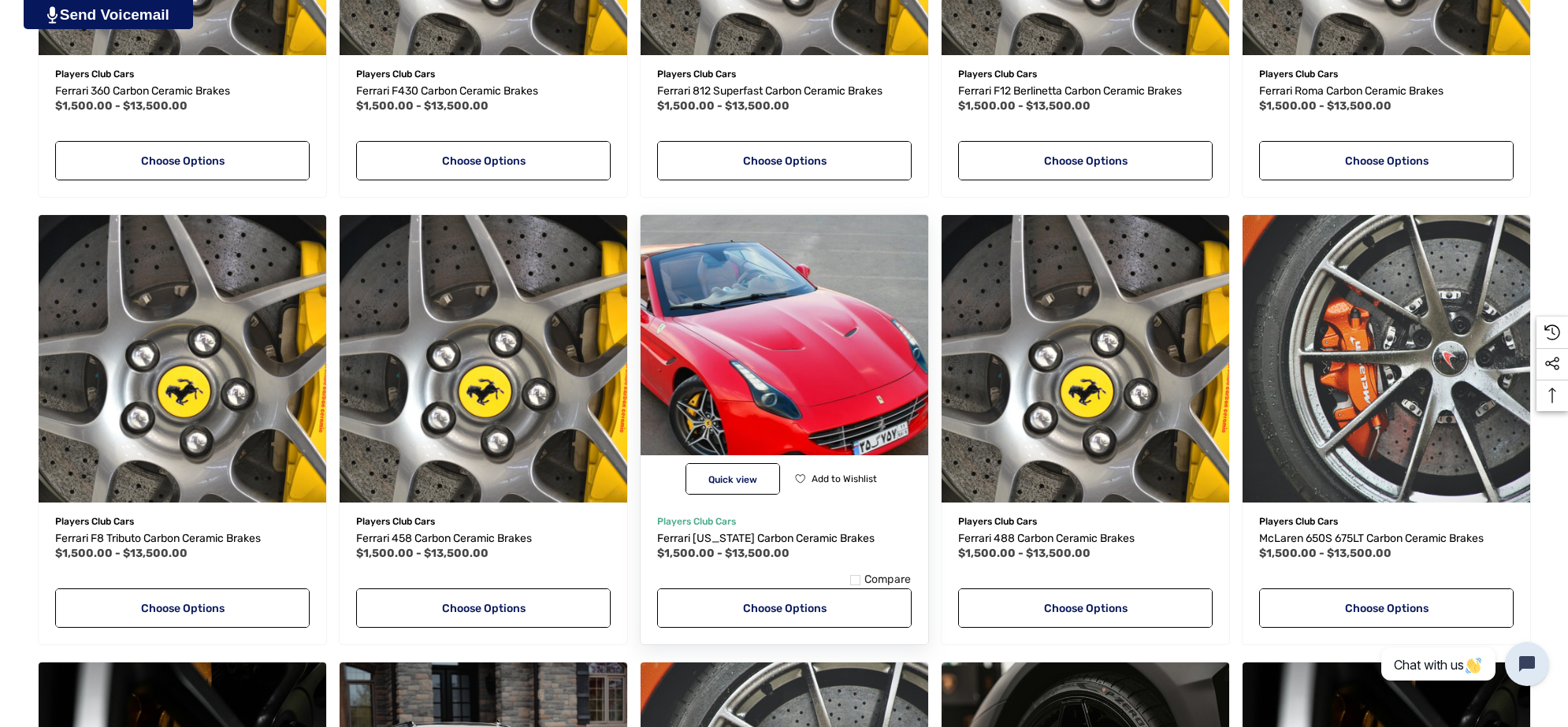
scroll to position [2251, 0]
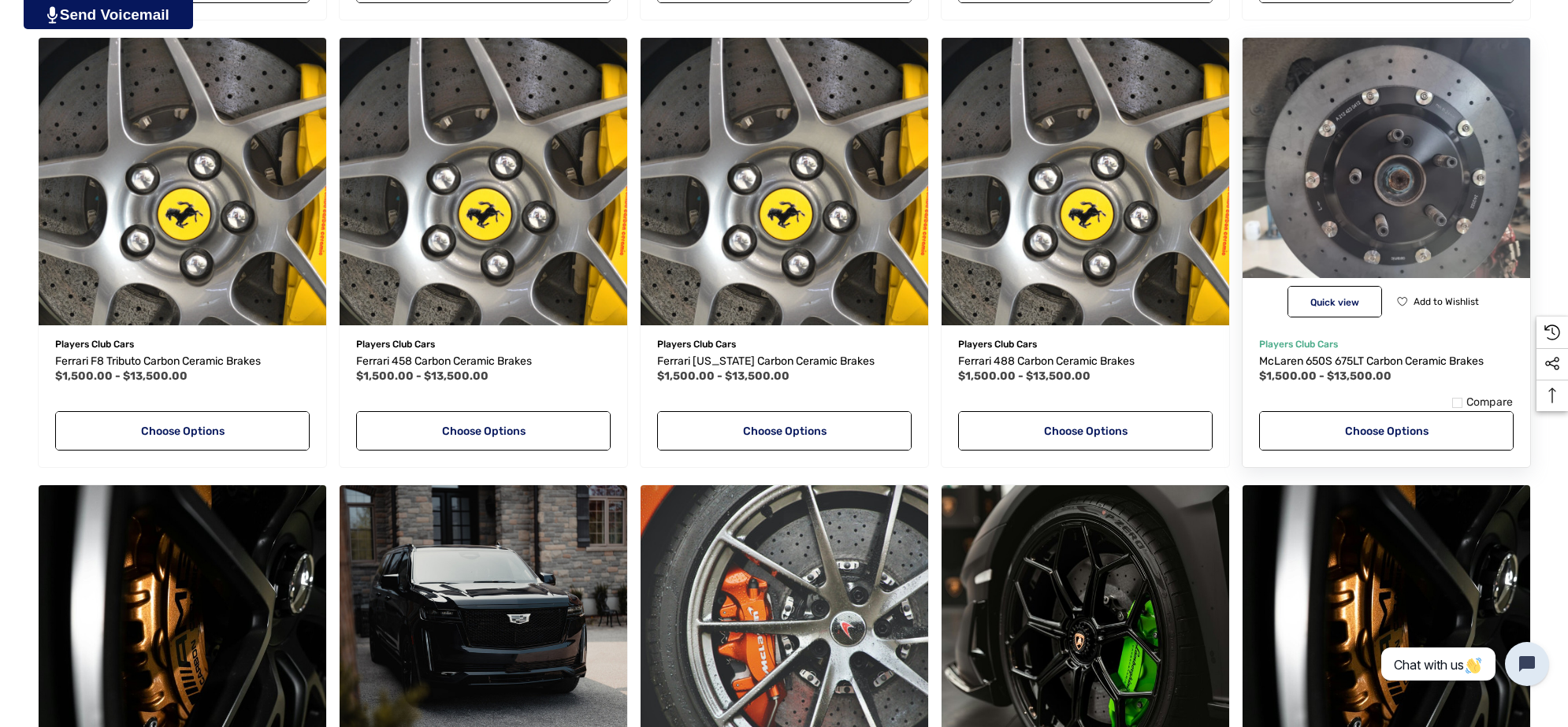
click at [1344, 189] on img "McLaren 650S 675LT Carbon Ceramic Brakes,Price range from $1,500.00 to $13,500.…" at bounding box center [1385, 181] width 317 height 317
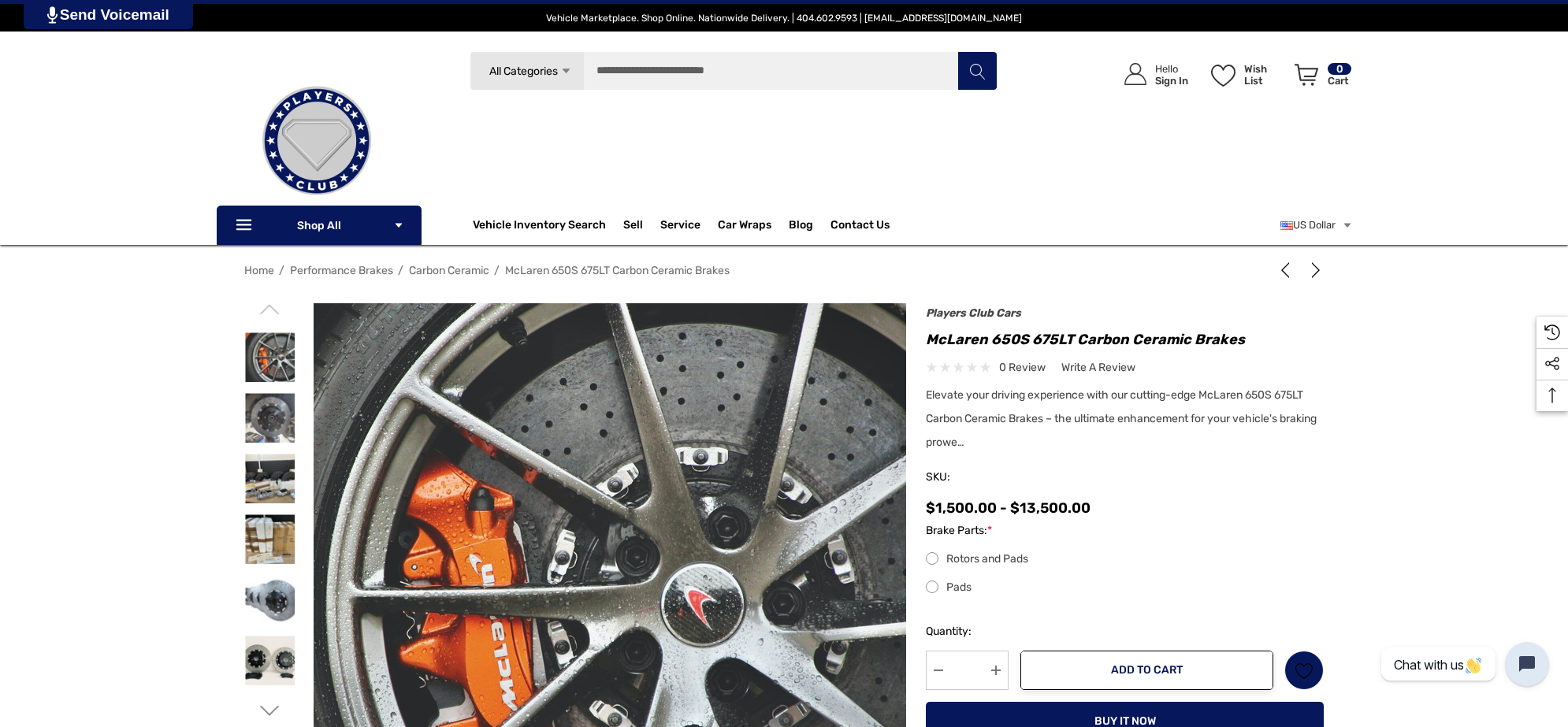
click at [692, 558] on img at bounding box center [552, 605] width 1009 height 673
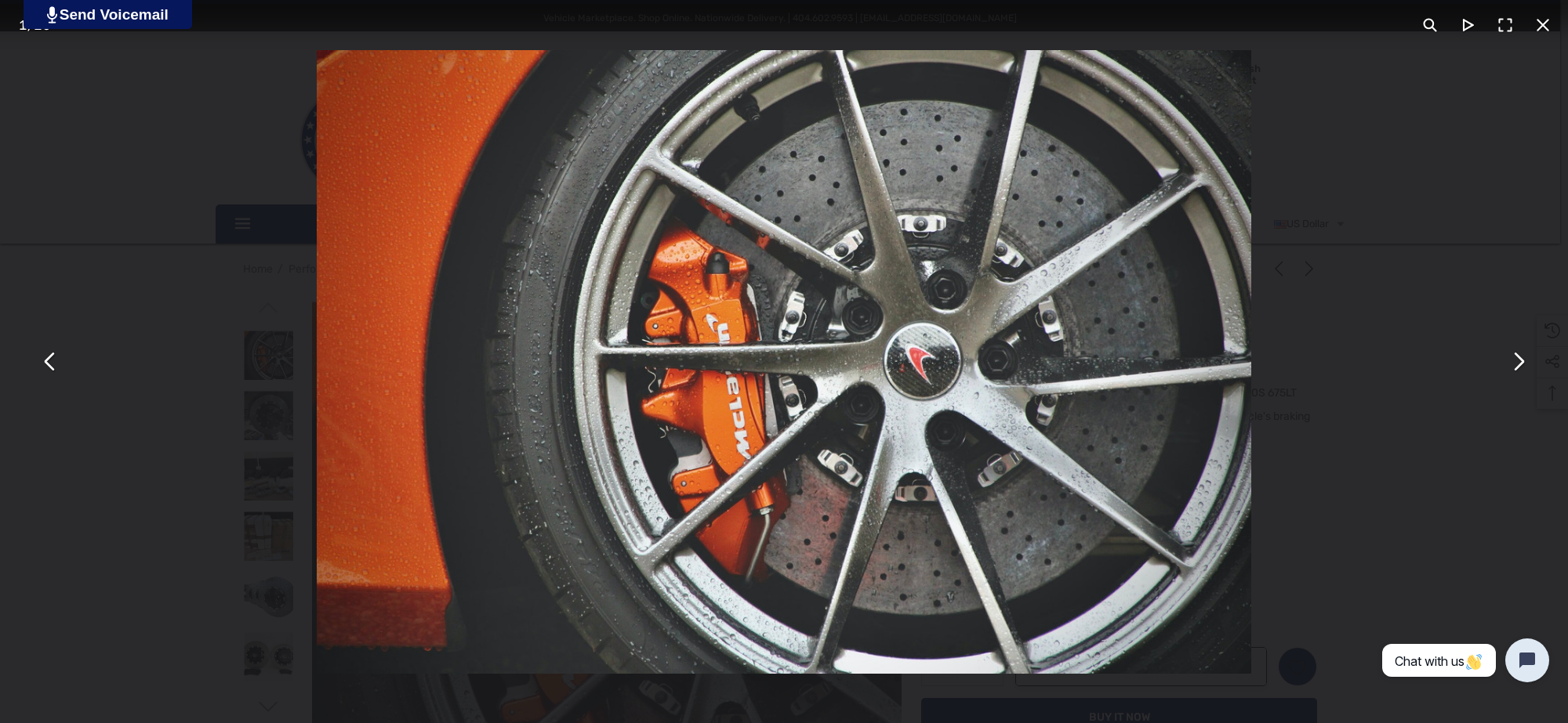
click at [1543, 22] on button "You can close this modal content with the ESC key" at bounding box center [1543, 25] width 38 height 38
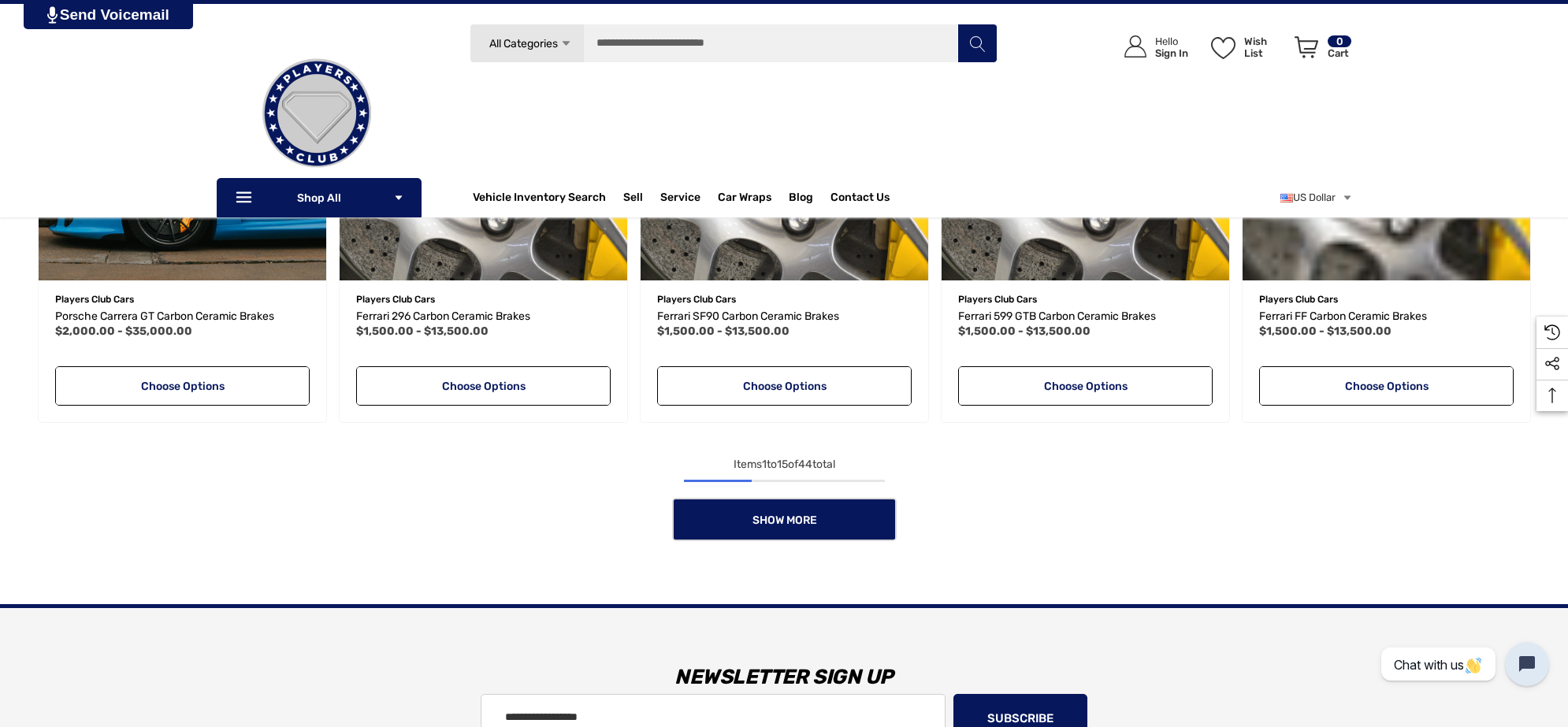
scroll to position [1365, 0]
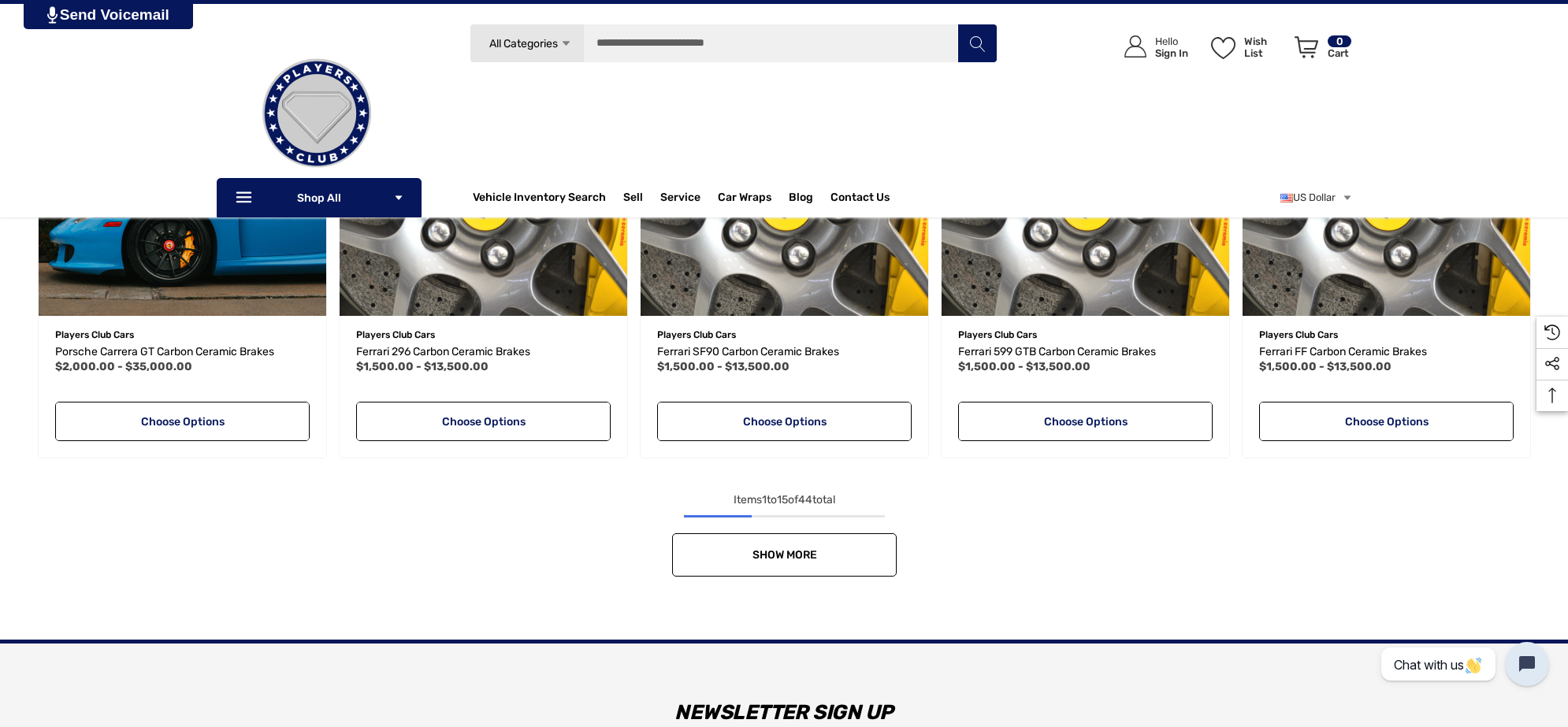
click at [777, 544] on link "Show More" at bounding box center [784, 555] width 225 height 43
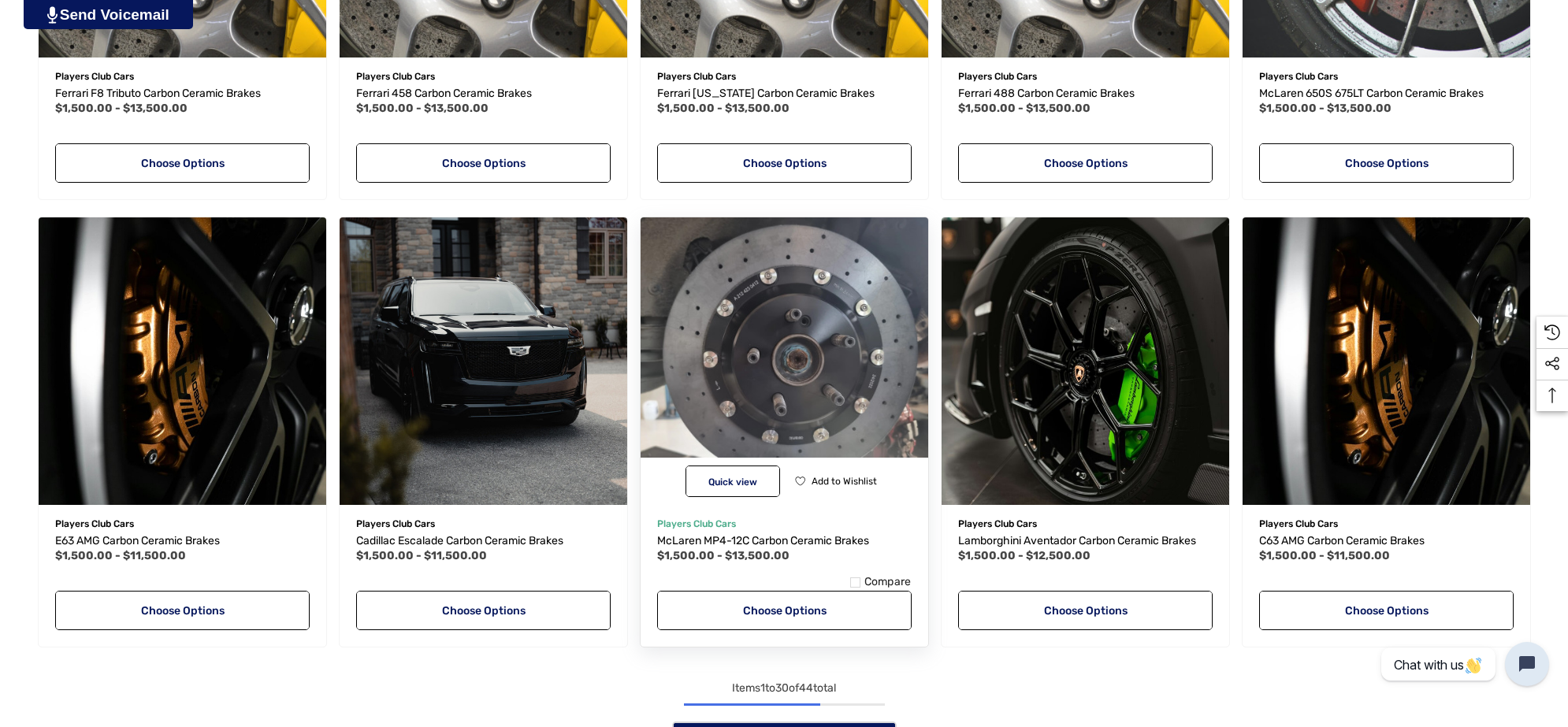
scroll to position [2546, 0]
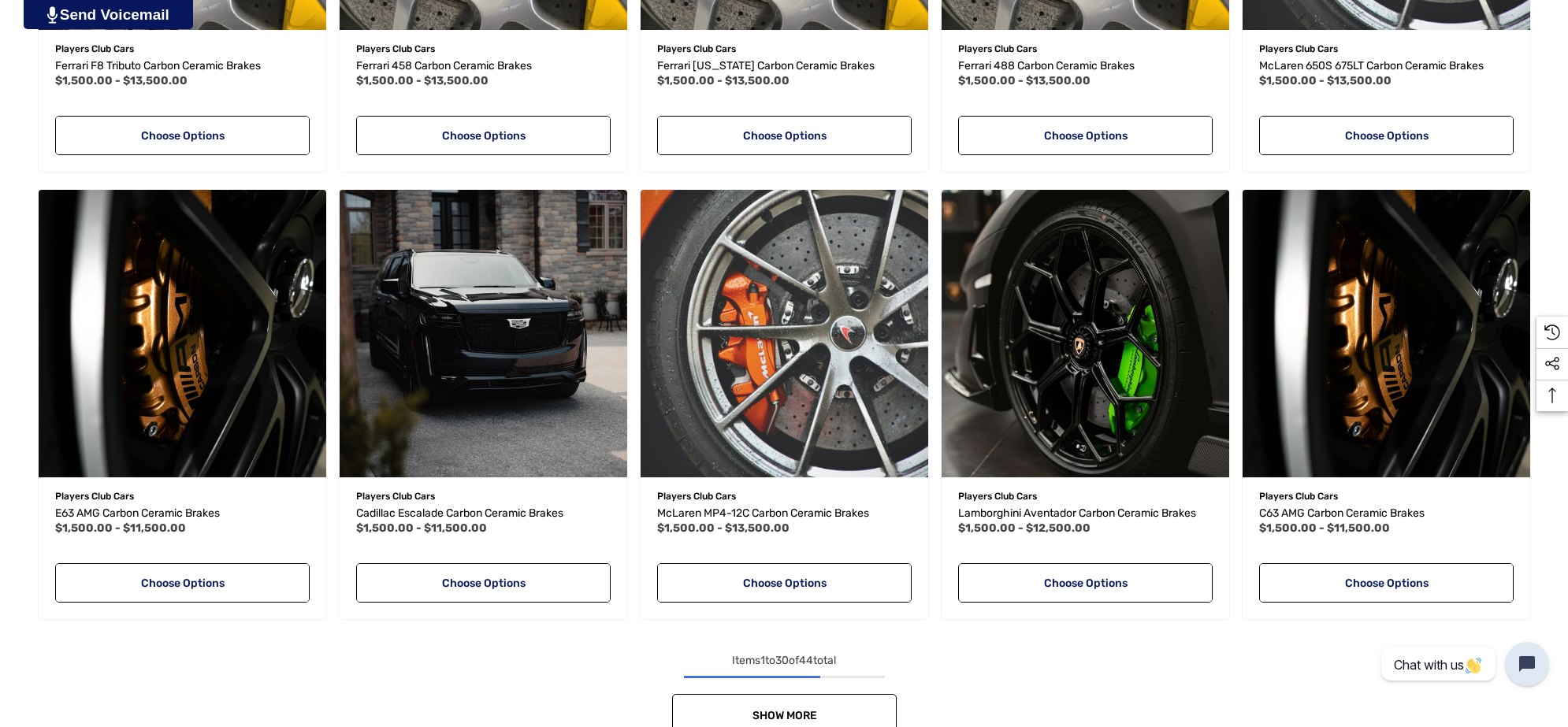
click at [808, 699] on link "Show More" at bounding box center [784, 716] width 225 height 43
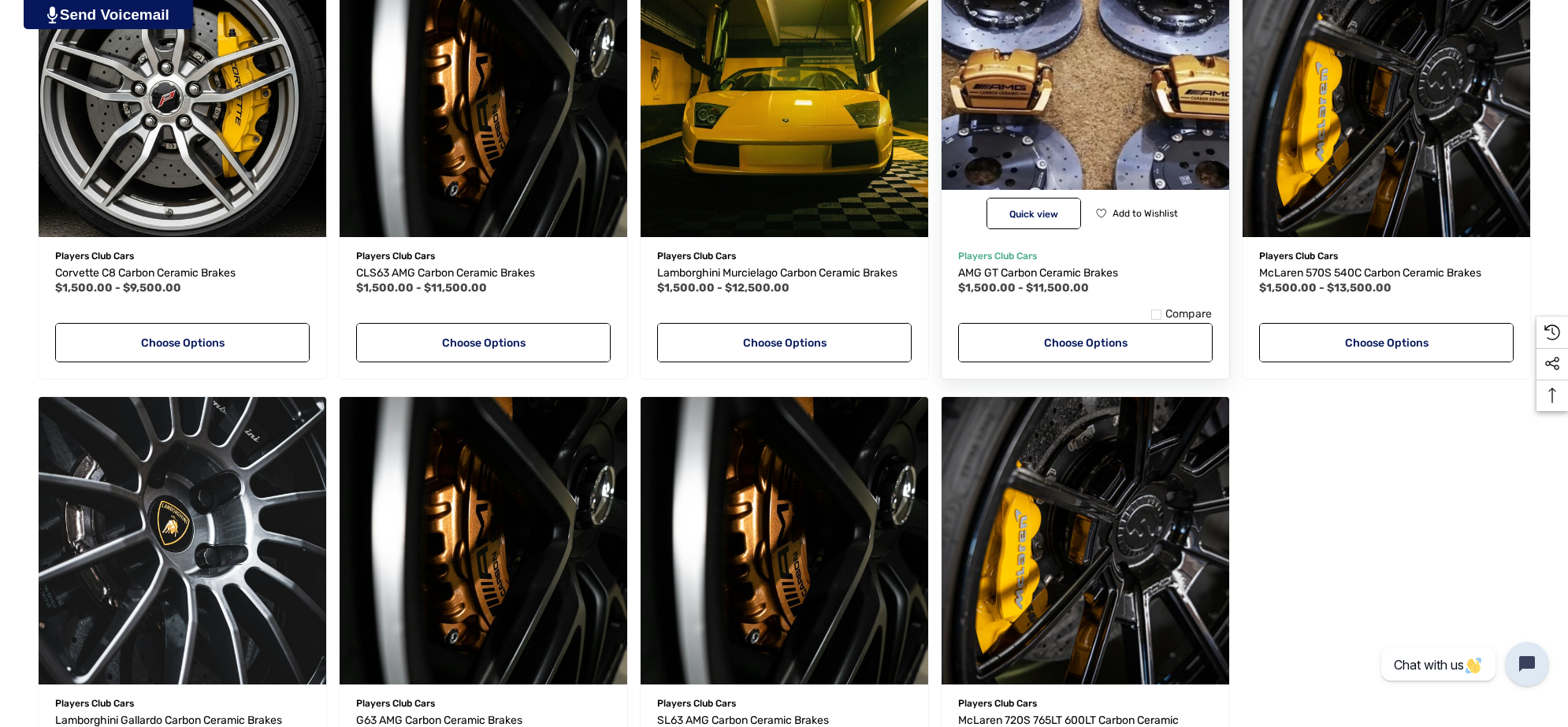
scroll to position [3729, 0]
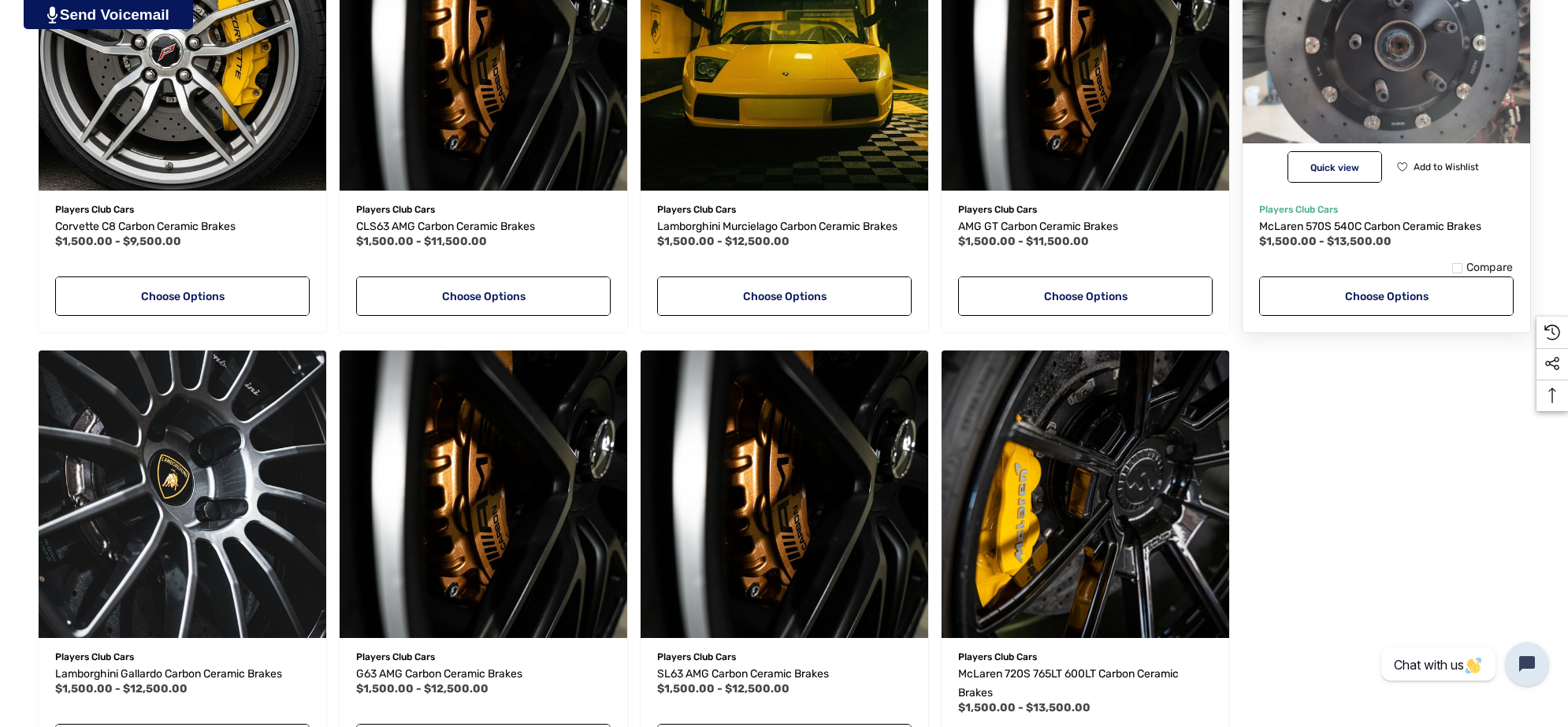
click at [1328, 88] on img "McLaren 570S 540C Carbon Ceramic Brakes,Price range from $1,500.00 to $13,500.0…" at bounding box center [1385, 46] width 317 height 317
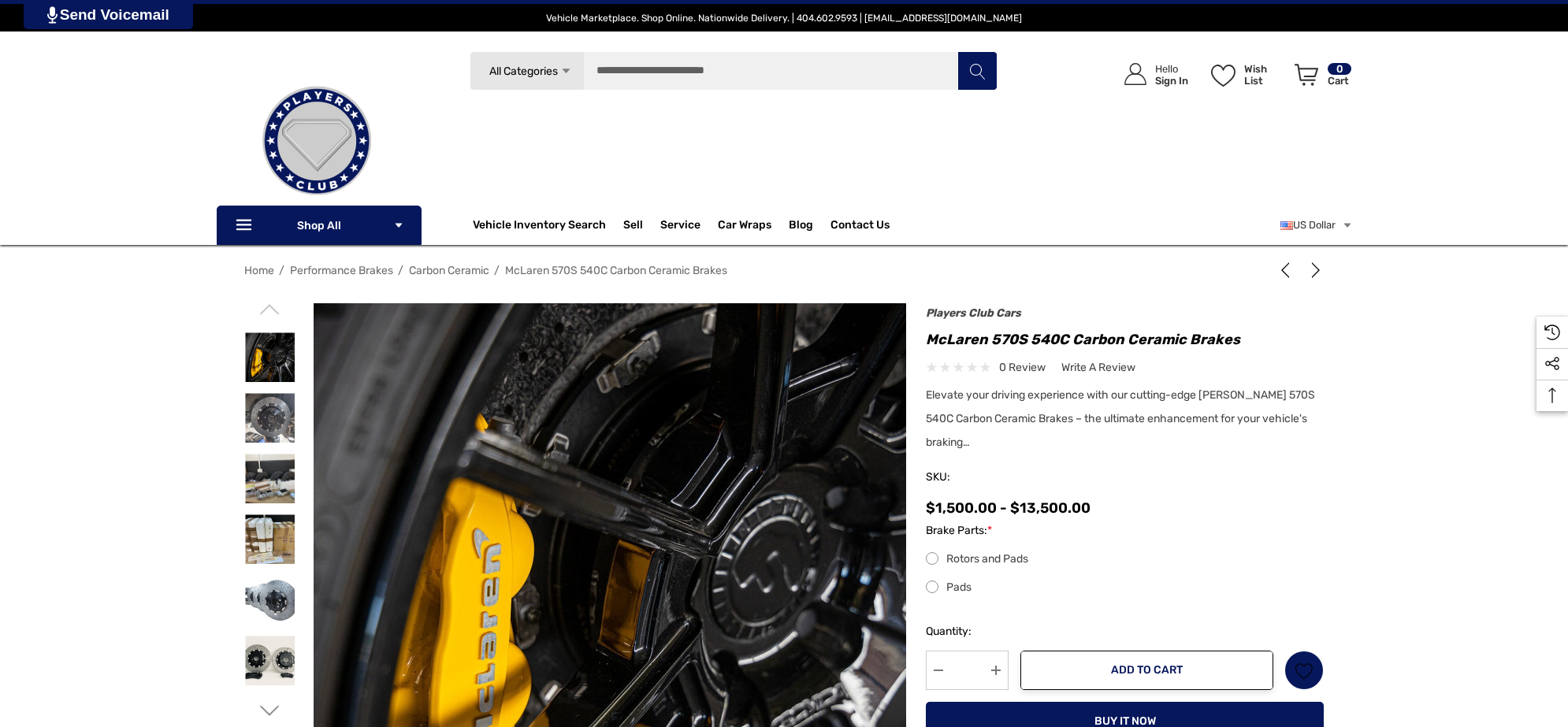
click at [573, 581] on img at bounding box center [636, 603] width 1009 height 673
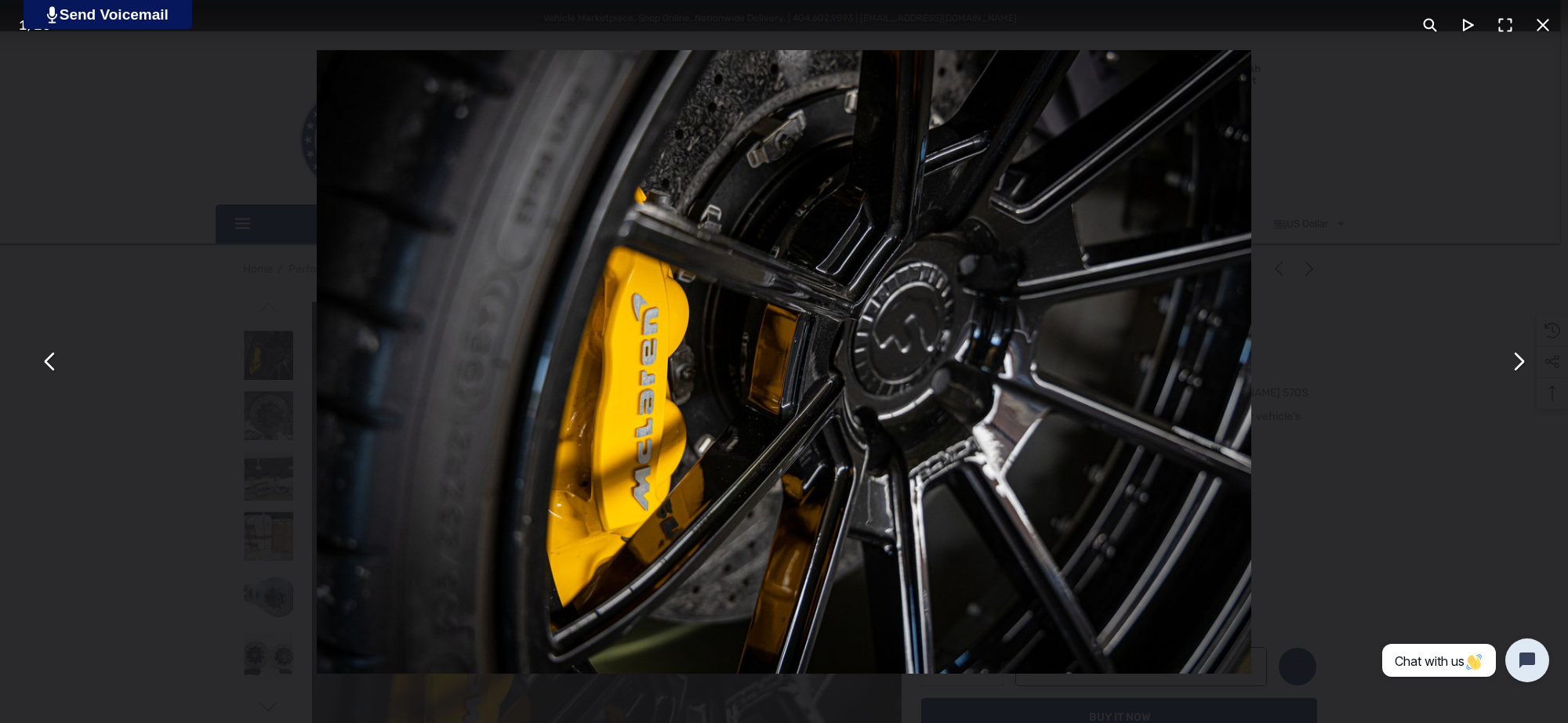
click at [1549, 19] on button "You can close this modal content with the ESC key" at bounding box center [1543, 25] width 38 height 38
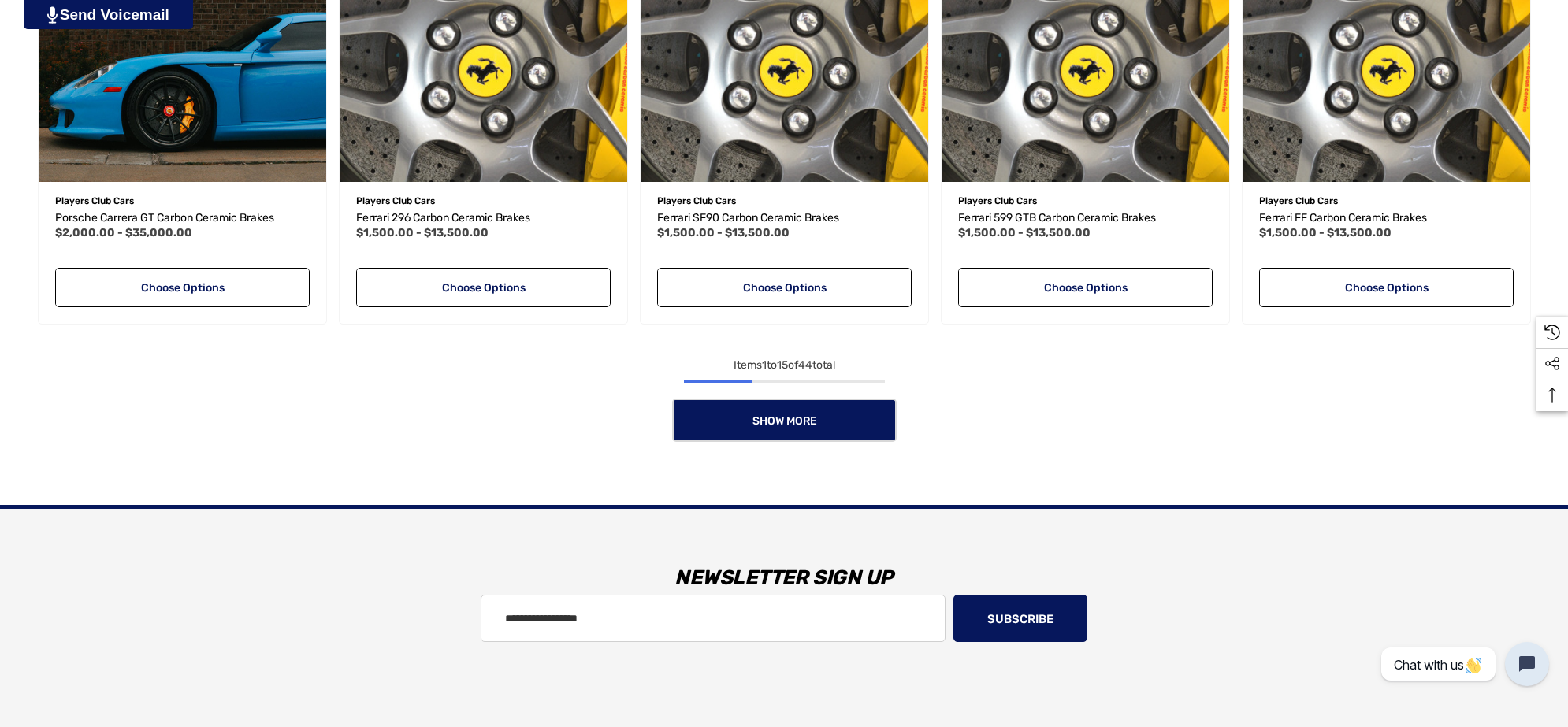
scroll to position [1576, 0]
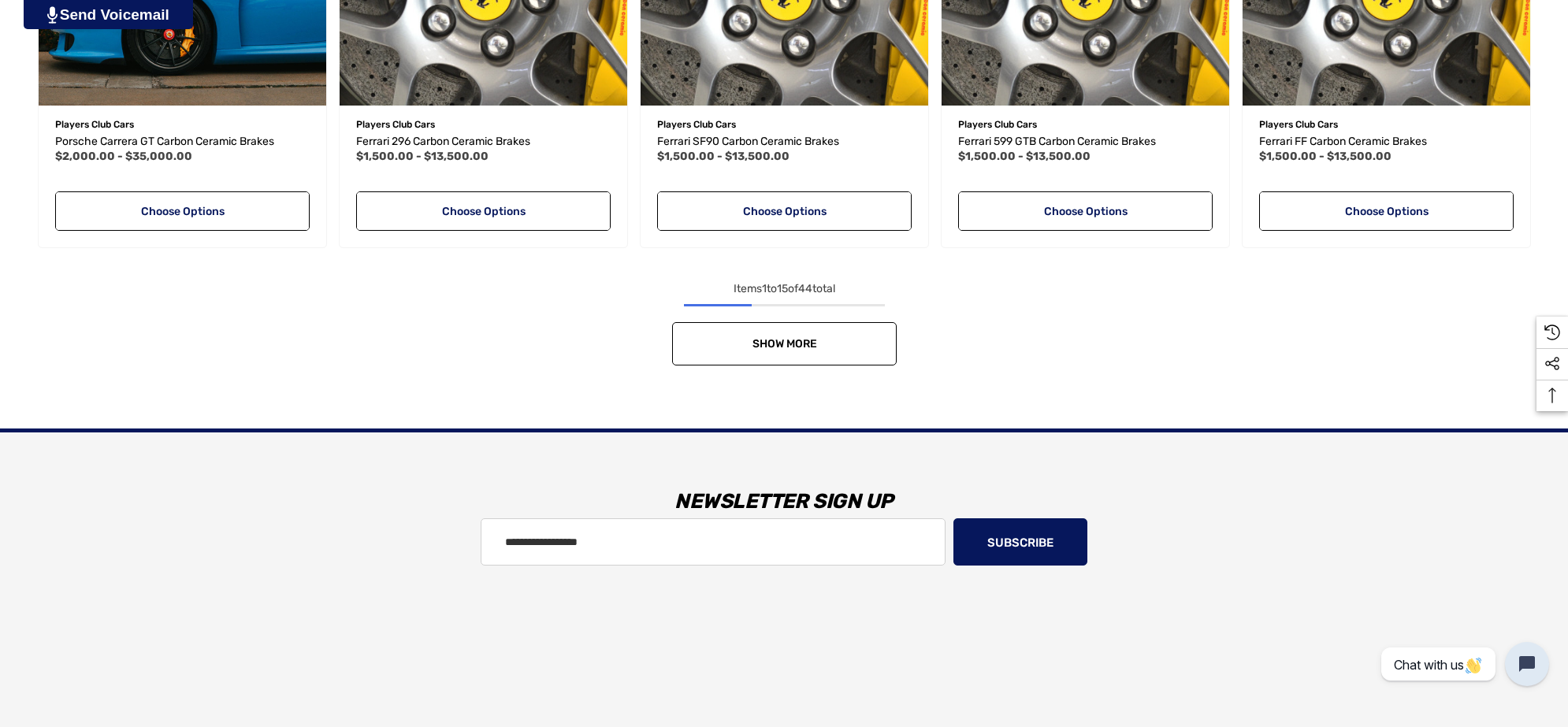
click at [825, 339] on link "Show More" at bounding box center [784, 343] width 225 height 43
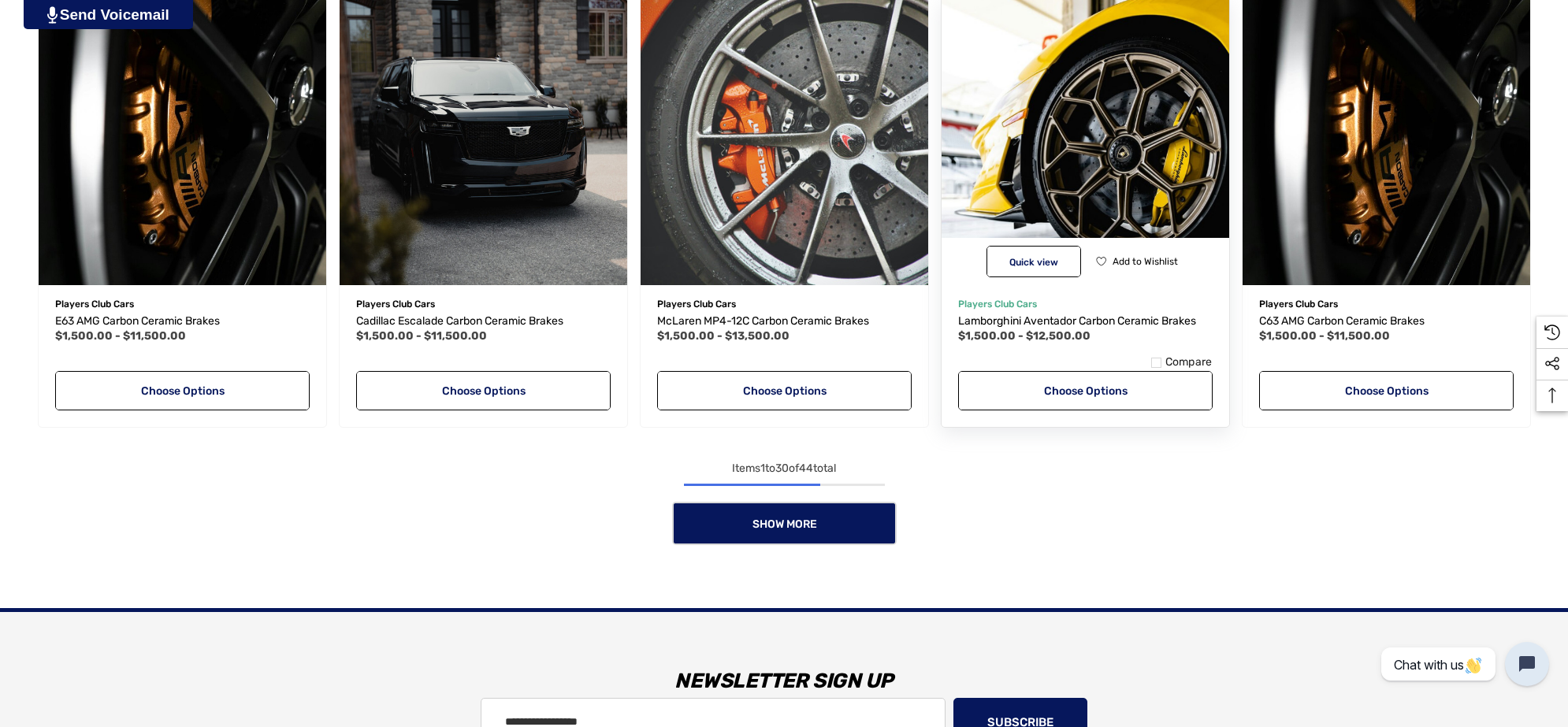
scroll to position [2757, 0]
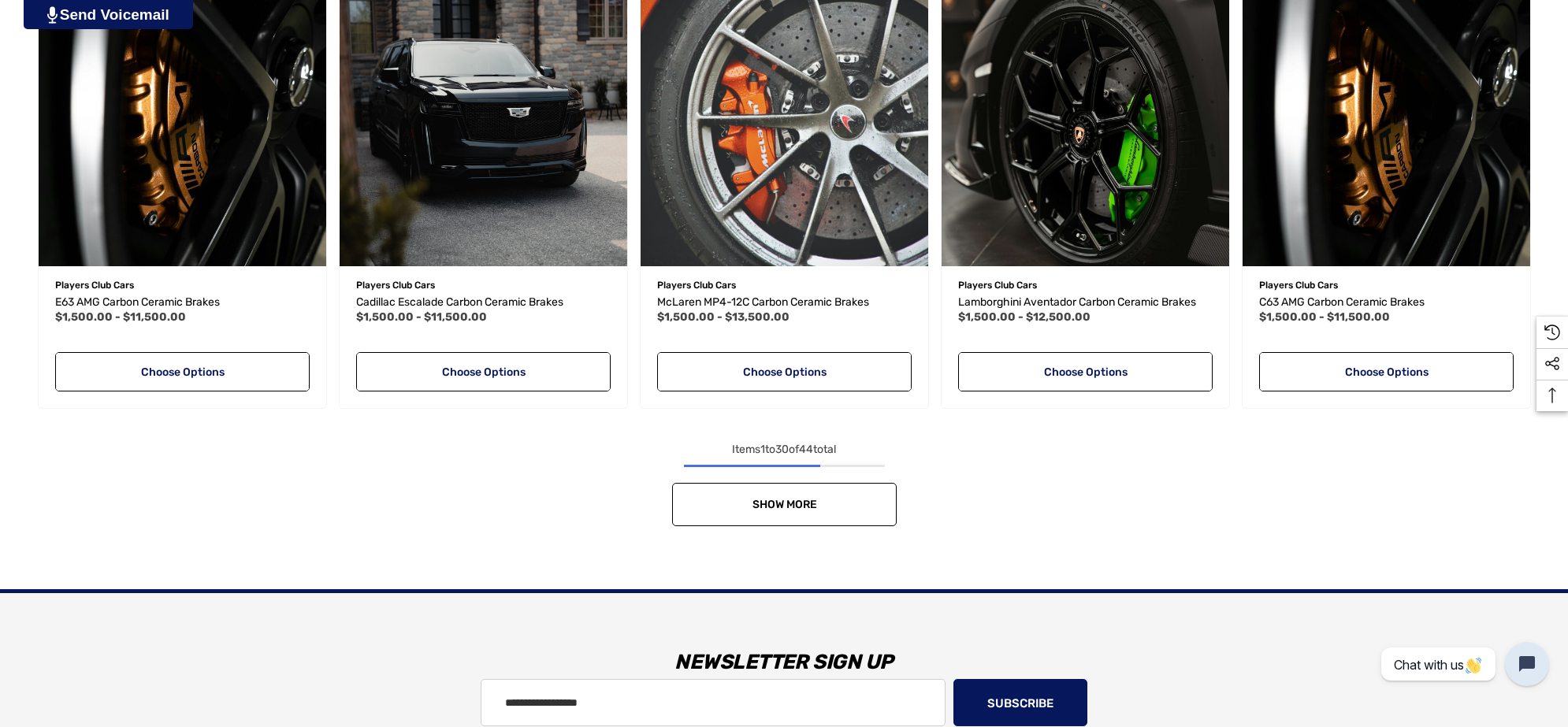
click at [875, 498] on link "Show More" at bounding box center [784, 504] width 225 height 43
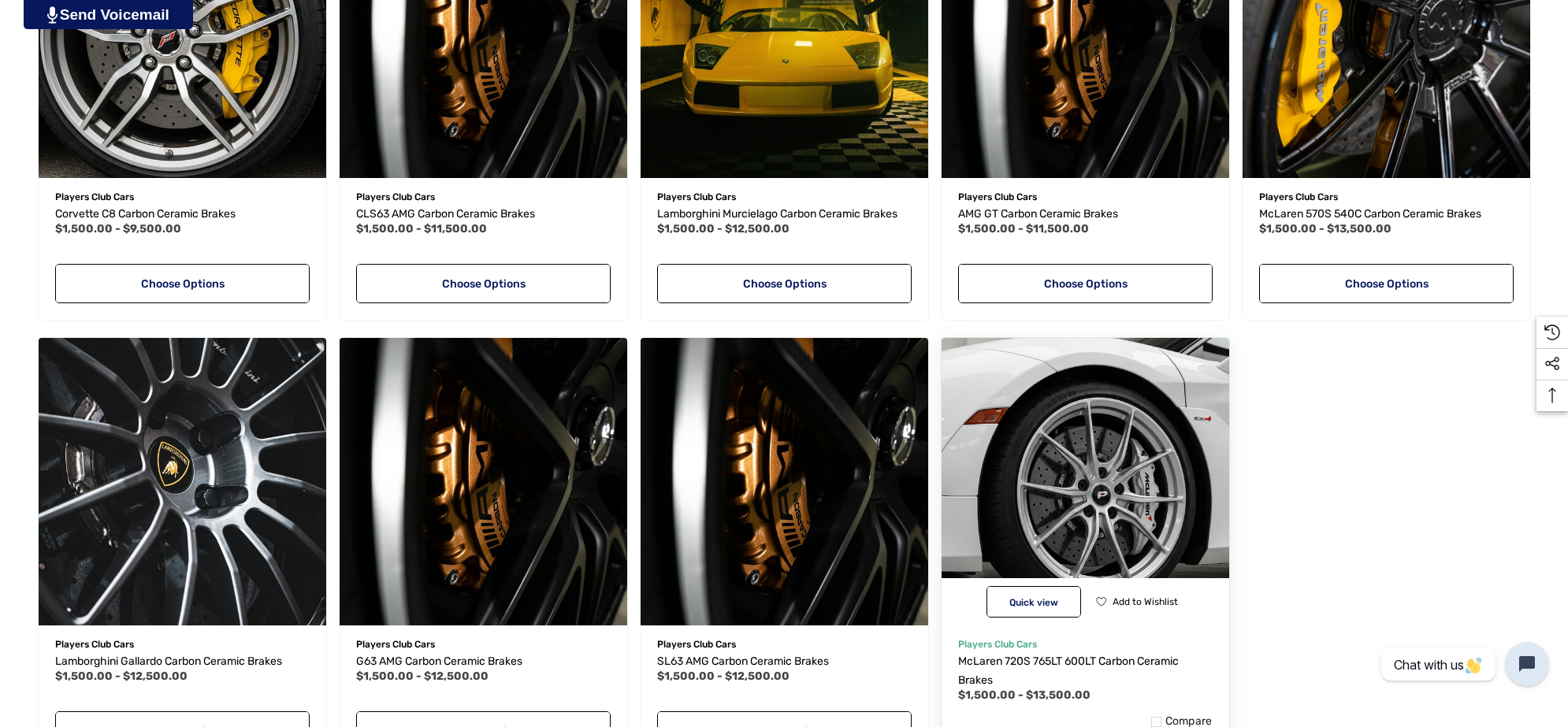
scroll to position [3743, 0]
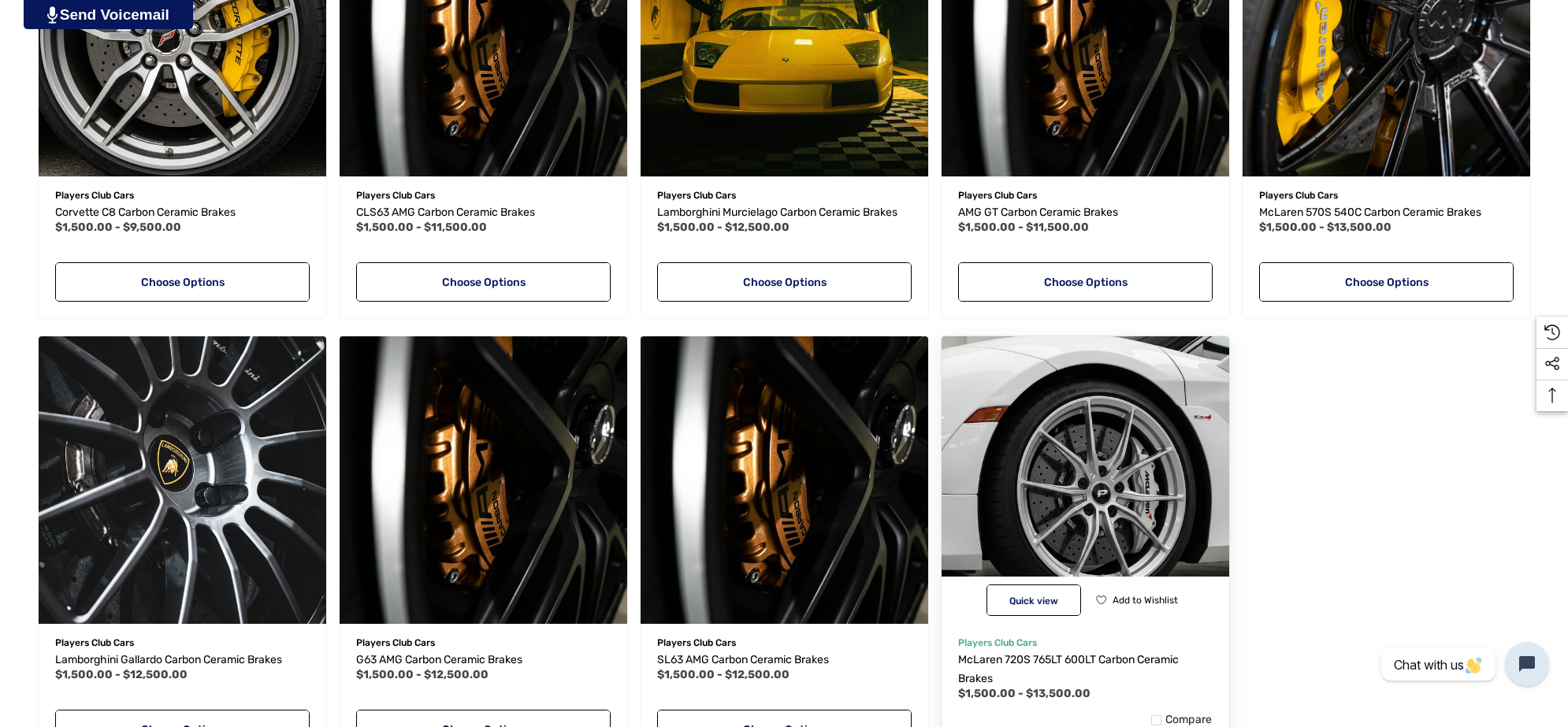
click at [1039, 491] on img "McLaren 720S 765LT 600LT Carbon Ceramic Brakes,Price range from $1,500.00 to $1…" at bounding box center [1084, 479] width 317 height 317
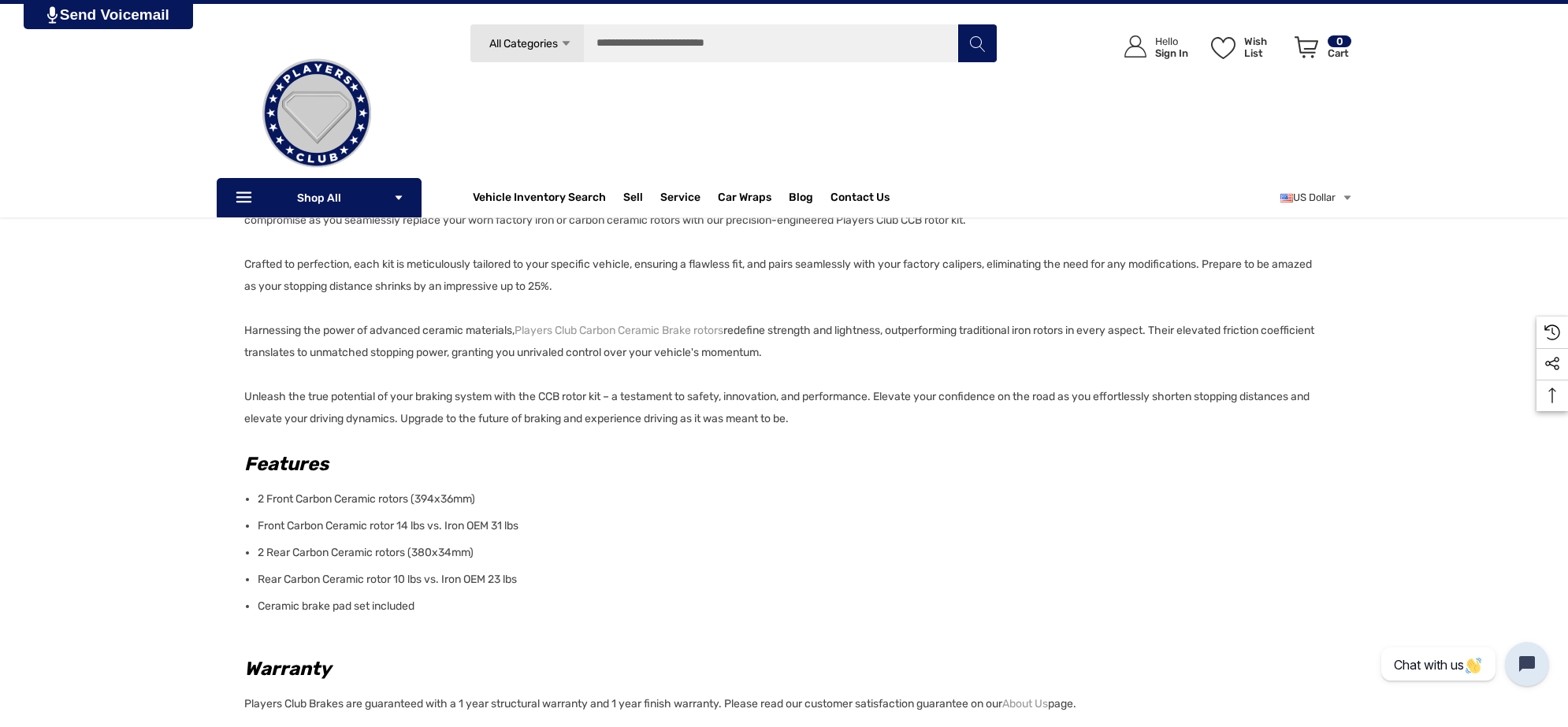
scroll to position [985, 0]
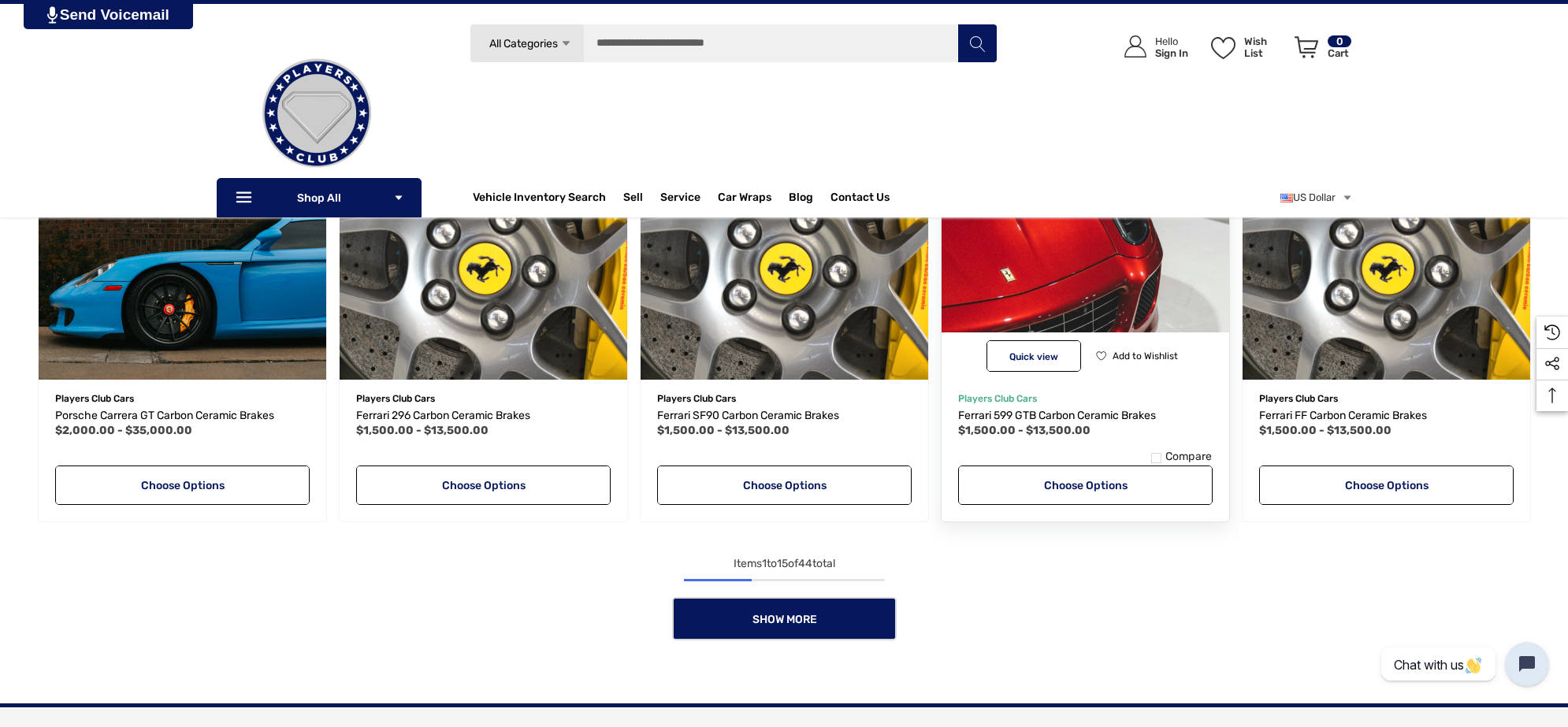
scroll to position [1266, 0]
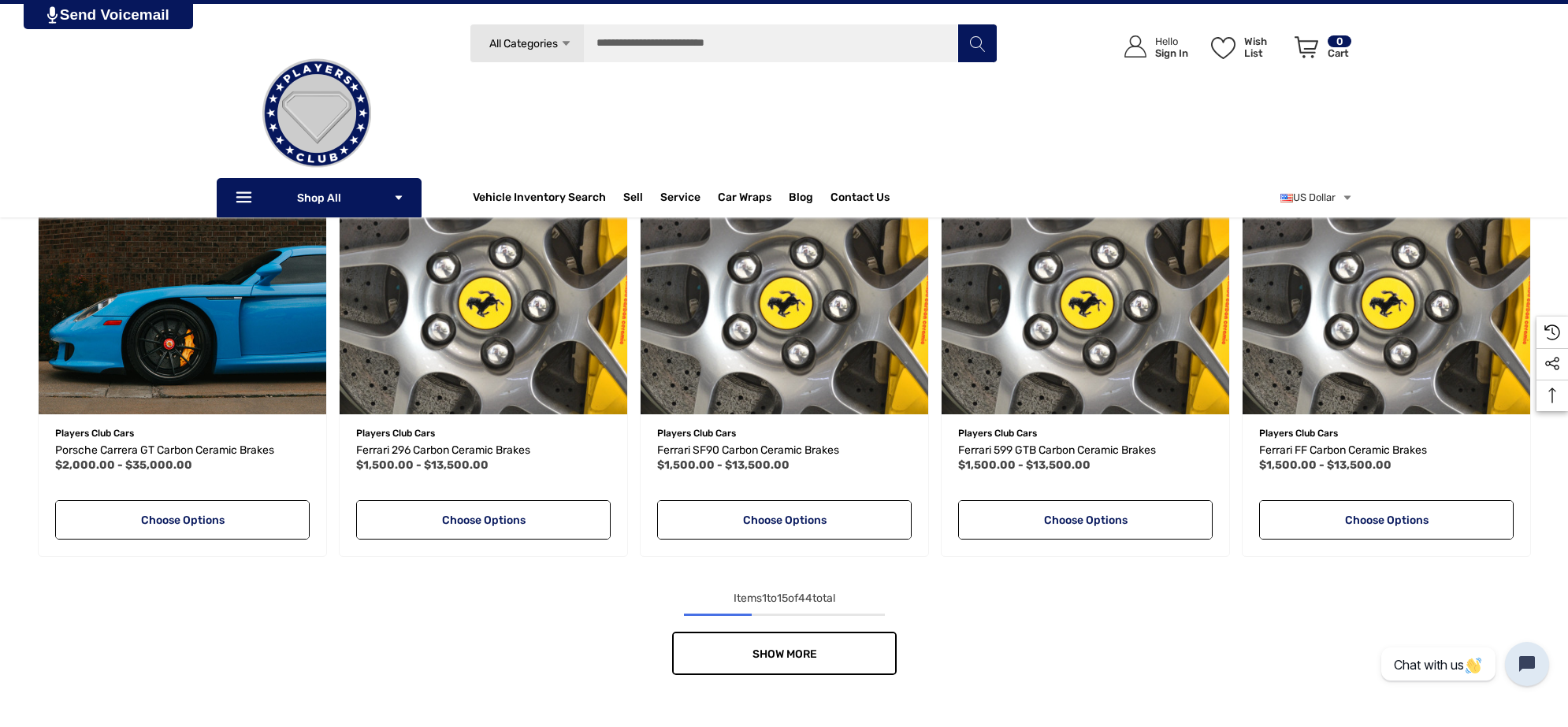
click at [829, 659] on link "Show More" at bounding box center [784, 653] width 225 height 43
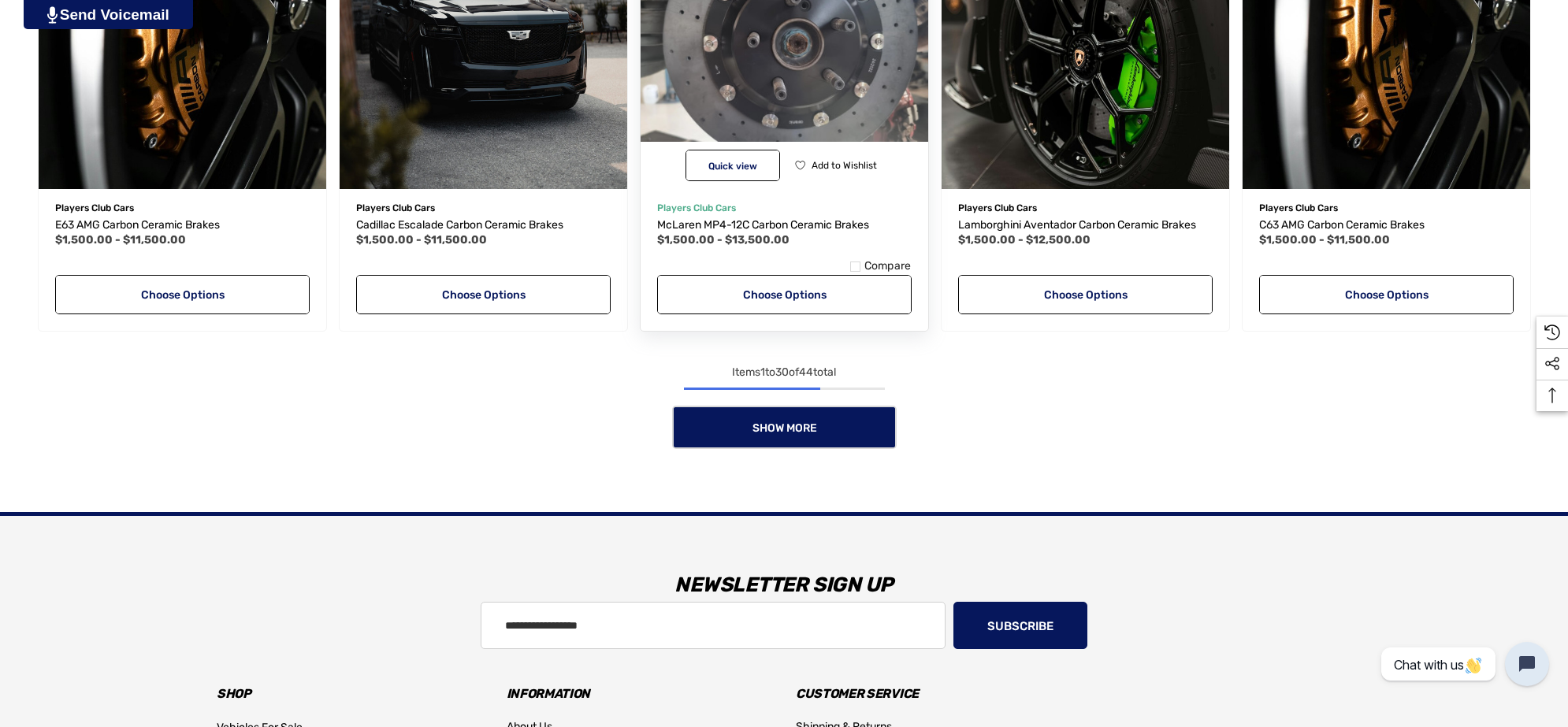
scroll to position [2842, 0]
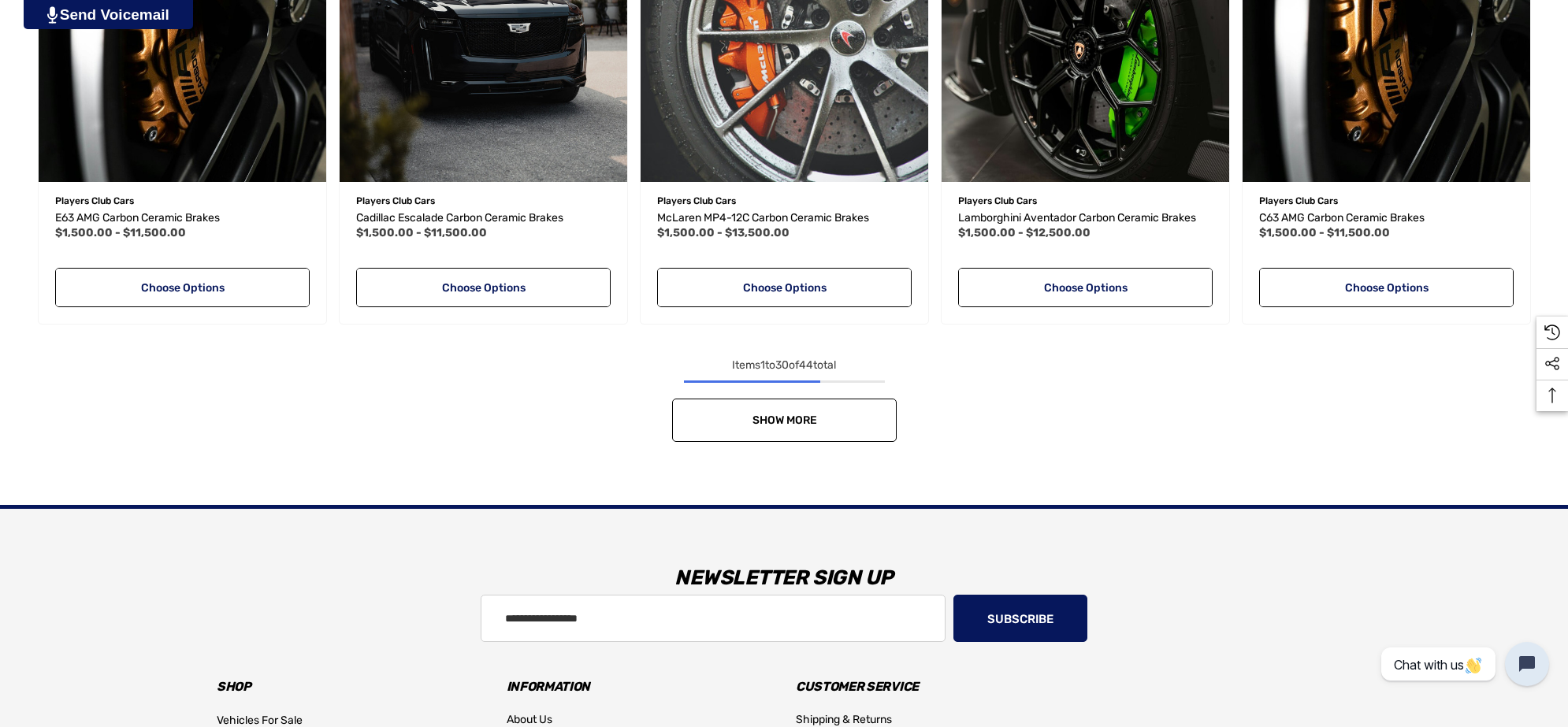
click at [825, 402] on link "Show More" at bounding box center [784, 420] width 225 height 43
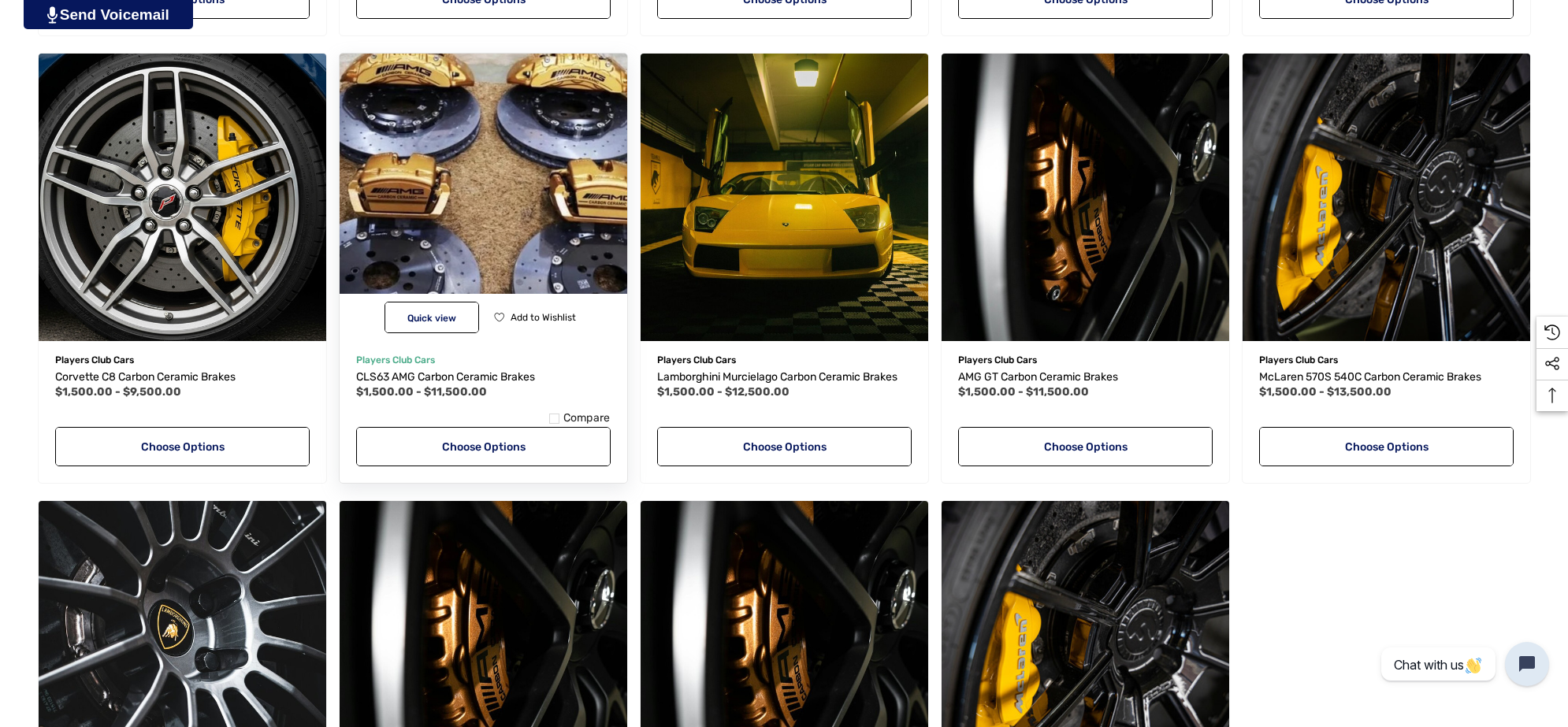
scroll to position [3630, 0]
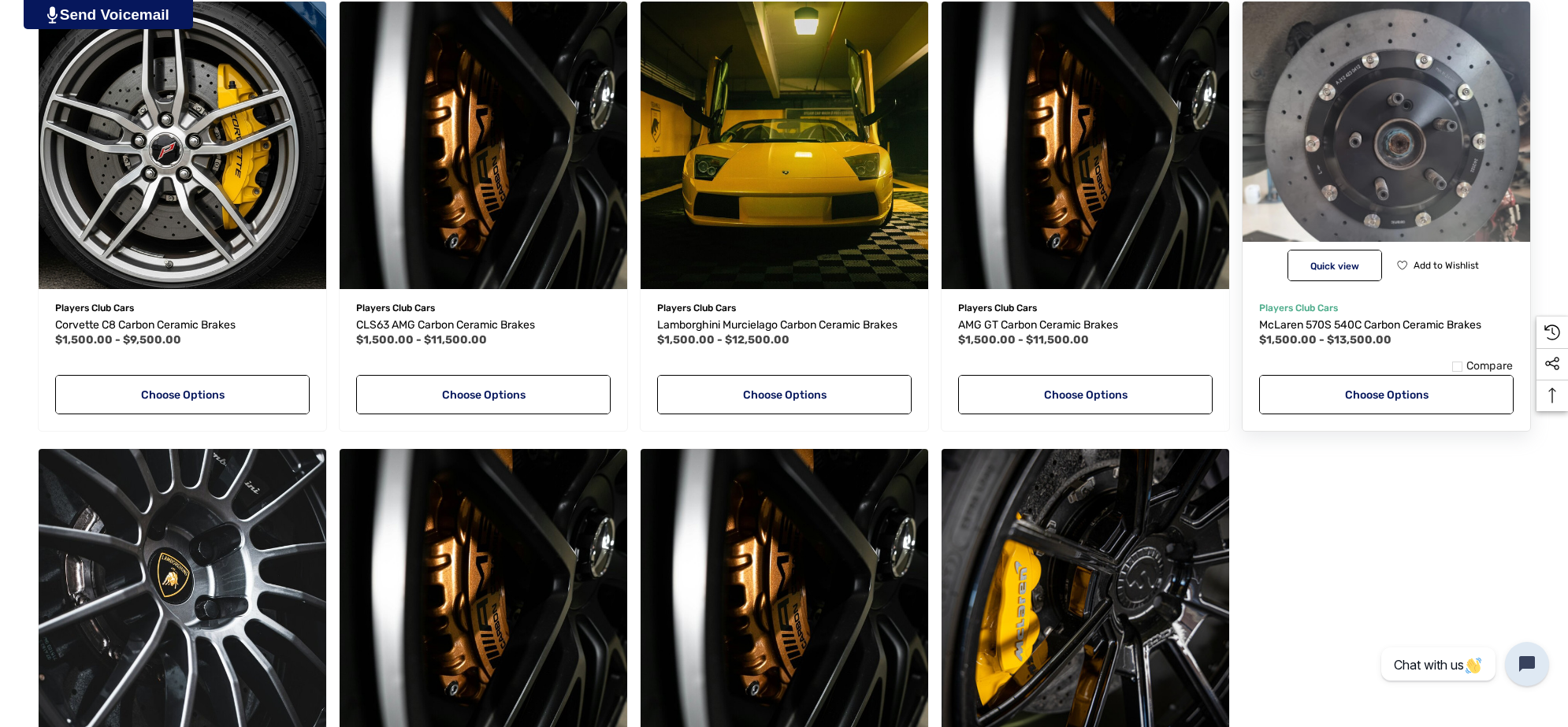
click at [1326, 155] on img "McLaren 570S 540C Carbon Ceramic Brakes,Price range from $1,500.00 to $13,500.0…" at bounding box center [1385, 145] width 317 height 317
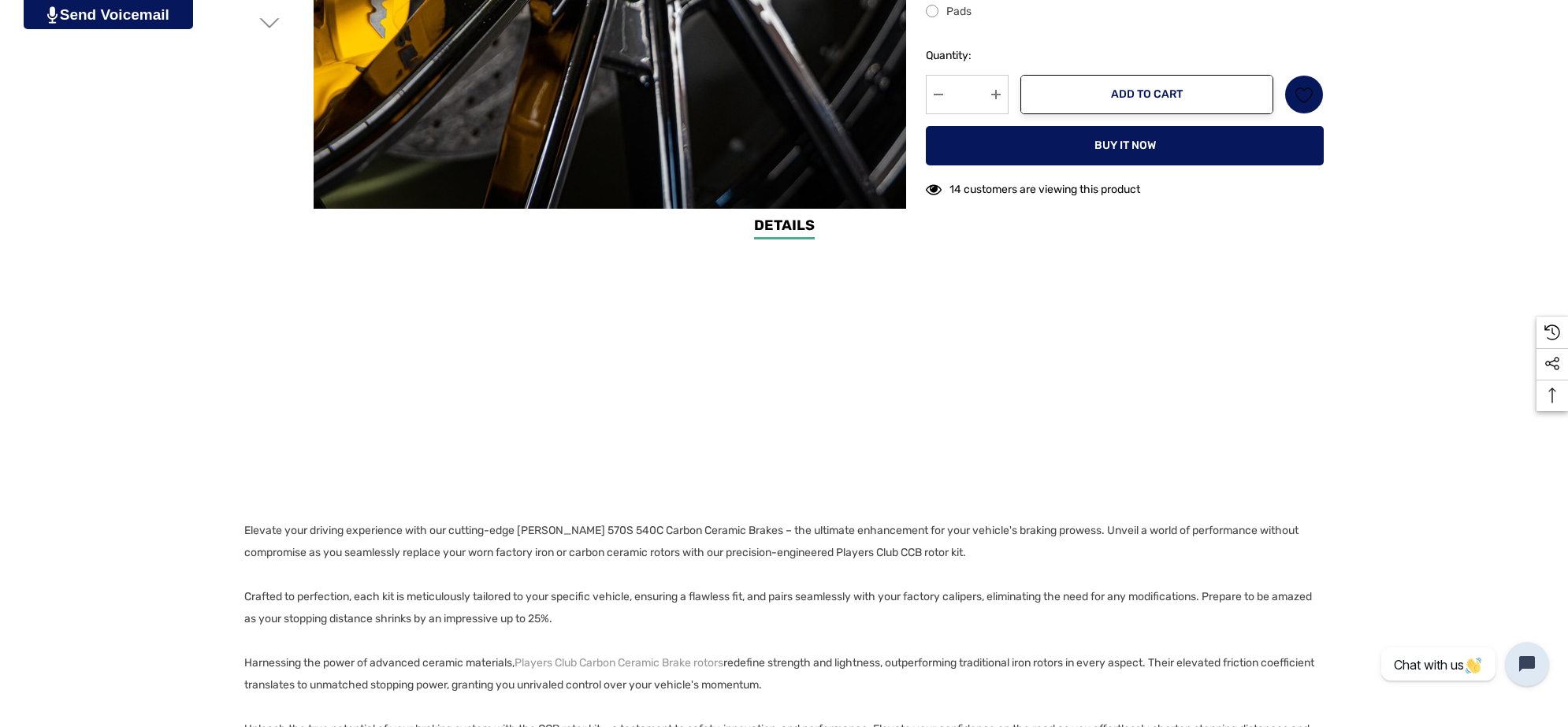
scroll to position [689, 0]
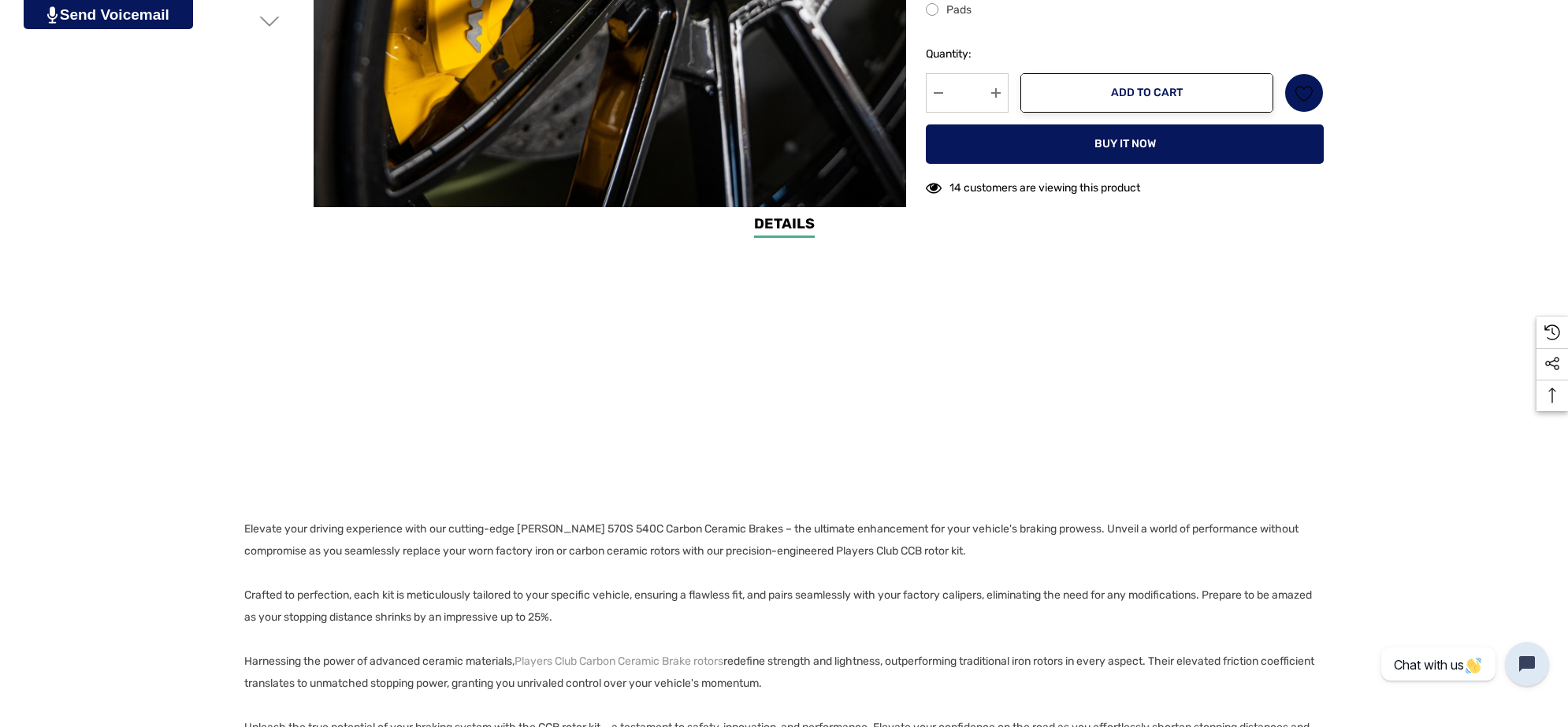
click at [1005, 549] on p "Elevate your driving experience with our cutting-edge McLaren Artura 570S 540C …" at bounding box center [779, 640] width 1070 height 243
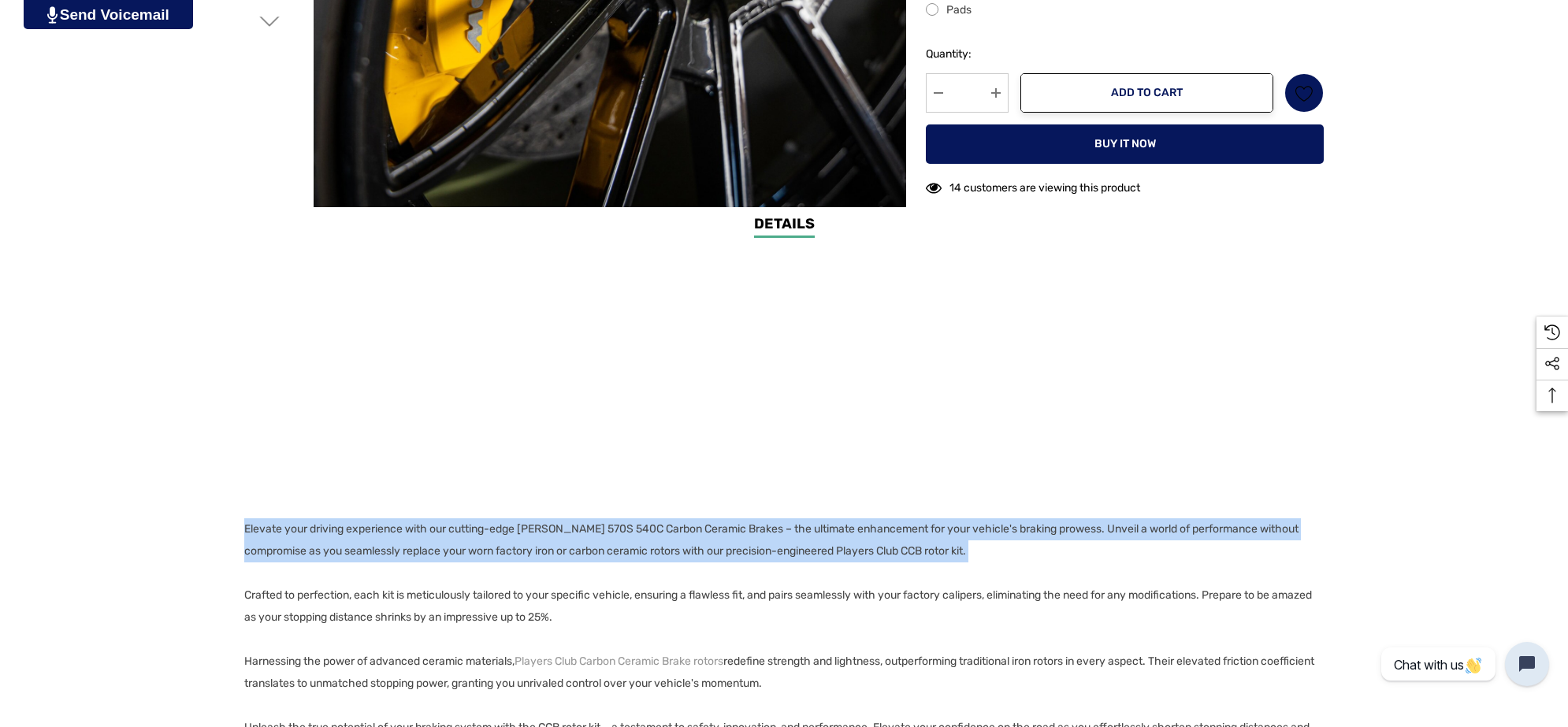
click at [1005, 549] on p "Elevate your driving experience with our cutting-edge McLaren Artura 570S 540C …" at bounding box center [779, 640] width 1070 height 243
click at [983, 553] on p "Elevate your driving experience with our cutting-edge McLaren Artura 570S 540C …" at bounding box center [779, 640] width 1070 height 243
click at [985, 553] on p "Elevate your driving experience with our cutting-edge McLaren Artura 570S 540C …" at bounding box center [779, 640] width 1070 height 243
click at [986, 551] on p "Elevate your driving experience with our cutting-edge McLaren Artura 570S 540C …" at bounding box center [779, 640] width 1070 height 243
click at [983, 550] on p "Elevate your driving experience with our cutting-edge McLaren Artura 570S 540C …" at bounding box center [779, 640] width 1070 height 243
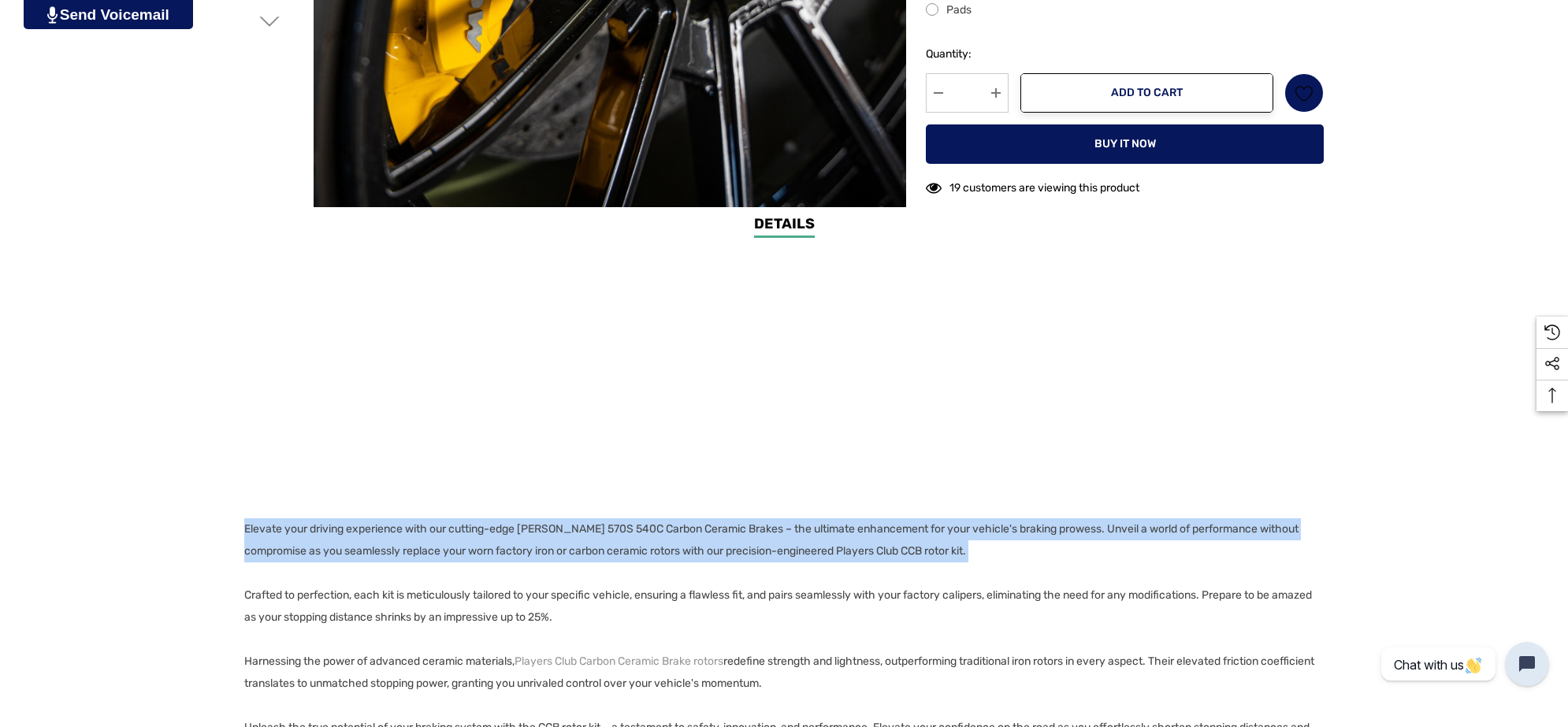
click at [983, 550] on p "Elevate your driving experience with our cutting-edge McLaren Artura 570S 540C …" at bounding box center [779, 640] width 1070 height 243
click at [981, 550] on p "Elevate your driving experience with our cutting-edge McLaren Artura 570S 540C …" at bounding box center [779, 640] width 1070 height 243
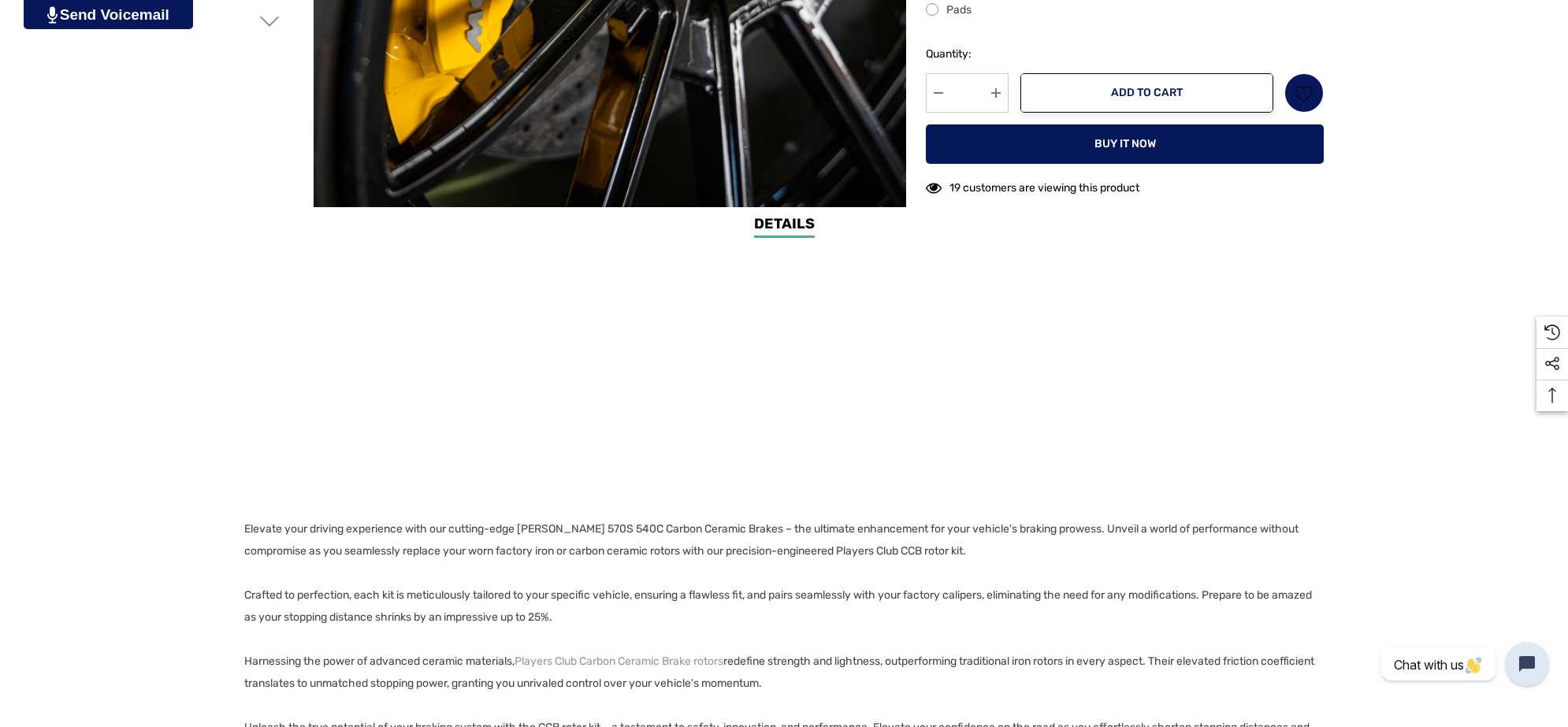
click at [982, 550] on p "Elevate your driving experience with our cutting-edge McLaren Artura 570S 540C …" at bounding box center [779, 640] width 1070 height 243
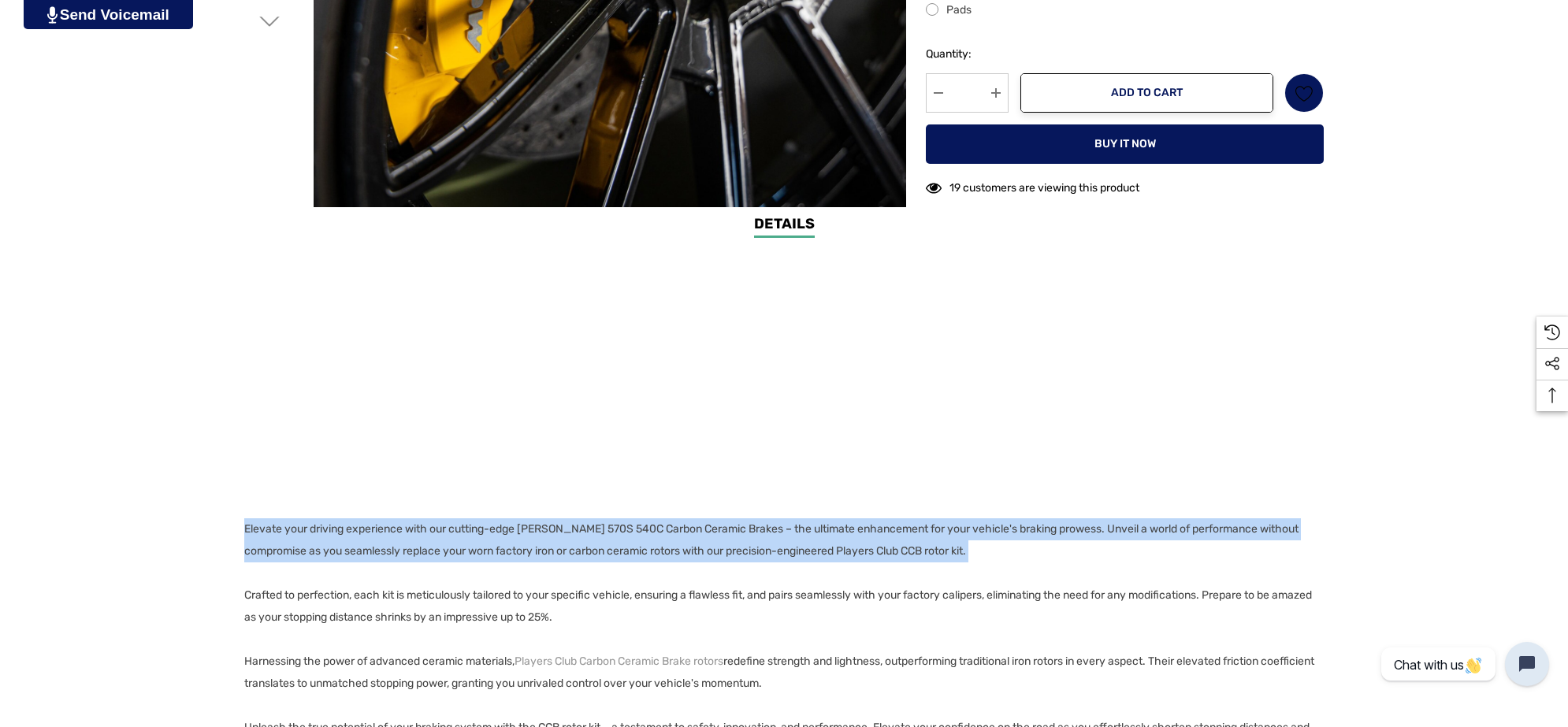
click at [982, 550] on p "Elevate your driving experience with our cutting-edge McLaren Artura 570S 540C …" at bounding box center [779, 640] width 1070 height 243
copy p "Elevate your driving experience with our cutting-edge McLaren Artura 570S 540C …"
